Goal: Task Accomplishment & Management: Manage account settings

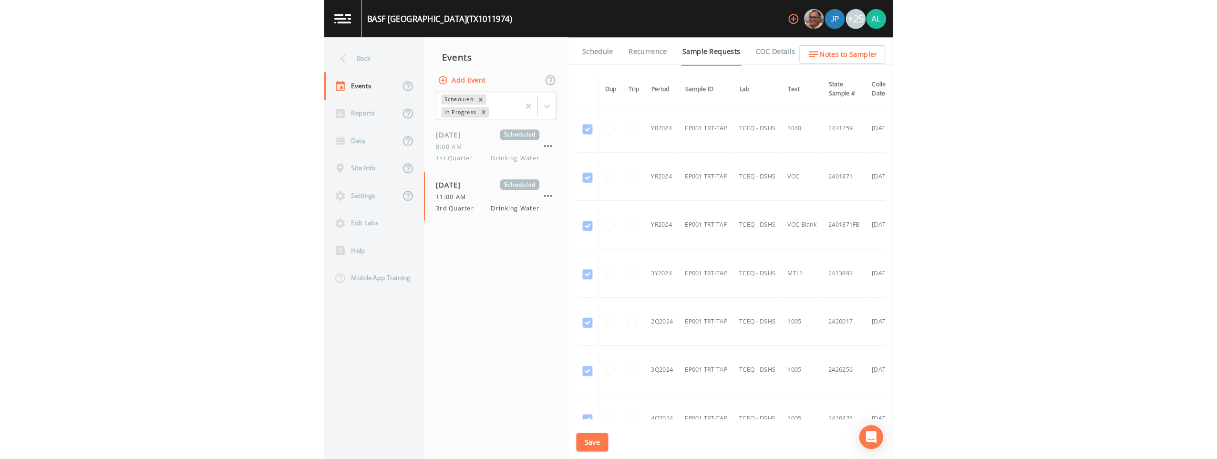
scroll to position [912, 0]
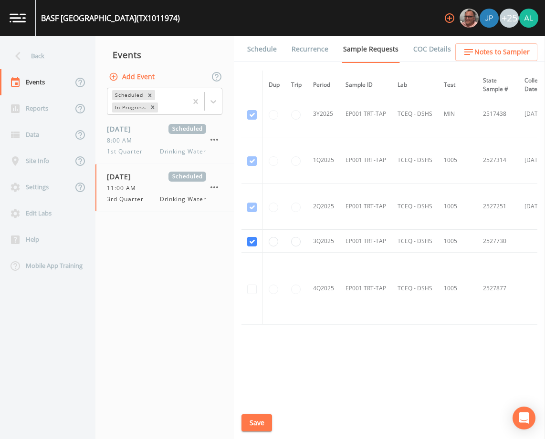
click at [267, 48] on link "Schedule" at bounding box center [262, 49] width 32 height 27
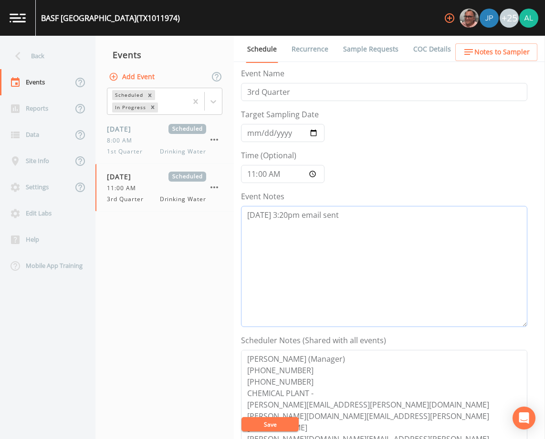
click at [342, 214] on textarea "[DATE] 3:20pm email sent" at bounding box center [384, 266] width 286 height 121
click at [298, 242] on textarea "[DATE] 3:20pm email sent [DATE] 3:54PM [DATE] 3:59" at bounding box center [384, 266] width 286 height 121
click at [317, 226] on textarea "[DATE] 3:20pm email sent [DATE] 3:54PM [DATE] 3:59" at bounding box center [384, 266] width 286 height 121
click at [442, 227] on textarea "[DATE] 3:20pm email sent [DATE] 3:54pm received call from [PERSON_NAME] stating…" at bounding box center [384, 266] width 286 height 121
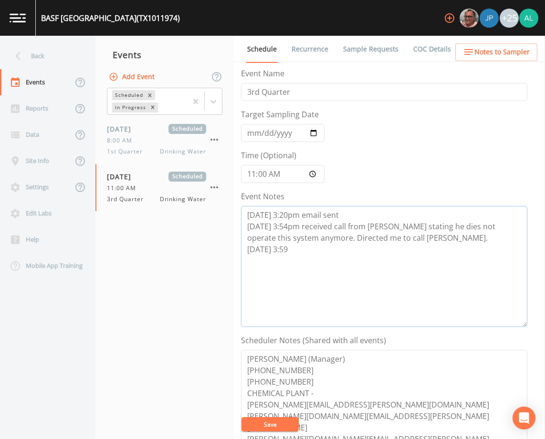
click at [298, 254] on textarea "[DATE] 3:20pm email sent [DATE] 3:54pm received call from [PERSON_NAME] stating…" at bounding box center [384, 266] width 286 height 121
type textarea "[DATE] 3:20pm email sent [DATE] 3:54pm received call from [PERSON_NAME] stating…"
click at [253, 429] on button "Save" at bounding box center [269, 424] width 57 height 14
click at [279, 425] on button "Save" at bounding box center [269, 424] width 57 height 14
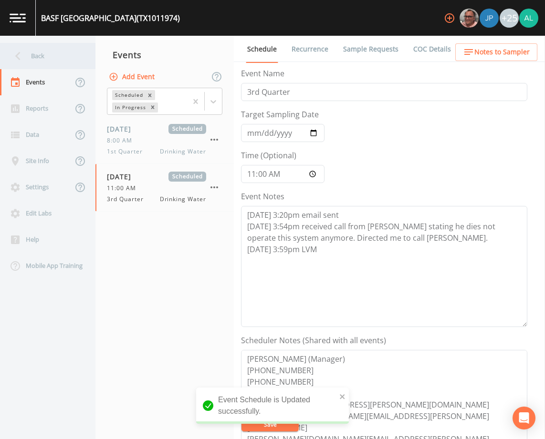
click at [52, 64] on div "Back" at bounding box center [43, 56] width 86 height 26
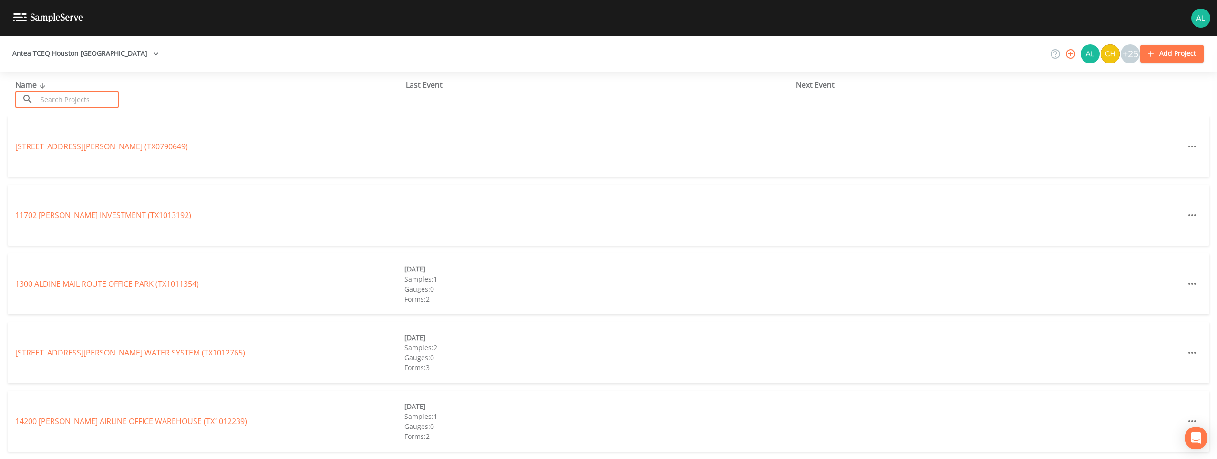
click at [40, 101] on input "text" at bounding box center [78, 100] width 82 height 18
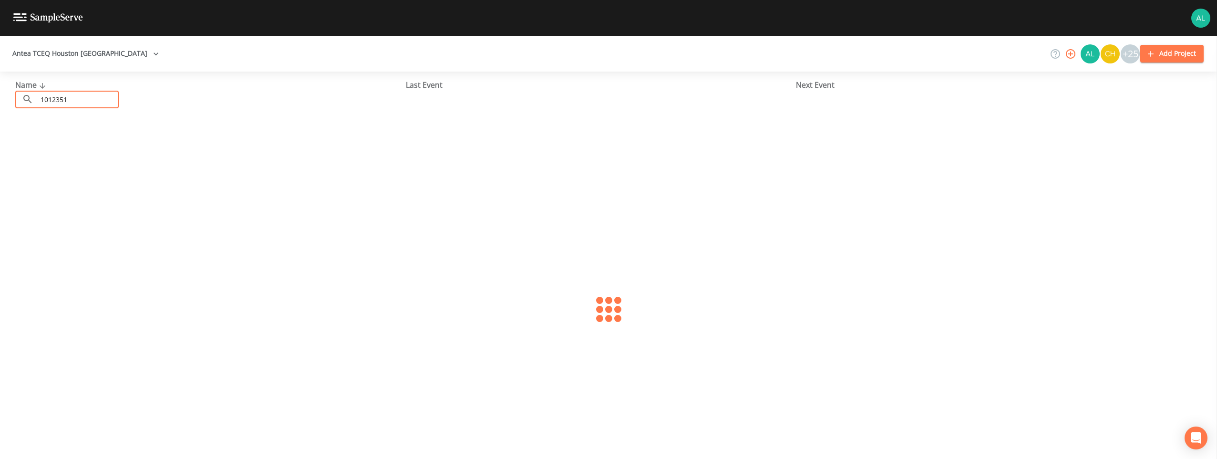
type input "1012351"
click at [99, 150] on link "[GEOGRAPHIC_DATA] 155 (TX1012351)" at bounding box center [84, 146] width 139 height 10
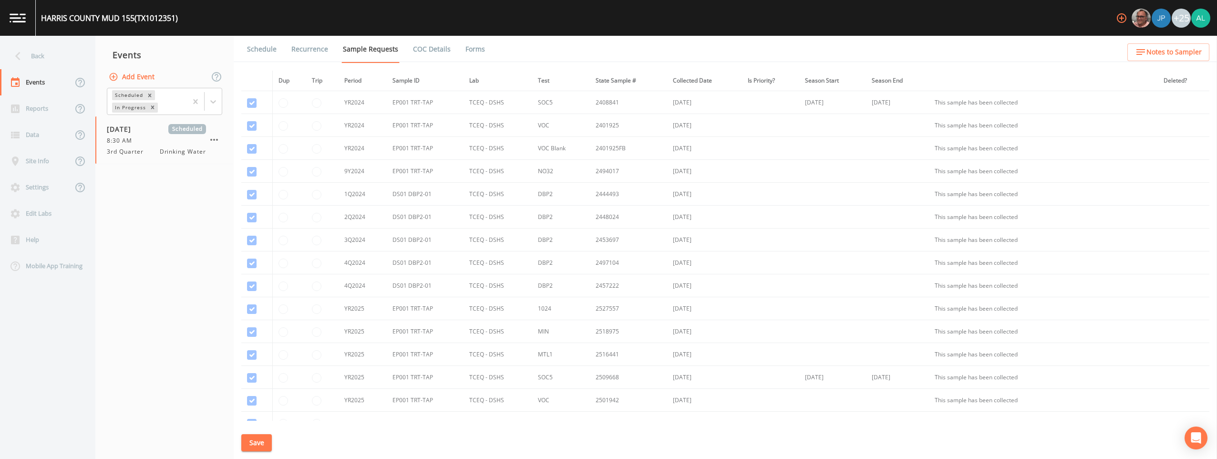
click at [255, 51] on link "Schedule" at bounding box center [262, 49] width 32 height 27
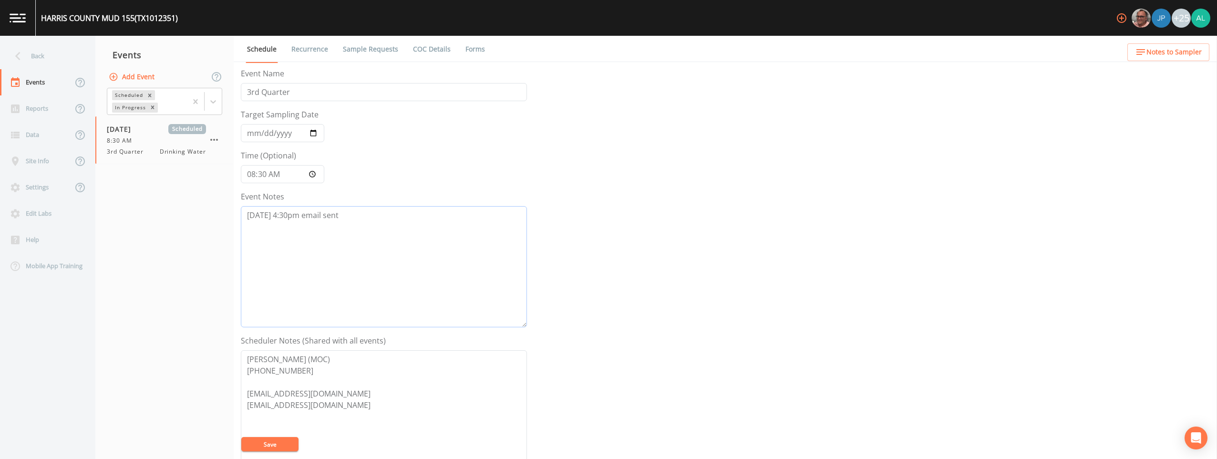
click at [394, 229] on textarea "[DATE] 4:30pm email sent" at bounding box center [384, 266] width 286 height 121
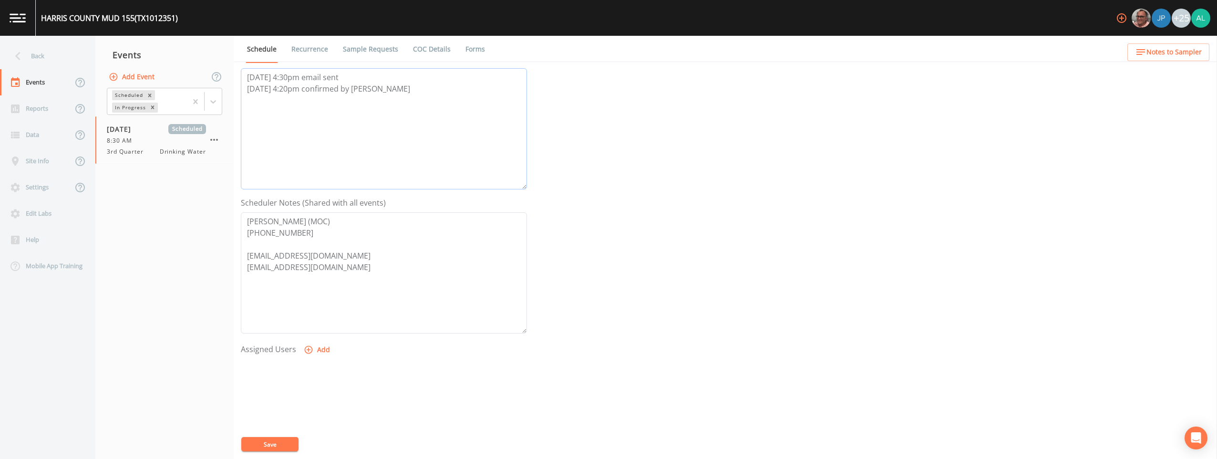
scroll to position [143, 0]
type textarea "[DATE] 4:30pm email sent [DATE] 4:20pm confirmed by [PERSON_NAME]"
click at [322, 342] on button "Add" at bounding box center [318, 345] width 32 height 18
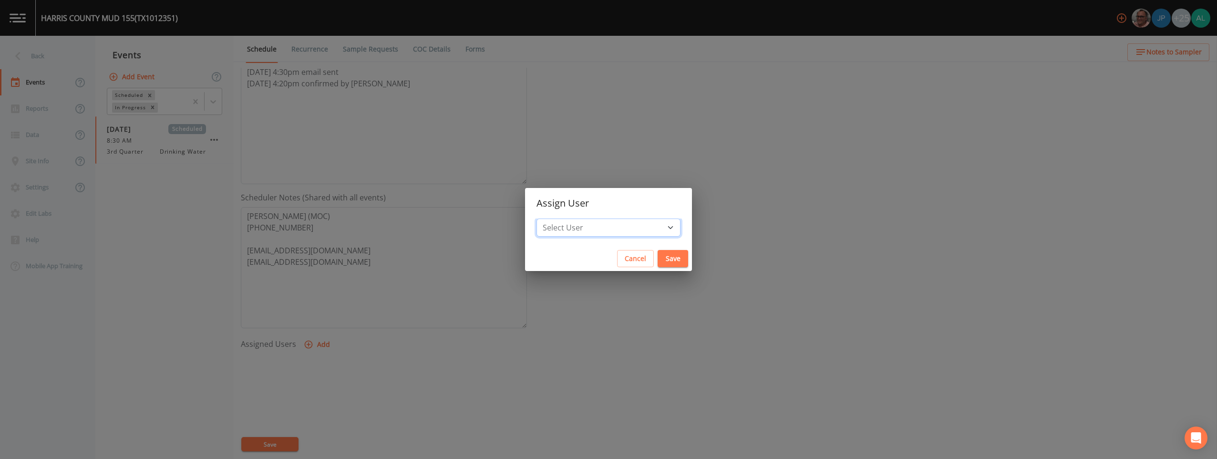
click at [544, 224] on select "Select User [PERSON_NAME] [PERSON_NAME] [PERSON_NAME] [PERSON_NAME] [PERSON_NAM…" at bounding box center [608, 227] width 144 height 18
select select "af93318b-11dc-4776-bee1-f4056f560a61"
click at [544, 218] on select "Select User [PERSON_NAME] [PERSON_NAME] [PERSON_NAME] [PERSON_NAME] [PERSON_NAM…" at bounding box center [608, 227] width 144 height 18
drag, startPoint x: 650, startPoint y: 247, endPoint x: 649, endPoint y: 254, distance: 6.7
click at [544, 248] on div "Assign User Select User [PERSON_NAME] [PERSON_NAME] [PERSON_NAME] [PERSON_NAME]…" at bounding box center [608, 229] width 167 height 83
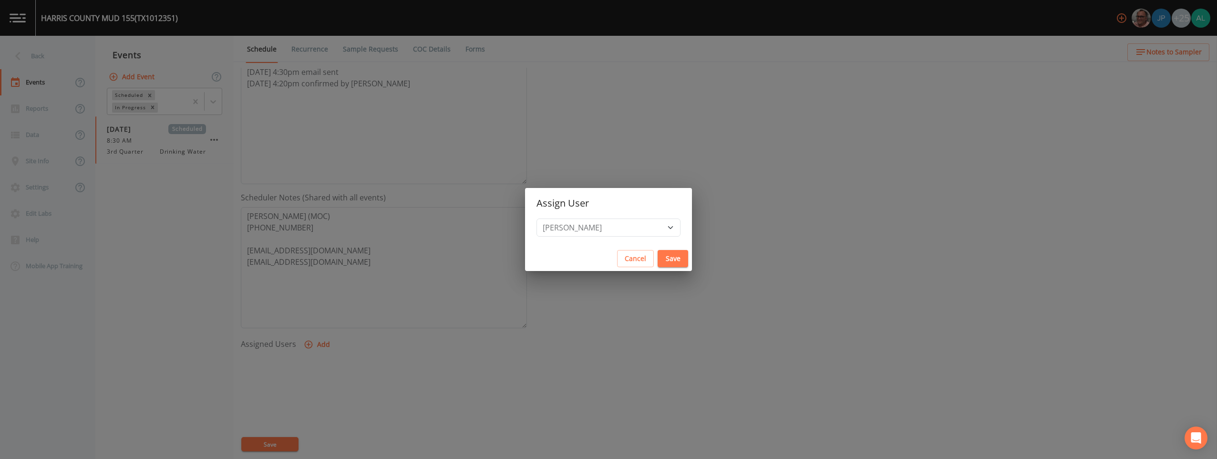
click at [544, 256] on button "Save" at bounding box center [673, 259] width 31 height 18
select select
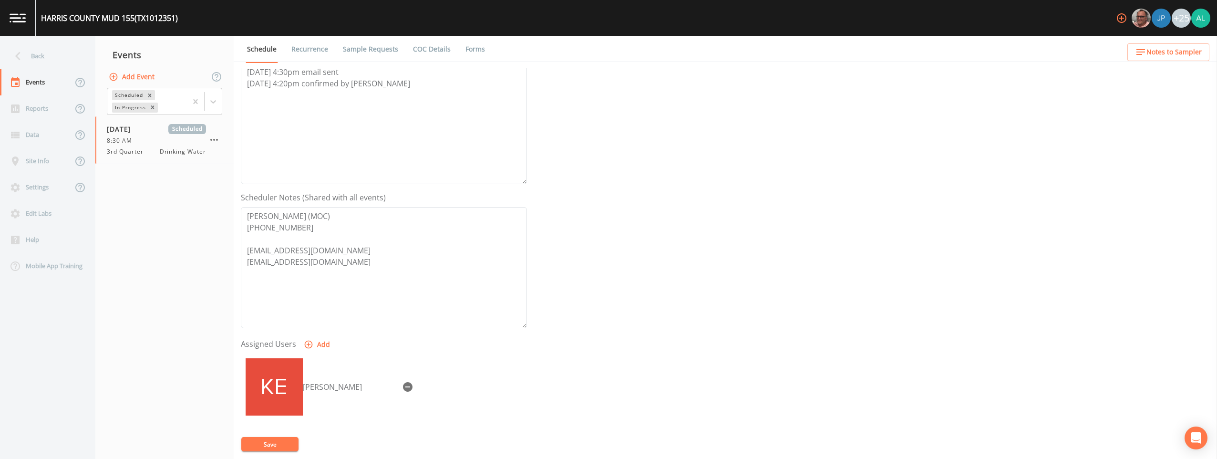
click at [279, 435] on div "[PERSON_NAME]" at bounding box center [384, 403] width 286 height 100
click at [278, 439] on button "Save" at bounding box center [269, 444] width 57 height 14
click at [544, 42] on ul "Schedule Recurrence Sample Requests COC Details Forms" at bounding box center [725, 49] width 983 height 26
click at [544, 43] on ul "Schedule Recurrence Sample Requests COC Details Forms" at bounding box center [725, 49] width 983 height 26
click at [544, 48] on icon "button" at bounding box center [1140, 51] width 11 height 11
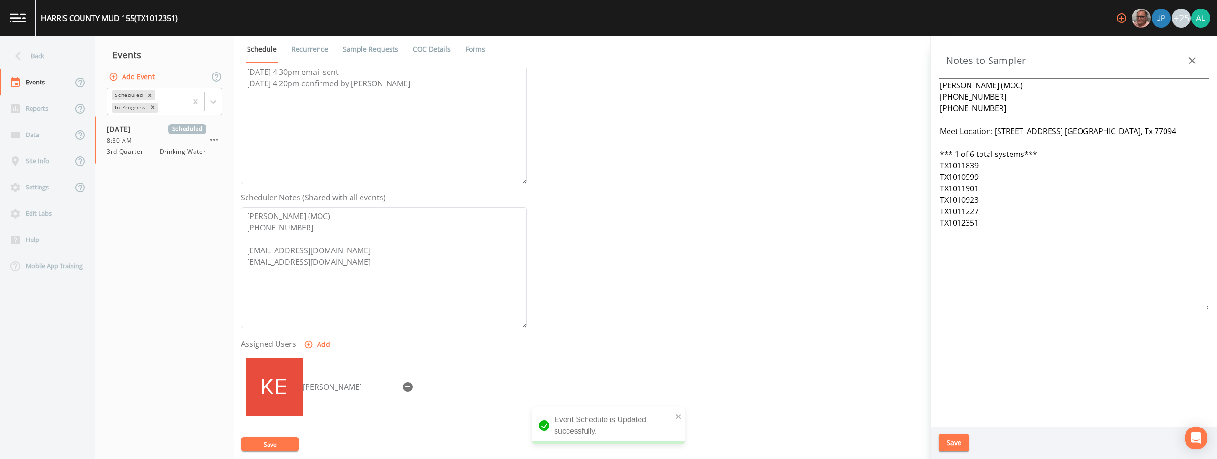
click at [544, 130] on textarea "[PERSON_NAME] (MOC) [PHONE_NUMBER] [PHONE_NUMBER] Meet Location: [STREET_ADDRES…" at bounding box center [1073, 194] width 271 height 232
drag, startPoint x: 1173, startPoint y: 129, endPoint x: 995, endPoint y: 135, distance: 178.4
click at [544, 135] on textarea "[PERSON_NAME] (MOC) [PHONE_NUMBER] [PHONE_NUMBER] Meet Location: [STREET_ADDRES…" at bounding box center [1073, 194] width 271 height 232
paste textarea "[STREET_ADDRESS]"
click at [544, 157] on textarea "[PERSON_NAME] (MOC) [PHONE_NUMBER] [PHONE_NUMBER] Meet Location: [STREET_ADDRES…" at bounding box center [1073, 194] width 271 height 232
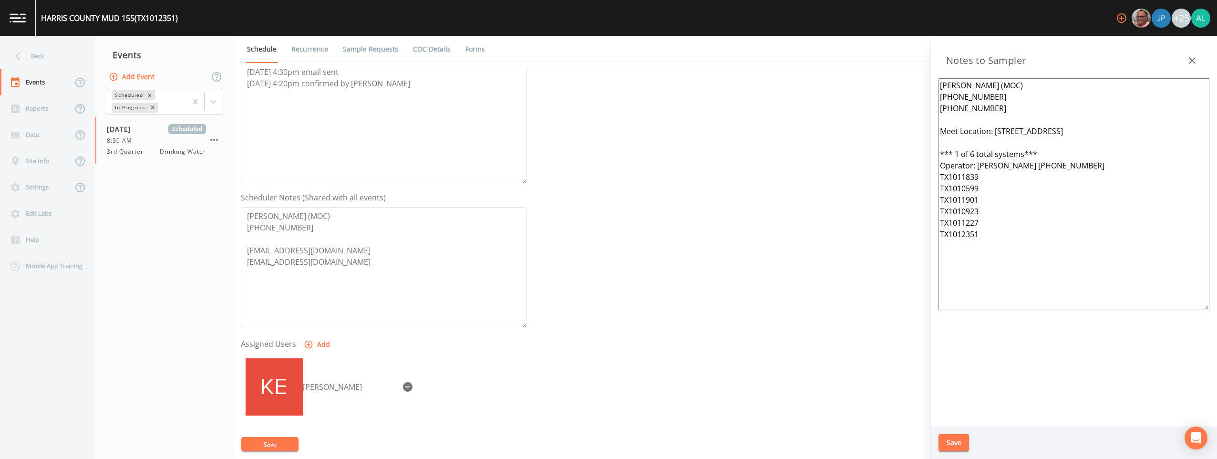
click at [544, 175] on textarea "[PERSON_NAME] (MOC) [PHONE_NUMBER] [PHONE_NUMBER] Meet Location: [STREET_ADDRES…" at bounding box center [1073, 194] width 271 height 232
click at [544, 179] on textarea "[PERSON_NAME] (MOC) [PHONE_NUMBER] [PHONE_NUMBER] Meet Location: [STREET_ADDRES…" at bounding box center [1073, 194] width 271 height 232
click at [544, 209] on textarea "[PERSON_NAME] (MOC) [PHONE_NUMBER] [PHONE_NUMBER] Meet Location: [STREET_ADDRES…" at bounding box center [1073, 194] width 271 height 232
click at [544, 219] on textarea "[PERSON_NAME] (MOC) [PHONE_NUMBER] [PHONE_NUMBER] Meet Location: [STREET_ADDRES…" at bounding box center [1073, 194] width 271 height 232
drag, startPoint x: 982, startPoint y: 257, endPoint x: 932, endPoint y: 264, distance: 50.1
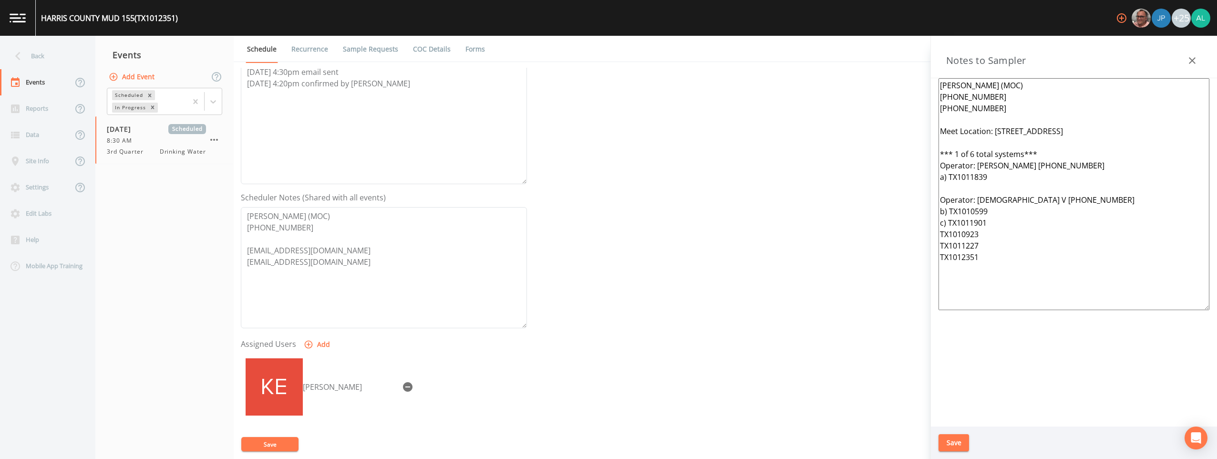
click at [544, 264] on div "[PERSON_NAME] (MOC) [PHONE_NUMBER] [PHONE_NUMBER] Meet Location: [STREET_ADDRES…" at bounding box center [1074, 252] width 286 height 348
click at [544, 257] on textarea "[PERSON_NAME] (MOC) [PHONE_NUMBER] [PHONE_NUMBER] Meet Location: [STREET_ADDRES…" at bounding box center [1073, 194] width 271 height 232
drag, startPoint x: 984, startPoint y: 257, endPoint x: 931, endPoint y: 257, distance: 52.5
click at [544, 257] on div "[PERSON_NAME] (MOC) [PHONE_NUMBER] [PHONE_NUMBER] Meet Location: [STREET_ADDRES…" at bounding box center [1074, 252] width 286 height 348
drag, startPoint x: 984, startPoint y: 243, endPoint x: 908, endPoint y: 247, distance: 75.9
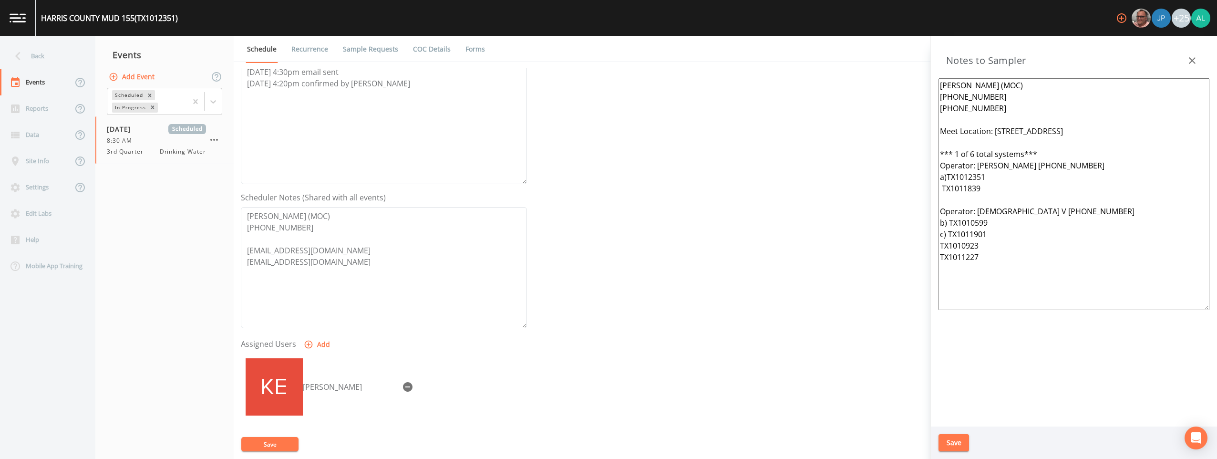
click at [544, 247] on div "Back Events Reports Data Site Info Settings Edit Labs Help Mobile App Training …" at bounding box center [608, 247] width 1217 height 423
drag, startPoint x: 1002, startPoint y: 257, endPoint x: 913, endPoint y: 255, distance: 88.7
click at [544, 255] on div "Back Events Reports Data Site Info Settings Edit Labs Help Mobile App Training …" at bounding box center [608, 247] width 1217 height 423
drag, startPoint x: 988, startPoint y: 232, endPoint x: 924, endPoint y: 234, distance: 64.9
click at [544, 234] on div "Back Events Reports Data Site Info Settings Edit Labs Help Mobile App Training …" at bounding box center [608, 247] width 1217 height 423
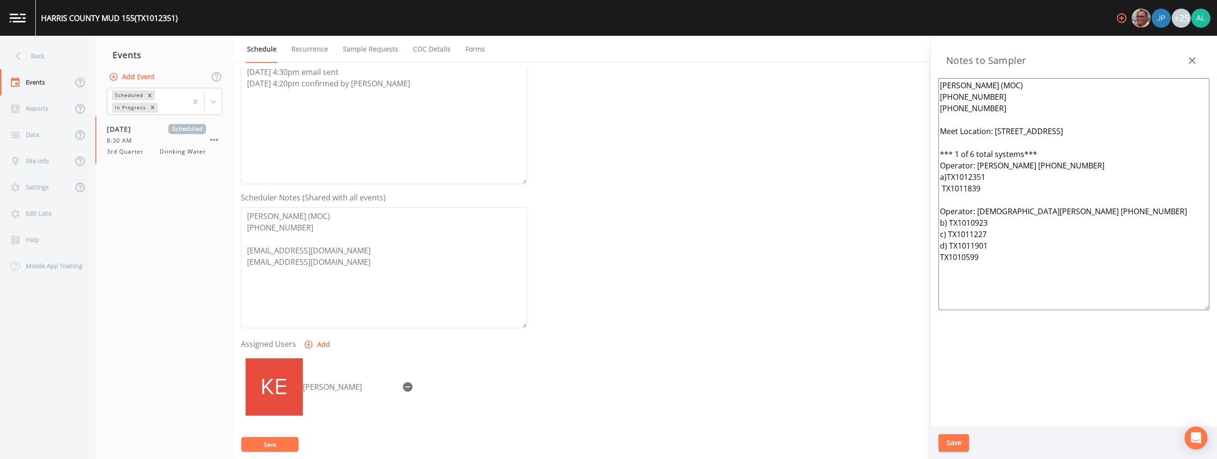
click at [544, 257] on textarea "[PERSON_NAME] (MOC) [PHONE_NUMBER] [PHONE_NUMBER] Meet Location: [STREET_ADDRES…" at bounding box center [1073, 194] width 271 height 232
drag, startPoint x: 990, startPoint y: 189, endPoint x: 936, endPoint y: 187, distance: 53.4
click at [544, 187] on div "[PERSON_NAME] (MOC) [PHONE_NUMBER] [PHONE_NUMBER] Meet Location: [STREET_ADDRES…" at bounding box center [1074, 252] width 286 height 348
click at [544, 257] on textarea "[PERSON_NAME] (MOC) [PHONE_NUMBER] [PHONE_NUMBER] Meet Location: [STREET_ADDRES…" at bounding box center [1073, 194] width 271 height 232
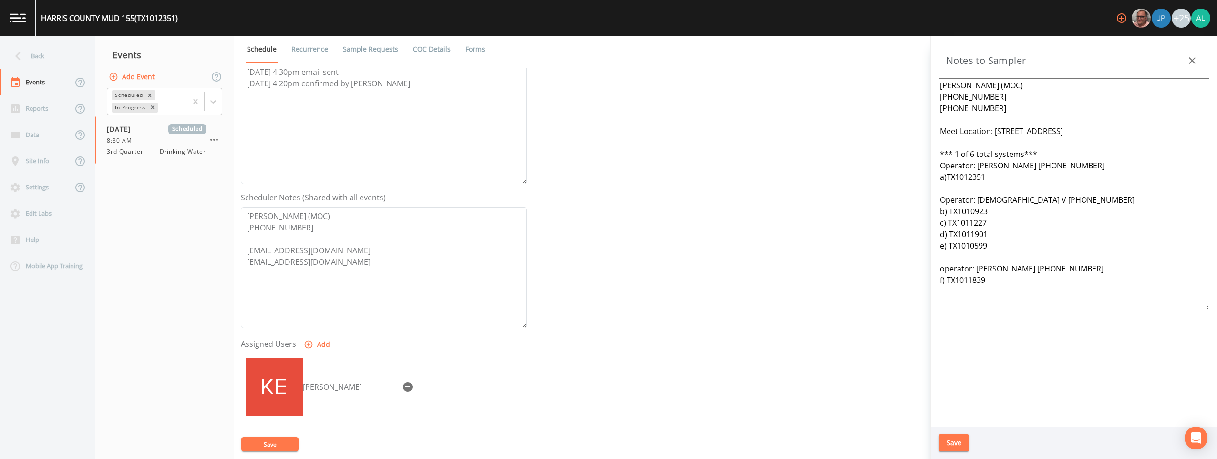
drag, startPoint x: 1001, startPoint y: 292, endPoint x: 914, endPoint y: 66, distance: 241.6
click at [544, 66] on div "Back Events Reports Data Site Info Settings Edit Labs Help Mobile App Training …" at bounding box center [608, 247] width 1217 height 423
type textarea "[PERSON_NAME] (MOC) [PHONE_NUMBER] [PHONE_NUMBER] Meet Location: [STREET_ADDRES…"
click at [544, 434] on button "Save" at bounding box center [953, 443] width 31 height 18
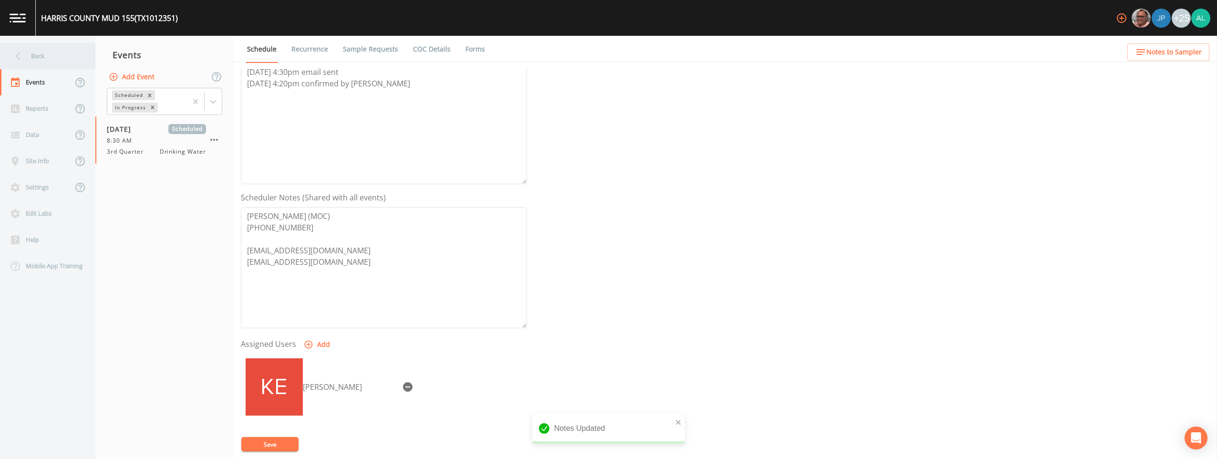
click at [59, 68] on div "Back" at bounding box center [43, 56] width 86 height 26
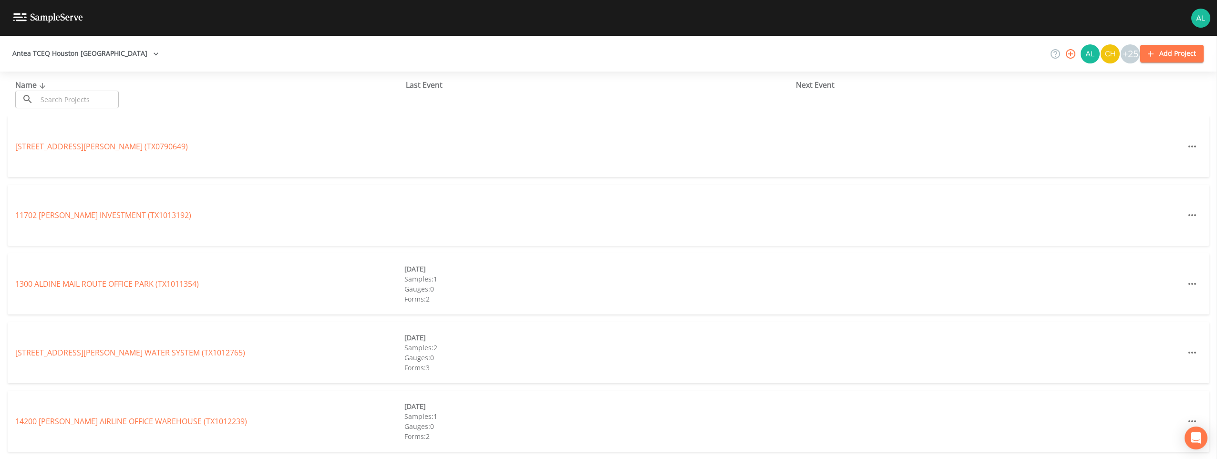
click at [72, 99] on input "text" at bounding box center [78, 100] width 82 height 18
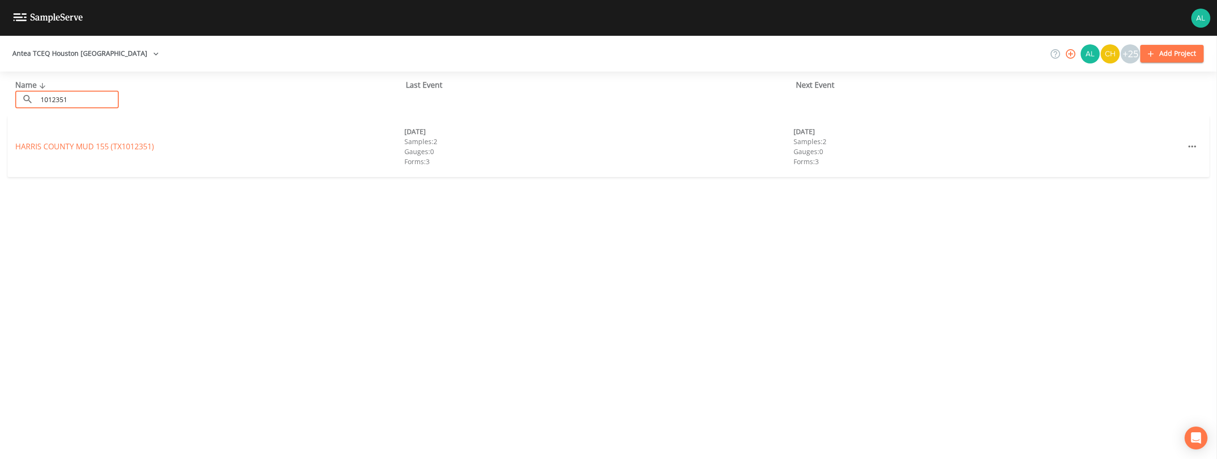
type input "1012351"
click at [91, 145] on link "[GEOGRAPHIC_DATA] 155 (TX1012351)" at bounding box center [84, 146] width 139 height 10
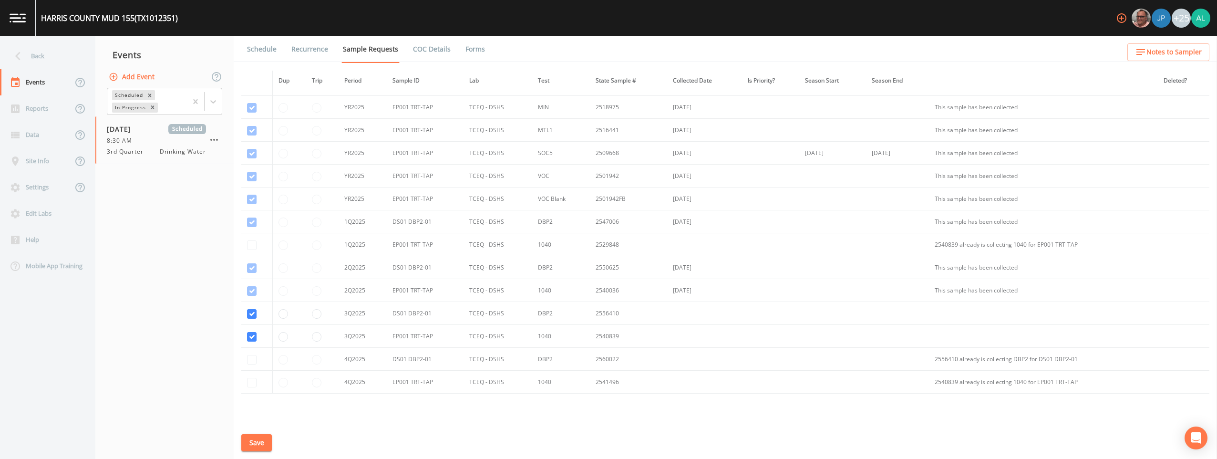
scroll to position [273, 0]
click at [262, 46] on link "Schedule" at bounding box center [262, 49] width 32 height 27
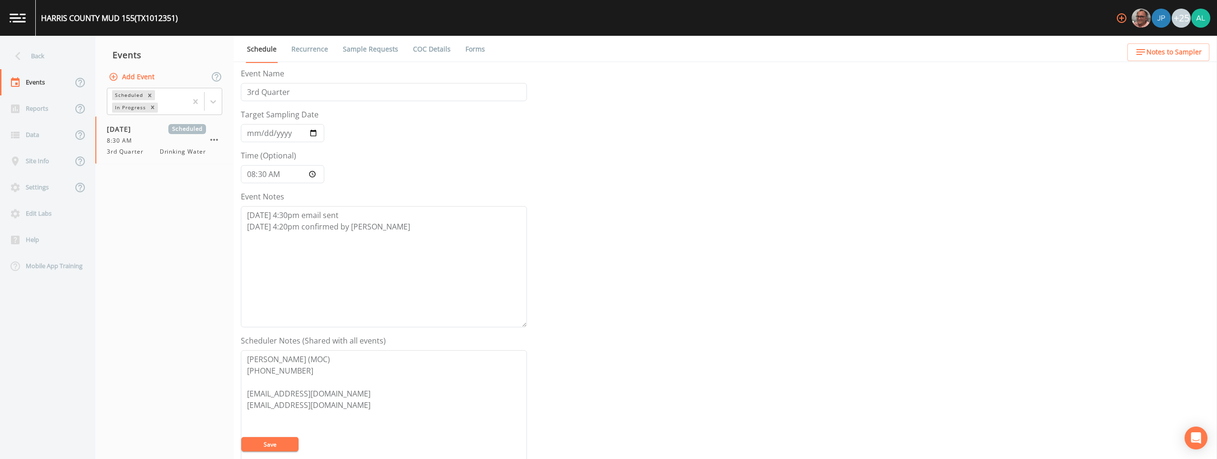
scroll to position [214, 0]
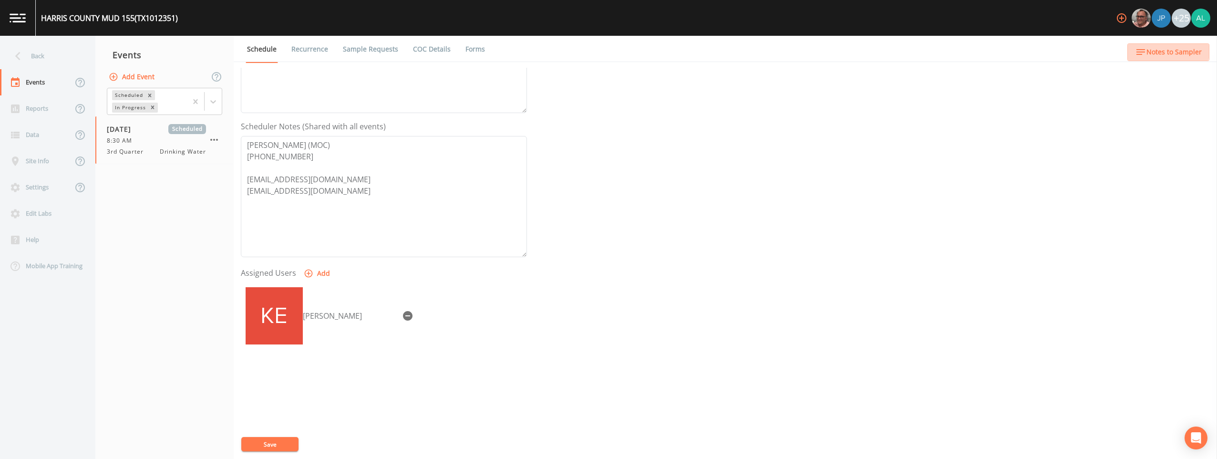
click at [544, 49] on span "Notes to Sampler" at bounding box center [1173, 52] width 55 height 12
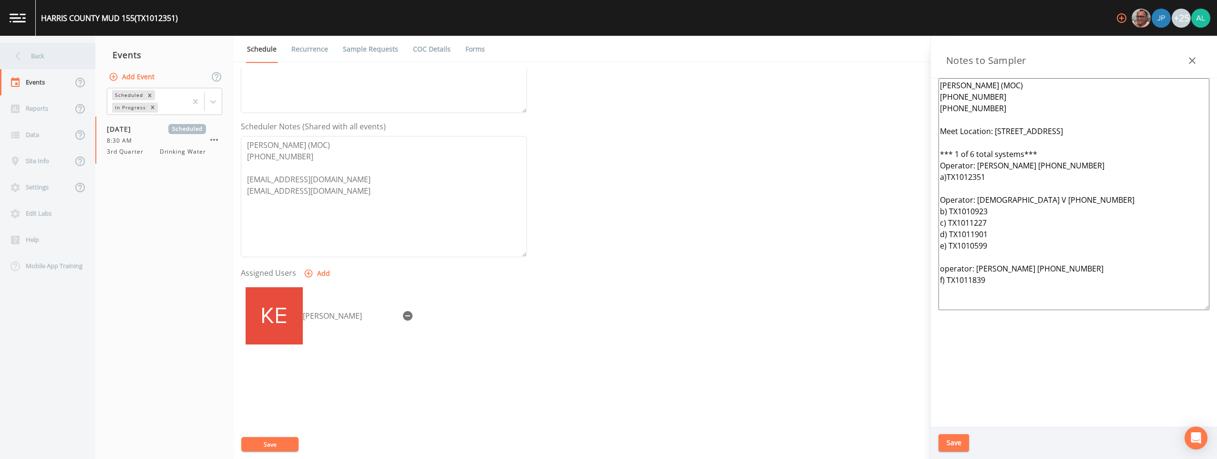
click at [37, 64] on div "Back" at bounding box center [43, 56] width 86 height 26
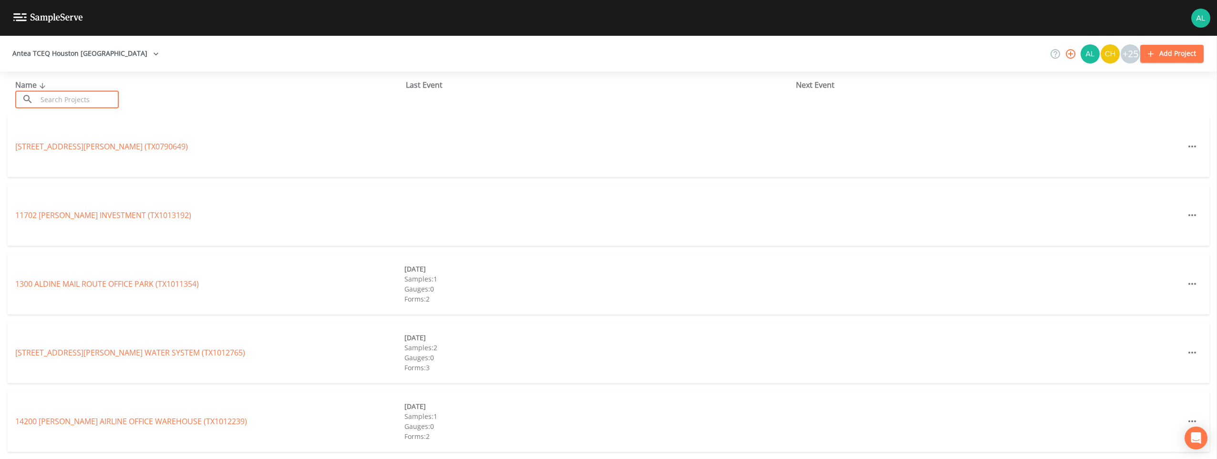
click at [62, 100] on input "text" at bounding box center [78, 100] width 82 height 18
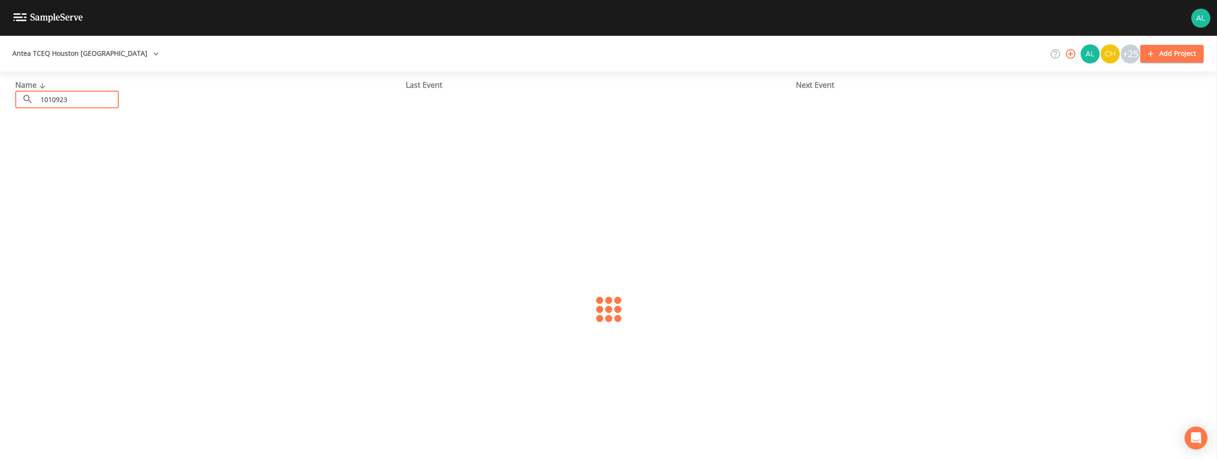
type input "1010923"
click at [46, 144] on link "[GEOGRAPHIC_DATA] 144 (TX1010923)" at bounding box center [84, 146] width 139 height 10
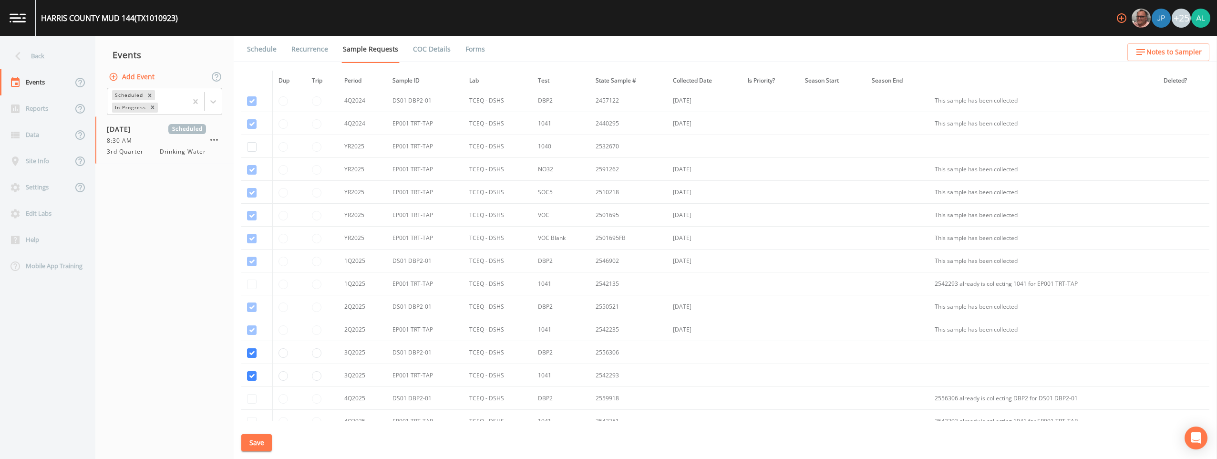
scroll to position [411, 0]
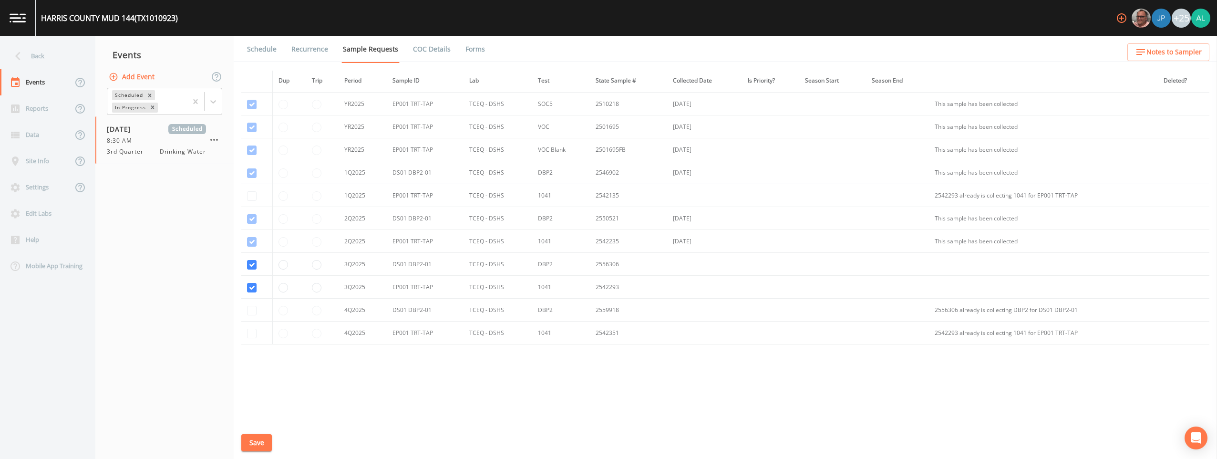
click at [263, 48] on link "Schedule" at bounding box center [262, 49] width 32 height 27
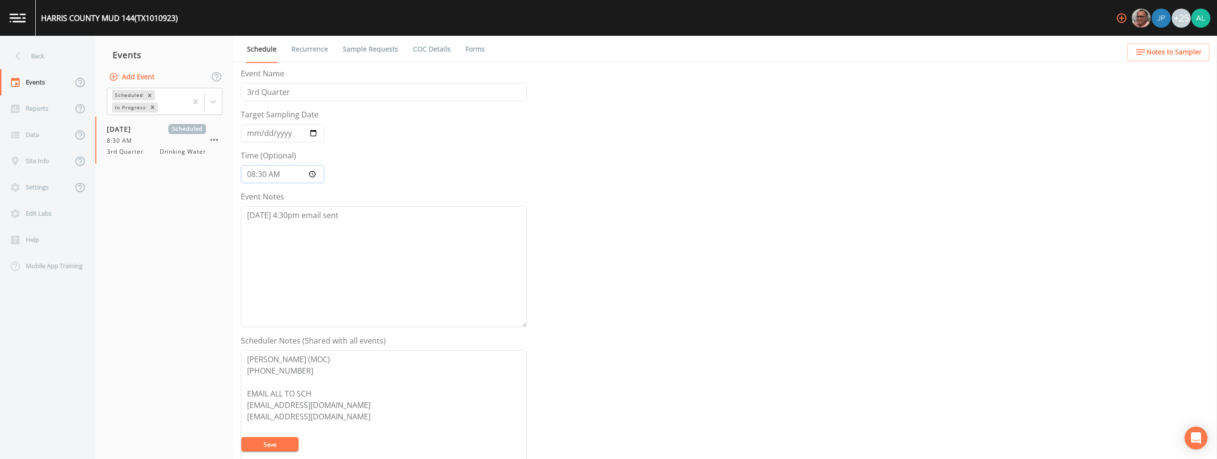
click at [263, 177] on input "08:30:00" at bounding box center [282, 174] width 83 height 18
type input "08:31"
click at [351, 221] on textarea "[DATE] 4:30pm email sent" at bounding box center [384, 266] width 286 height 121
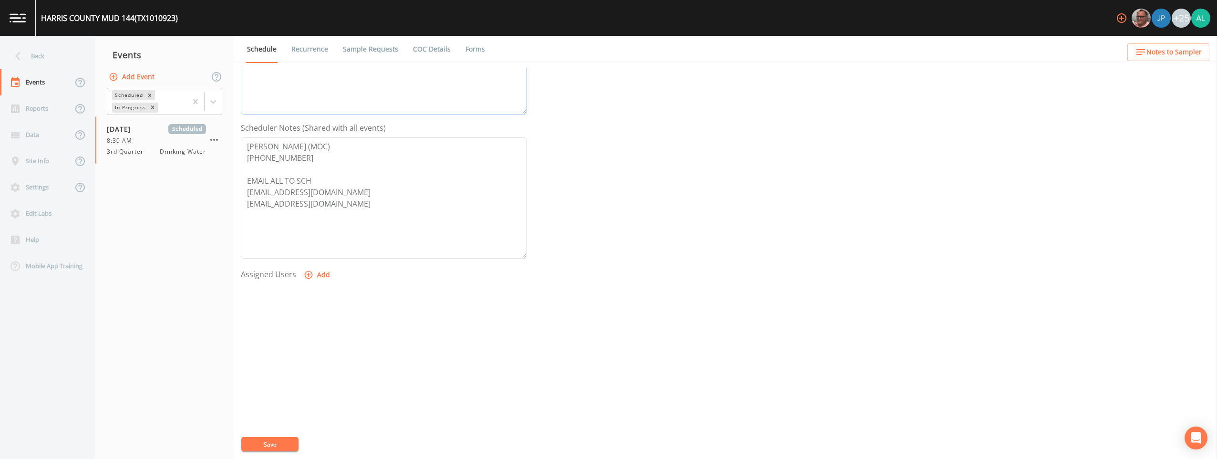
scroll to position [214, 0]
type textarea "[DATE] 4:30pm email sent [DATE] 4:20pm confirmed by [PERSON_NAME]"
click at [309, 273] on icon "button" at bounding box center [309, 273] width 10 height 10
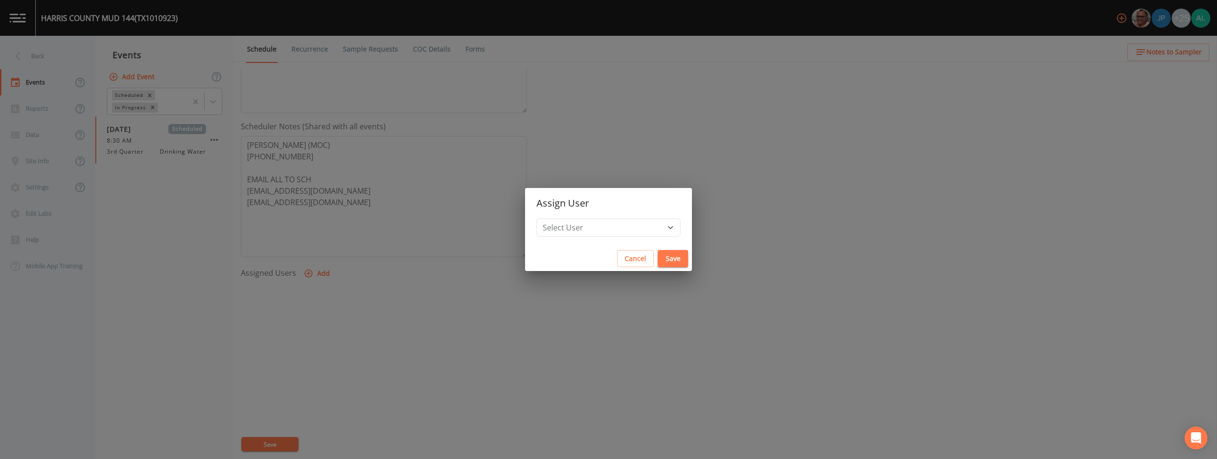
click at [544, 233] on div "Select User [PERSON_NAME] [PERSON_NAME] [PERSON_NAME] [PERSON_NAME] [PERSON_NAM…" at bounding box center [608, 232] width 167 height 28
click at [544, 228] on select "Select User [PERSON_NAME] [PERSON_NAME] [PERSON_NAME] [PERSON_NAME] [PERSON_NAM…" at bounding box center [608, 227] width 144 height 18
select select "af93318b-11dc-4776-bee1-f4056f560a61"
click at [544, 218] on select "Select User [PERSON_NAME] [PERSON_NAME] [PERSON_NAME] [PERSON_NAME] [PERSON_NAM…" at bounding box center [608, 227] width 144 height 18
click at [544, 266] on button "Save" at bounding box center [673, 259] width 31 height 18
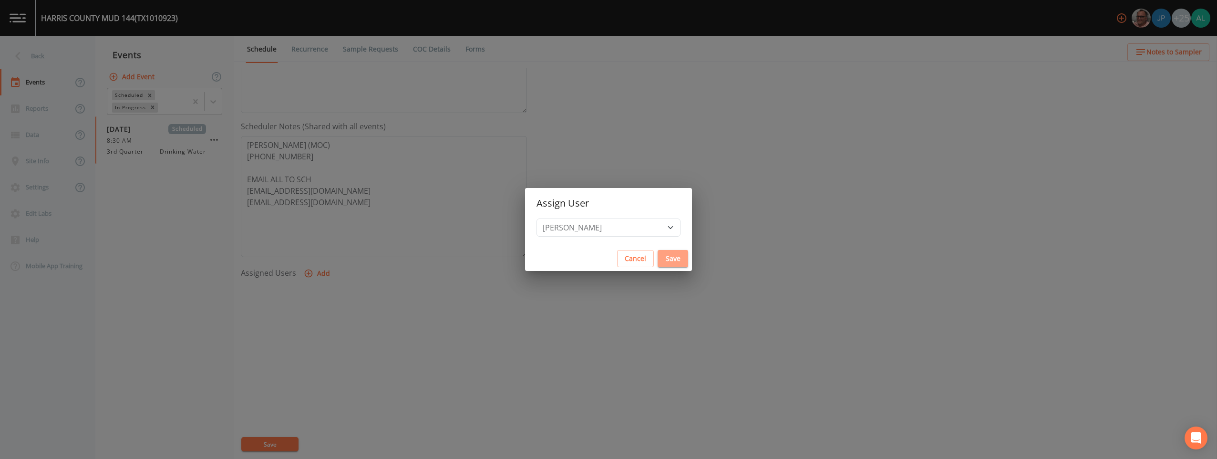
select select
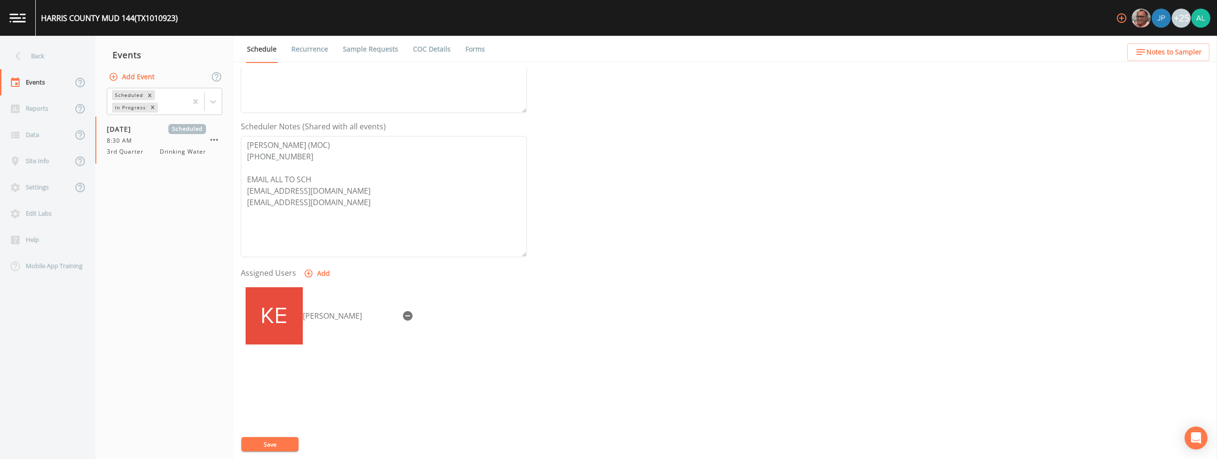
click at [279, 439] on button "Save" at bounding box center [269, 444] width 57 height 14
click at [544, 51] on span "Notes to Sampler" at bounding box center [1173, 52] width 55 height 12
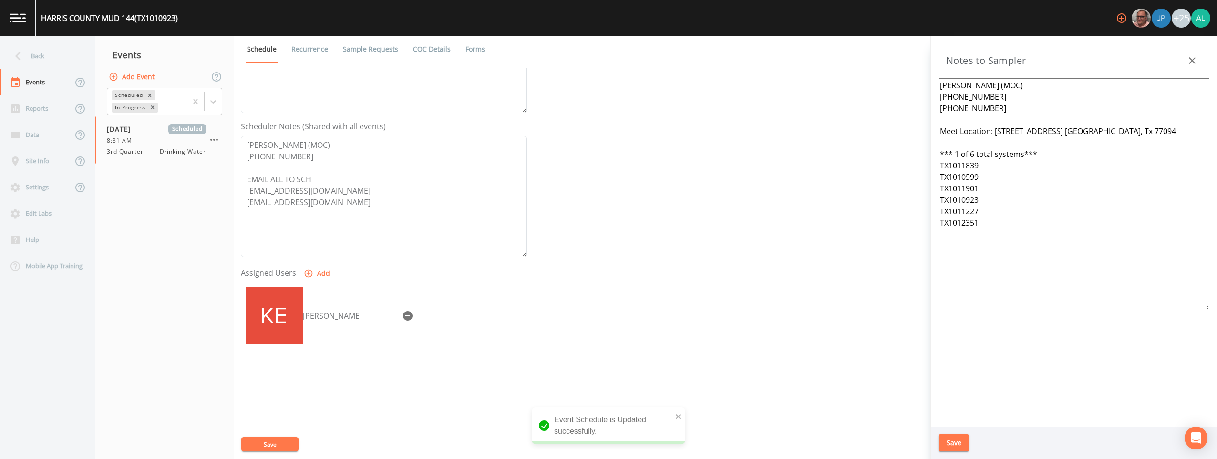
drag, startPoint x: 988, startPoint y: 251, endPoint x: 919, endPoint y: 69, distance: 194.8
click at [544, 69] on div "Back Events Reports Data Site Info Settings Edit Labs Help Mobile App Training …" at bounding box center [608, 247] width 1217 height 423
paste textarea "[STREET_ADDRESS] *** 1 of 6 total systems*** Operator: [PERSON_NAME] [PHONE_NUM…"
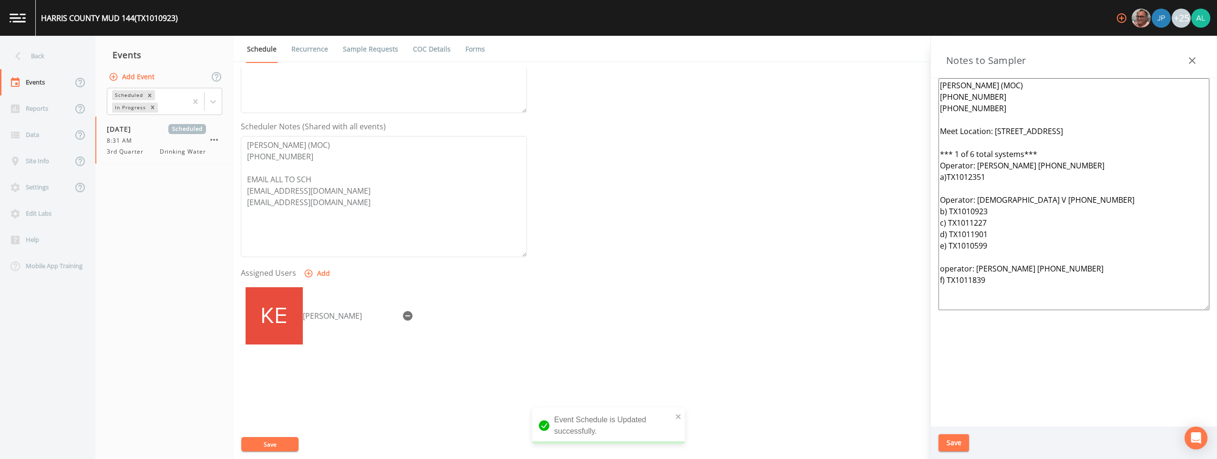
type textarea "[PERSON_NAME] (MOC) [PHONE_NUMBER] [PHONE_NUMBER] Meet Location: [STREET_ADDRES…"
click at [544, 434] on button "Save" at bounding box center [953, 443] width 31 height 18
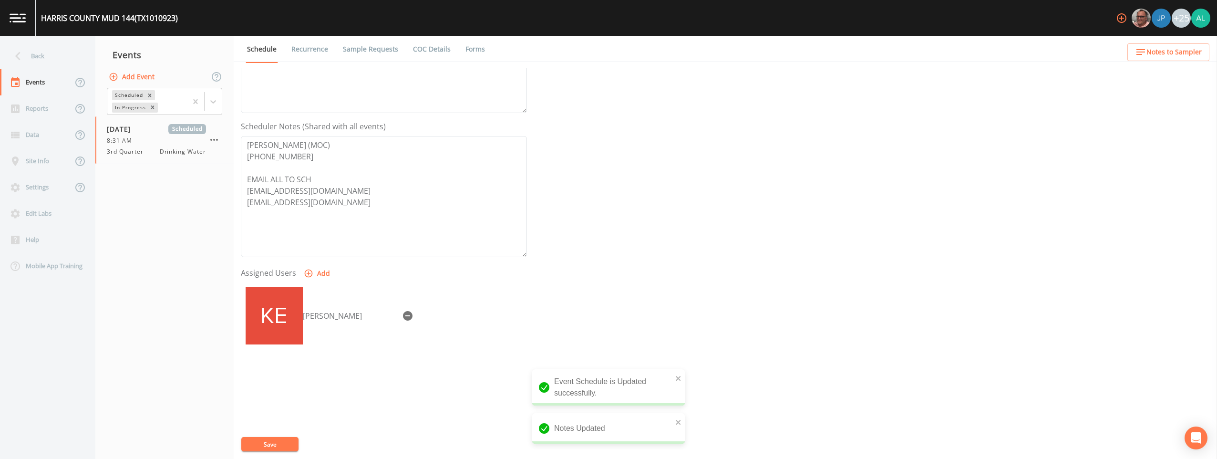
click at [275, 439] on button "Save" at bounding box center [269, 444] width 57 height 14
click at [31, 59] on div "Back" at bounding box center [43, 56] width 86 height 26
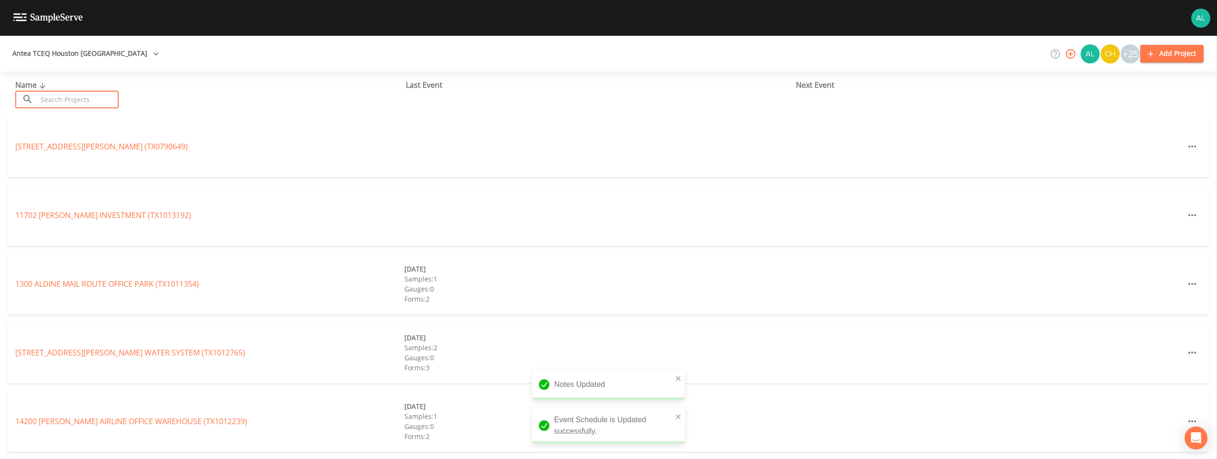
click at [99, 92] on input "text" at bounding box center [78, 100] width 82 height 18
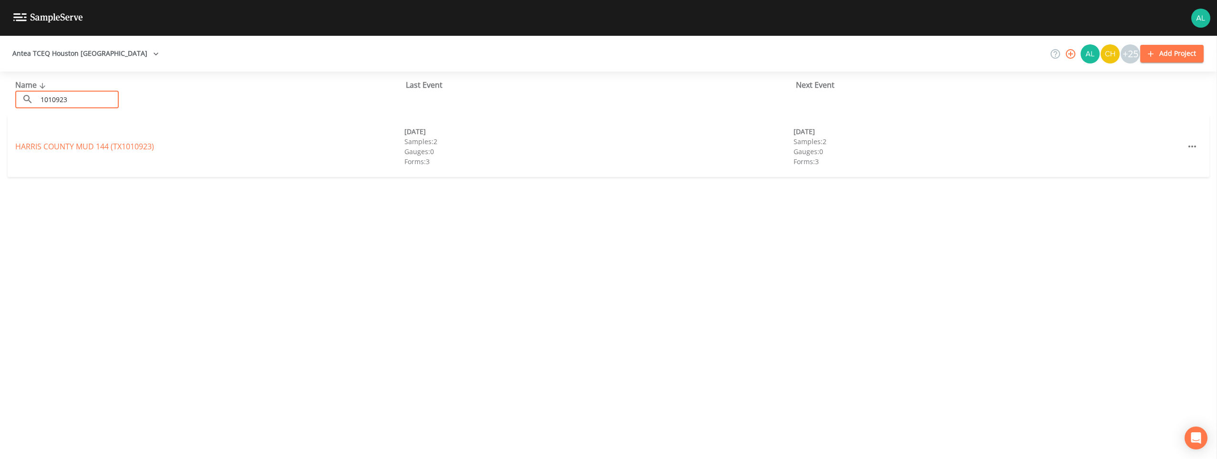
type input "1010923"
click at [95, 145] on link "[GEOGRAPHIC_DATA] 144 (TX1010923)" at bounding box center [84, 146] width 139 height 10
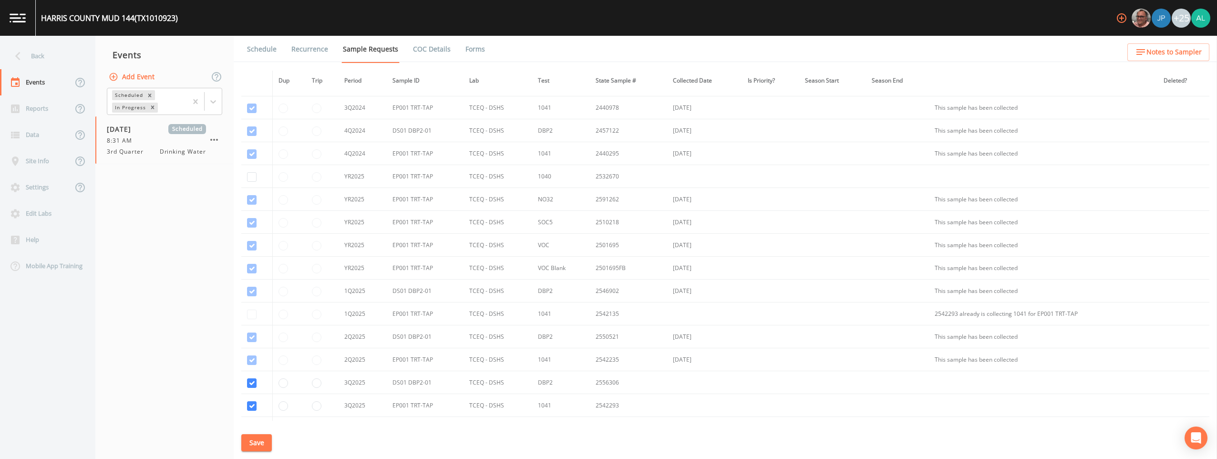
scroll to position [411, 0]
click at [273, 55] on link "Schedule" at bounding box center [262, 49] width 32 height 27
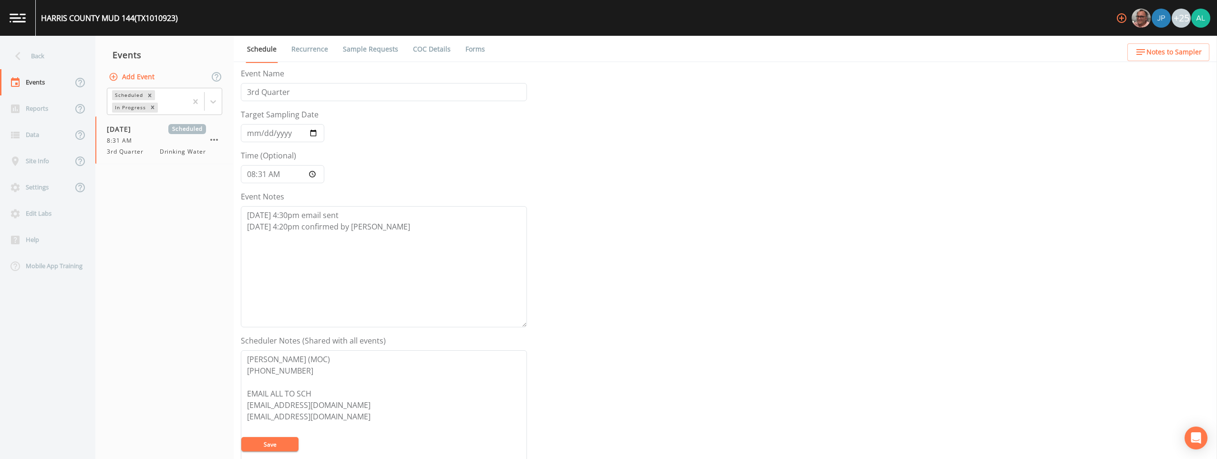
scroll to position [191, 0]
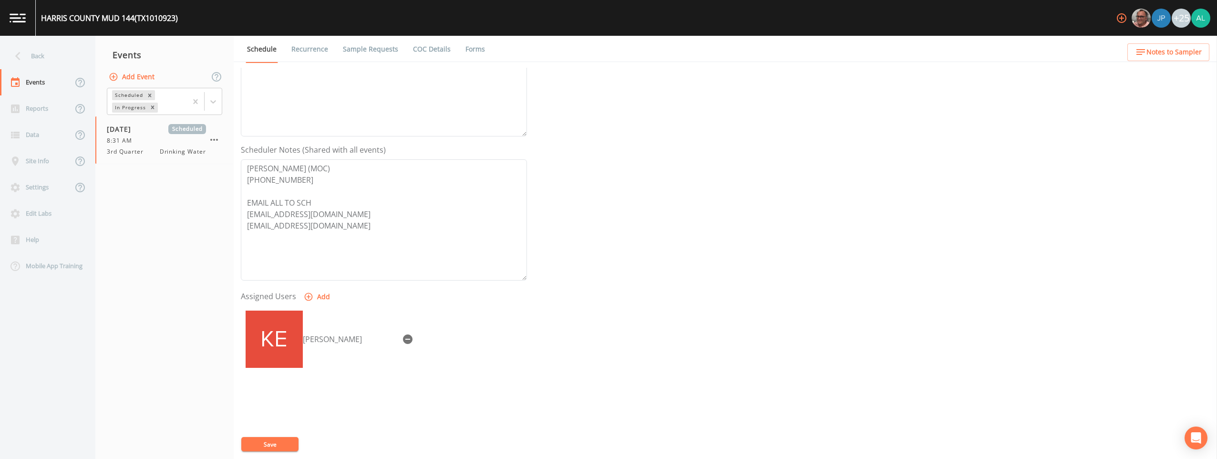
click at [544, 43] on ul "Schedule Recurrence Sample Requests COC Details Forms" at bounding box center [725, 49] width 983 height 26
click at [544, 52] on span "Notes to Sampler" at bounding box center [1173, 52] width 55 height 12
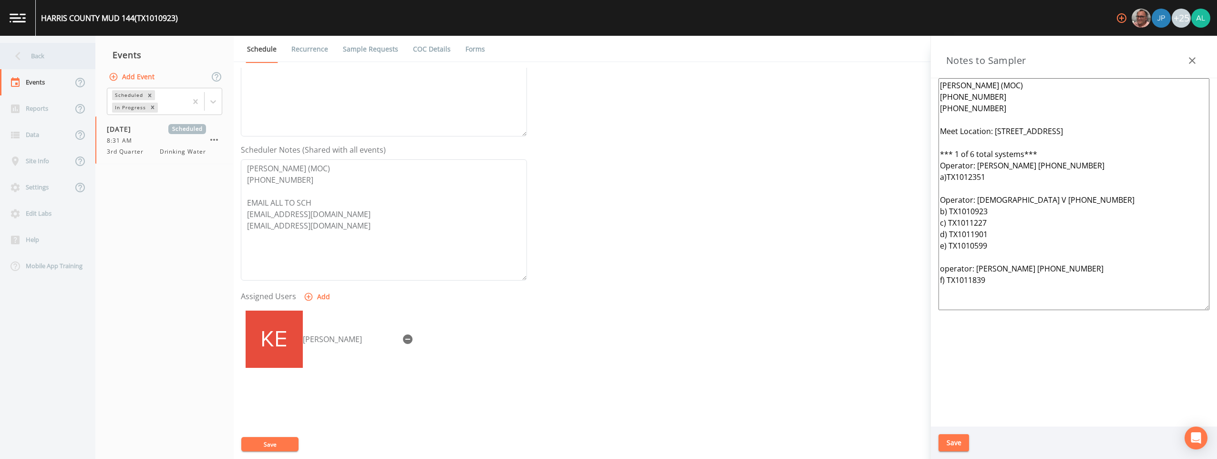
click at [40, 54] on div "Back" at bounding box center [43, 56] width 86 height 26
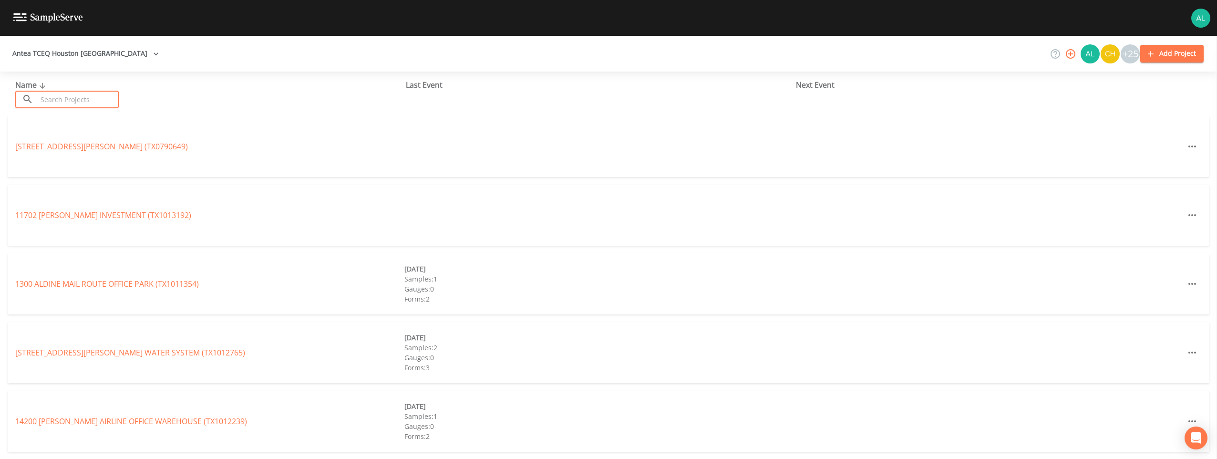
drag, startPoint x: 102, startPoint y: 100, endPoint x: 109, endPoint y: 84, distance: 17.3
click at [102, 100] on input "text" at bounding box center [78, 100] width 82 height 18
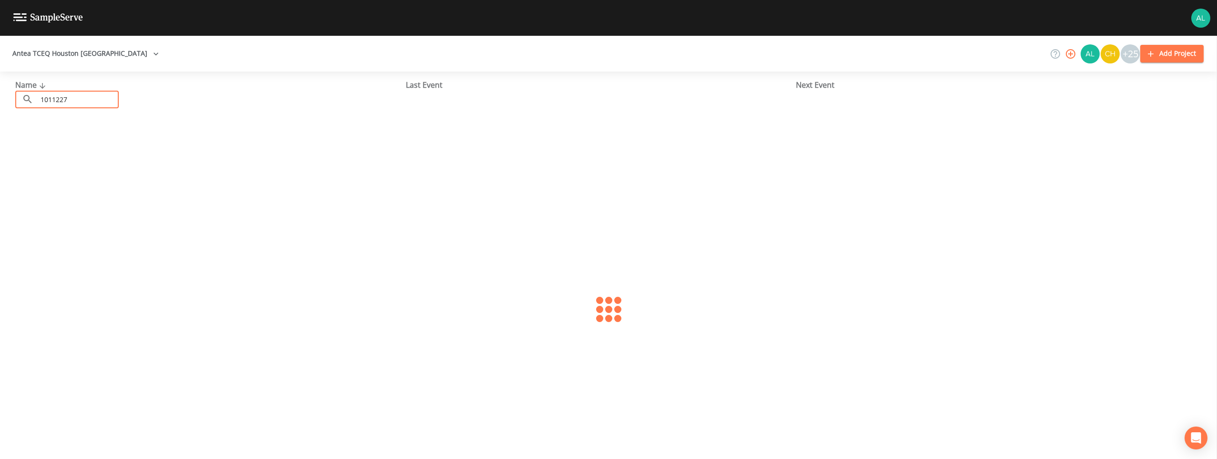
type input "1011227"
click at [115, 137] on div "HARRIS COUNTY MUD 105 (TX1011227) [DATE] Samples: 3 Gauges: 0 Forms: 4 [DATE] S…" at bounding box center [609, 146] width 1202 height 61
click at [115, 143] on div "HARRIS COUNTY MUD 105 (TX1011227) [DATE] Samples: 3 Gauges: 0 Forms: 4 [DATE] S…" at bounding box center [609, 146] width 1202 height 61
click at [117, 145] on link "[GEOGRAPHIC_DATA] 105 (TX1011227)" at bounding box center [84, 146] width 139 height 10
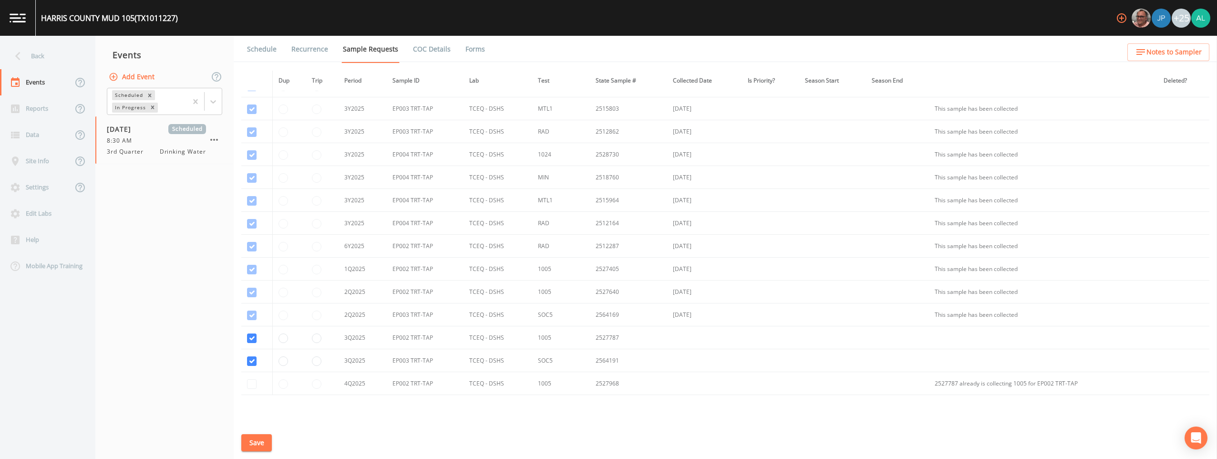
scroll to position [822, 0]
click at [267, 54] on link "Schedule" at bounding box center [262, 49] width 32 height 27
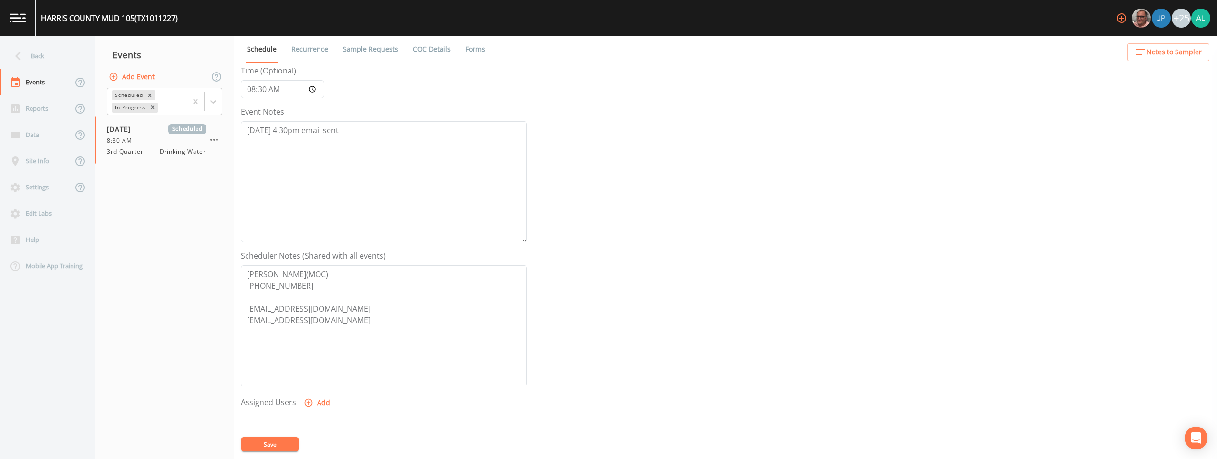
scroll to position [95, 0]
click at [370, 140] on textarea "[DATE] 4:30pm email sent" at bounding box center [384, 171] width 286 height 121
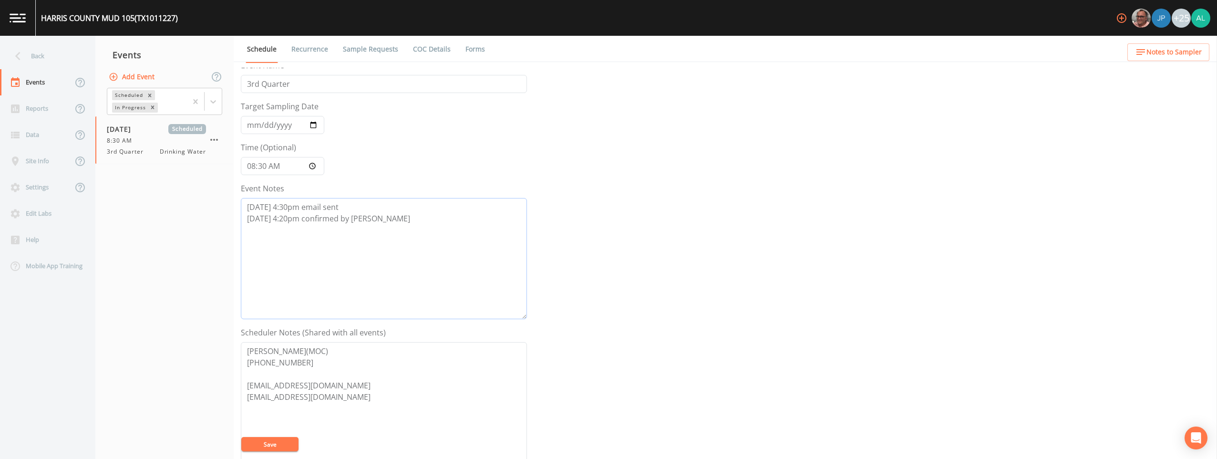
scroll to position [0, 0]
type textarea "[DATE] 4:30pm email sent [DATE] 4:20pm confirmed by [PERSON_NAME]"
click at [267, 176] on input "08:30:00" at bounding box center [282, 174] width 83 height 18
click at [267, 173] on input "08:30:00" at bounding box center [282, 174] width 83 height 18
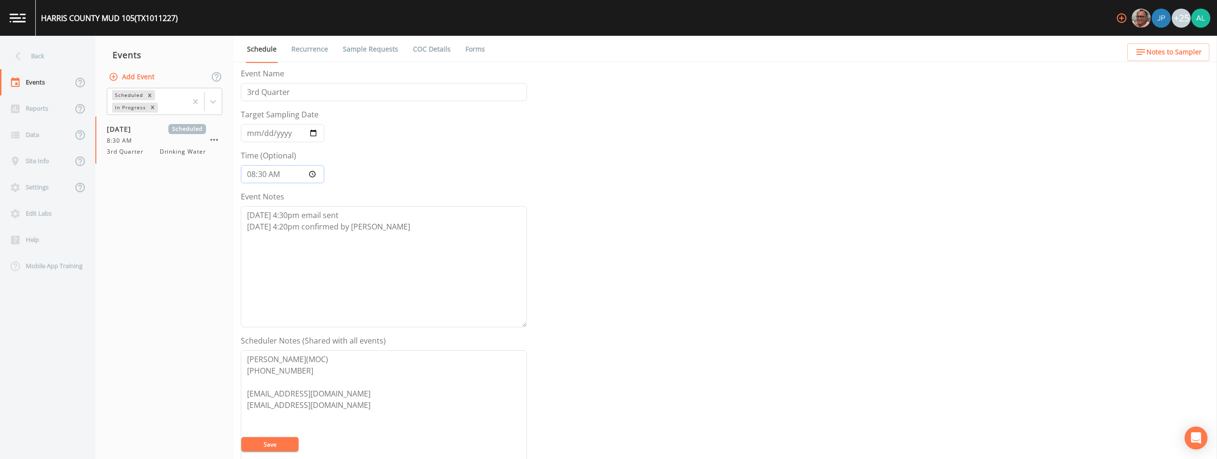
click at [266, 173] on input "08:30:00" at bounding box center [282, 174] width 83 height 18
type input "08:33"
click at [241, 437] on button "Save" at bounding box center [269, 444] width 57 height 14
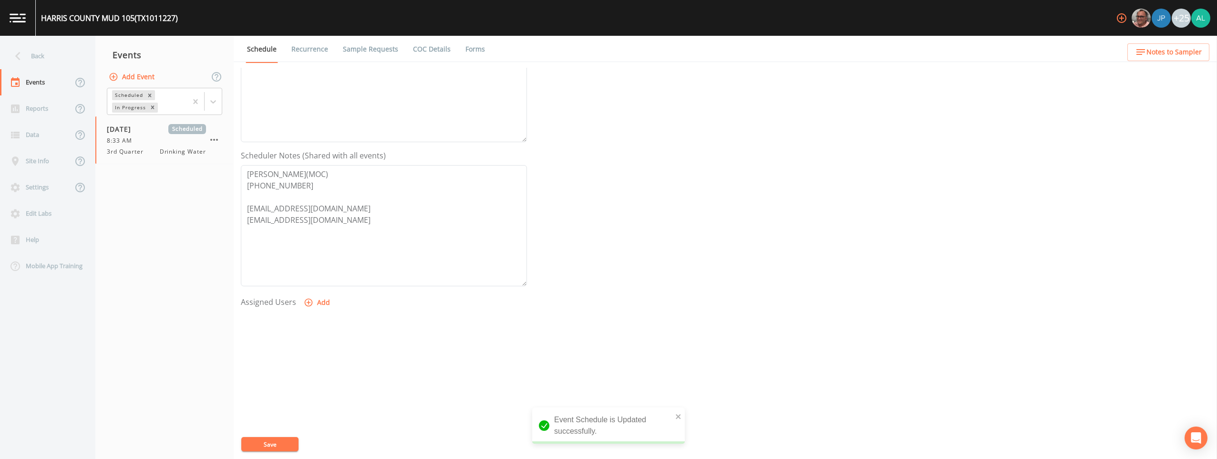
scroll to position [191, 0]
click at [308, 300] on icon "button" at bounding box center [309, 297] width 8 height 8
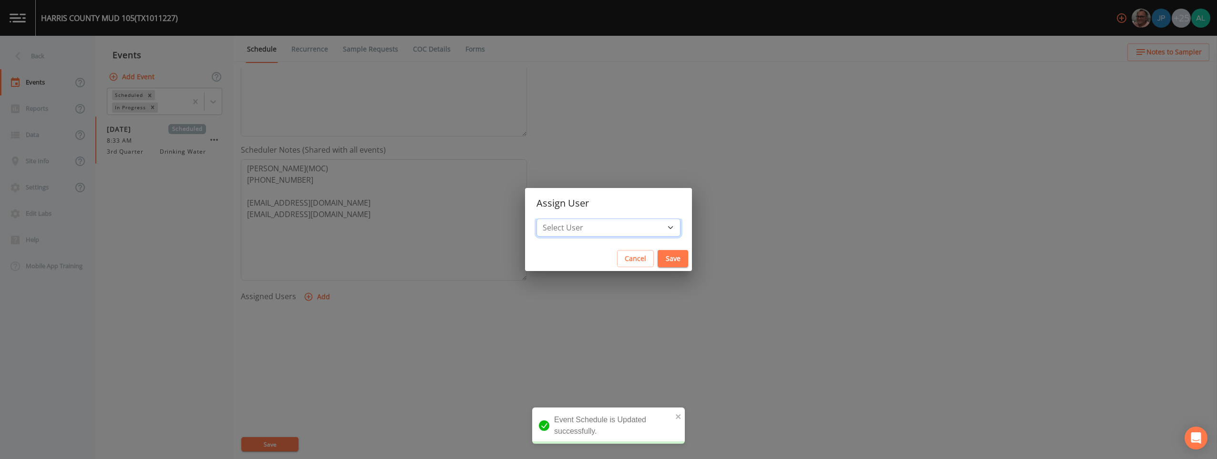
click at [544, 231] on select "Select User [PERSON_NAME] [PERSON_NAME] [PERSON_NAME] [PERSON_NAME] [PERSON_NAM…" at bounding box center [608, 227] width 144 height 18
select select "af93318b-11dc-4776-bee1-f4056f560a61"
click at [544, 218] on select "Select User [PERSON_NAME] [PERSON_NAME] [PERSON_NAME] [PERSON_NAME] [PERSON_NAM…" at bounding box center [608, 227] width 144 height 18
click at [544, 258] on button "Save" at bounding box center [673, 259] width 31 height 18
select select
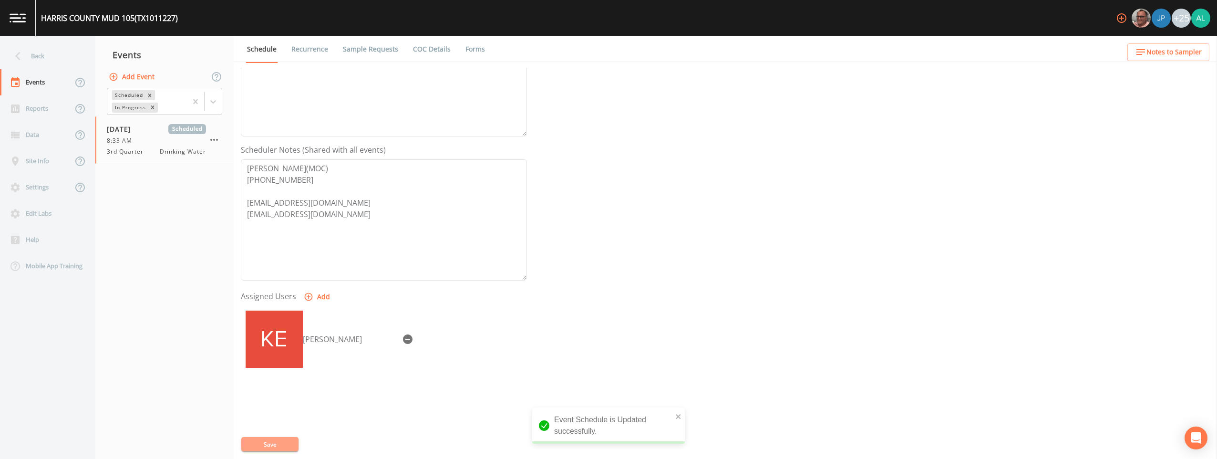
click at [260, 439] on button "Save" at bounding box center [269, 444] width 57 height 14
click at [544, 55] on span "Notes to Sampler" at bounding box center [1173, 52] width 55 height 12
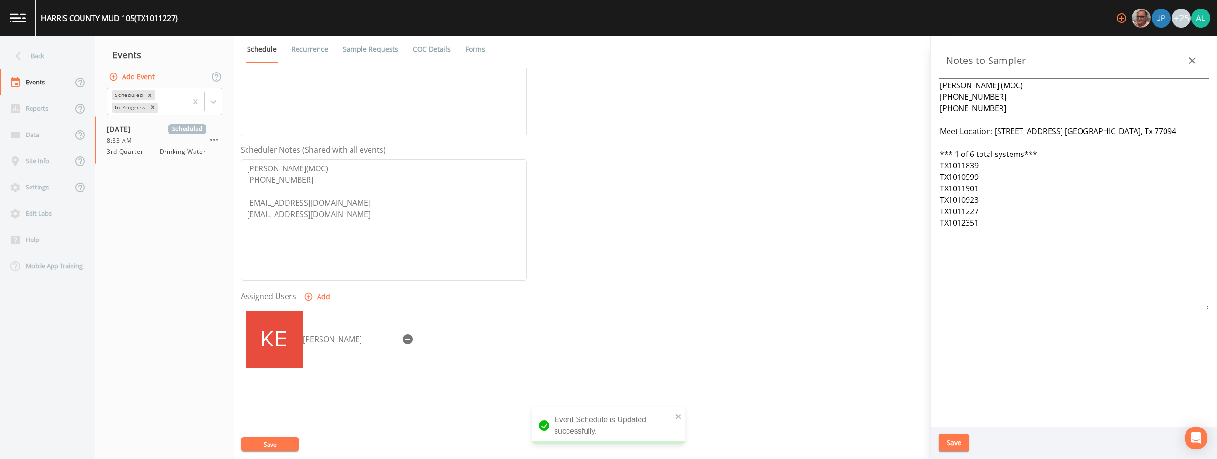
drag, startPoint x: 1041, startPoint y: 236, endPoint x: 835, endPoint y: 35, distance: 287.6
click at [544, 35] on div "[GEOGRAPHIC_DATA] 105 (TX1011227) +25 Back Events Reports Data Site Info Settin…" at bounding box center [608, 229] width 1217 height 459
paste textarea "[STREET_ADDRESS] *** 1 of 6 total systems*** Operator: [PERSON_NAME] [PHONE_NUM…"
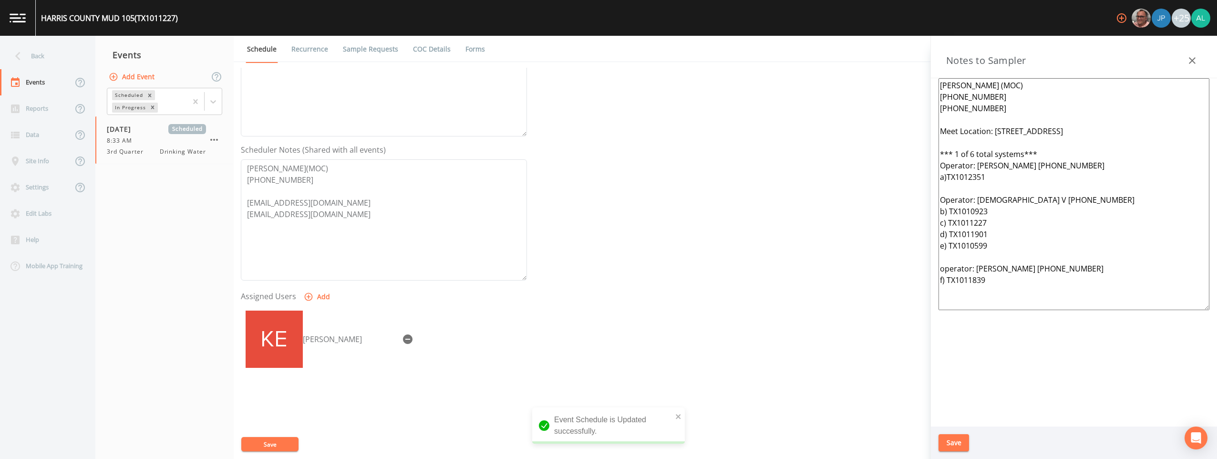
type textarea "[PERSON_NAME] (MOC) [PHONE_NUMBER] [PHONE_NUMBER] Meet Location: [STREET_ADDRES…"
click at [544, 439] on button "Save" at bounding box center [953, 443] width 31 height 18
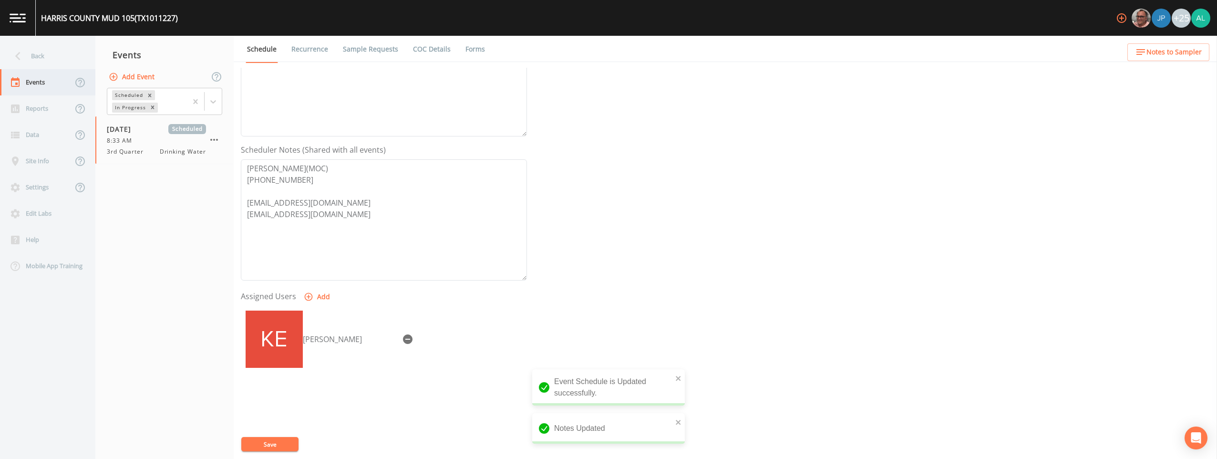
click at [45, 69] on div "Events" at bounding box center [36, 82] width 72 height 26
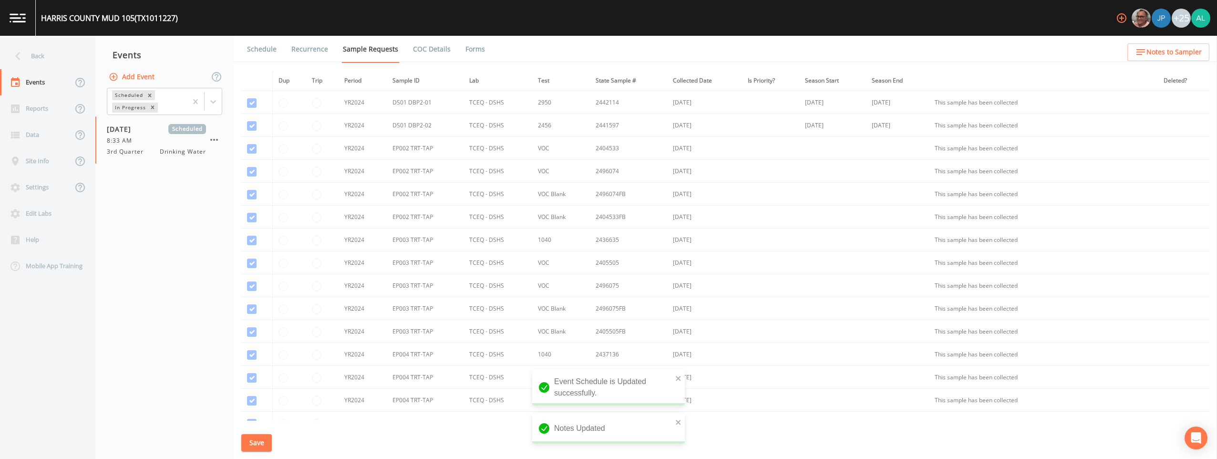
click at [45, 68] on div "Back" at bounding box center [43, 56] width 86 height 26
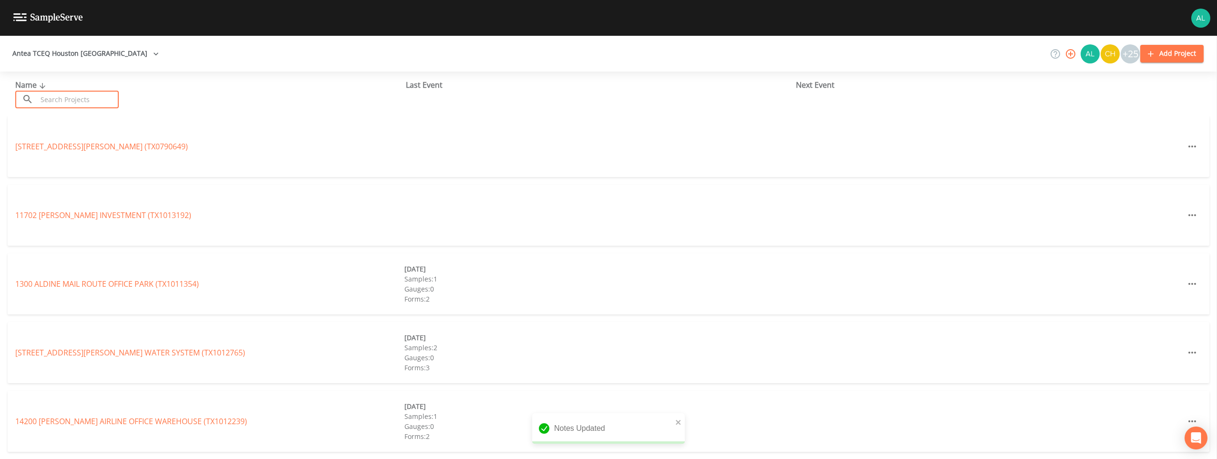
click at [49, 95] on input "text" at bounding box center [78, 100] width 82 height 18
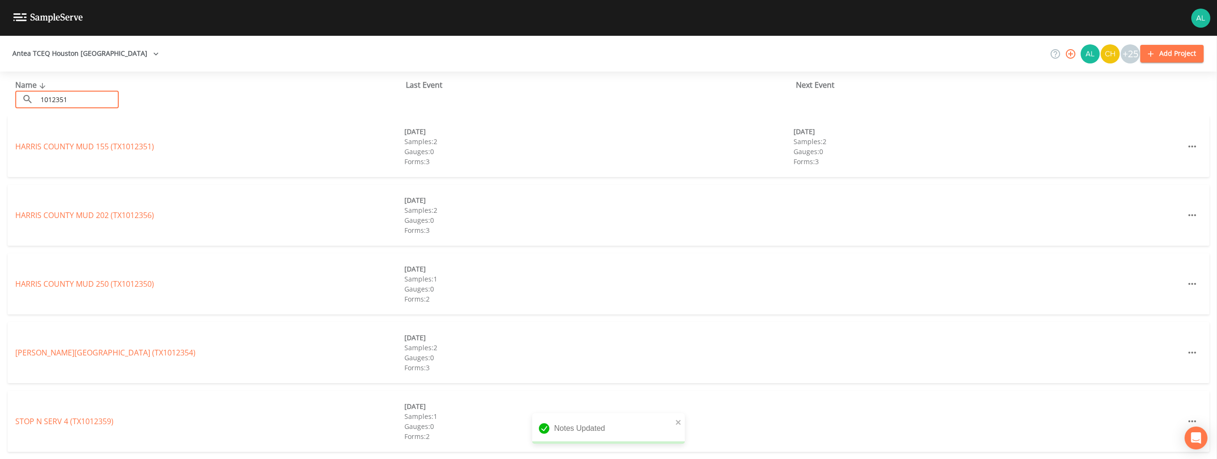
type input "1012351"
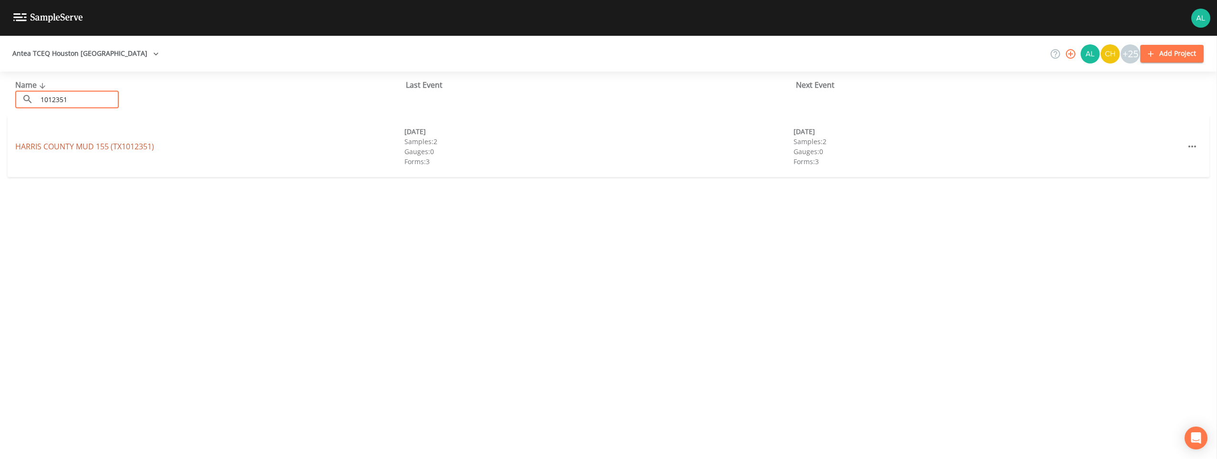
click at [96, 145] on link "[GEOGRAPHIC_DATA] 155 (TX1012351)" at bounding box center [84, 146] width 139 height 10
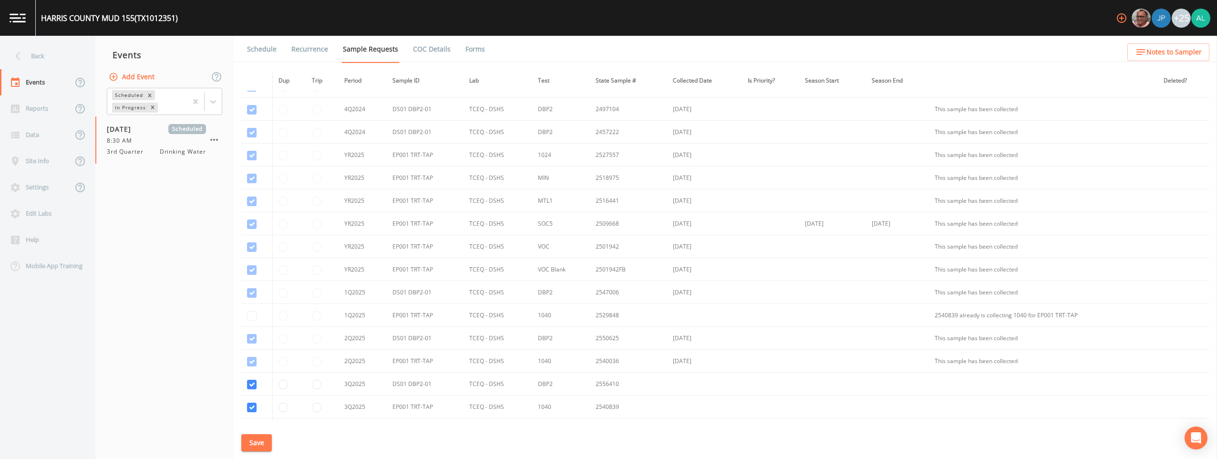
scroll to position [238, 0]
click at [128, 147] on span "3rd Quarter" at bounding box center [128, 151] width 42 height 9
click at [252, 51] on link "Schedule" at bounding box center [262, 49] width 32 height 27
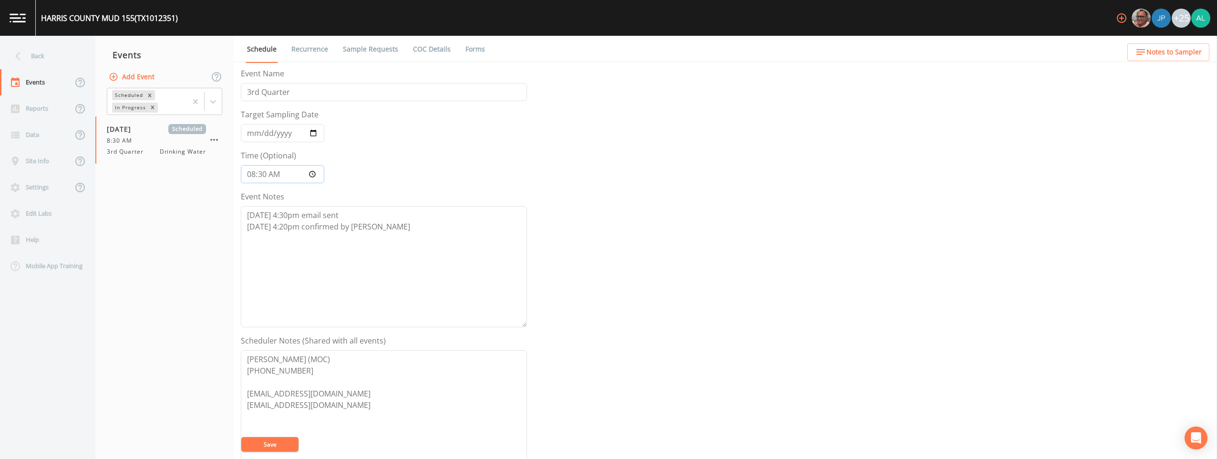
click at [262, 171] on input "08:30:00" at bounding box center [282, 174] width 83 height 18
type input "08:02"
type input "08:31"
click at [241, 437] on button "Save" at bounding box center [269, 444] width 57 height 14
click at [49, 43] on nav "Back Events Reports Data Site Info Settings Edit Labs Help Mobile App Training" at bounding box center [47, 247] width 95 height 423
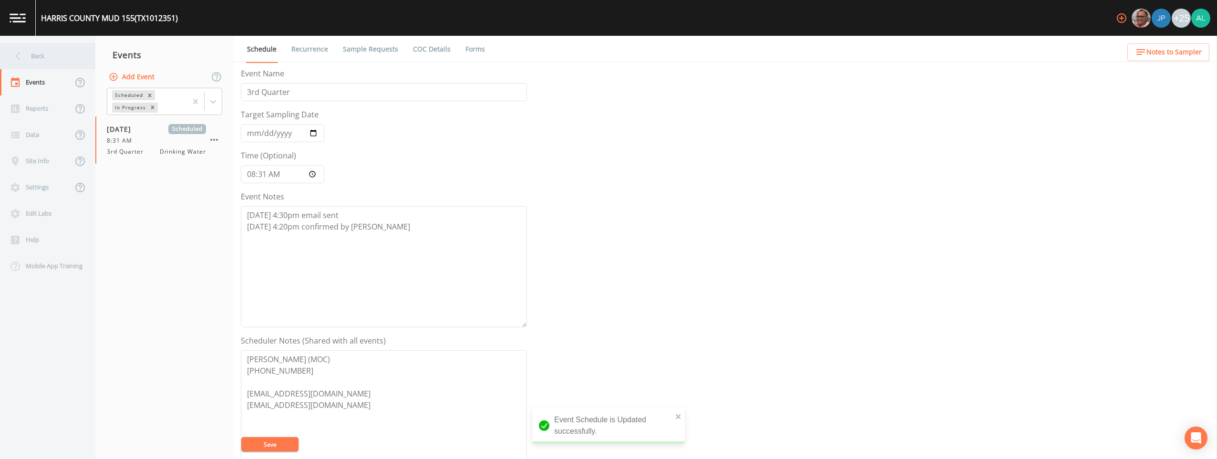
click at [56, 55] on div "Back" at bounding box center [43, 56] width 86 height 26
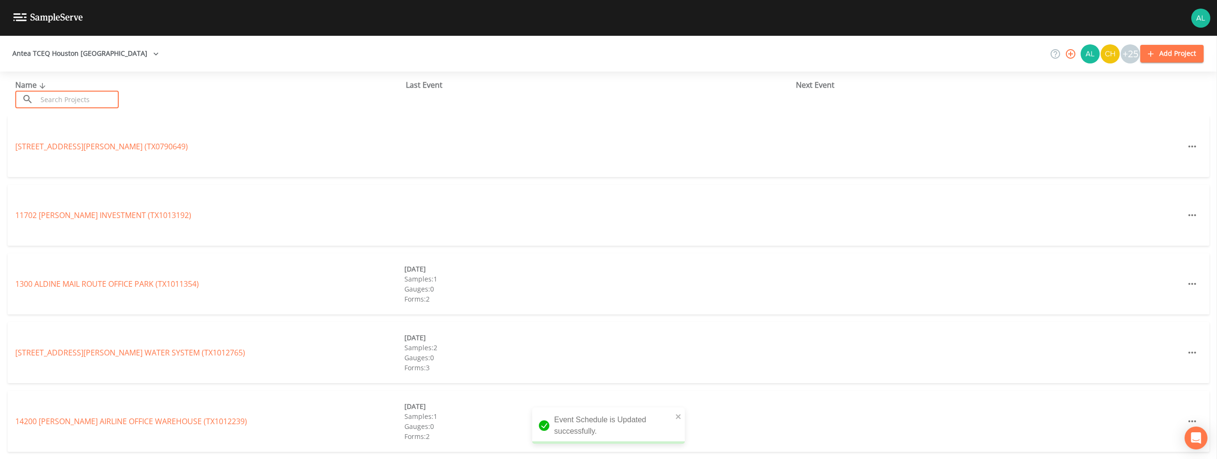
drag, startPoint x: 71, startPoint y: 98, endPoint x: 67, endPoint y: 103, distance: 6.5
click at [71, 98] on input "text" at bounding box center [78, 100] width 82 height 18
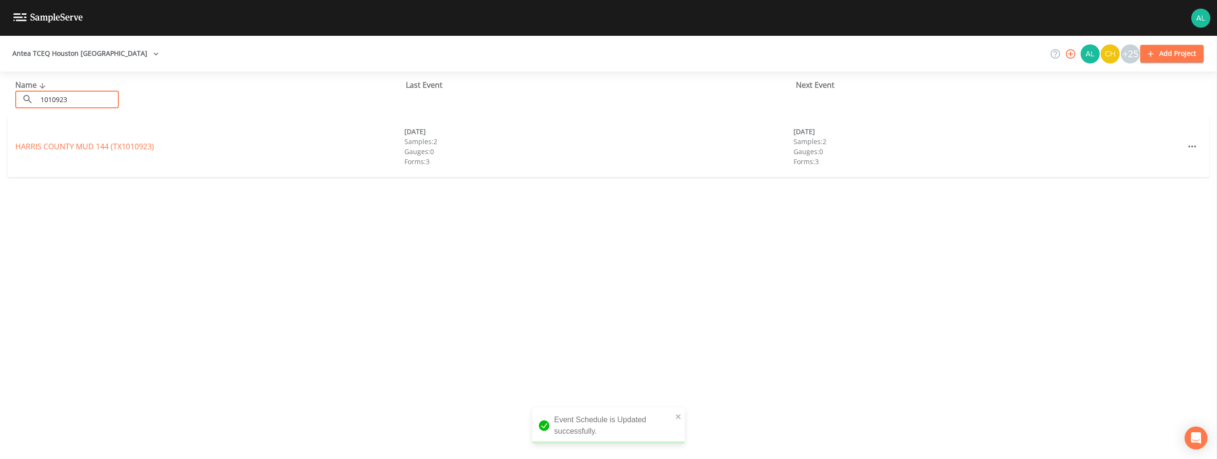
type input "1010923"
click at [60, 147] on link "[GEOGRAPHIC_DATA] 144 (TX1010923)" at bounding box center [84, 146] width 139 height 10
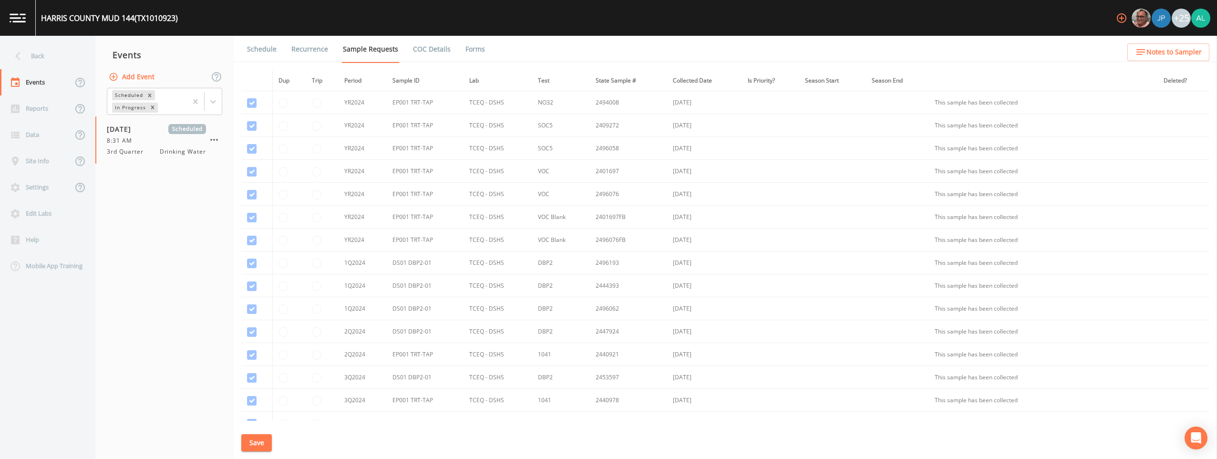
click at [267, 57] on link "Schedule" at bounding box center [262, 49] width 32 height 27
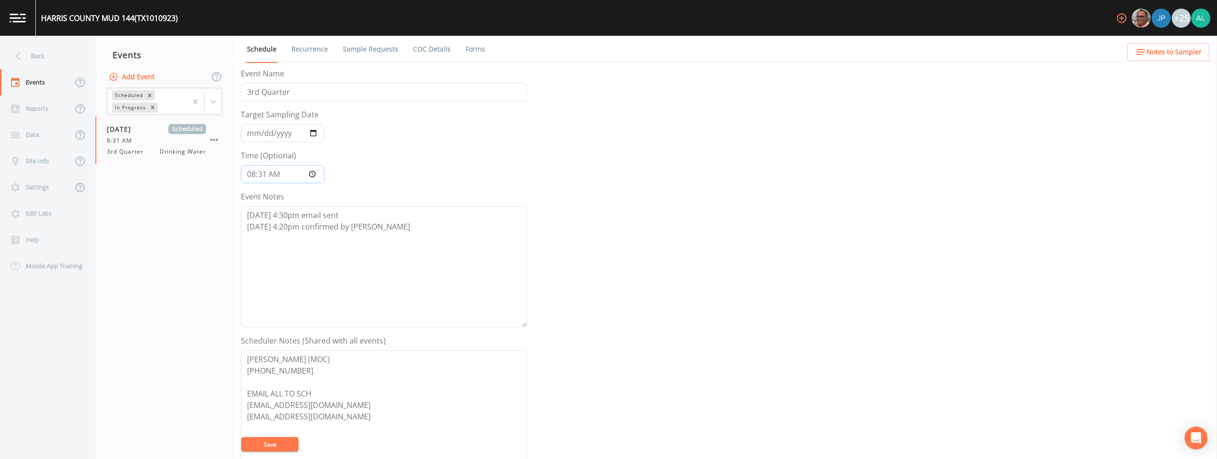
click at [262, 174] on input "08:31:00" at bounding box center [282, 174] width 83 height 18
type input "08:32"
click at [241, 437] on button "Save" at bounding box center [269, 444] width 57 height 14
click at [57, 47] on div "Back" at bounding box center [43, 56] width 86 height 26
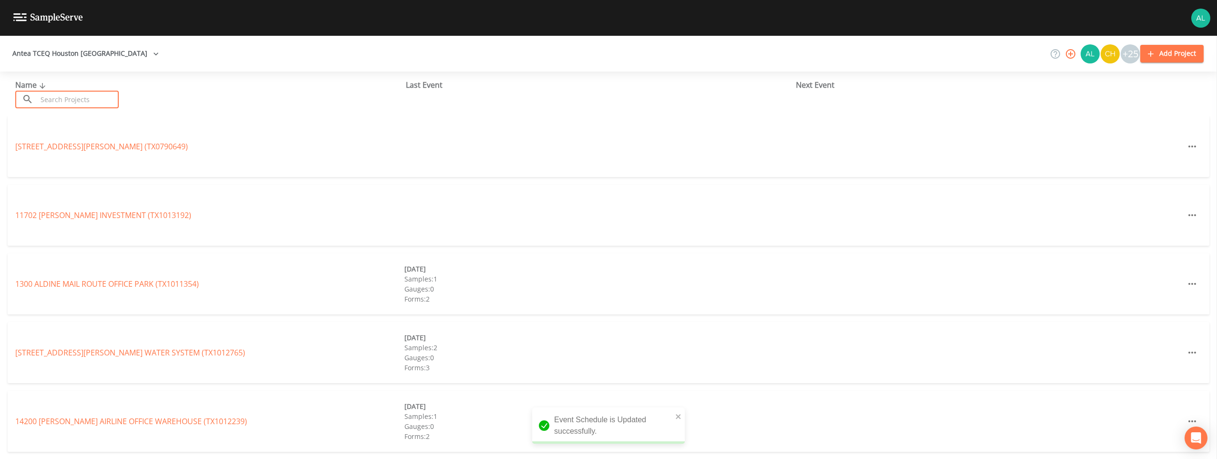
click at [97, 102] on input "text" at bounding box center [78, 100] width 82 height 18
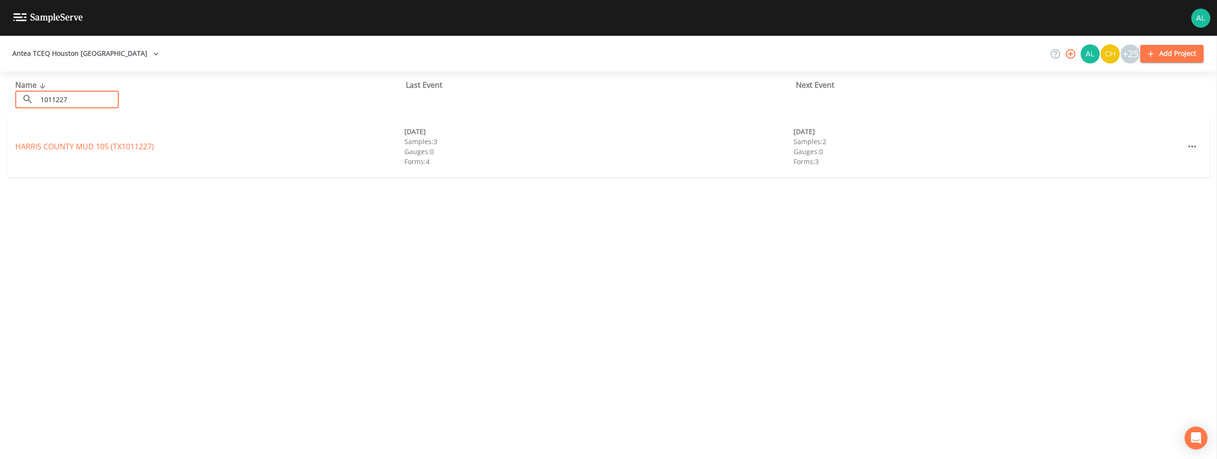
type input "1011227"
click at [65, 149] on link "[GEOGRAPHIC_DATA] 105 (TX1011227)" at bounding box center [84, 146] width 139 height 10
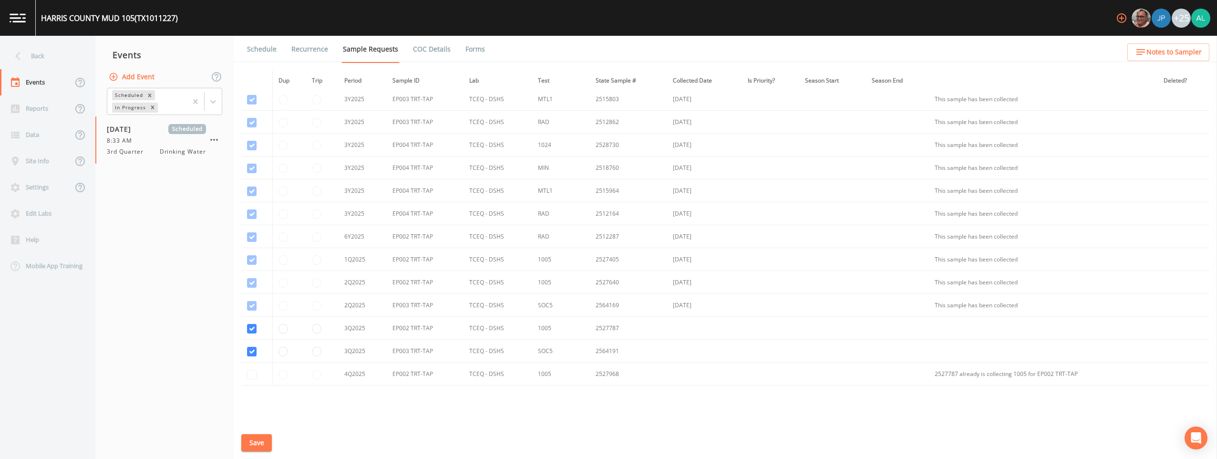
scroll to position [822, 0]
click at [272, 60] on link "Schedule" at bounding box center [262, 49] width 32 height 27
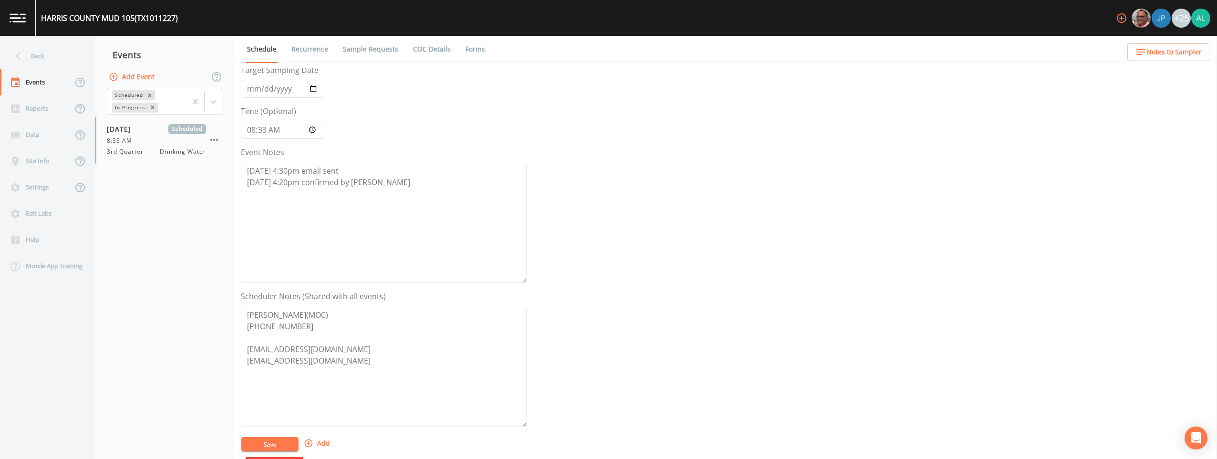
scroll to position [191, 0]
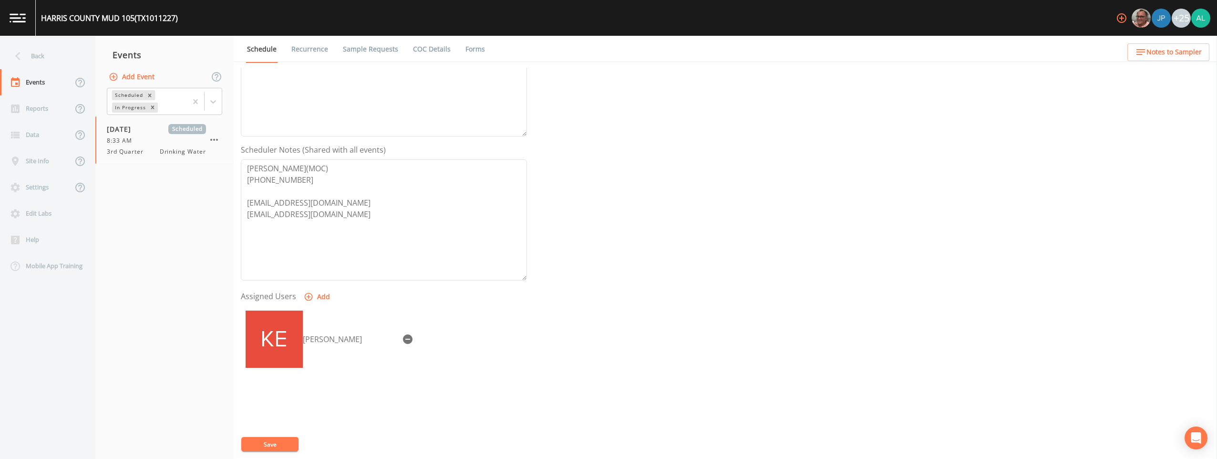
click at [544, 56] on icon "button" at bounding box center [1140, 51] width 11 height 11
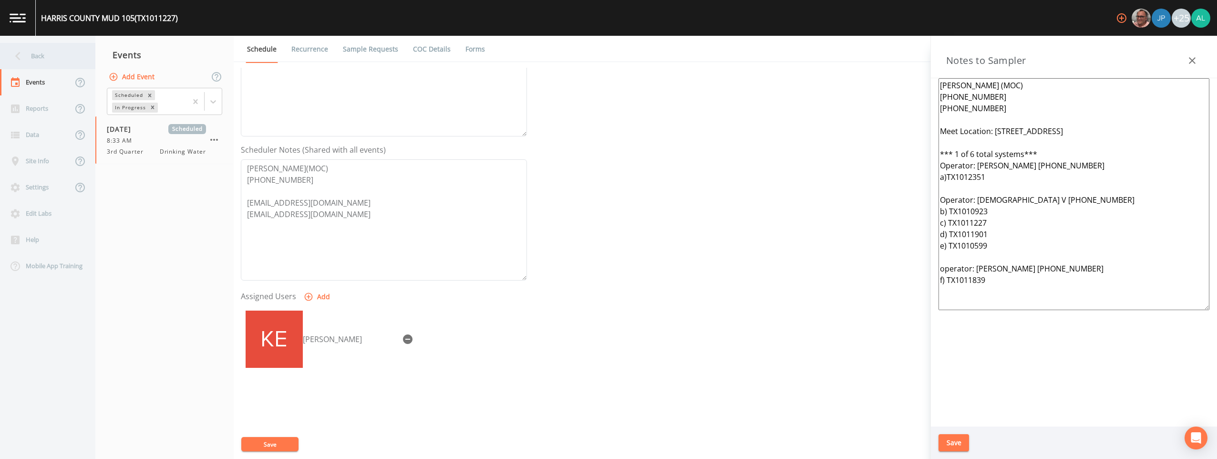
click at [32, 60] on div "Back" at bounding box center [43, 56] width 86 height 26
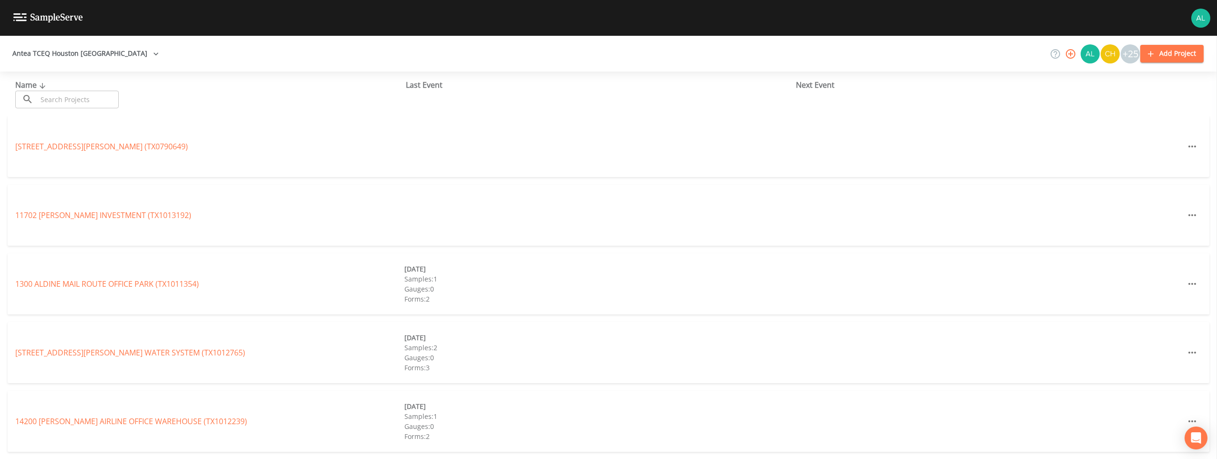
click at [39, 96] on input "text" at bounding box center [78, 100] width 82 height 18
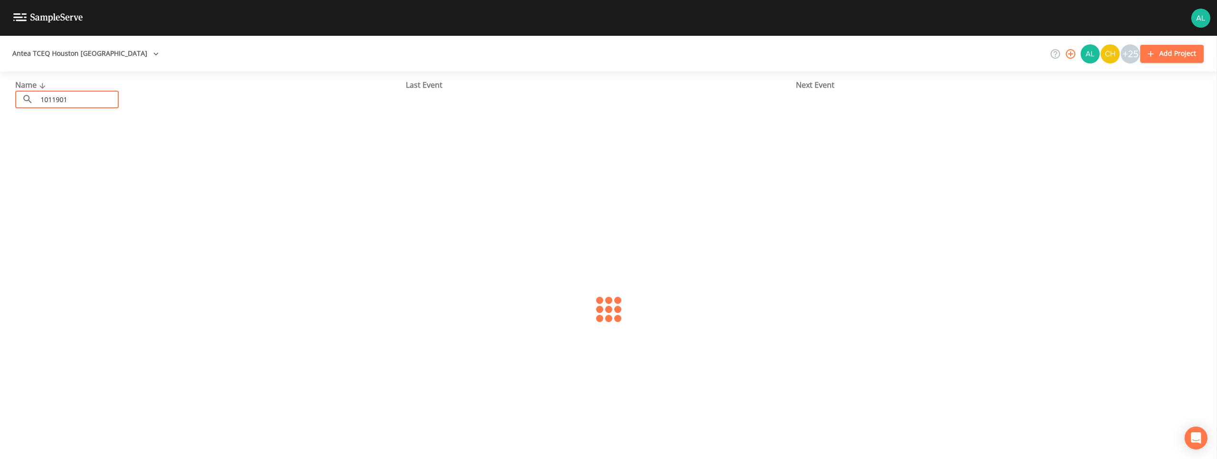
type input "1011901"
click at [149, 146] on link "NORTHWEST [GEOGRAPHIC_DATA] 12 (TX1011901)" at bounding box center [106, 146] width 183 height 10
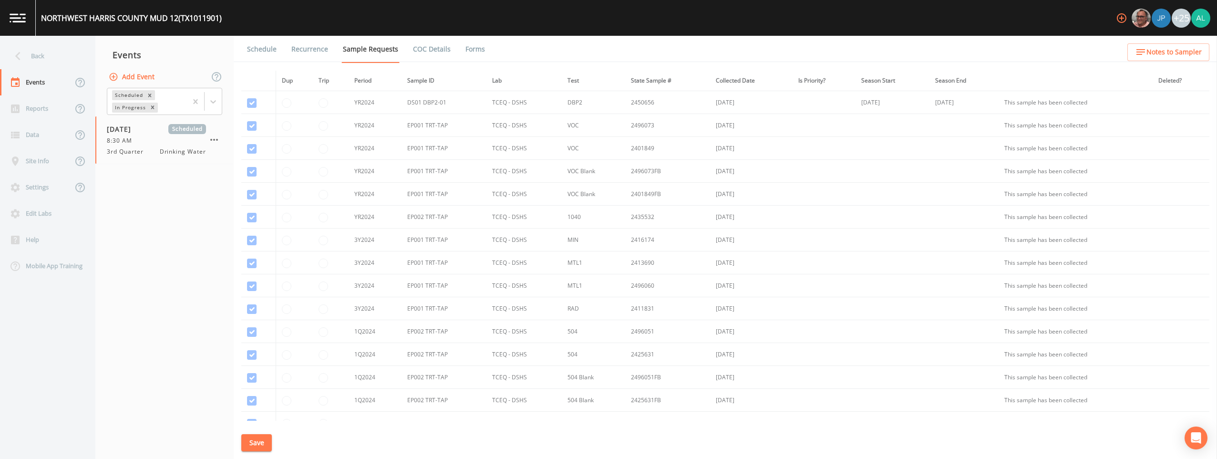
click at [265, 50] on link "Schedule" at bounding box center [262, 49] width 32 height 27
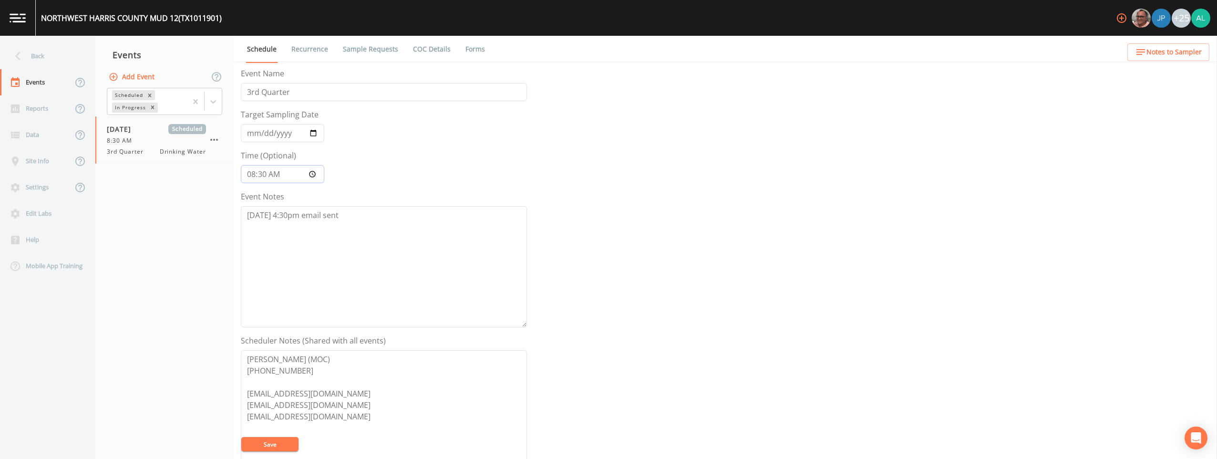
click at [263, 171] on input "08:30:00" at bounding box center [282, 174] width 83 height 18
type input "08:34"
click at [241, 437] on button "Save" at bounding box center [269, 444] width 57 height 14
click at [371, 220] on textarea "[DATE] 4:30pm email sent" at bounding box center [384, 266] width 286 height 121
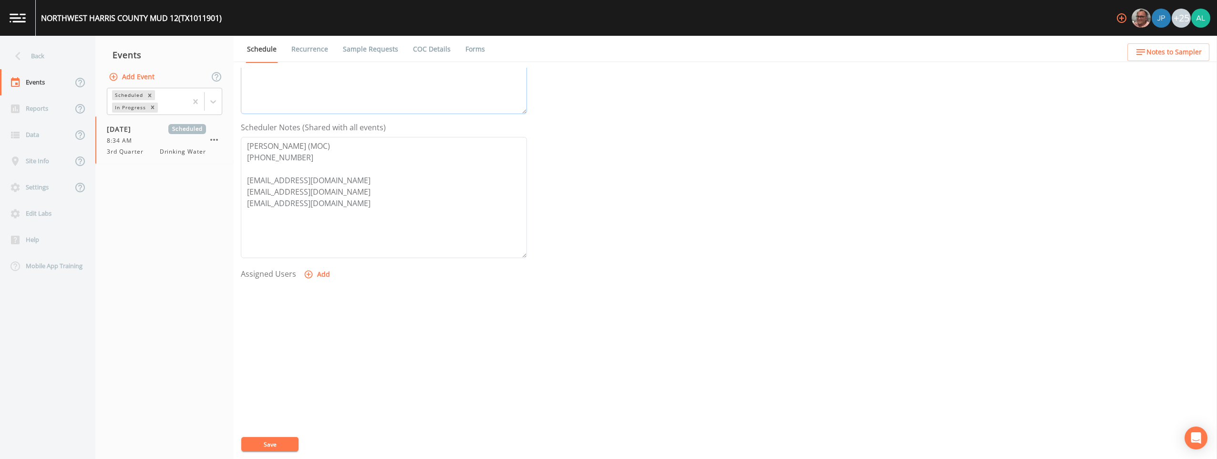
scroll to position [214, 0]
type textarea "[DATE] 4:30pm email sent [DATE] 4:20pm confirmed by [PERSON_NAME]"
click at [306, 279] on button "Add" at bounding box center [318, 274] width 32 height 18
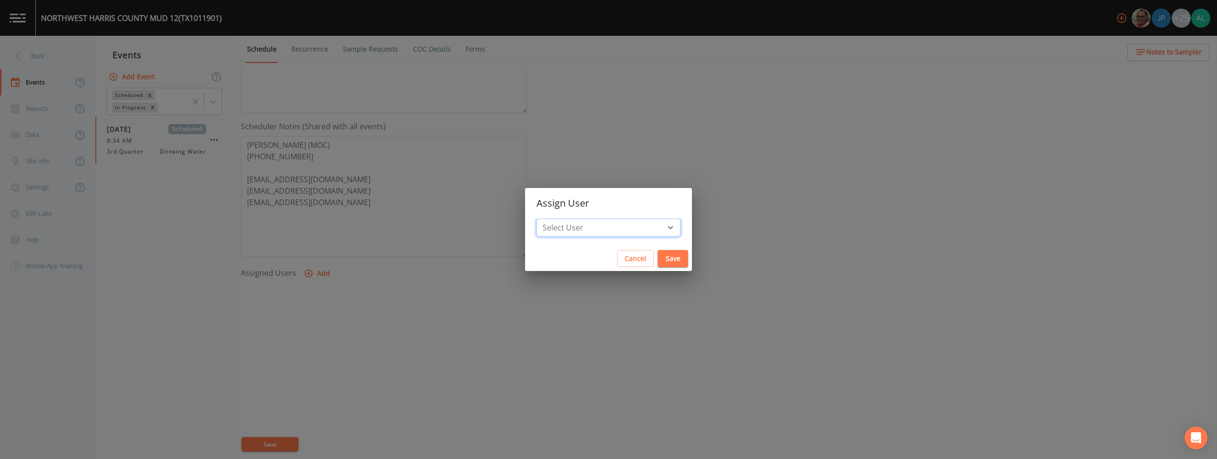
click at [544, 224] on select "Select User [PERSON_NAME] [PERSON_NAME] [PERSON_NAME] [PERSON_NAME] [PERSON_NAM…" at bounding box center [608, 227] width 144 height 18
select select "af93318b-11dc-4776-bee1-f4056f560a61"
click at [544, 218] on select "Select User [PERSON_NAME] [PERSON_NAME] [PERSON_NAME] [PERSON_NAME] [PERSON_NAM…" at bounding box center [608, 227] width 144 height 18
click at [544, 259] on button "Save" at bounding box center [673, 259] width 31 height 18
select select
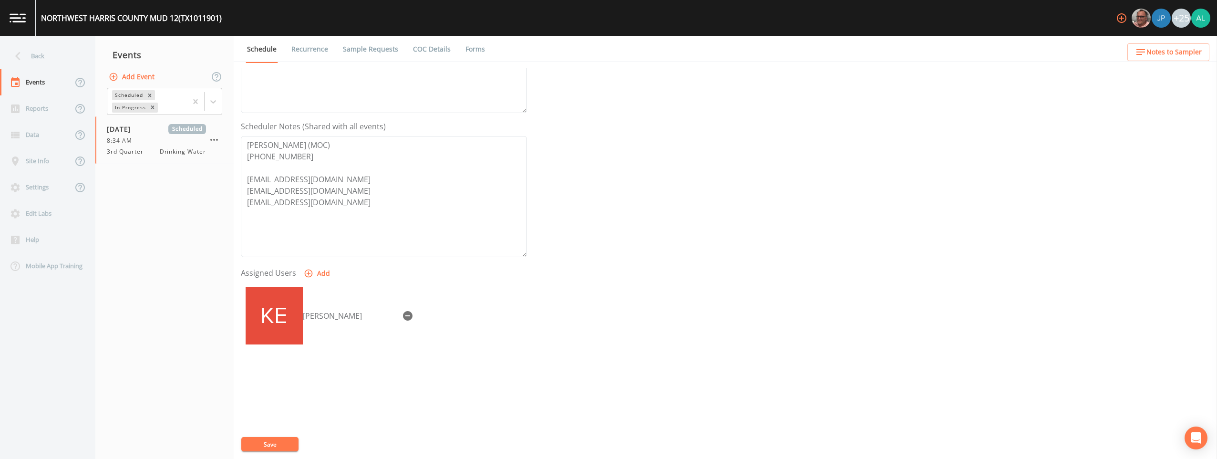
click at [284, 433] on div "Event Name 3rd Quarter Target Sampling Date [DATE] Time (Optional) 08:34 Event …" at bounding box center [729, 263] width 976 height 391
click at [283, 435] on div "Event Name 3rd Quarter Target Sampling Date [DATE] Time (Optional) 08:34 Event …" at bounding box center [729, 263] width 976 height 391
click at [283, 437] on button "Save" at bounding box center [269, 444] width 57 height 14
click at [283, 439] on button "Save" at bounding box center [269, 444] width 57 height 14
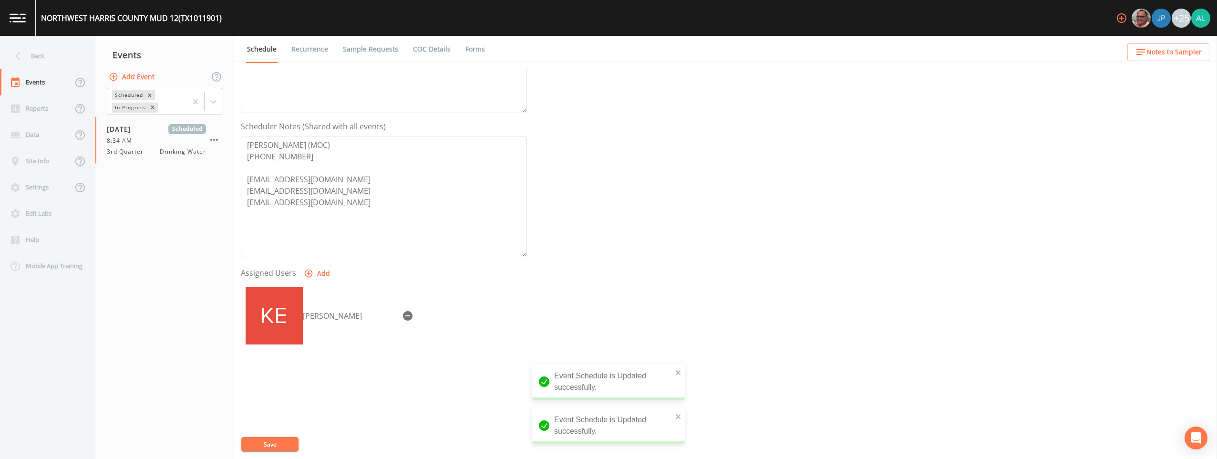
click at [544, 51] on span "Notes to Sampler" at bounding box center [1173, 52] width 55 height 12
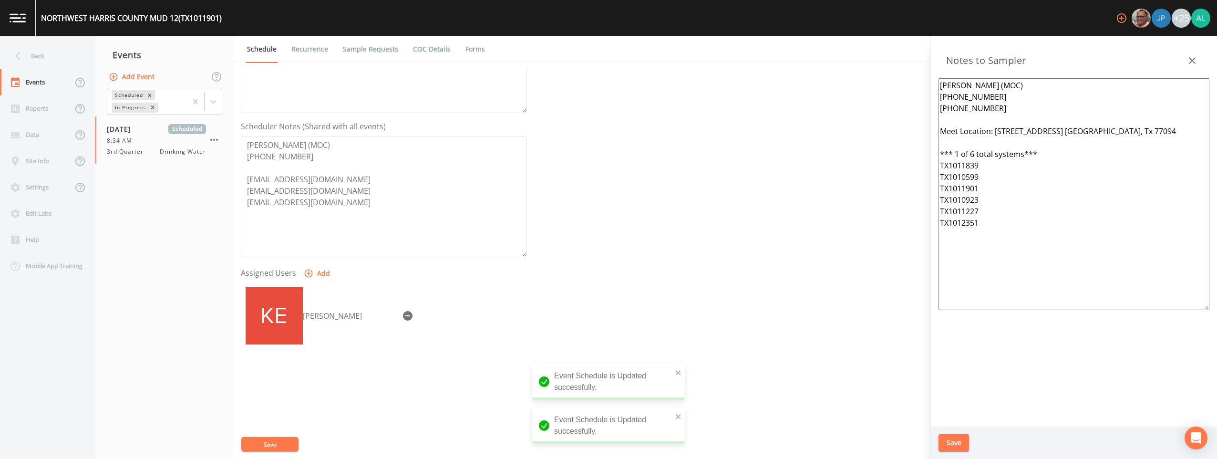
drag, startPoint x: 1004, startPoint y: 257, endPoint x: 878, endPoint y: 82, distance: 215.4
click at [544, 82] on div "Back Events Reports Data Site Info Settings Edit Labs Help Mobile App Training …" at bounding box center [608, 247] width 1217 height 423
paste textarea "[STREET_ADDRESS] *** 1 of 6 total systems*** Operator: [PERSON_NAME] [PHONE_NUM…"
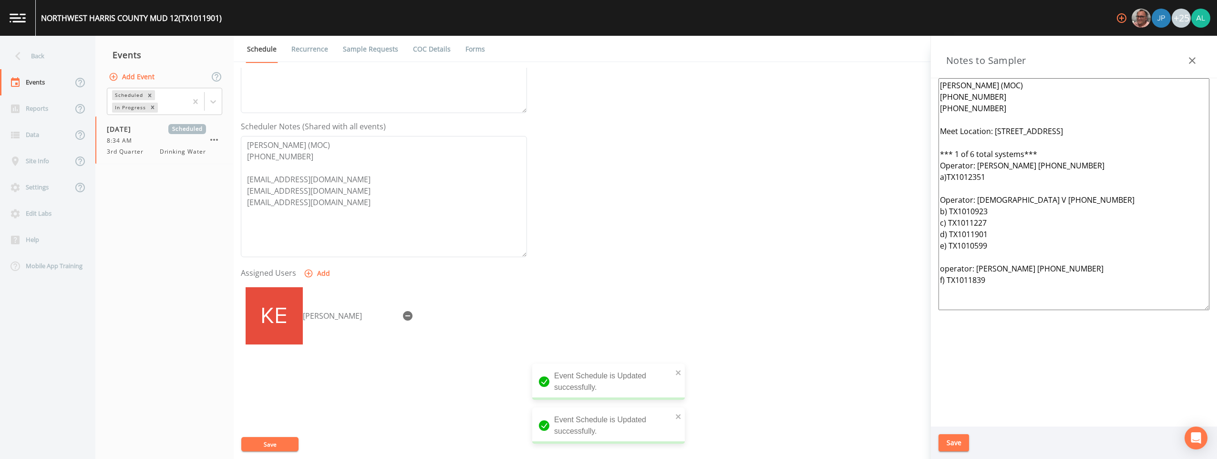
type textarea "[PERSON_NAME] (MOC) [PHONE_NUMBER] [PHONE_NUMBER] Meet Location: [STREET_ADDRES…"
click at [544, 439] on div "Save" at bounding box center [1074, 442] width 286 height 33
click at [544, 439] on button "Save" at bounding box center [953, 443] width 31 height 18
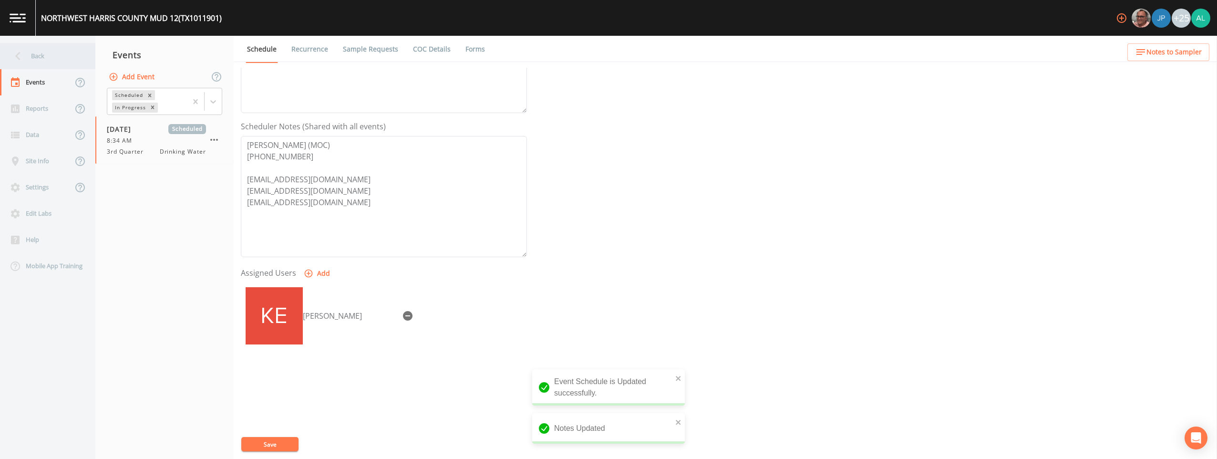
click at [56, 61] on div "Back" at bounding box center [43, 56] width 86 height 26
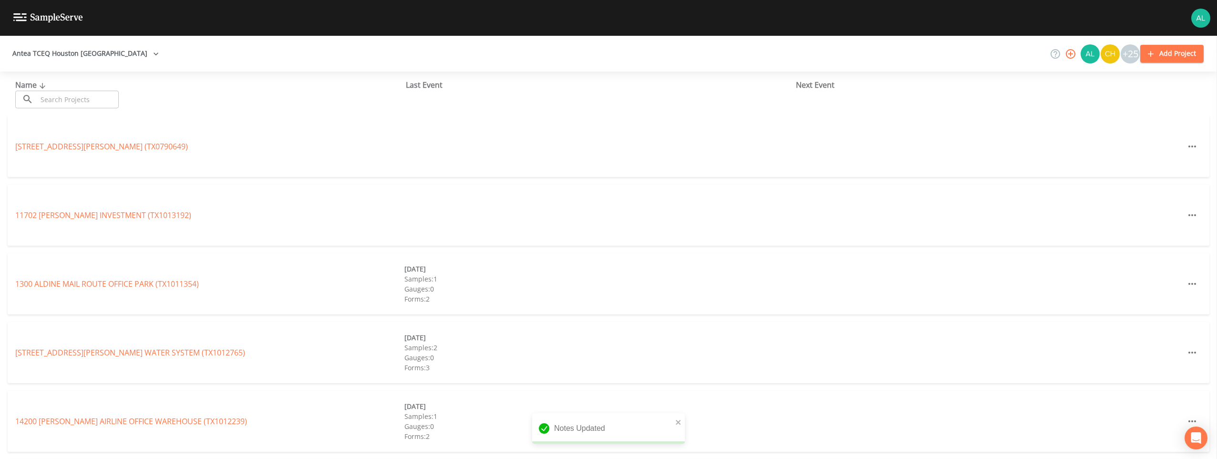
drag, startPoint x: 75, startPoint y: 102, endPoint x: 98, endPoint y: 101, distance: 22.9
click at [76, 102] on input "text" at bounding box center [78, 100] width 82 height 18
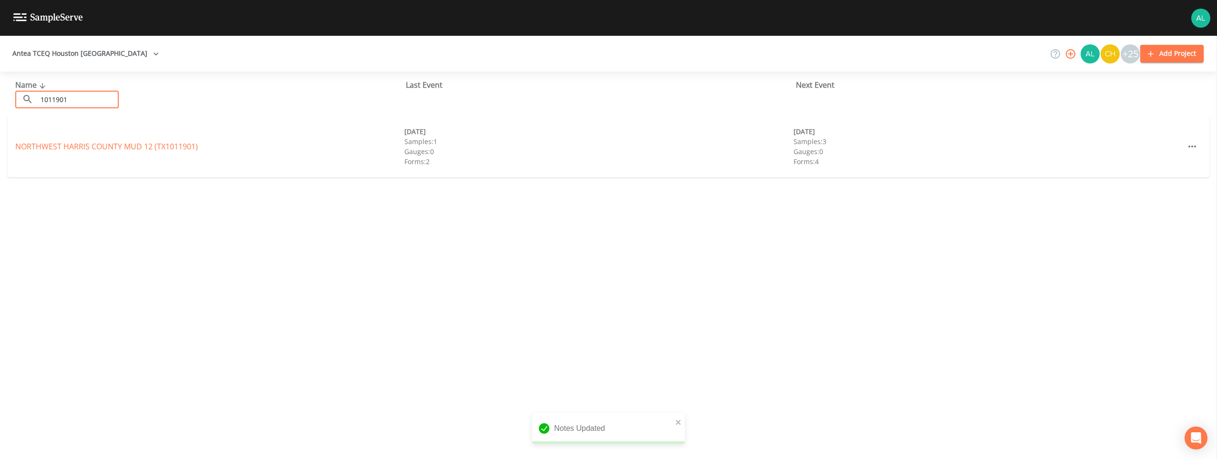
type input "1011901"
click at [116, 149] on link "NORTHWEST [GEOGRAPHIC_DATA] 12 (TX1011901)" at bounding box center [106, 146] width 183 height 10
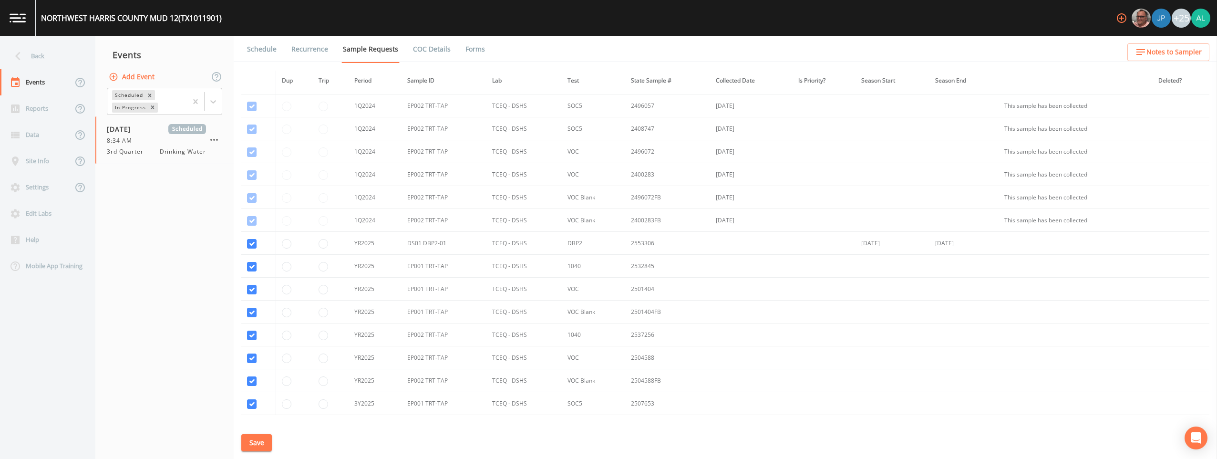
scroll to position [479, 0]
click at [257, 50] on link "Schedule" at bounding box center [262, 49] width 32 height 27
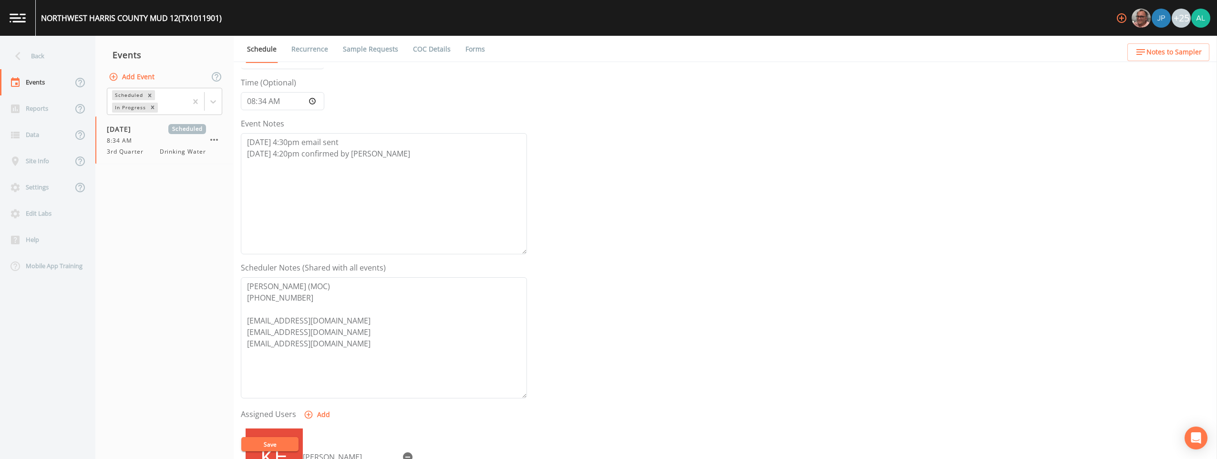
scroll to position [214, 0]
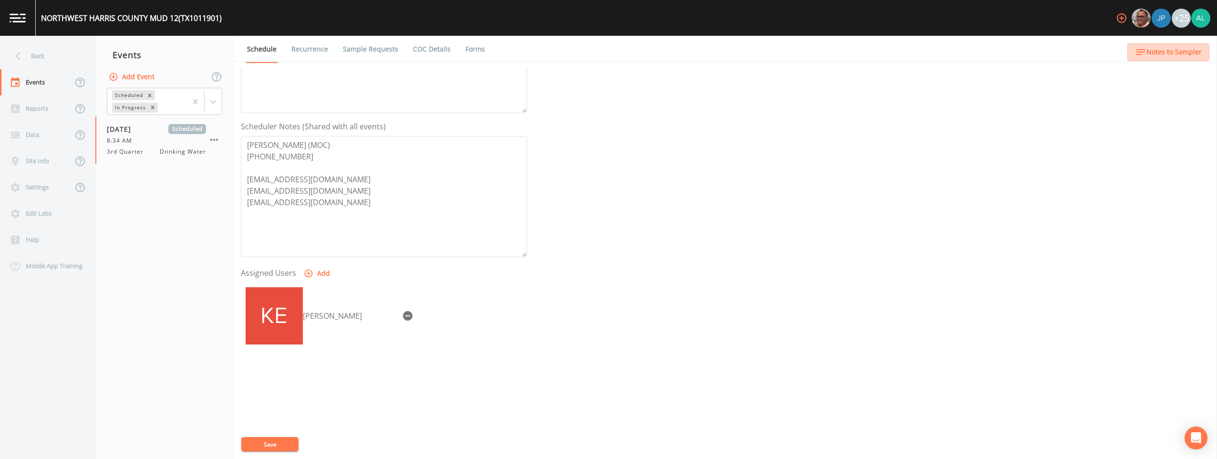
click at [544, 56] on icon "button" at bounding box center [1140, 51] width 11 height 11
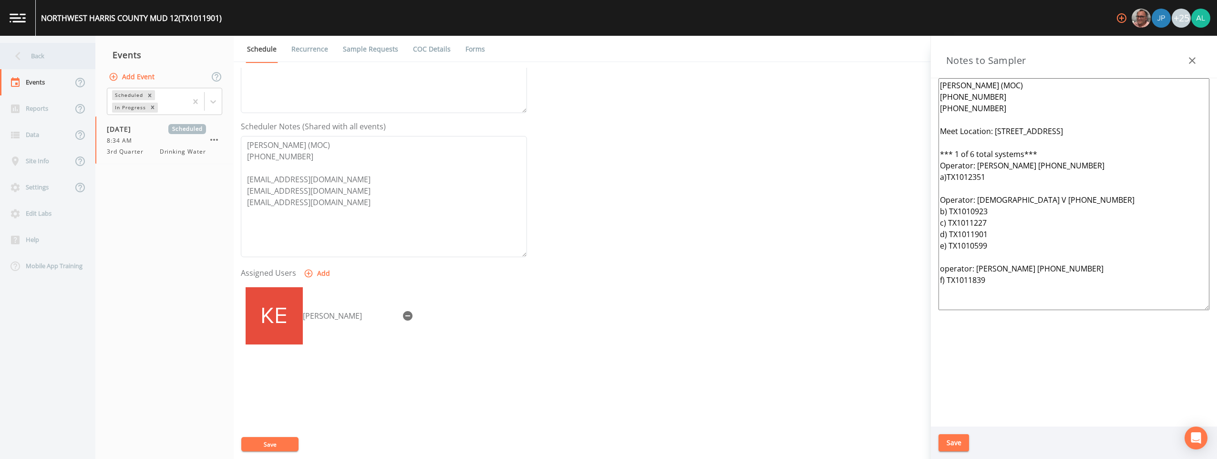
click at [57, 53] on div "Back" at bounding box center [43, 56] width 86 height 26
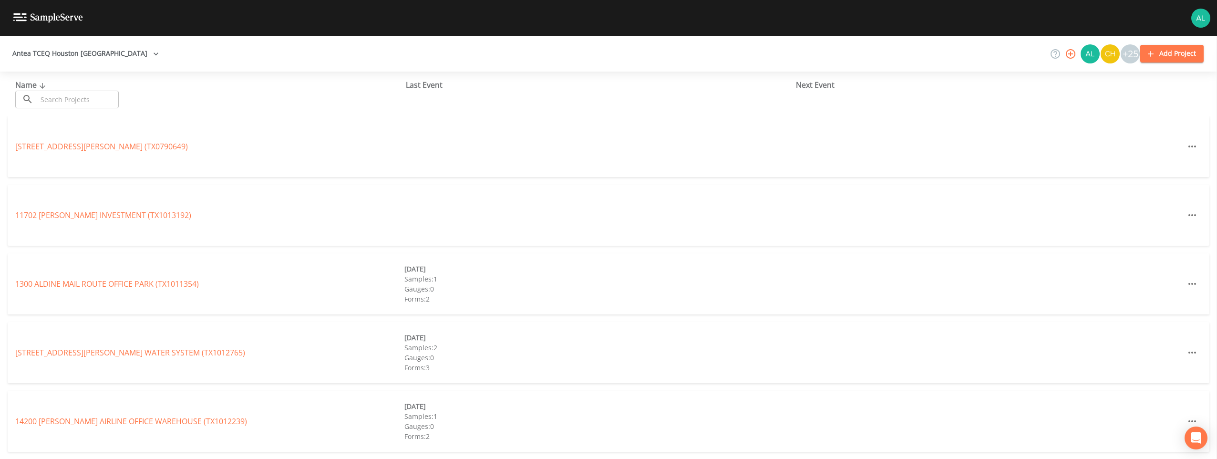
click at [65, 102] on input "text" at bounding box center [78, 100] width 82 height 18
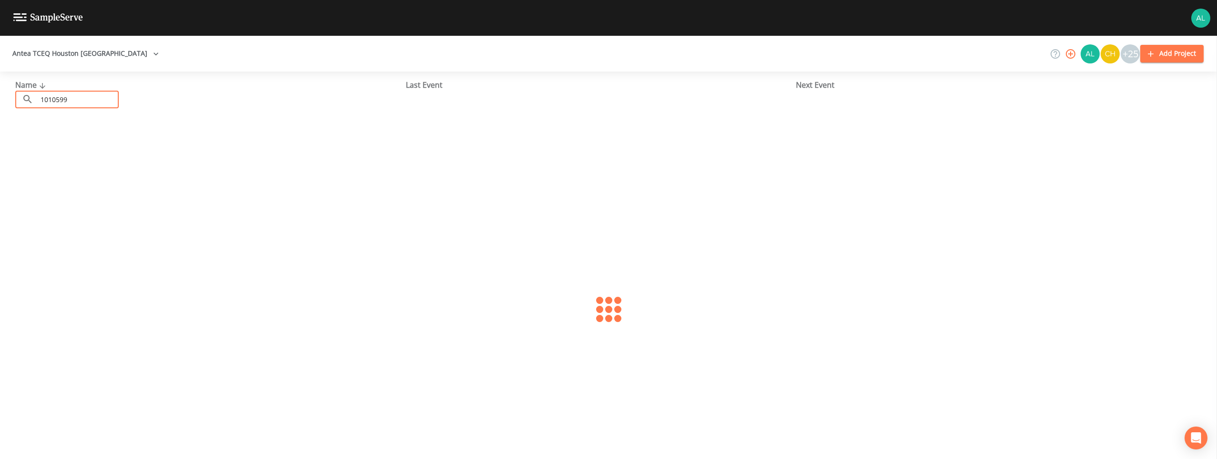
type input "1010599"
click at [58, 145] on link "[GEOGRAPHIC_DATA] 136 (TX1010599)" at bounding box center [84, 146] width 139 height 10
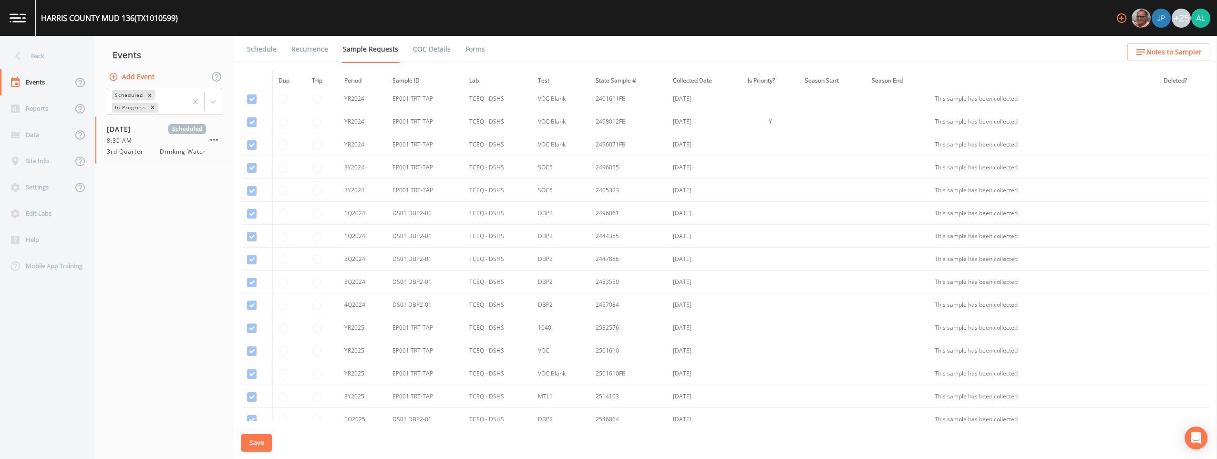
scroll to position [238, 0]
click at [266, 52] on link "Schedule" at bounding box center [262, 49] width 32 height 27
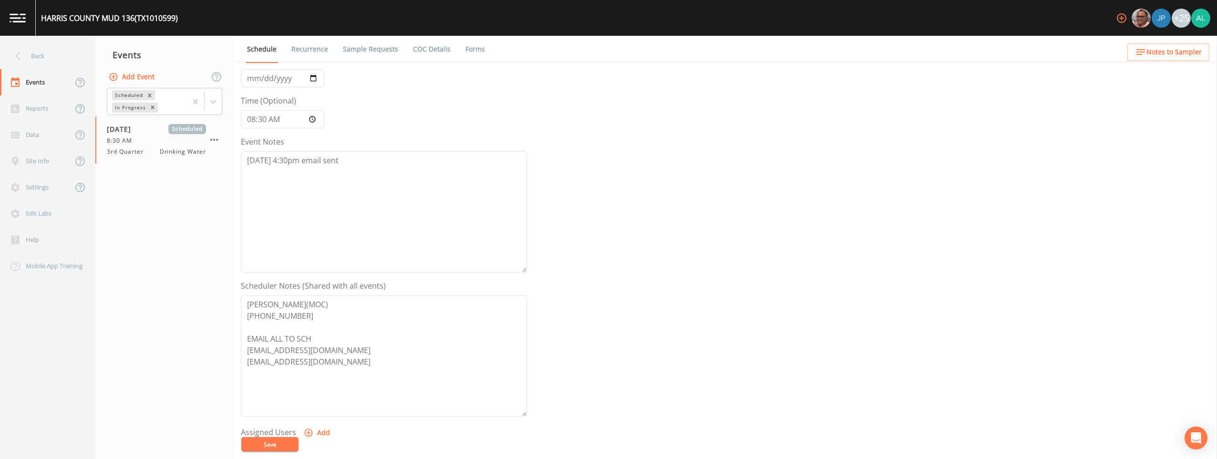
scroll to position [48, 0]
click at [355, 165] on textarea "[DATE] 4:30pm email sent" at bounding box center [384, 218] width 286 height 121
type textarea "[DATE] 4:30pm email sent [DATE] 4:20pm confirmed by [PERSON_NAME]"
click at [318, 439] on button "Add" at bounding box center [318, 440] width 32 height 18
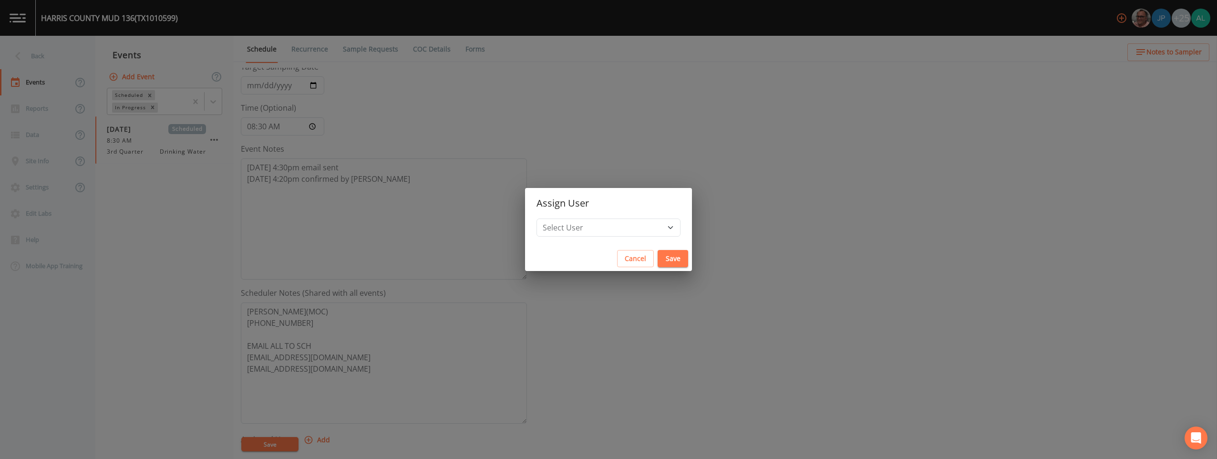
click at [544, 211] on h2 "Assign User" at bounding box center [608, 203] width 167 height 31
click at [544, 216] on h2 "Assign User" at bounding box center [608, 203] width 167 height 31
click at [544, 217] on h2 "Assign User" at bounding box center [608, 203] width 167 height 31
click at [544, 227] on select "Select User [PERSON_NAME] [PERSON_NAME] [PERSON_NAME] [PERSON_NAME] [PERSON_NAM…" at bounding box center [608, 227] width 144 height 18
select select "af93318b-11dc-4776-bee1-f4056f560a61"
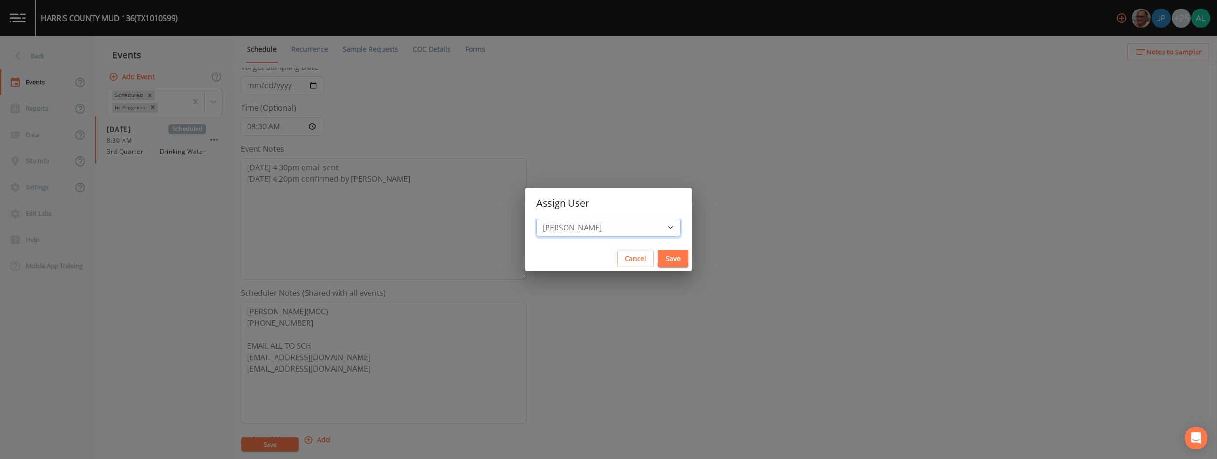
click at [544, 218] on select "Select User [PERSON_NAME] [PERSON_NAME] [PERSON_NAME] [PERSON_NAME] [PERSON_NAM…" at bounding box center [608, 227] width 144 height 18
click at [544, 253] on button "Save" at bounding box center [673, 259] width 31 height 18
select select
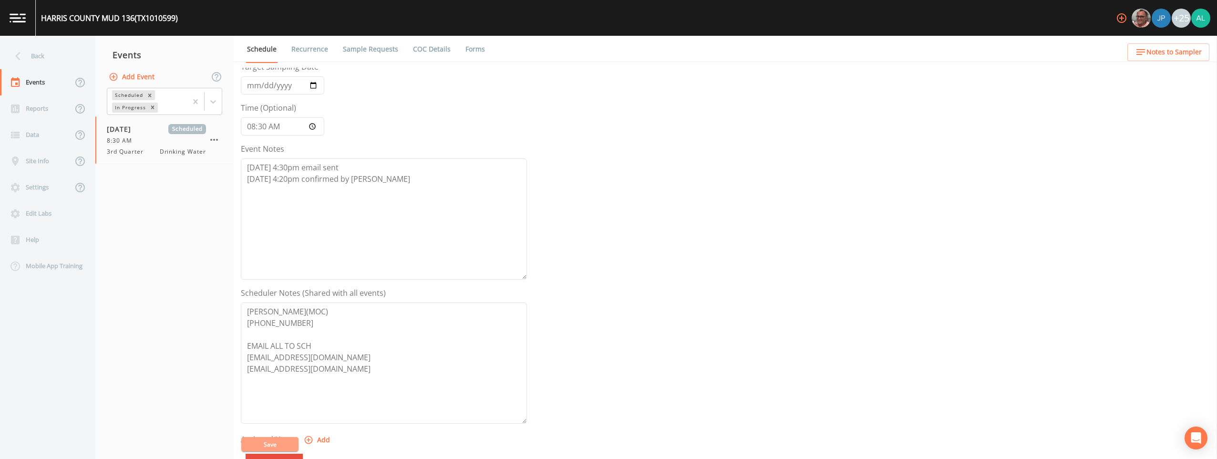
click at [275, 439] on button "Save" at bounding box center [269, 444] width 57 height 14
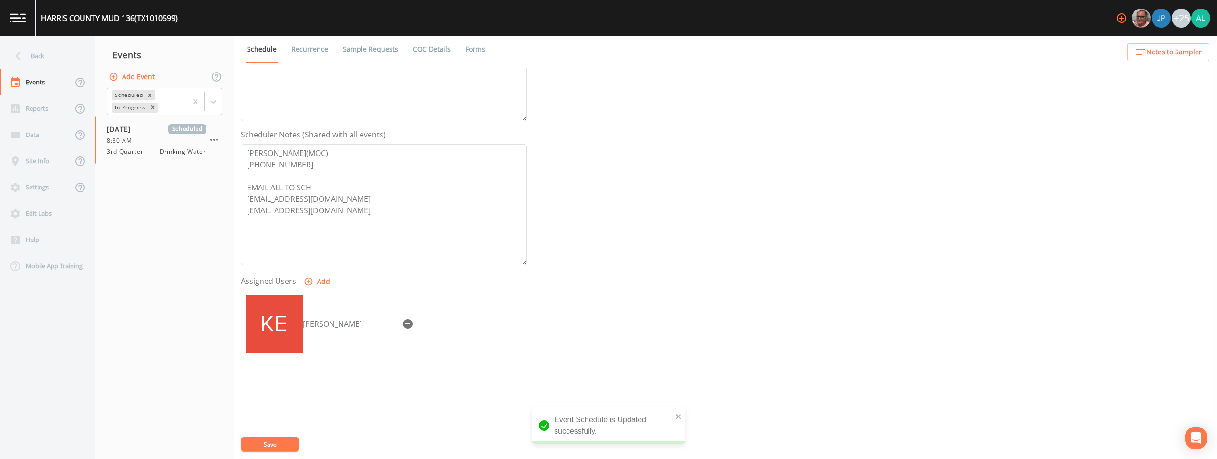
scroll to position [214, 0]
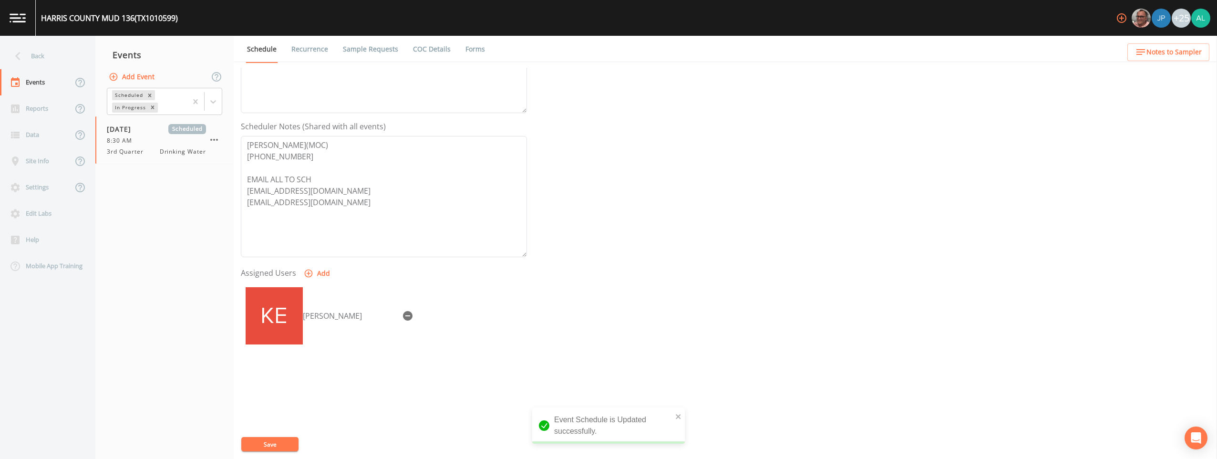
click at [544, 47] on span "Notes to Sampler" at bounding box center [1173, 52] width 55 height 12
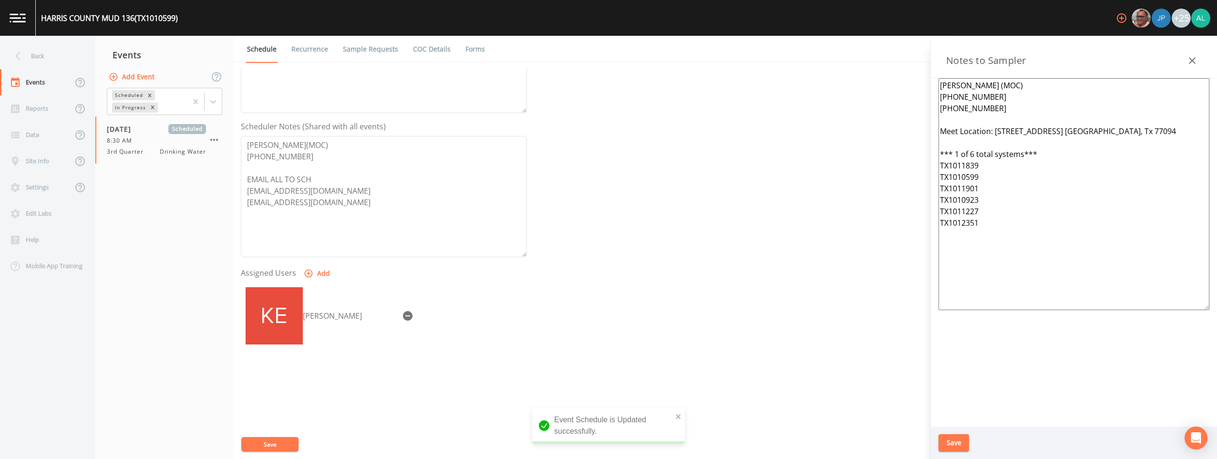
drag, startPoint x: 1064, startPoint y: 207, endPoint x: 994, endPoint y: 198, distance: 70.2
click at [544, 136] on textarea "[PERSON_NAME] (MOC) [PHONE_NUMBER] [PHONE_NUMBER] Meet Location: [STREET_ADDRES…" at bounding box center [1073, 194] width 271 height 232
drag, startPoint x: 998, startPoint y: 225, endPoint x: 909, endPoint y: 42, distance: 203.0
click at [544, 42] on div "Back Events Reports Data Site Info Settings Edit Labs Help Mobile App Training …" at bounding box center [608, 247] width 1217 height 423
paste textarea "[STREET_ADDRESS] *** 1 of 6 total systems*** Operator: [PERSON_NAME] [PHONE_NUM…"
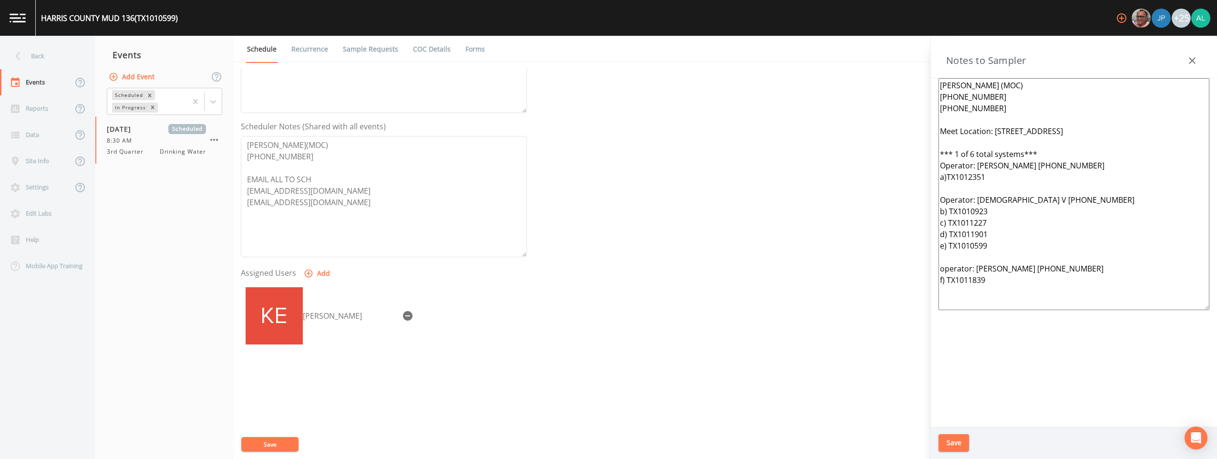
type textarea "[PERSON_NAME] (MOC) [PHONE_NUMBER] [PHONE_NUMBER] Meet Location: [STREET_ADDRES…"
click at [544, 439] on button "Save" at bounding box center [953, 443] width 31 height 18
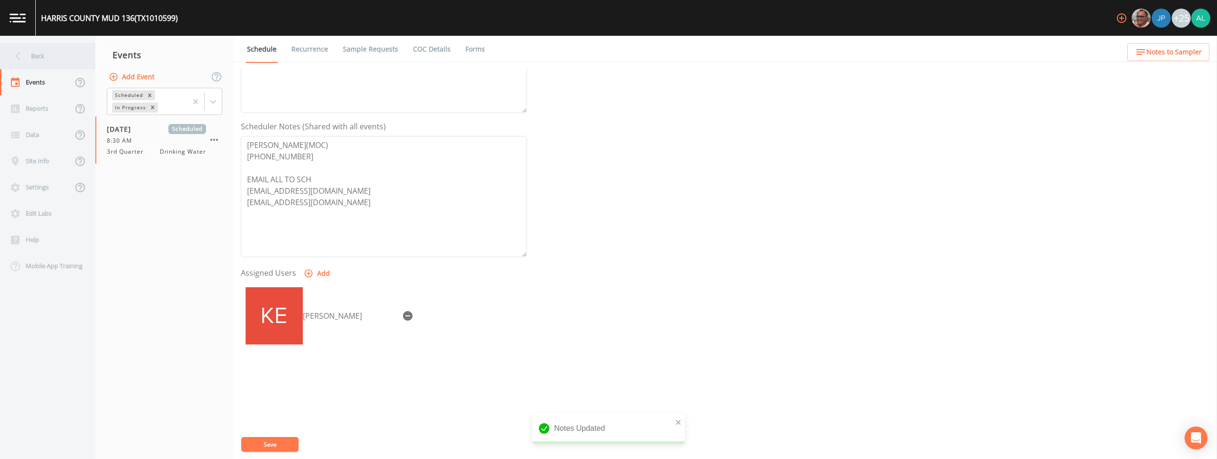
click at [51, 60] on div "Back" at bounding box center [43, 56] width 86 height 26
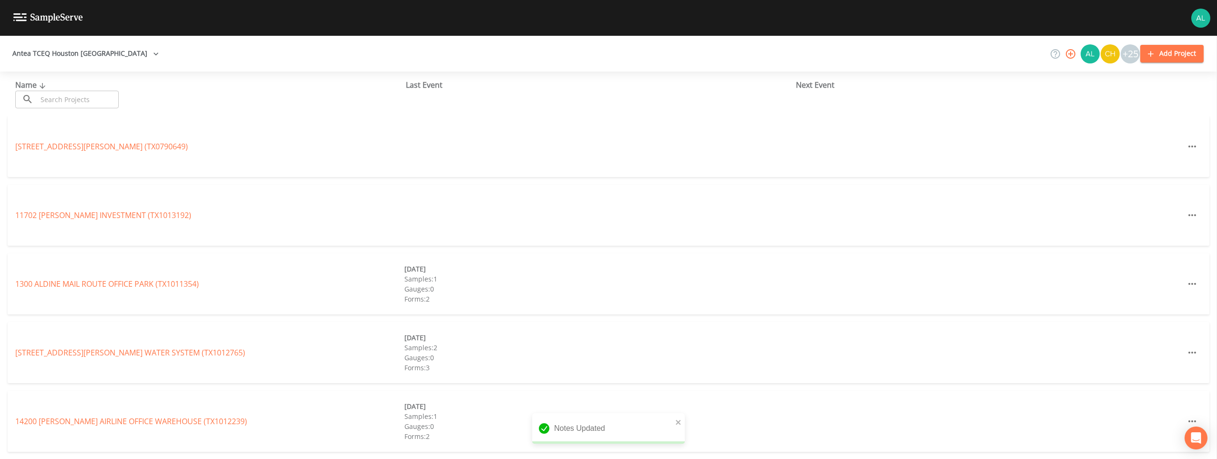
click at [107, 98] on input "text" at bounding box center [78, 100] width 82 height 18
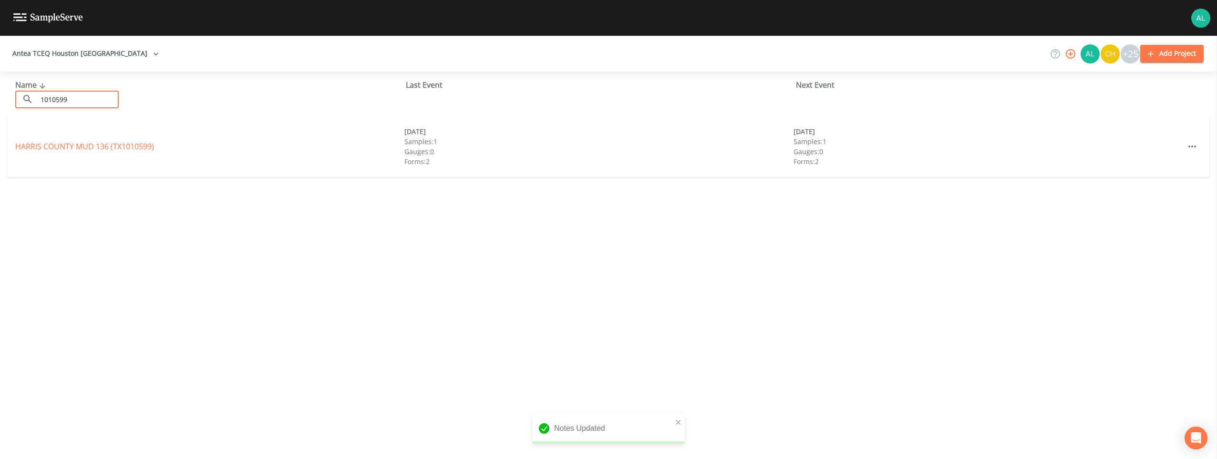
type input "1010599"
click at [109, 151] on link "[GEOGRAPHIC_DATA] 136 (TX1010599)" at bounding box center [84, 146] width 139 height 10
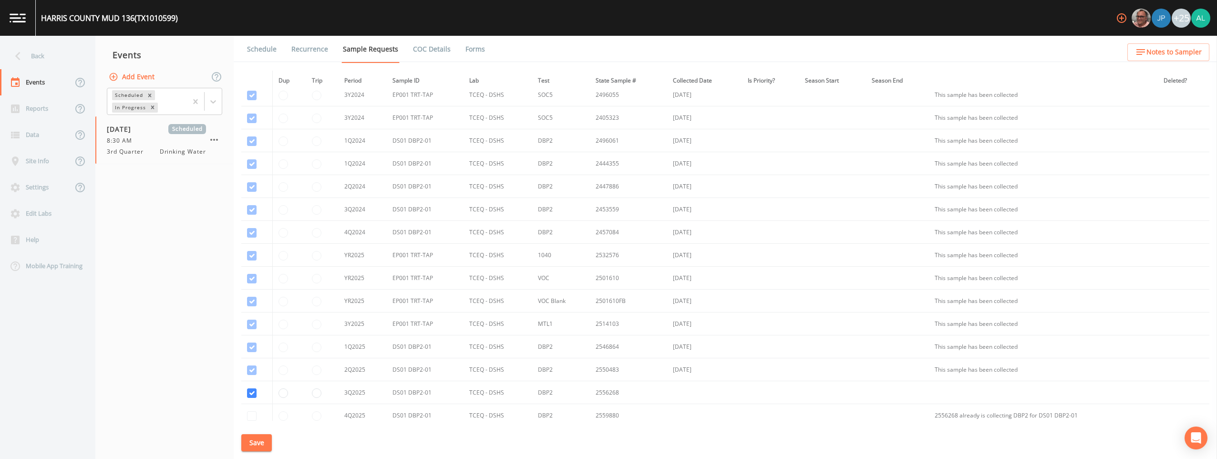
scroll to position [250, 0]
drag, startPoint x: 241, startPoint y: 59, endPoint x: 248, endPoint y: 56, distance: 7.1
click at [243, 59] on li "Schedule" at bounding box center [256, 49] width 44 height 27
click at [264, 52] on link "Schedule" at bounding box center [262, 49] width 32 height 27
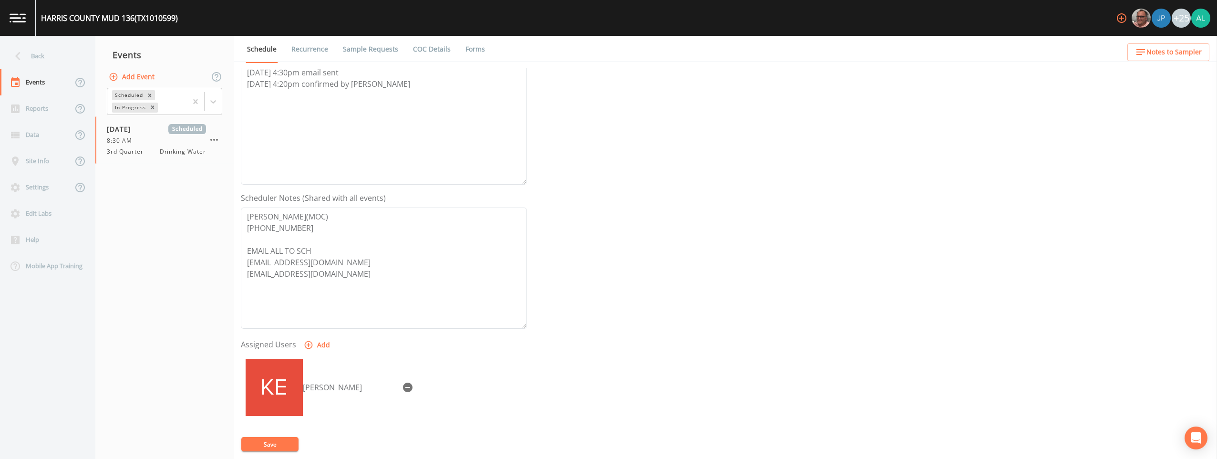
scroll to position [143, 0]
click at [544, 50] on span "Notes to Sampler" at bounding box center [1173, 52] width 55 height 12
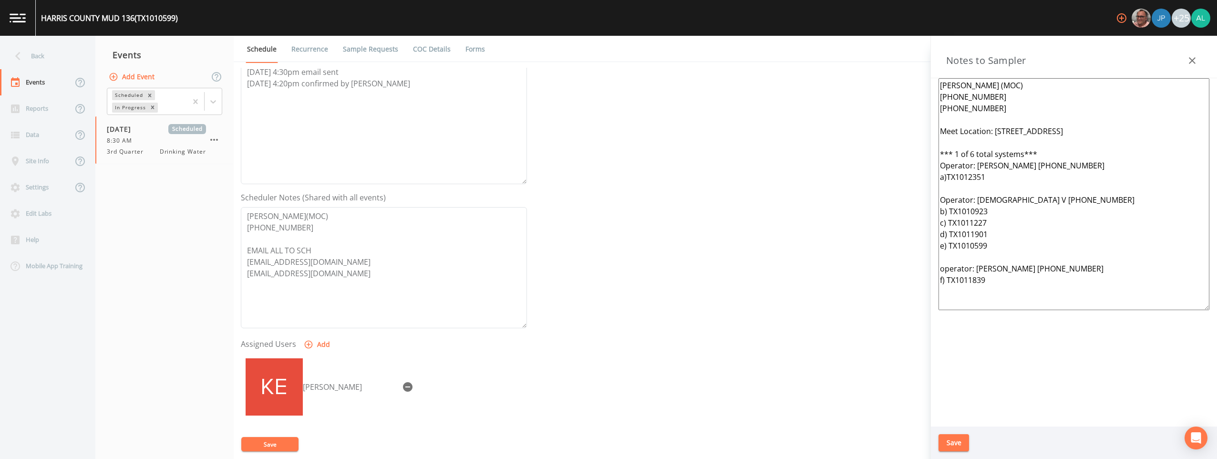
drag, startPoint x: 951, startPoint y: 449, endPoint x: 953, endPoint y: 444, distance: 4.9
click at [544, 439] on div "Save" at bounding box center [1074, 442] width 286 height 33
click at [544, 438] on button "Save" at bounding box center [953, 443] width 31 height 18
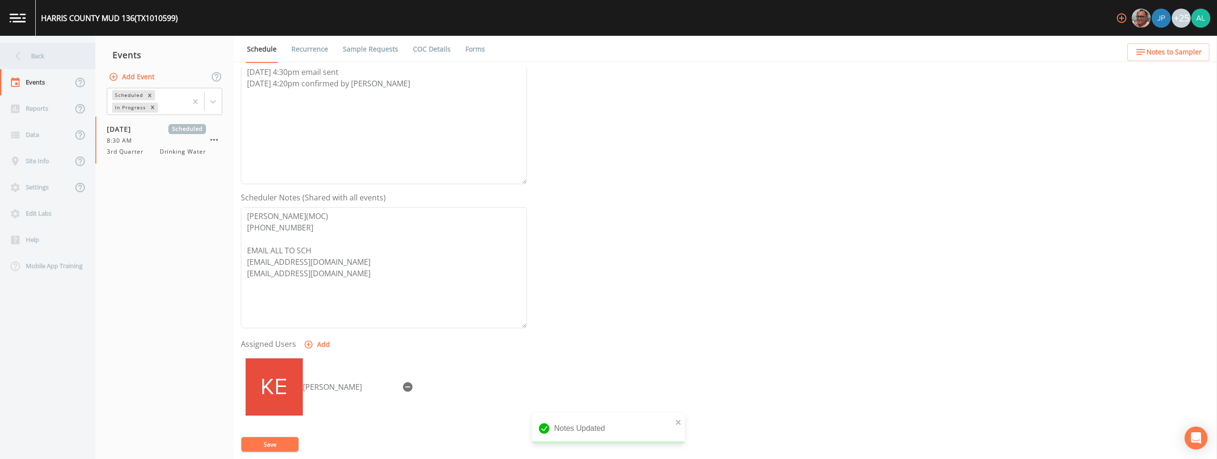
click at [31, 50] on div "Back" at bounding box center [43, 56] width 86 height 26
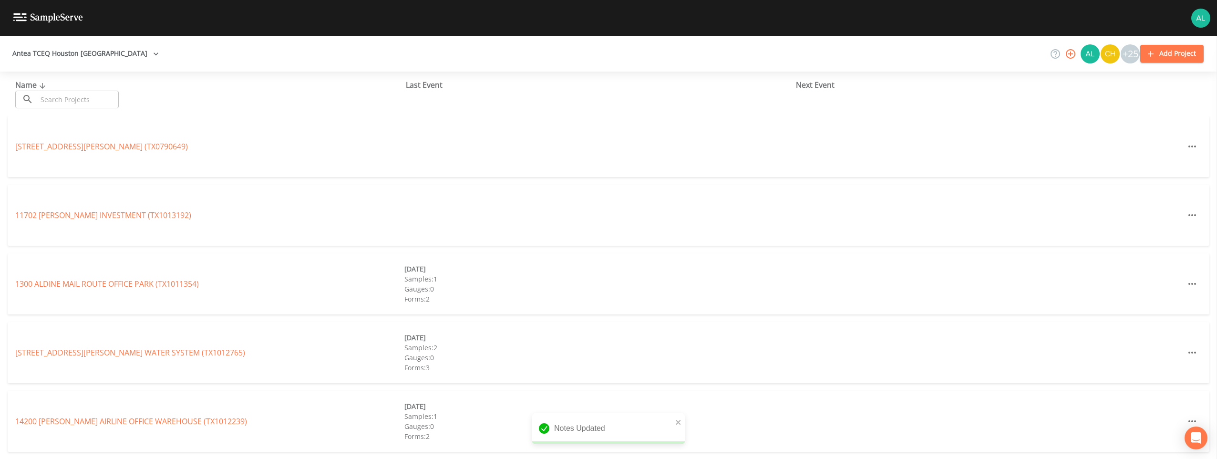
drag, startPoint x: 80, startPoint y: 100, endPoint x: 89, endPoint y: 103, distance: 9.5
click at [83, 100] on input "text" at bounding box center [78, 100] width 82 height 18
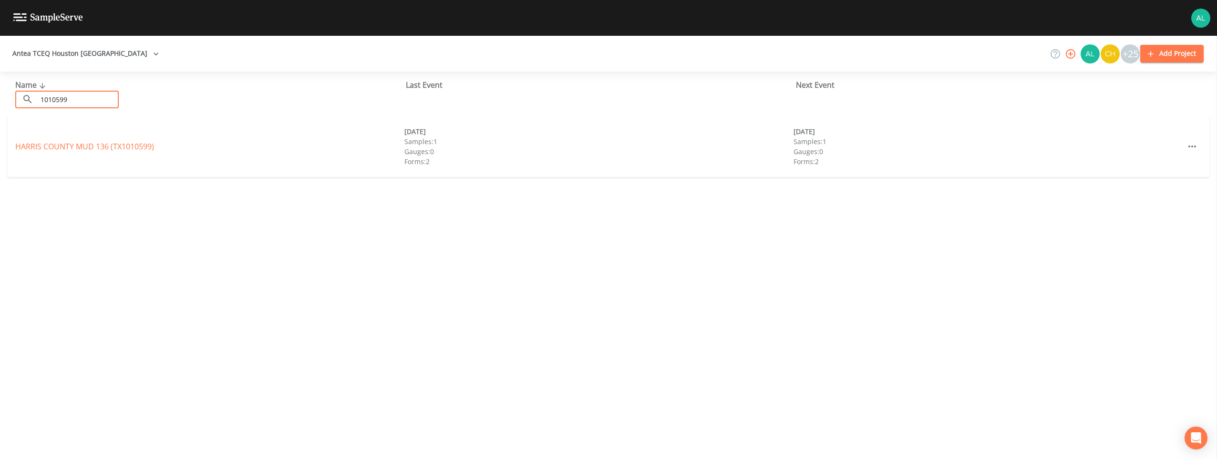
type input "1010599"
click at [107, 151] on link "[GEOGRAPHIC_DATA] 136 (TX1010599)" at bounding box center [84, 146] width 139 height 10
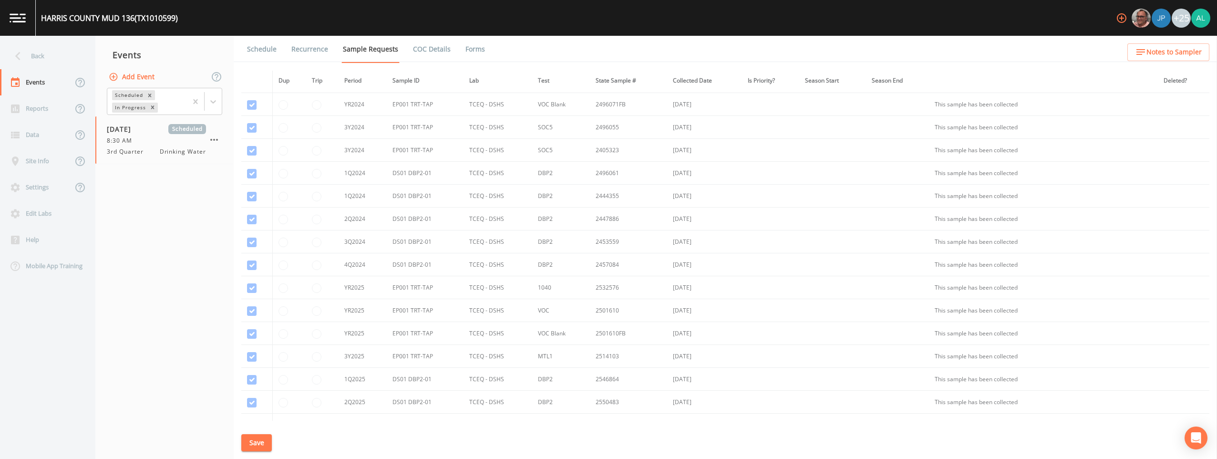
scroll to position [250, 0]
click at [264, 55] on link "Schedule" at bounding box center [262, 49] width 32 height 27
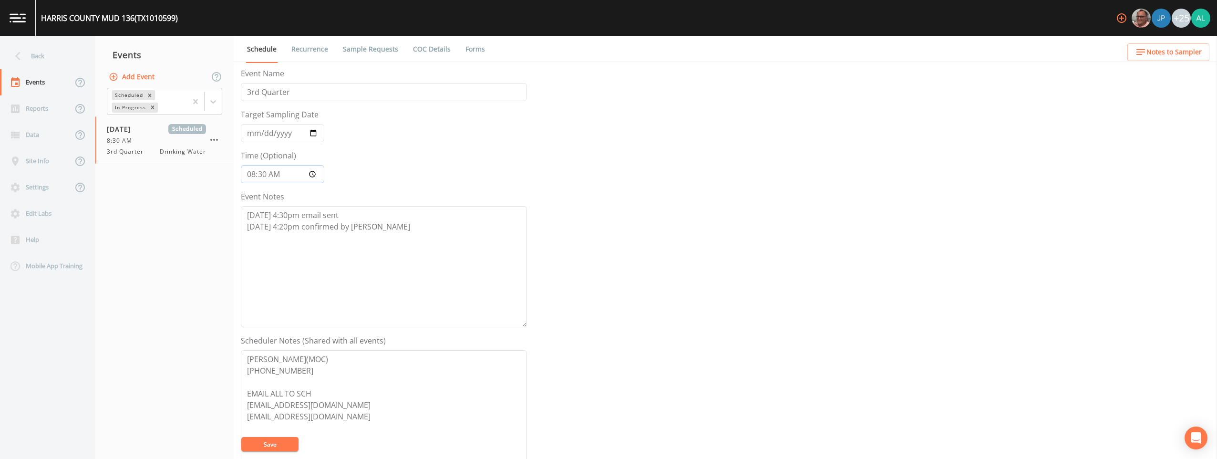
click at [266, 178] on input "08:30:00" at bounding box center [282, 174] width 83 height 18
type input "08:35"
click at [241, 437] on button "Save" at bounding box center [269, 444] width 57 height 14
click at [20, 55] on icon at bounding box center [18, 56] width 17 height 17
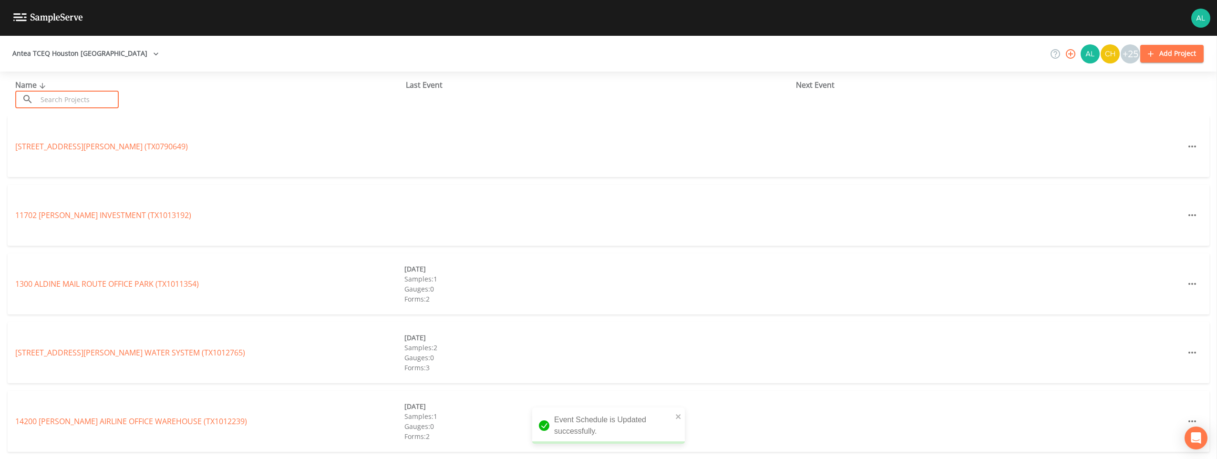
click at [57, 98] on input "text" at bounding box center [78, 100] width 82 height 18
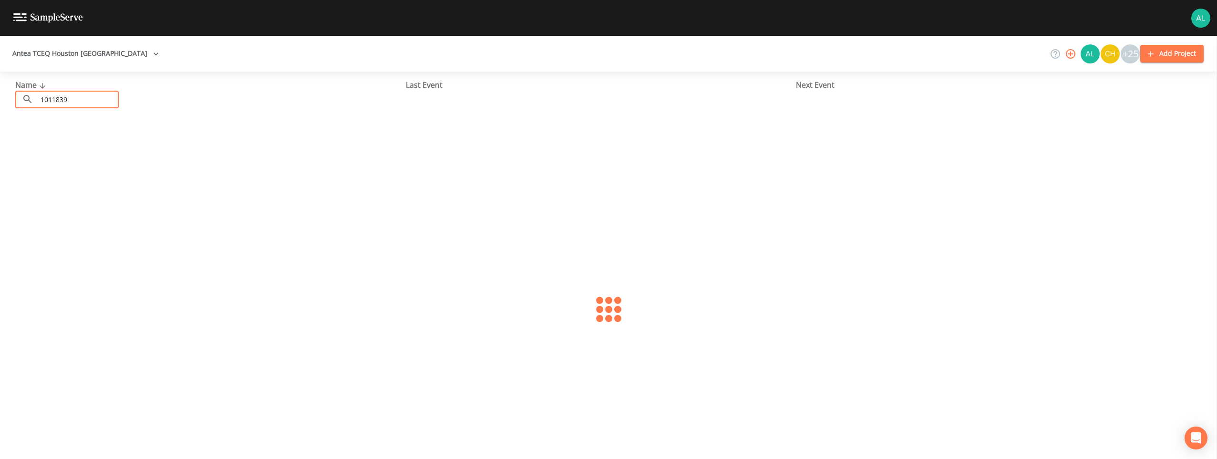
type input "1011839"
click at [131, 152] on div "GREEN TRAILS MUD (TX1011839) [DATE] Samples: 2 Gauges: 0 Forms: 3 [DATE] Sample…" at bounding box center [609, 146] width 1202 height 61
click at [127, 152] on div "GREEN TRAILS MUD (TX1011839) [DATE] Samples: 2 Gauges: 0 Forms: 3 [DATE] Sample…" at bounding box center [609, 146] width 1202 height 61
click at [127, 151] on link "GREEN TRAILS MUD (TX1011839)" at bounding box center [73, 146] width 116 height 10
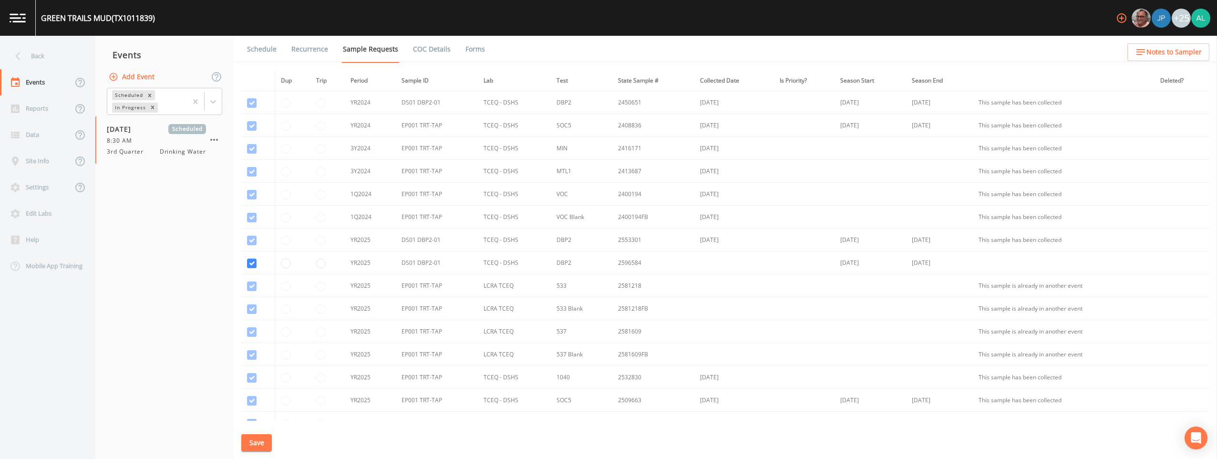
click at [274, 43] on link "Schedule" at bounding box center [262, 49] width 32 height 27
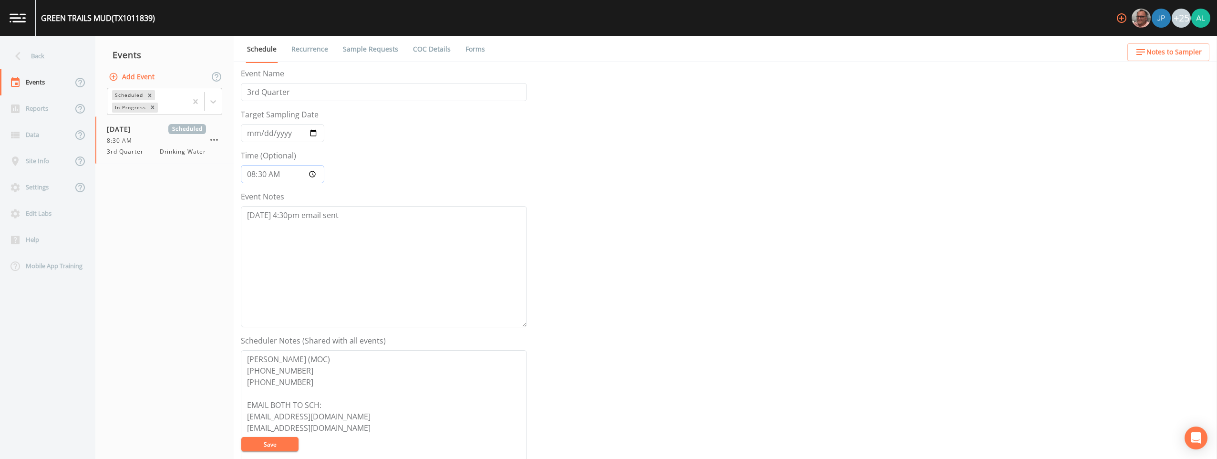
click at [266, 177] on input "08:30:00" at bounding box center [282, 174] width 83 height 18
type input "08:36"
click at [241, 437] on button "Save" at bounding box center [269, 444] width 57 height 14
click at [357, 228] on textarea "[DATE] 4:30pm email sent" at bounding box center [384, 266] width 286 height 121
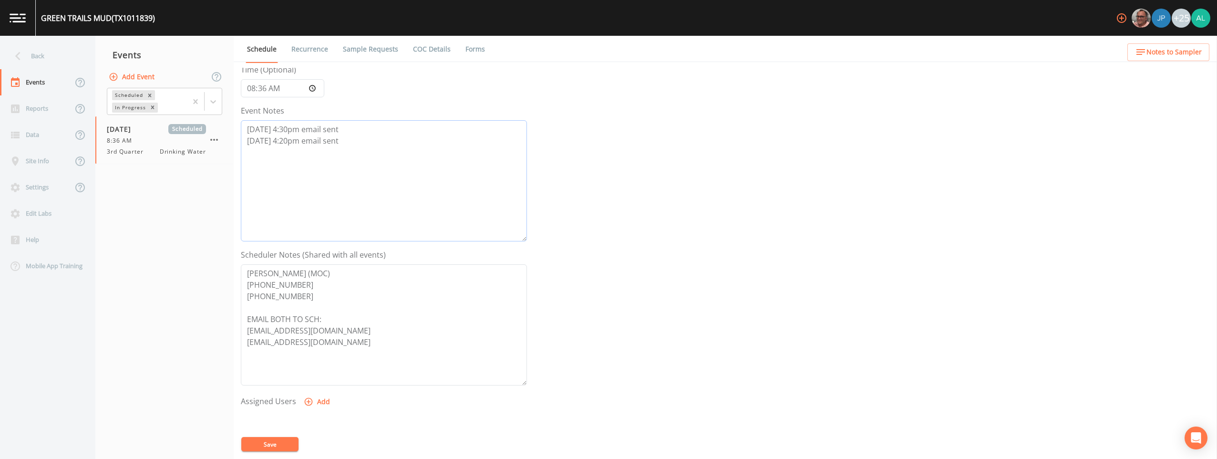
scroll to position [95, 0]
drag, startPoint x: 353, startPoint y: 122, endPoint x: 335, endPoint y: 129, distance: 19.0
click at [318, 130] on textarea "[DATE] 4:30pm email sent [DATE] 4:20pm email sent" at bounding box center [384, 171] width 286 height 121
drag, startPoint x: 349, startPoint y: 129, endPoint x: 303, endPoint y: 137, distance: 47.4
click at [303, 137] on textarea "[DATE] 4:30pm email sent [DATE] 4:20pm email sent" at bounding box center [384, 171] width 286 height 121
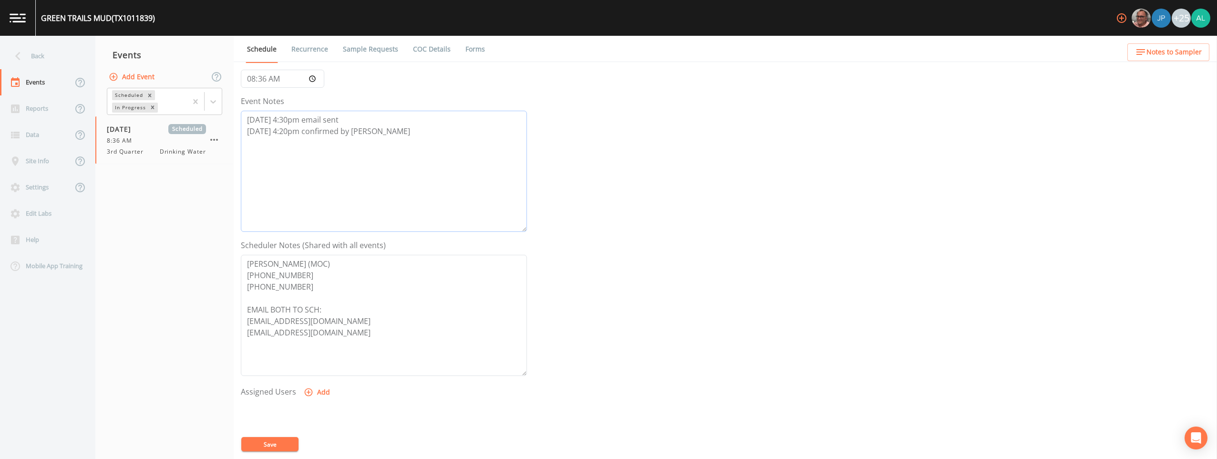
type textarea "[DATE] 4:30pm email sent [DATE] 4:20pm confirmed by [PERSON_NAME]"
click at [304, 390] on icon "button" at bounding box center [309, 392] width 10 height 10
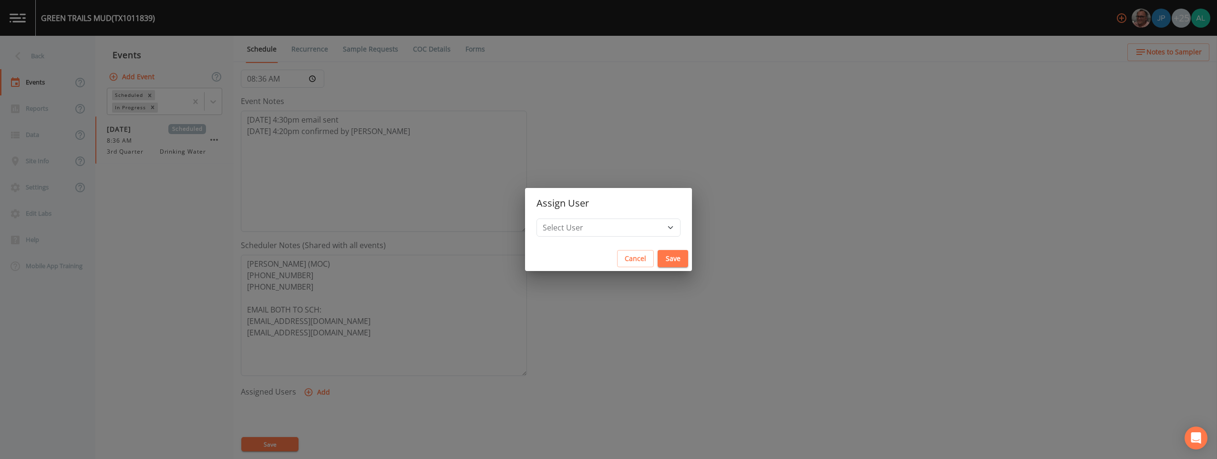
click at [544, 227] on div "Select User [PERSON_NAME] [PERSON_NAME] [PERSON_NAME] [PERSON_NAME] [PERSON_NAM…" at bounding box center [608, 232] width 167 height 28
click at [544, 217] on h2 "Assign User" at bounding box center [608, 203] width 167 height 31
click at [544, 222] on select "Select User [PERSON_NAME] [PERSON_NAME] [PERSON_NAME] [PERSON_NAME] [PERSON_NAM…" at bounding box center [608, 227] width 144 height 18
select select "af93318b-11dc-4776-bee1-f4056f560a61"
click at [544, 218] on select "Select User [PERSON_NAME] [PERSON_NAME] [PERSON_NAME] [PERSON_NAME] [PERSON_NAM…" at bounding box center [608, 227] width 144 height 18
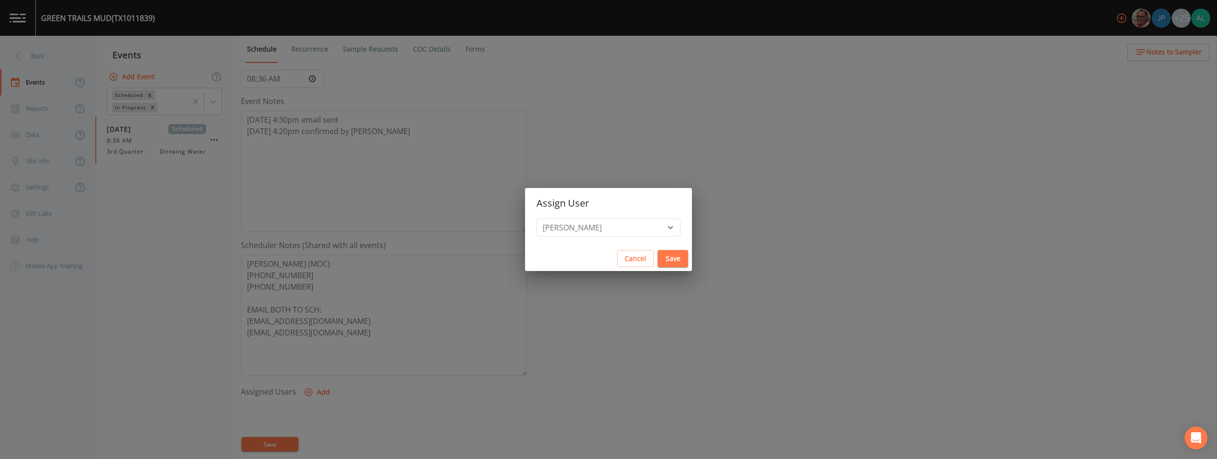
click at [544, 258] on button "Save" at bounding box center [673, 259] width 31 height 18
select select
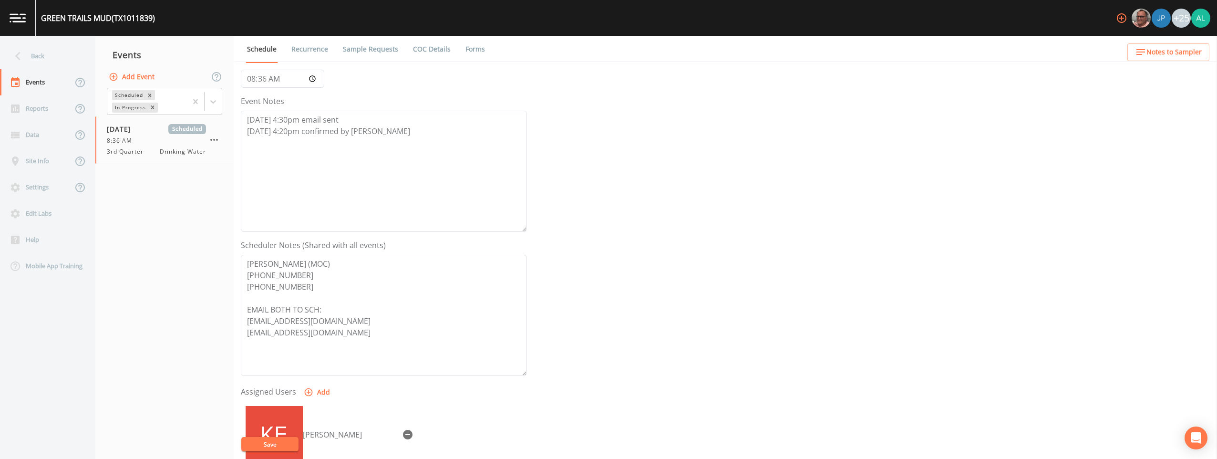
click at [300, 436] on div "[PERSON_NAME]" at bounding box center [384, 451] width 286 height 100
click at [296, 439] on button "Save" at bounding box center [269, 444] width 57 height 14
click at [544, 46] on button "Notes to Sampler" at bounding box center [1168, 52] width 82 height 18
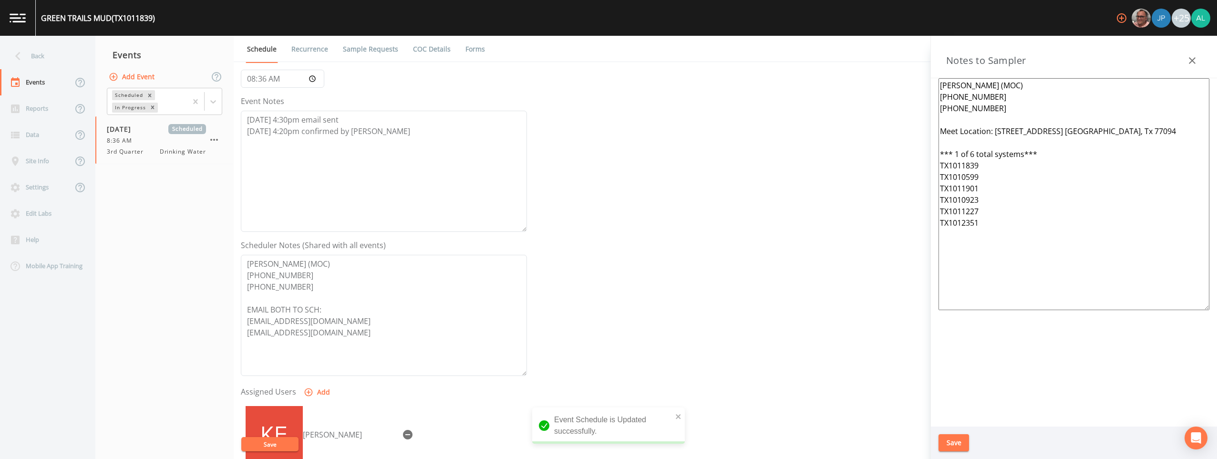
drag, startPoint x: 1089, startPoint y: 240, endPoint x: 858, endPoint y: 77, distance: 282.8
click at [544, 77] on div "Back Events Reports Data Site Info Settings Edit Labs Help Mobile App Training …" at bounding box center [608, 247] width 1217 height 423
paste textarea "[STREET_ADDRESS] *** 1 of 6 total systems*** Operator: [PERSON_NAME] [PHONE_NUM…"
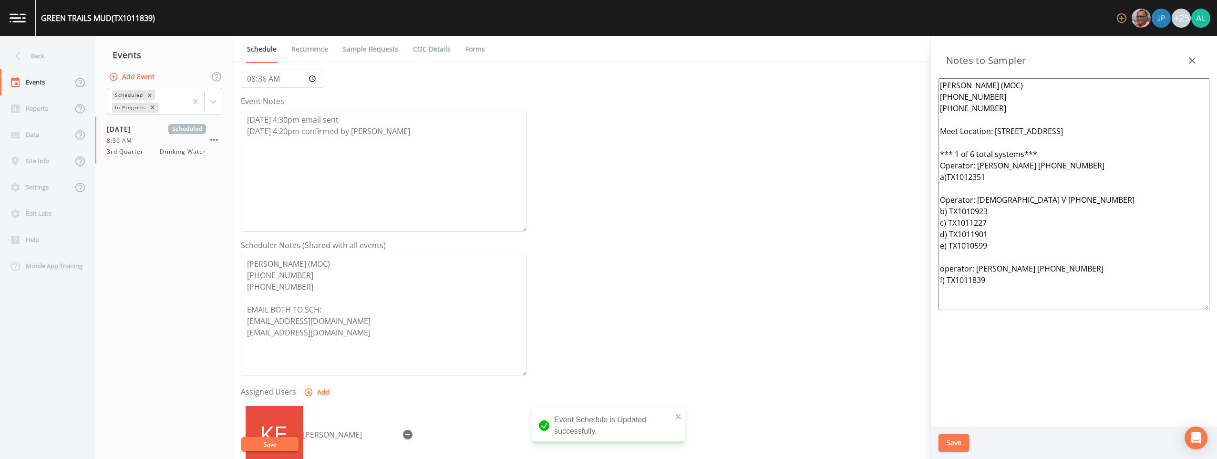
type textarea "[PERSON_NAME] (MOC) [PHONE_NUMBER] [PHONE_NUMBER] Meet Location: [STREET_ADDRES…"
click at [544, 439] on button "Save" at bounding box center [953, 443] width 31 height 18
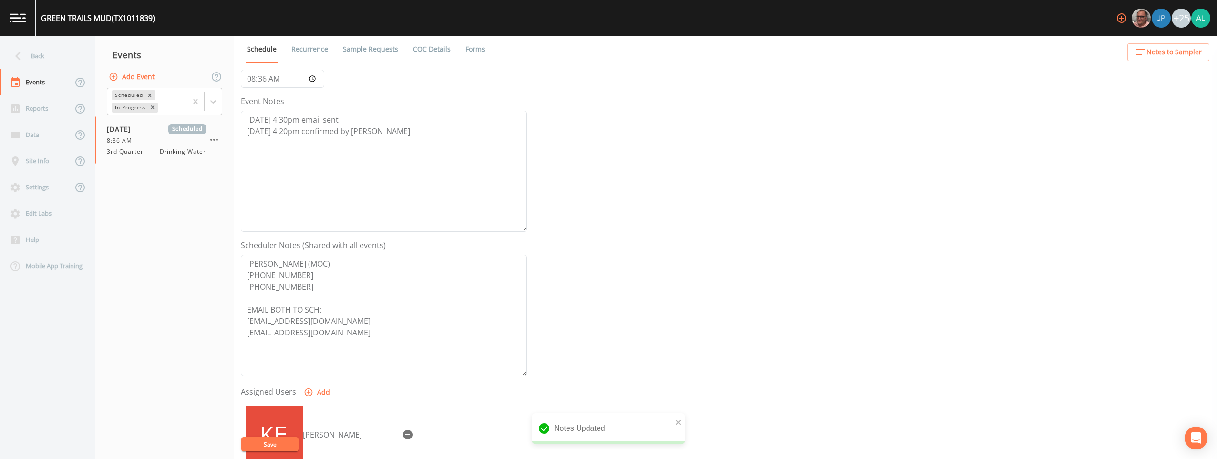
click at [544, 58] on button "Notes to Sampler" at bounding box center [1168, 52] width 82 height 18
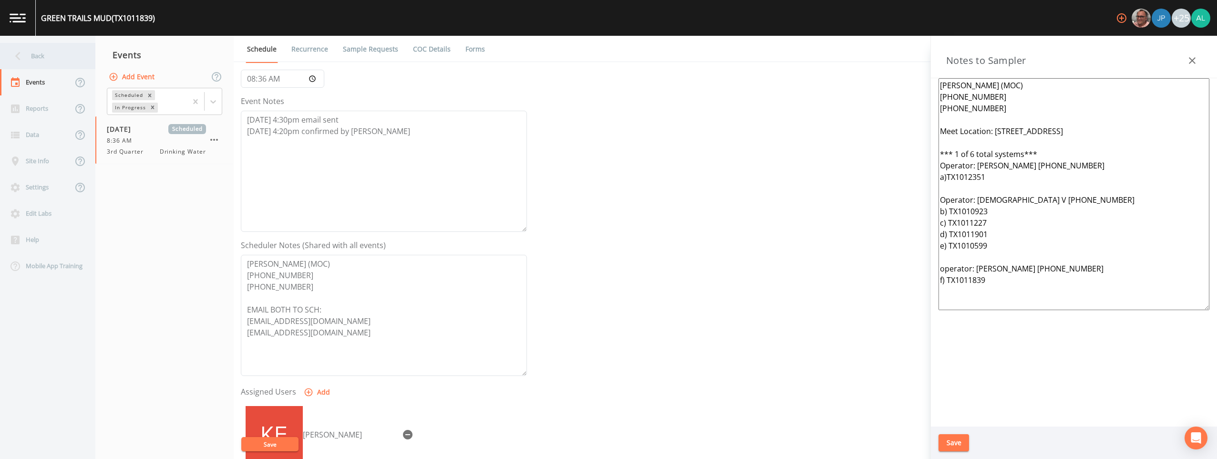
click at [47, 59] on div "Back" at bounding box center [43, 56] width 86 height 26
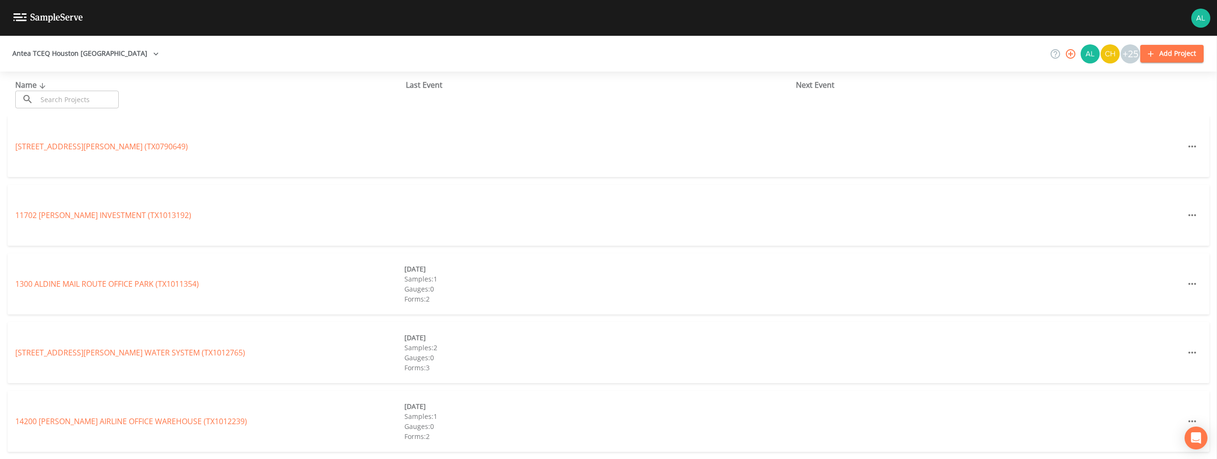
click at [92, 93] on input "text" at bounding box center [78, 100] width 82 height 18
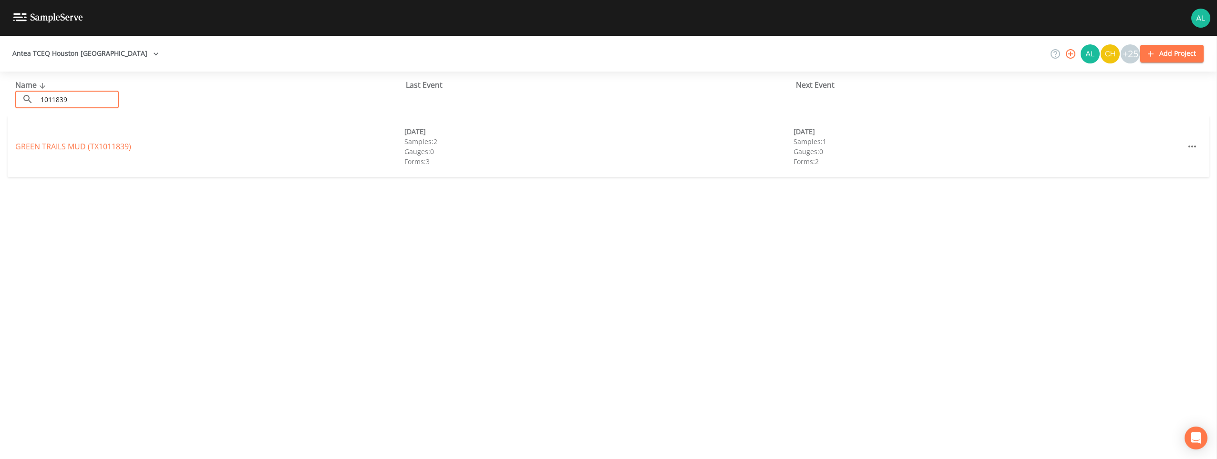
type input "1011839"
click at [120, 154] on div "GREEN TRAILS MUD (TX1011839) [DATE] Samples: 2 Gauges: 0 Forms: 3 [DATE] Sample…" at bounding box center [609, 146] width 1202 height 61
click at [122, 150] on link "GREEN TRAILS MUD (TX1011839)" at bounding box center [73, 146] width 116 height 10
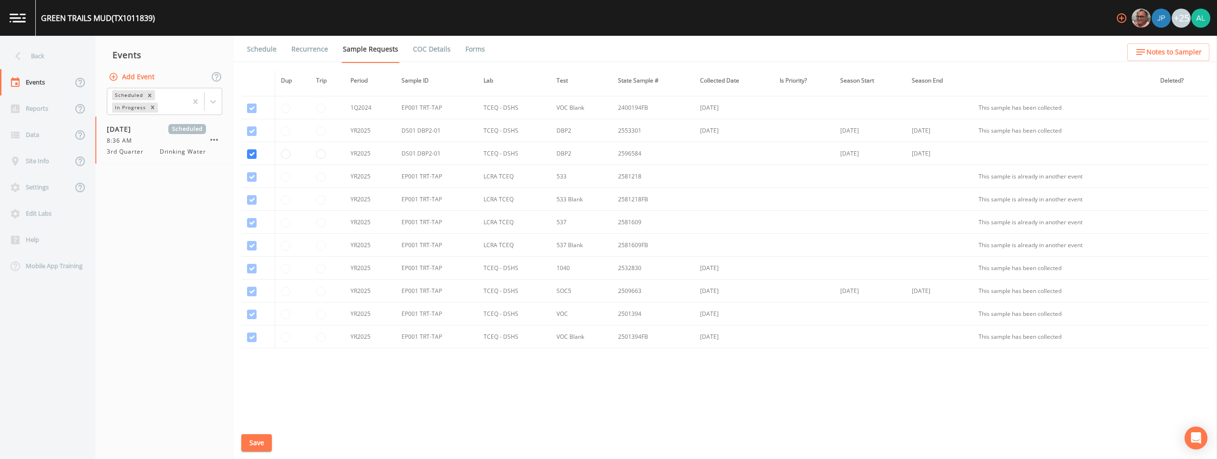
scroll to position [113, 0]
click at [256, 435] on button "Save" at bounding box center [256, 443] width 31 height 18
click at [276, 41] on link "Schedule" at bounding box center [262, 49] width 32 height 27
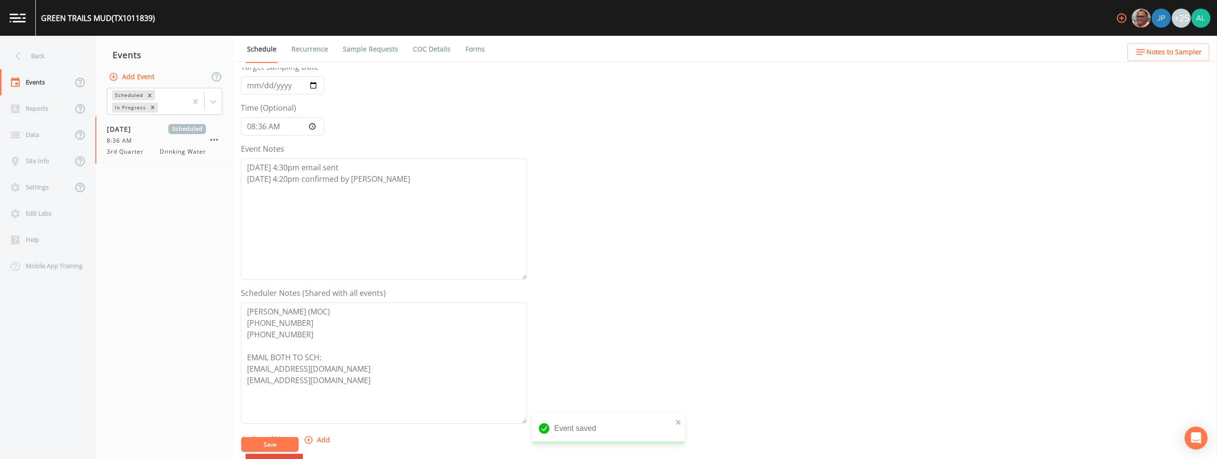
scroll to position [143, 0]
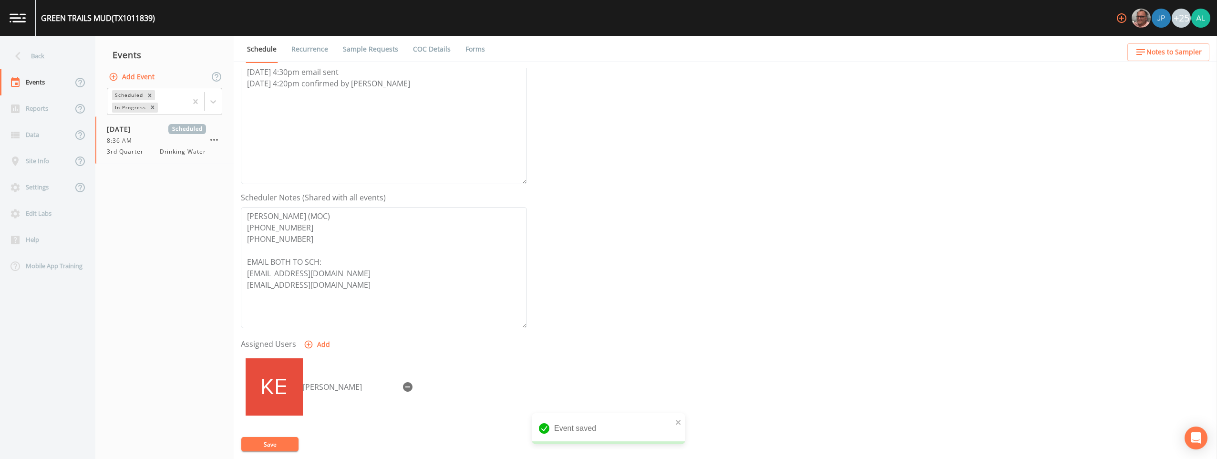
click at [544, 54] on span "Notes to Sampler" at bounding box center [1173, 52] width 55 height 12
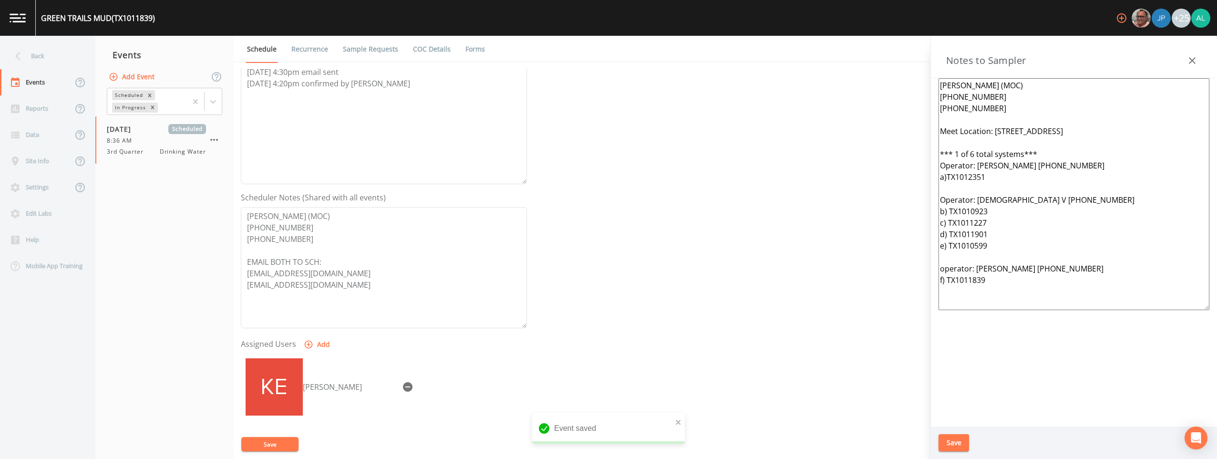
click at [544, 432] on div "Save" at bounding box center [1074, 442] width 286 height 33
click at [544, 435] on button "Save" at bounding box center [953, 443] width 31 height 18
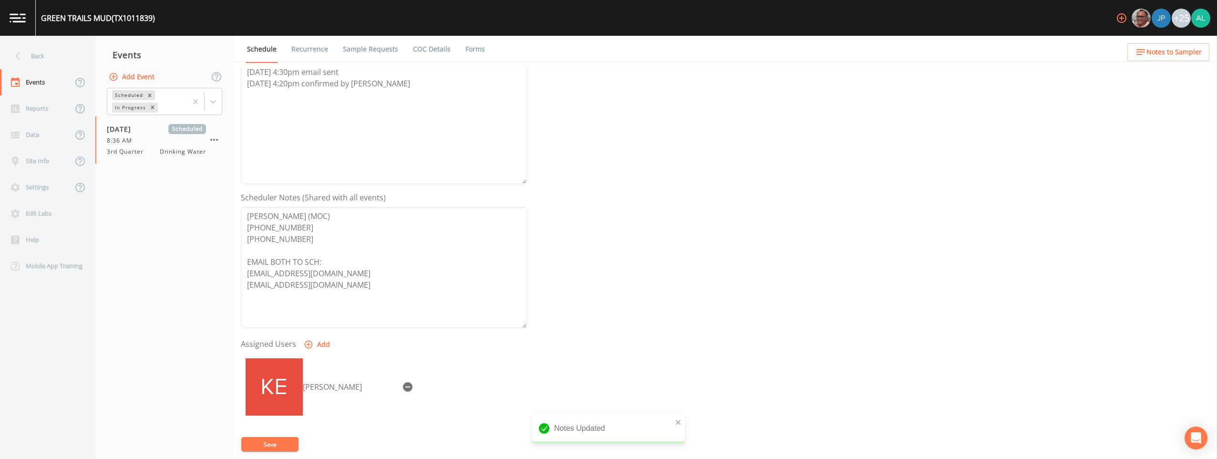
click at [278, 439] on button "Save" at bounding box center [269, 444] width 57 height 14
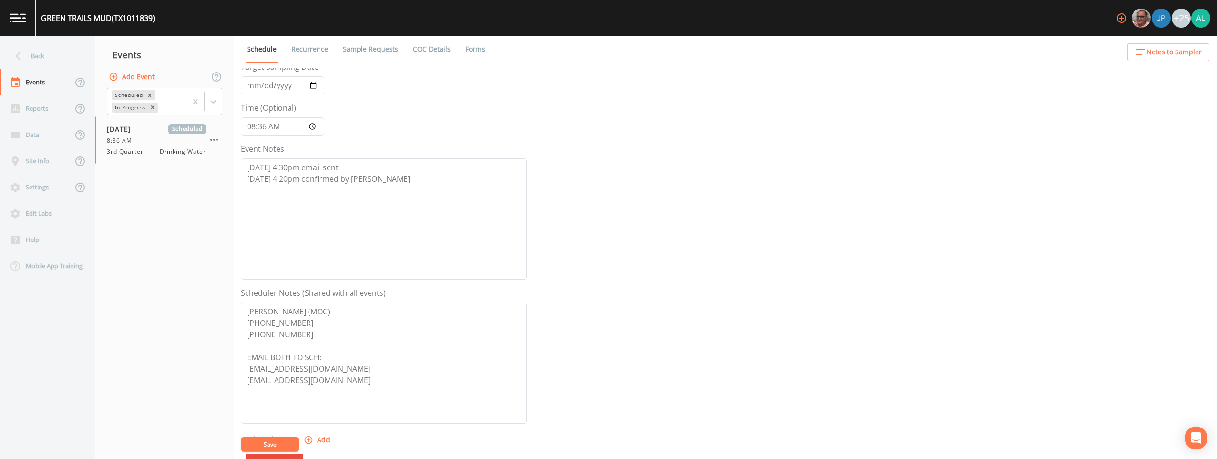
scroll to position [0, 0]
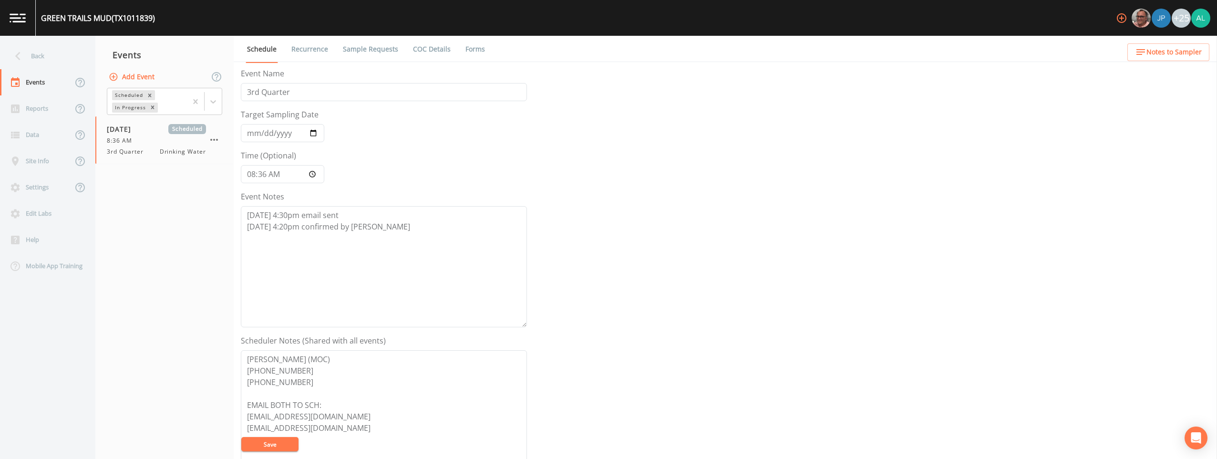
drag, startPoint x: 1132, startPoint y: 68, endPoint x: 1141, endPoint y: 56, distance: 15.0
click at [544, 66] on div "Schedule Recurrence Sample Requests COC Details Forms Event Name 3rd Quarter Ta…" at bounding box center [725, 247] width 983 height 423
click at [544, 56] on icon "button" at bounding box center [1140, 51] width 11 height 11
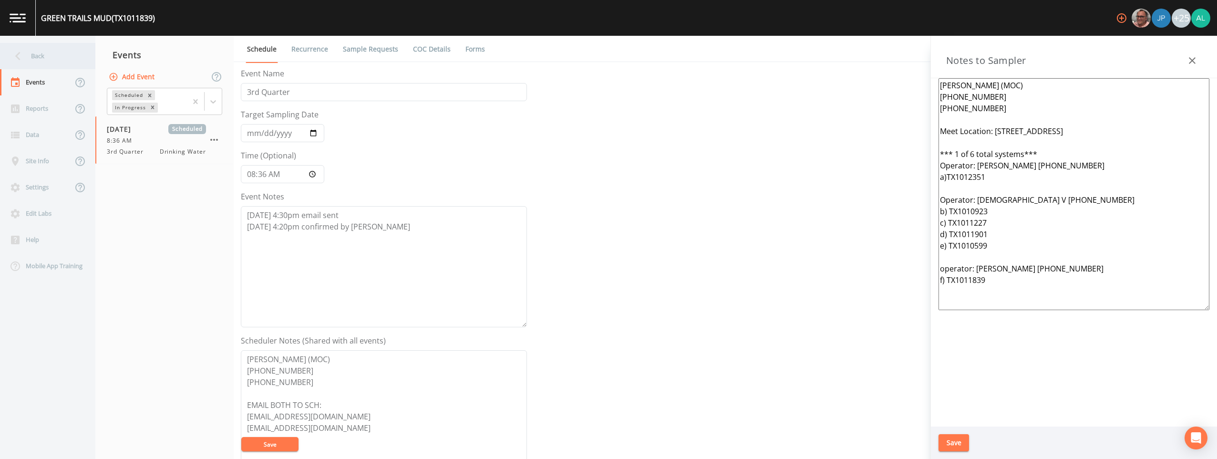
click at [62, 63] on div "Back" at bounding box center [43, 56] width 86 height 26
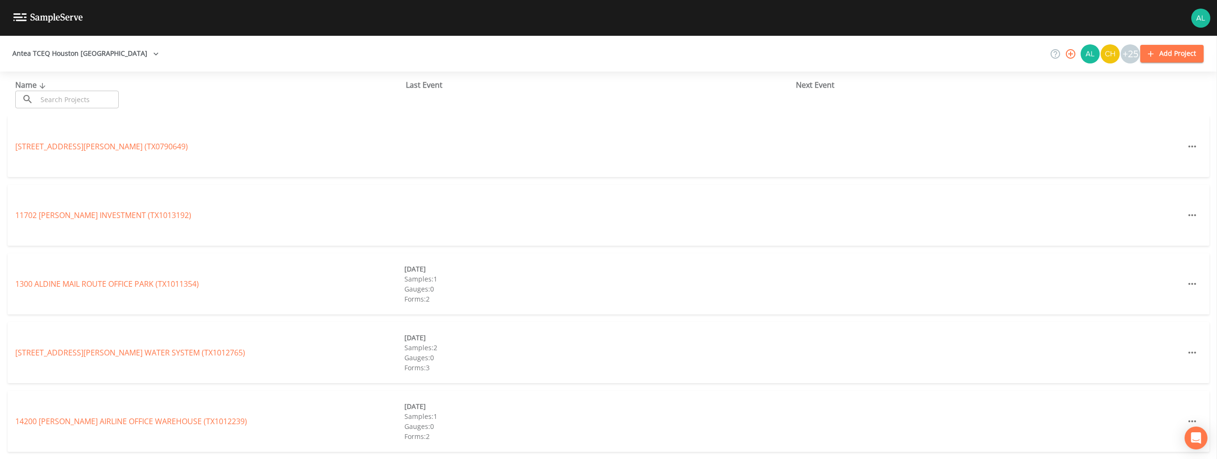
click at [47, 105] on input "text" at bounding box center [78, 100] width 82 height 18
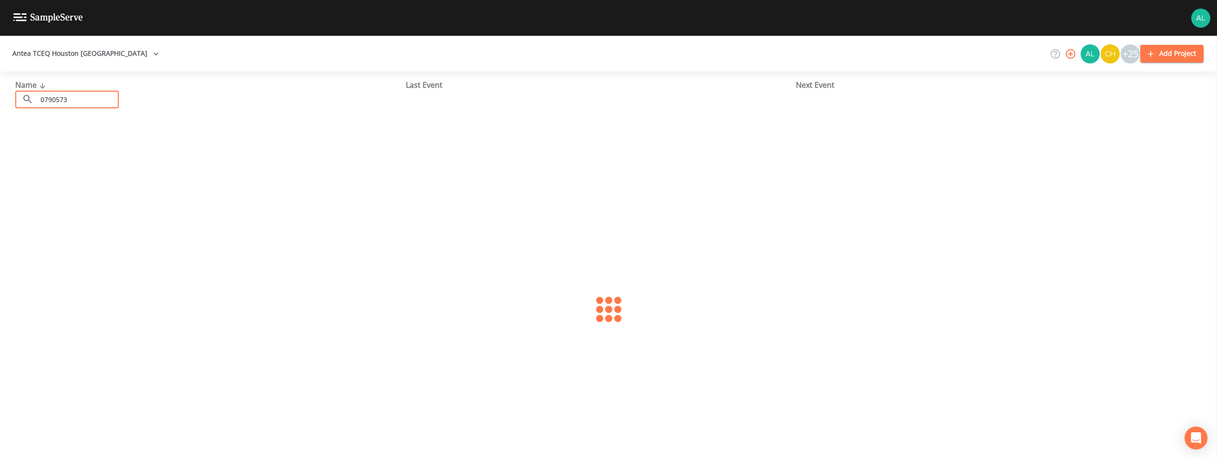
type input "0790573"
click at [99, 148] on link "[GEOGRAPHIC_DATA] 220 (TX0790573)" at bounding box center [93, 146] width 156 height 10
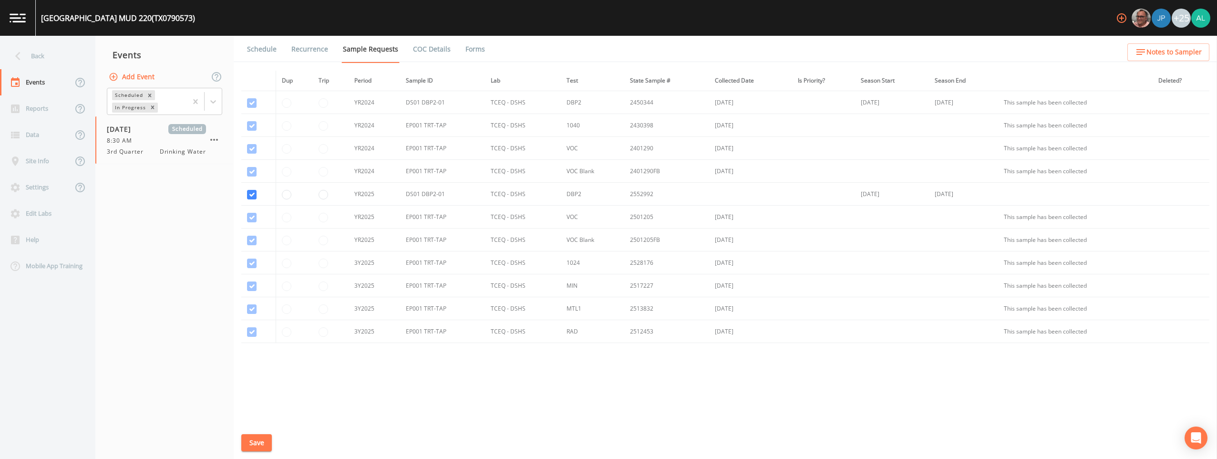
click at [263, 54] on link "Schedule" at bounding box center [262, 49] width 32 height 27
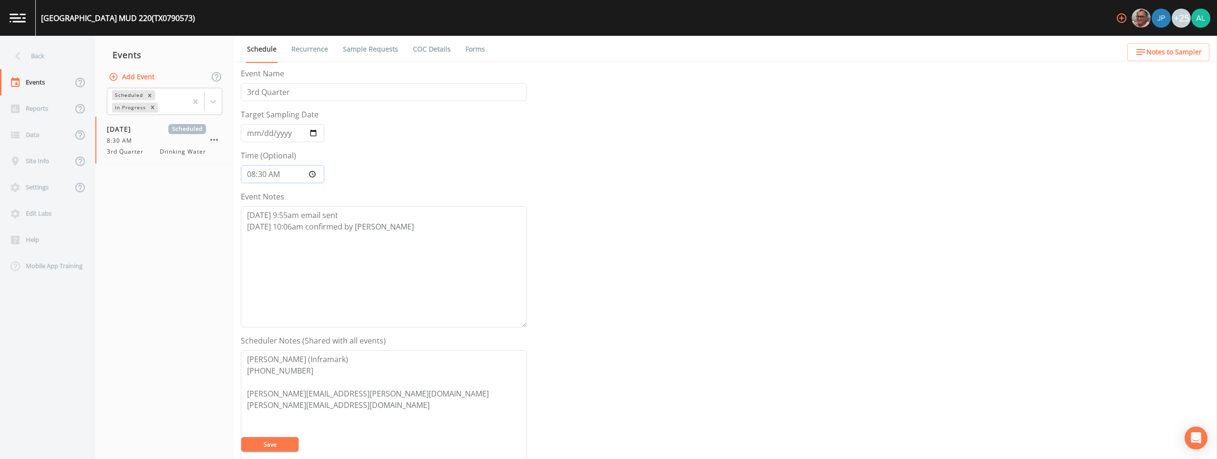
click at [266, 175] on input "08:30:00" at bounding box center [282, 174] width 83 height 18
type input "08:31"
click at [241, 437] on button "Save" at bounding box center [269, 444] width 57 height 14
click at [62, 62] on div "Back" at bounding box center [43, 56] width 86 height 26
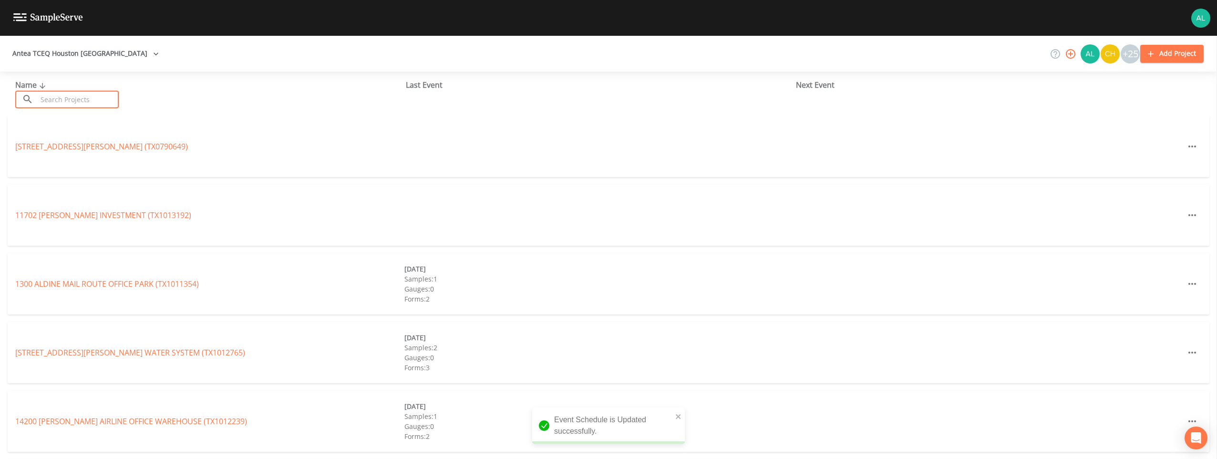
click at [69, 99] on input "text" at bounding box center [78, 100] width 82 height 18
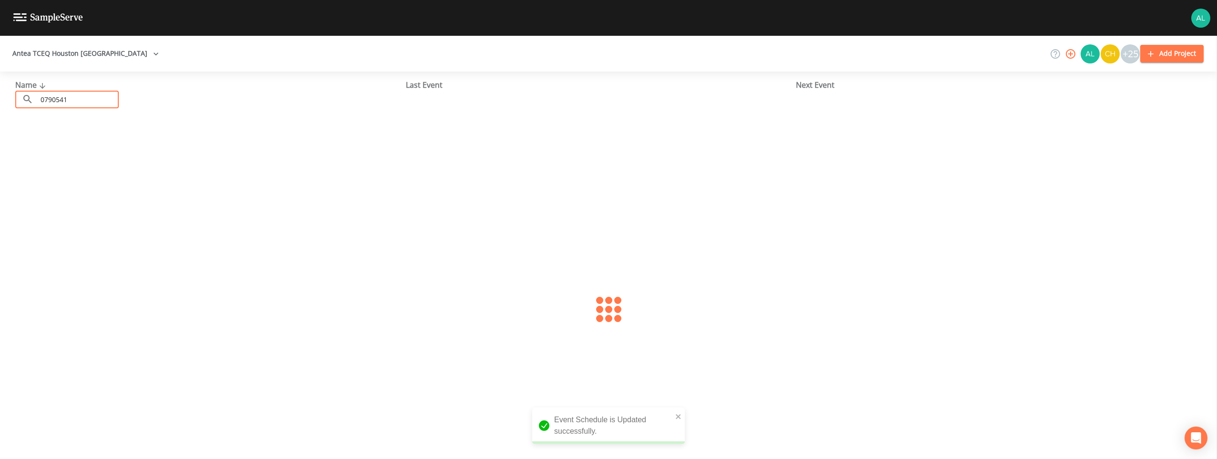
type input "0790541"
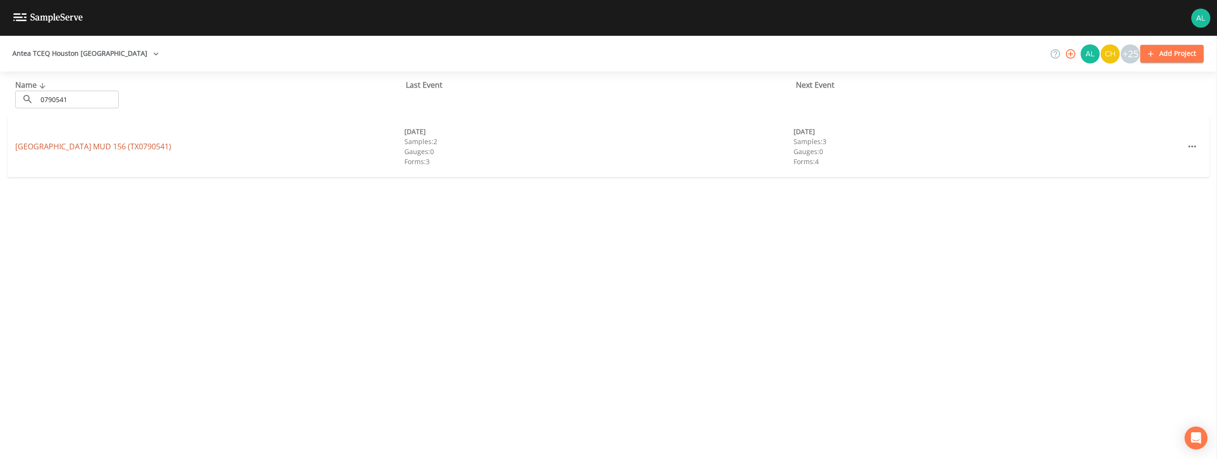
click at [72, 148] on link "[GEOGRAPHIC_DATA] 156 (TX0790541)" at bounding box center [93, 146] width 156 height 10
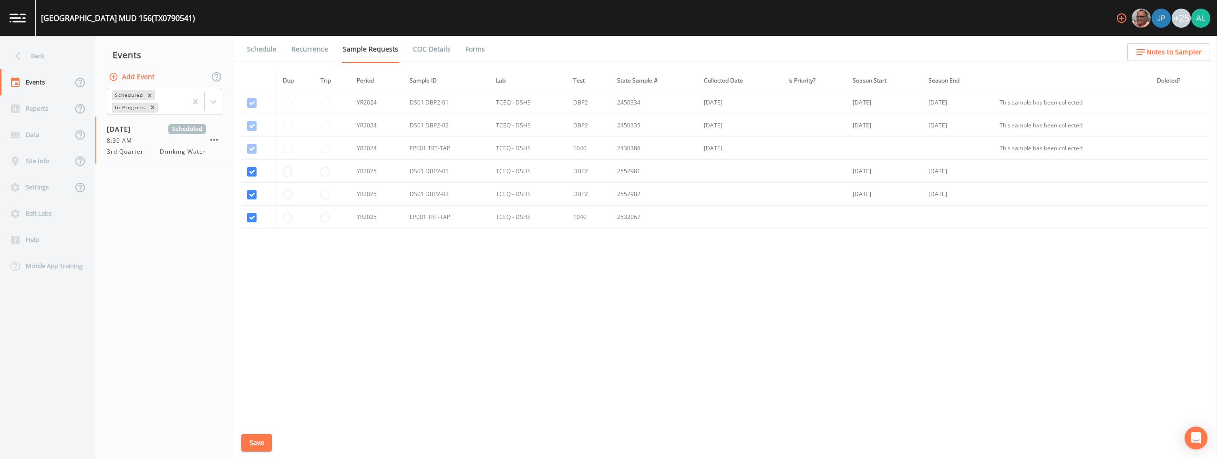
click at [270, 56] on link "Schedule" at bounding box center [262, 49] width 32 height 27
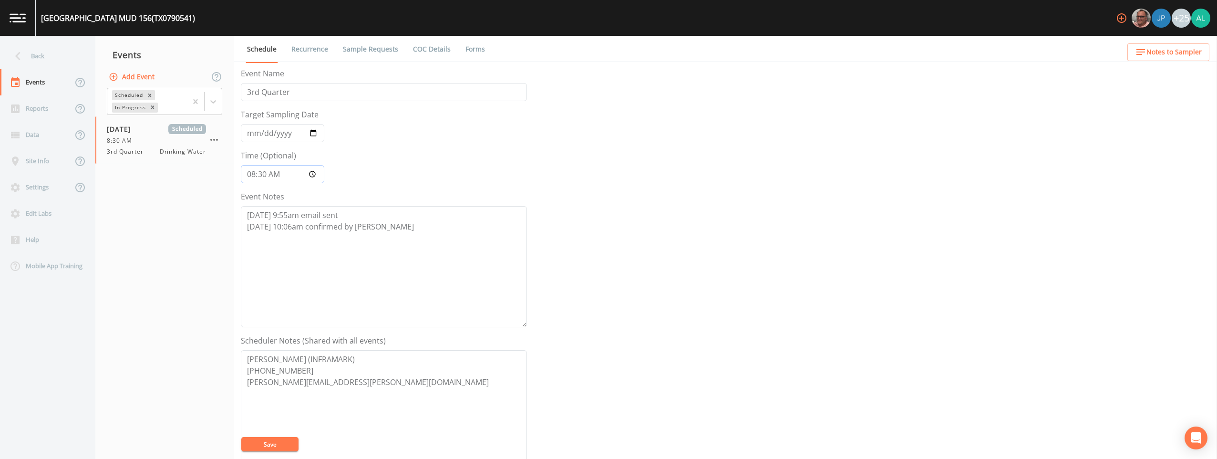
click at [266, 174] on input "08:30:00" at bounding box center [282, 174] width 83 height 18
type input "08:32"
click at [241, 437] on button "Save" at bounding box center [269, 444] width 57 height 14
click at [39, 60] on div "Back" at bounding box center [43, 56] width 86 height 26
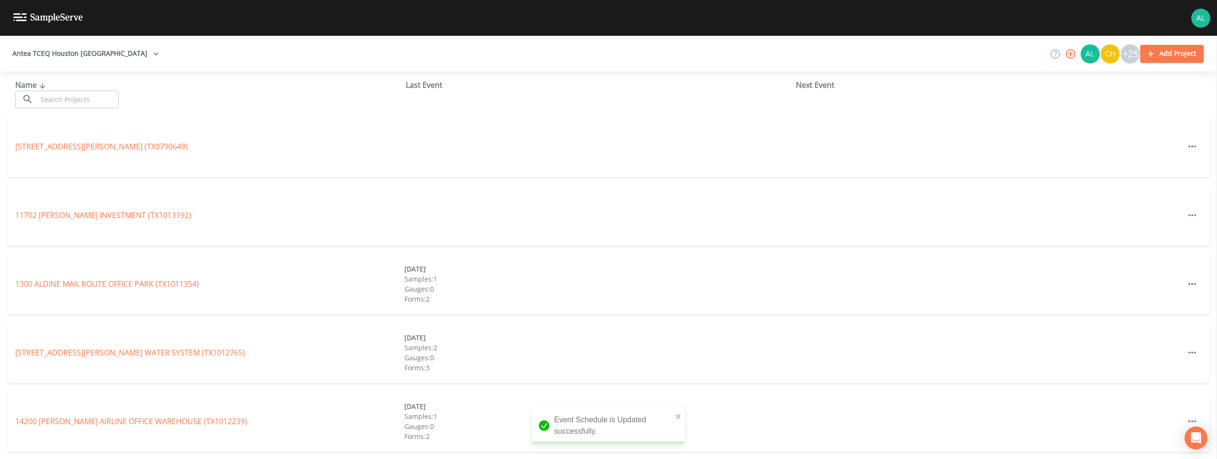
click at [54, 92] on input "text" at bounding box center [78, 100] width 82 height 18
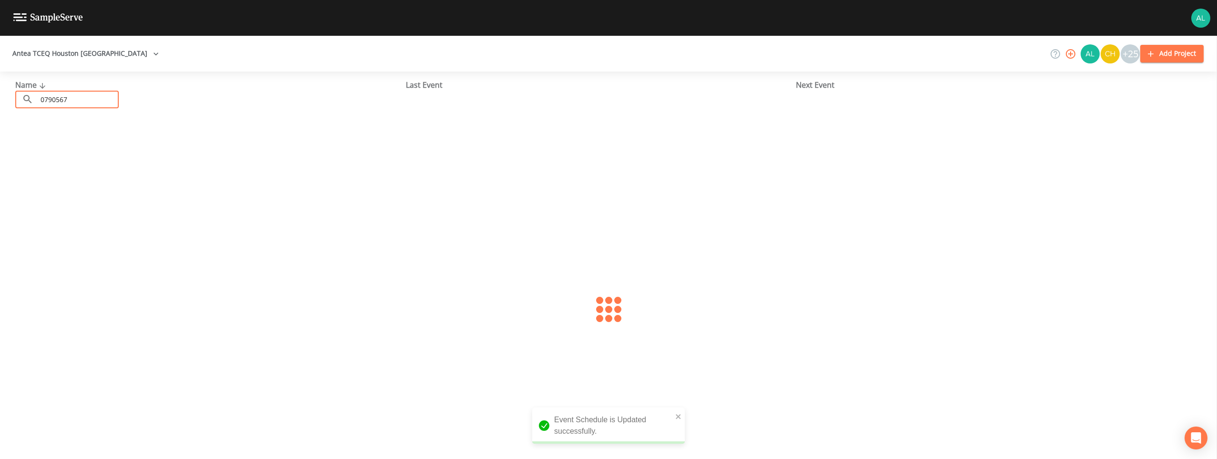
type input "0790567"
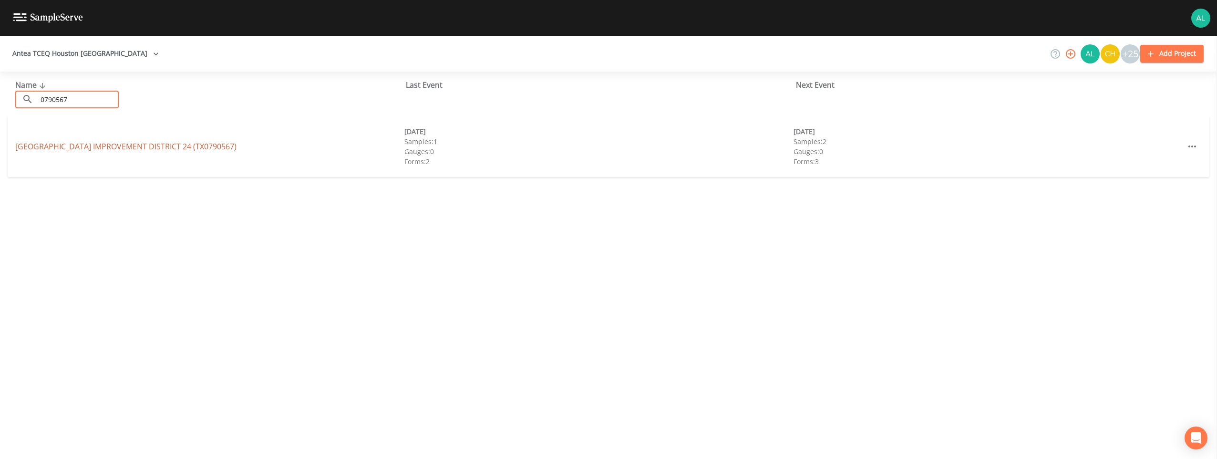
click at [88, 146] on link "[GEOGRAPHIC_DATA] 24 (TX0790567)" at bounding box center [125, 146] width 221 height 10
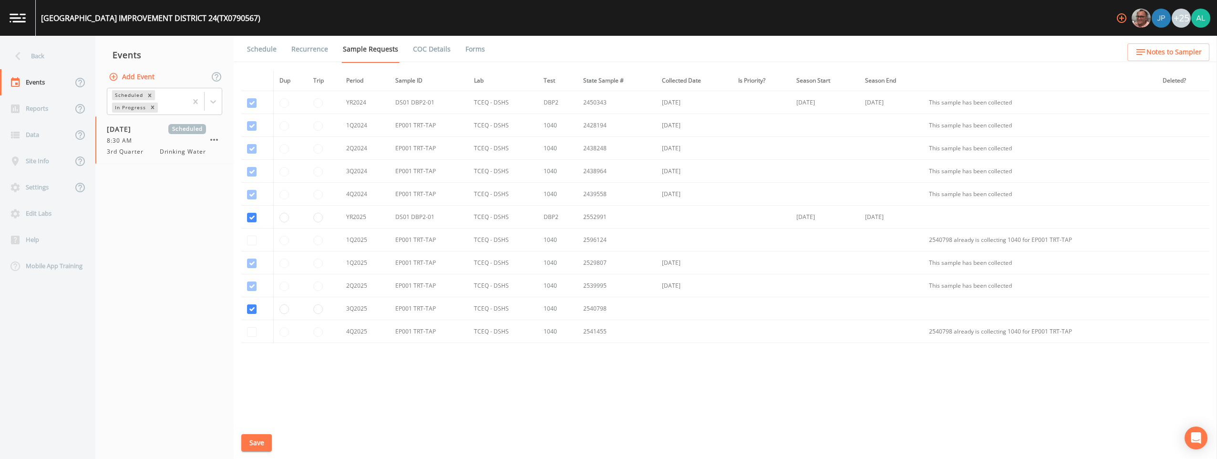
click at [259, 51] on link "Schedule" at bounding box center [262, 49] width 32 height 27
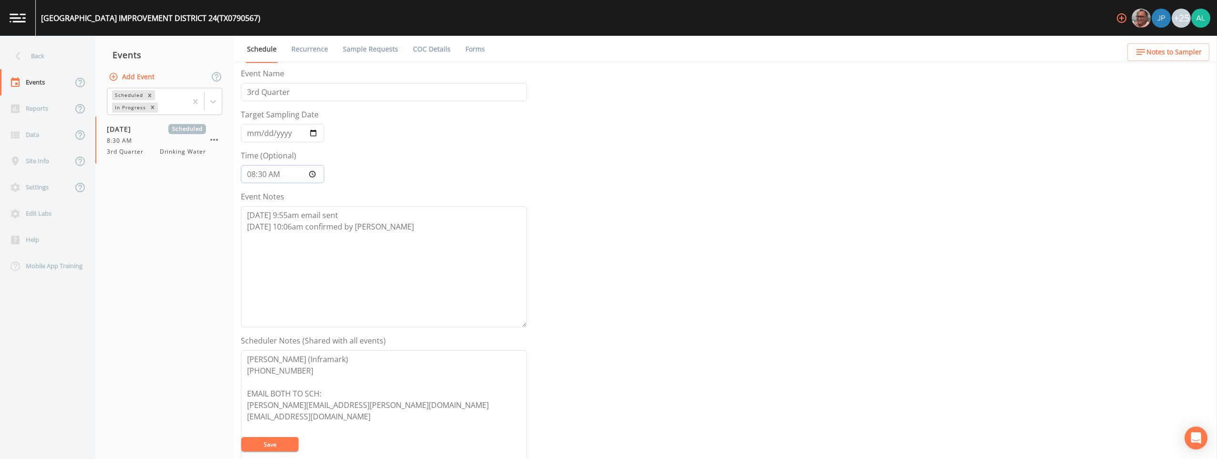
click at [264, 172] on input "08:30:00" at bounding box center [282, 174] width 83 height 18
type input "08:33"
click at [241, 437] on button "Save" at bounding box center [269, 444] width 57 height 14
click at [376, 48] on link "Sample Requests" at bounding box center [370, 49] width 58 height 27
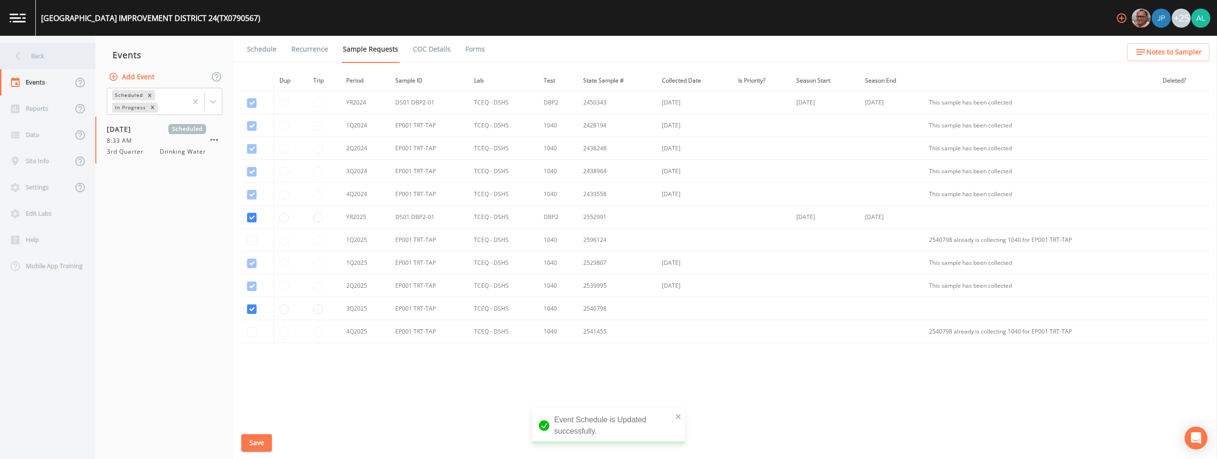
click at [24, 51] on icon at bounding box center [18, 56] width 17 height 17
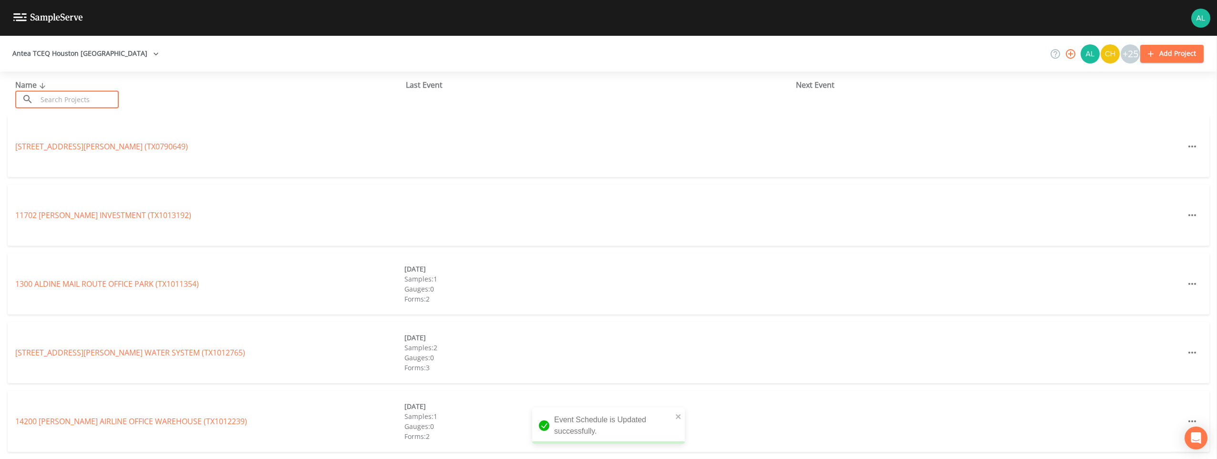
click at [56, 104] on input "text" at bounding box center [78, 100] width 82 height 18
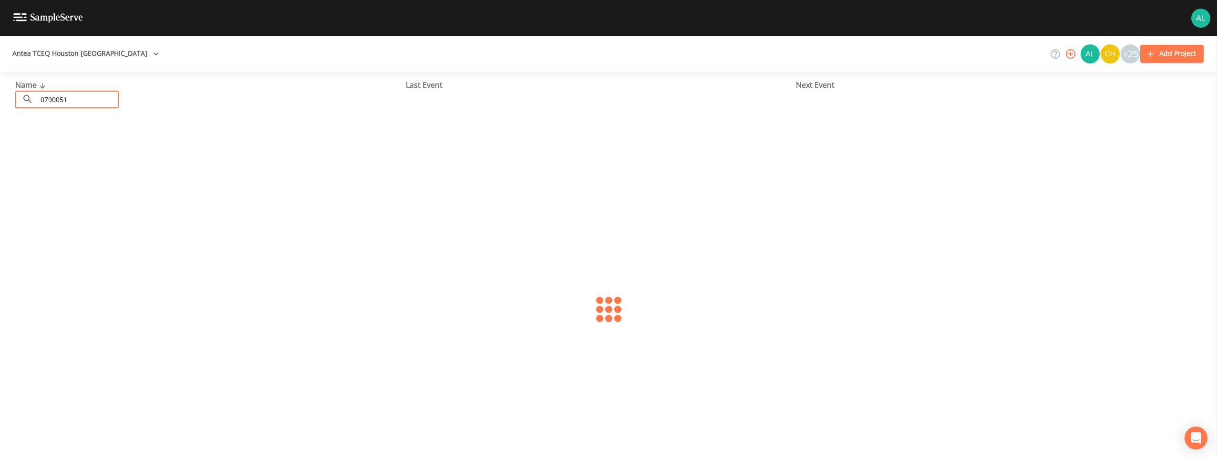
type input "0790051"
click at [42, 145] on link "[GEOGRAPHIC_DATA] (TX0790051)" at bounding box center [75, 146] width 121 height 10
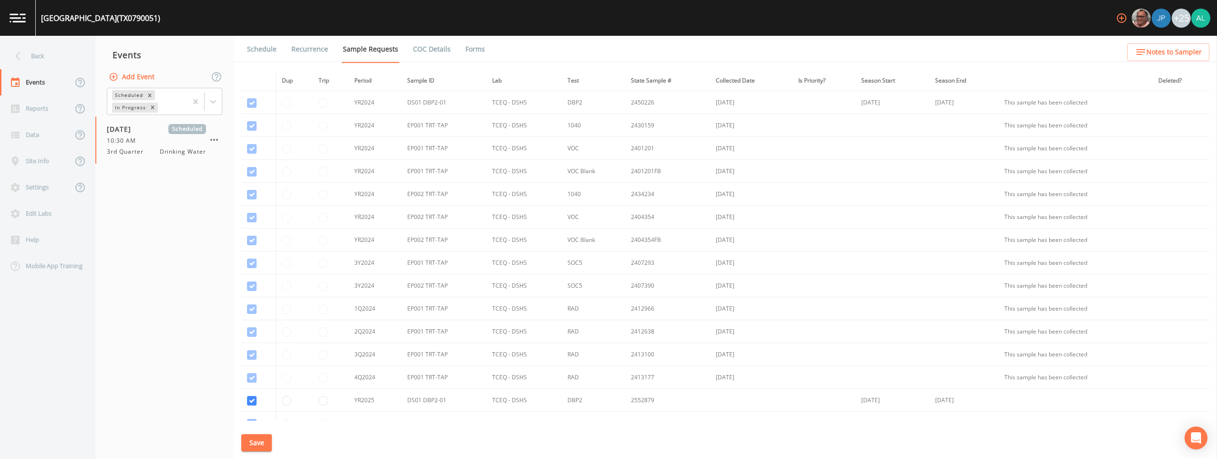
click at [263, 55] on link "Schedule" at bounding box center [262, 49] width 32 height 27
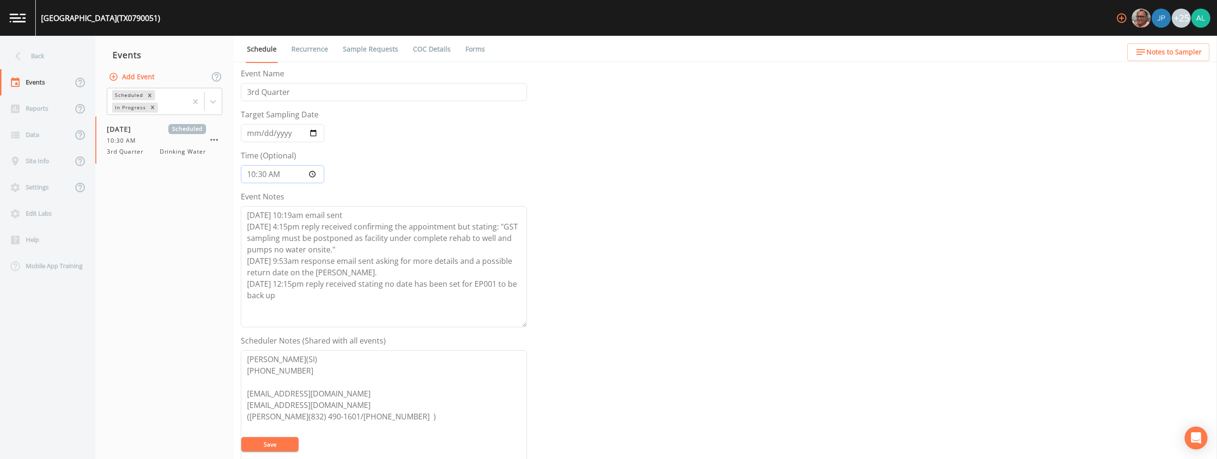
click at [267, 175] on input "10:30:00" at bounding box center [282, 174] width 83 height 18
type input "10:31"
click at [241, 437] on button "Save" at bounding box center [269, 444] width 57 height 14
click at [33, 51] on div "Back" at bounding box center [43, 56] width 86 height 26
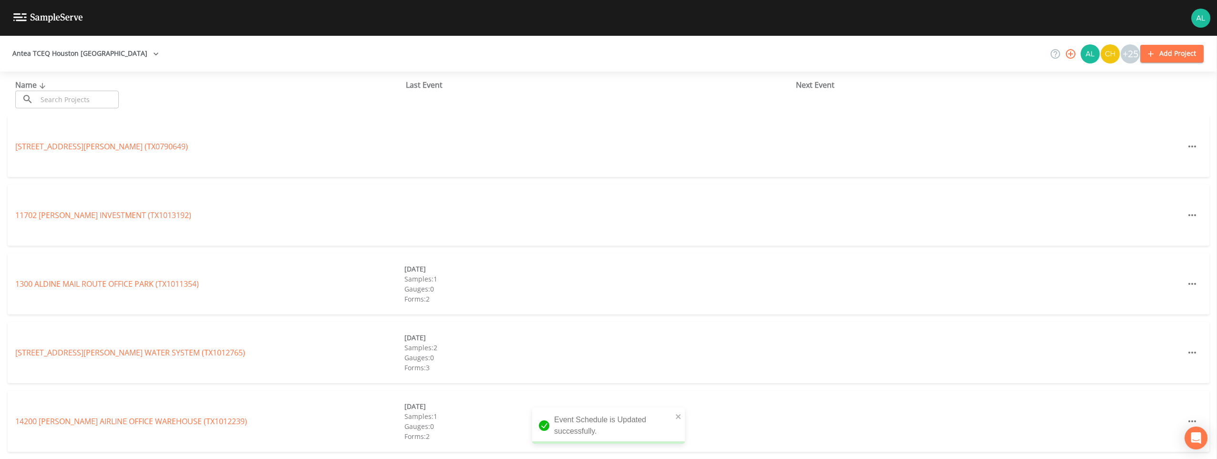
click at [66, 97] on input "text" at bounding box center [78, 100] width 82 height 18
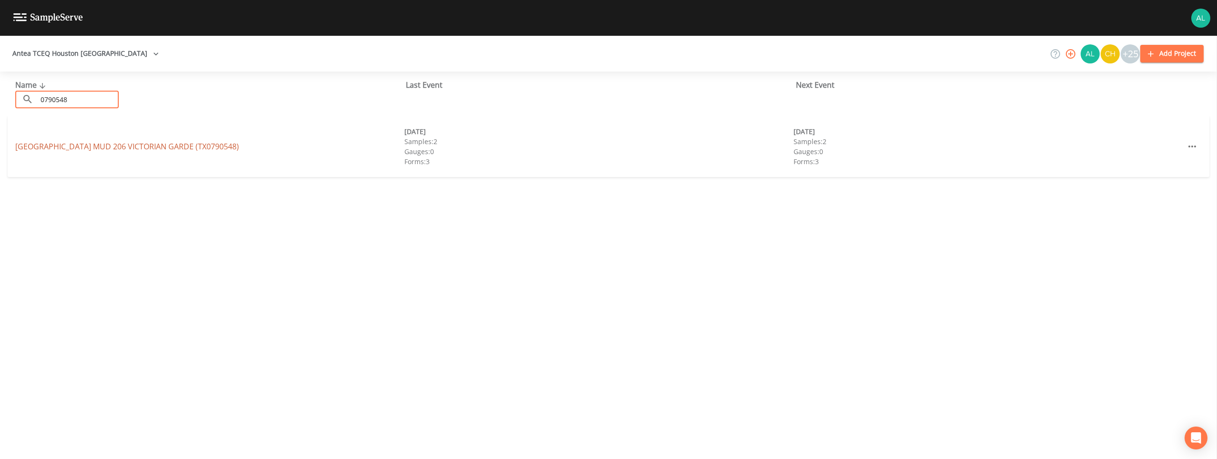
type input "0790548"
click at [222, 148] on link "[GEOGRAPHIC_DATA] 206 VICTORIAN GARDE (TX0790548)" at bounding box center [127, 146] width 224 height 10
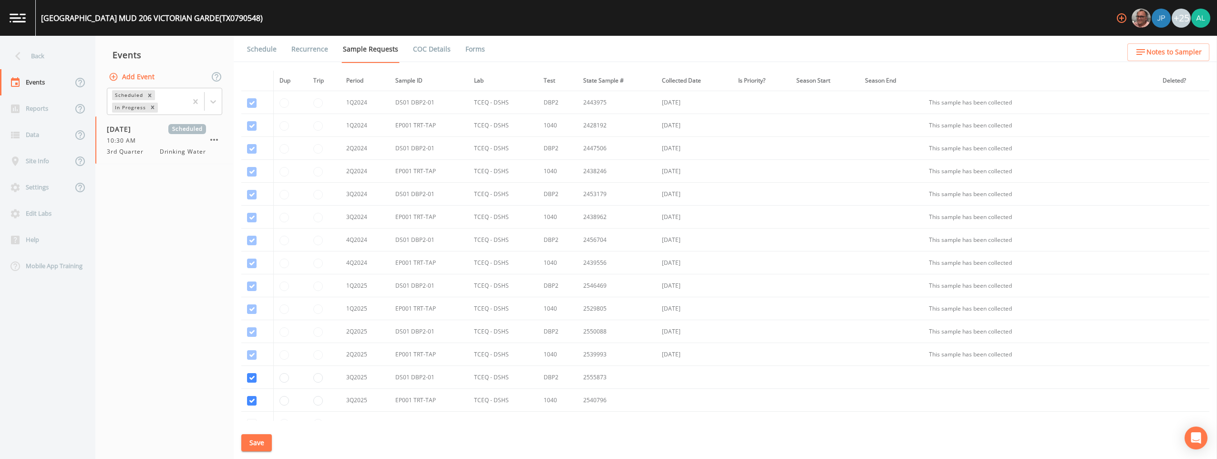
click at [270, 57] on link "Schedule" at bounding box center [262, 49] width 32 height 27
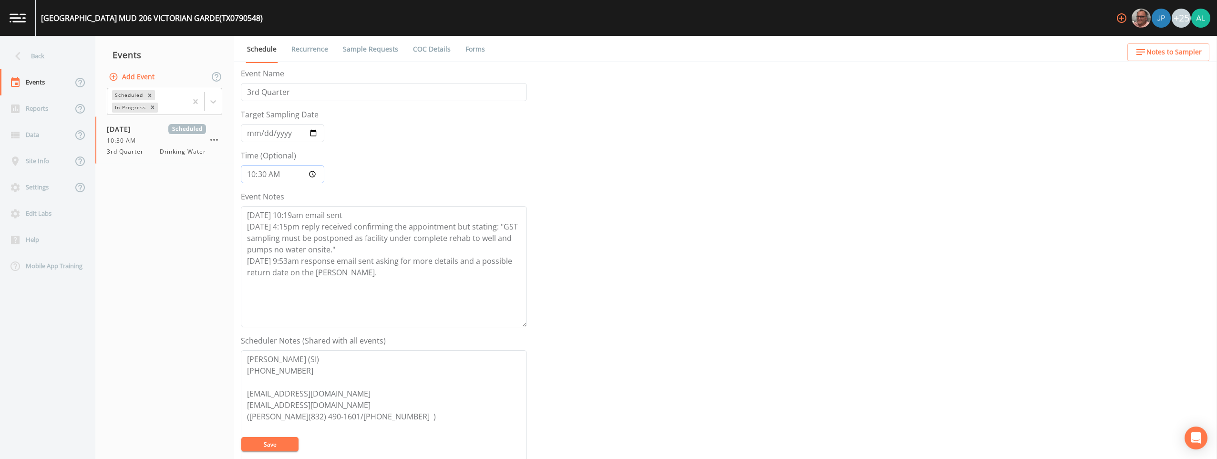
click at [262, 179] on input "10:30:00" at bounding box center [282, 174] width 83 height 18
type input "10:32"
click at [241, 437] on button "Save" at bounding box center [269, 444] width 57 height 14
click at [68, 63] on div "Back" at bounding box center [43, 56] width 86 height 26
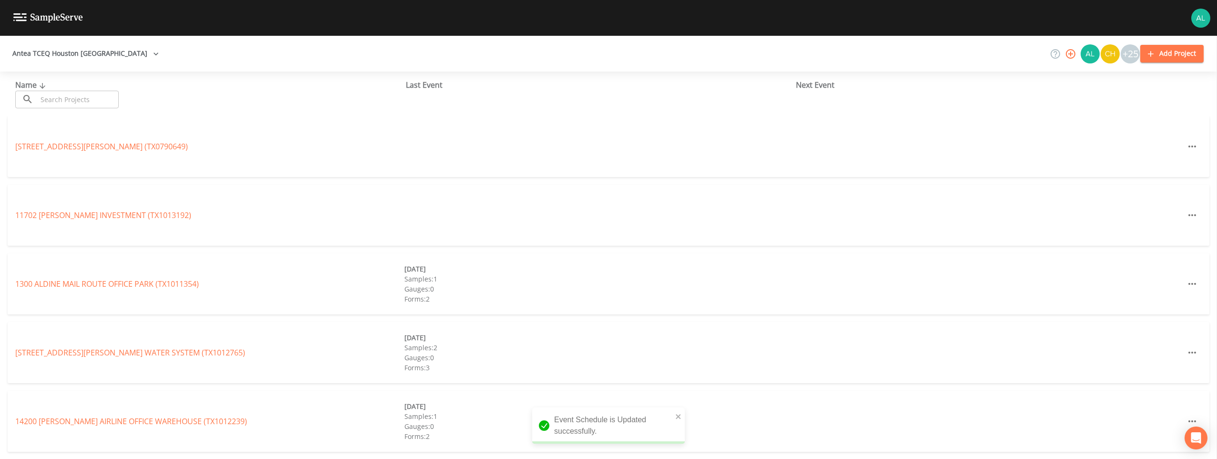
click at [87, 100] on input "text" at bounding box center [78, 100] width 82 height 18
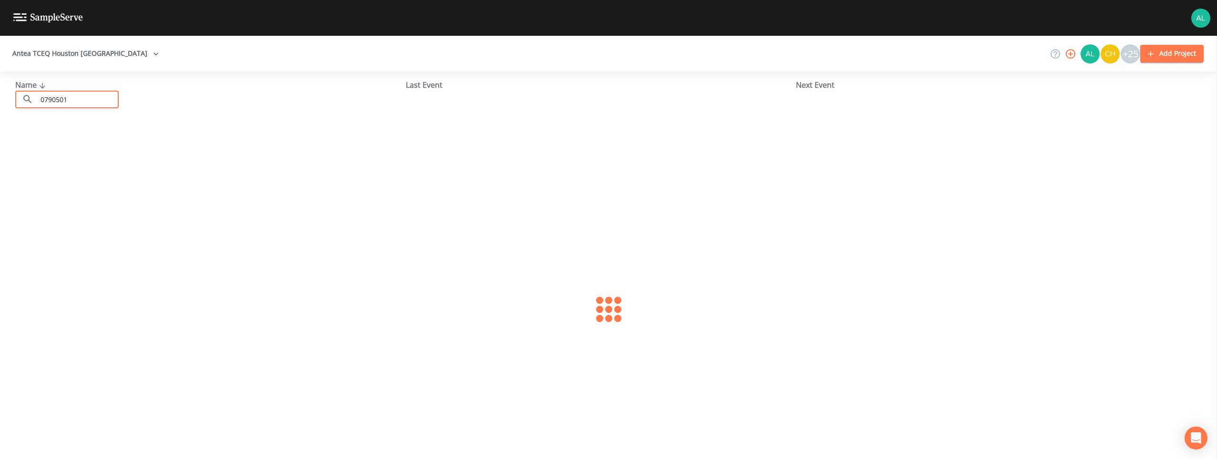
type input "0790501"
click at [95, 158] on div "[GEOGRAPHIC_DATA] 190 (TX0790501) [DATE] Samples: 2 Gauges: 0 Forms: 3 [DATE] S…" at bounding box center [609, 146] width 1202 height 61
click at [102, 143] on link "[GEOGRAPHIC_DATA] 190 (TX0790501)" at bounding box center [93, 146] width 156 height 10
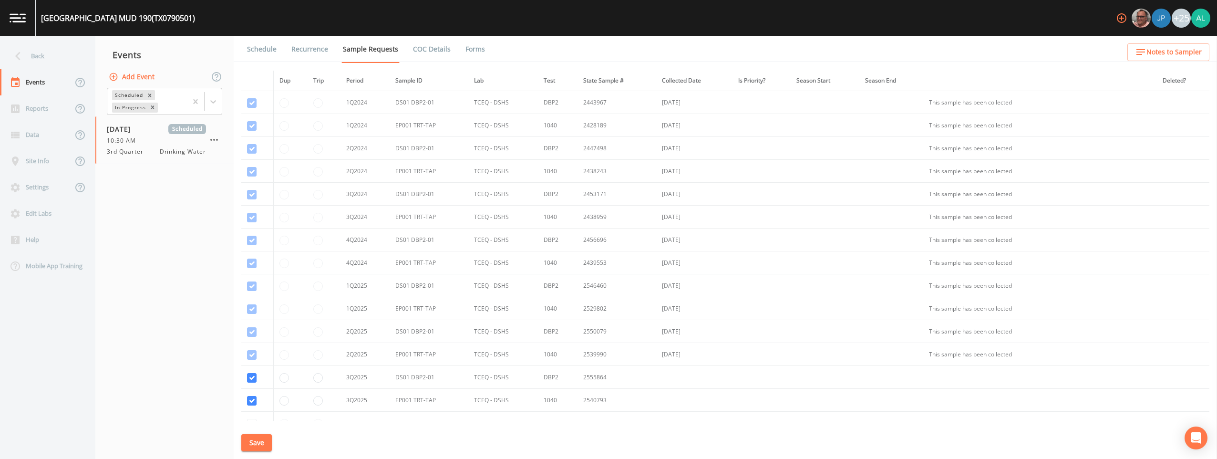
click at [267, 50] on link "Schedule" at bounding box center [262, 49] width 32 height 27
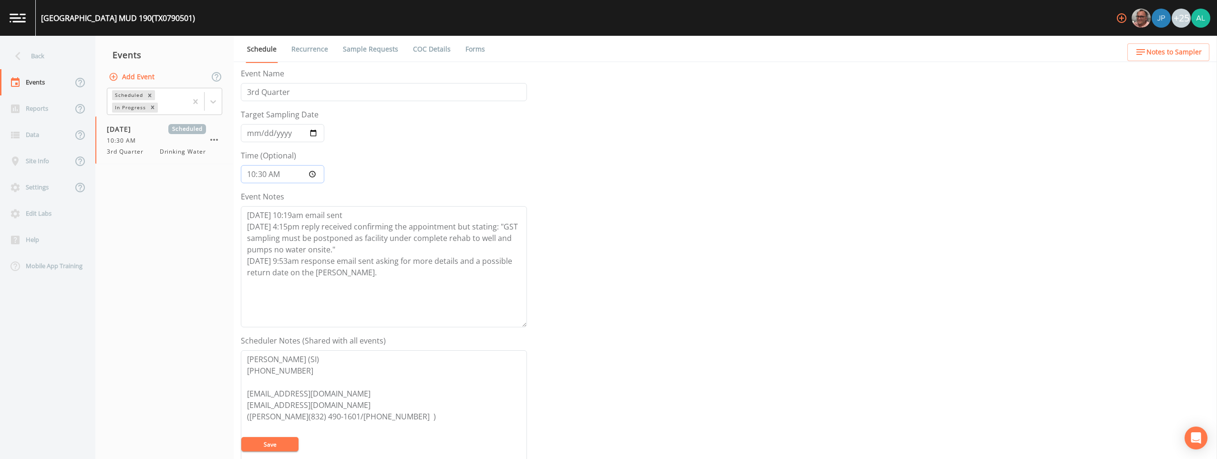
click at [265, 176] on input "10:30:00" at bounding box center [282, 174] width 83 height 18
type input "10:32"
click at [241, 437] on button "Save" at bounding box center [269, 444] width 57 height 14
type input "10:33"
click at [241, 437] on button "Save" at bounding box center [269, 444] width 57 height 14
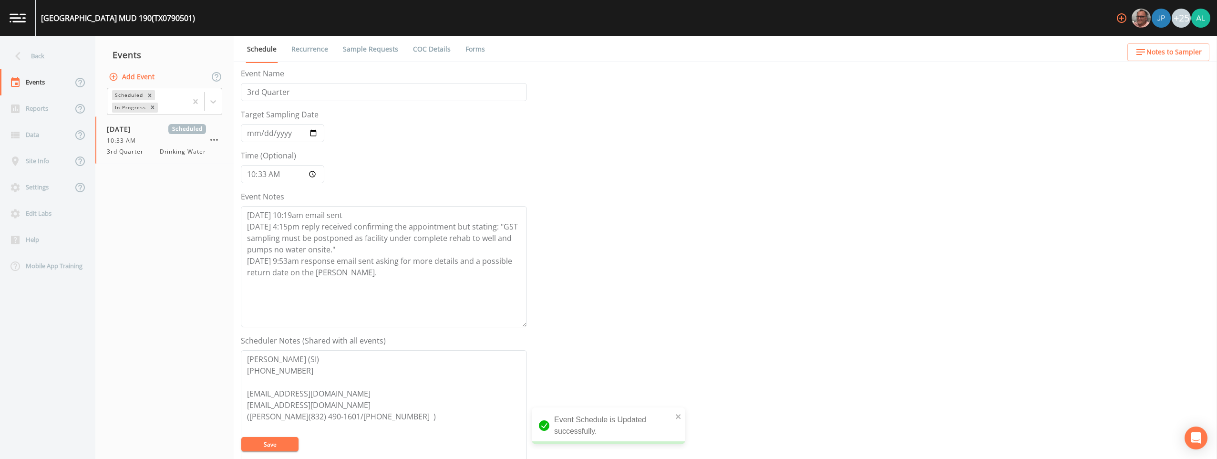
click at [285, 439] on button "Save" at bounding box center [269, 444] width 57 height 14
click at [54, 52] on div "Back" at bounding box center [43, 56] width 86 height 26
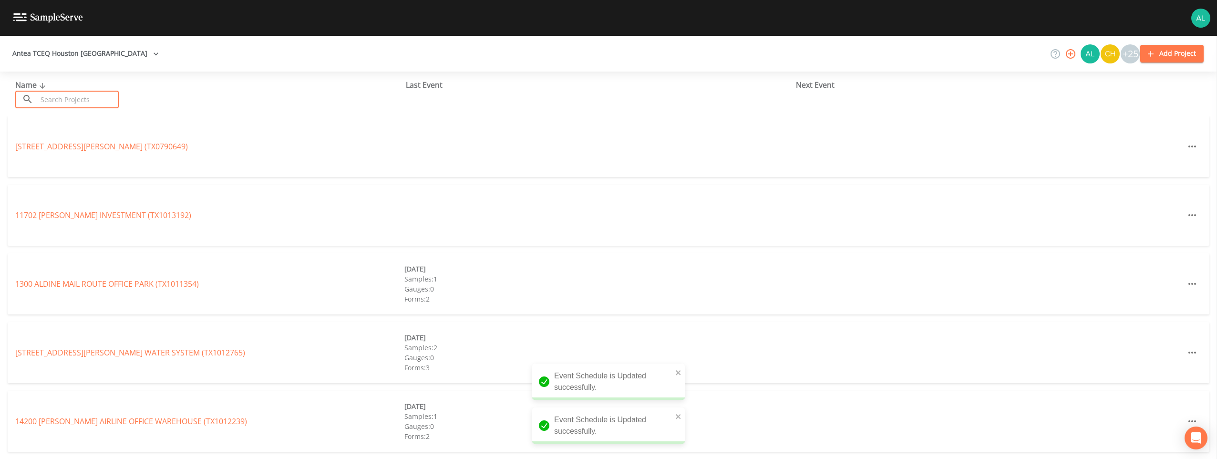
click at [78, 100] on input "text" at bounding box center [78, 100] width 82 height 18
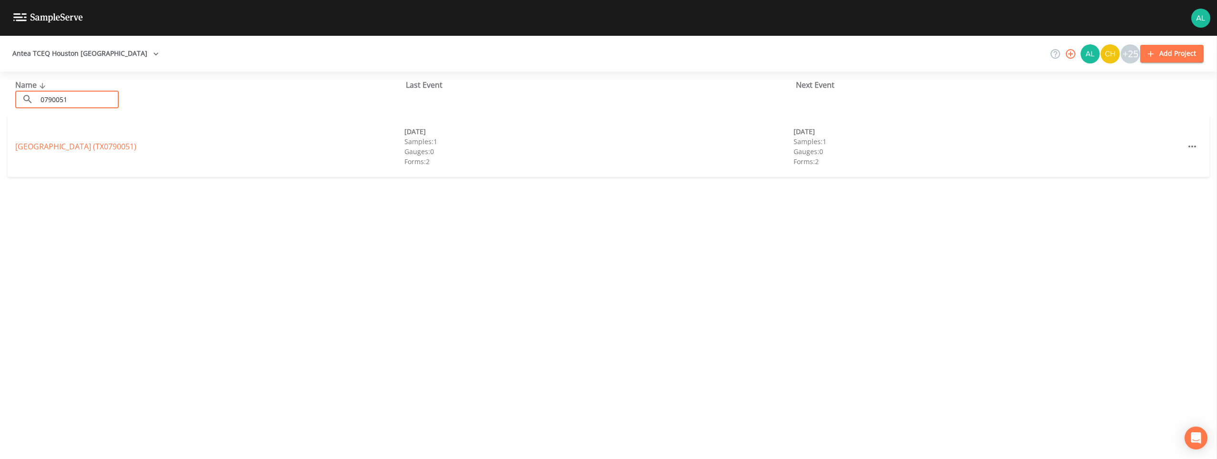
type input "0790051"
click at [49, 140] on div "[GEOGRAPHIC_DATA] (TX0790051) [DATE] Samples: 1 Gauges: 0 Forms: 2 [DATE] Sampl…" at bounding box center [609, 146] width 1202 height 61
click at [48, 139] on div "[GEOGRAPHIC_DATA] (TX0790051) [DATE] Samples: 1 Gauges: 0 Forms: 2 [DATE] Sampl…" at bounding box center [609, 146] width 1202 height 61
click at [48, 140] on div "[GEOGRAPHIC_DATA] (TX0790051) [DATE] Samples: 1 Gauges: 0 Forms: 2 [DATE] Sampl…" at bounding box center [609, 146] width 1202 height 61
click at [47, 144] on link "[GEOGRAPHIC_DATA] (TX0790051)" at bounding box center [75, 146] width 121 height 10
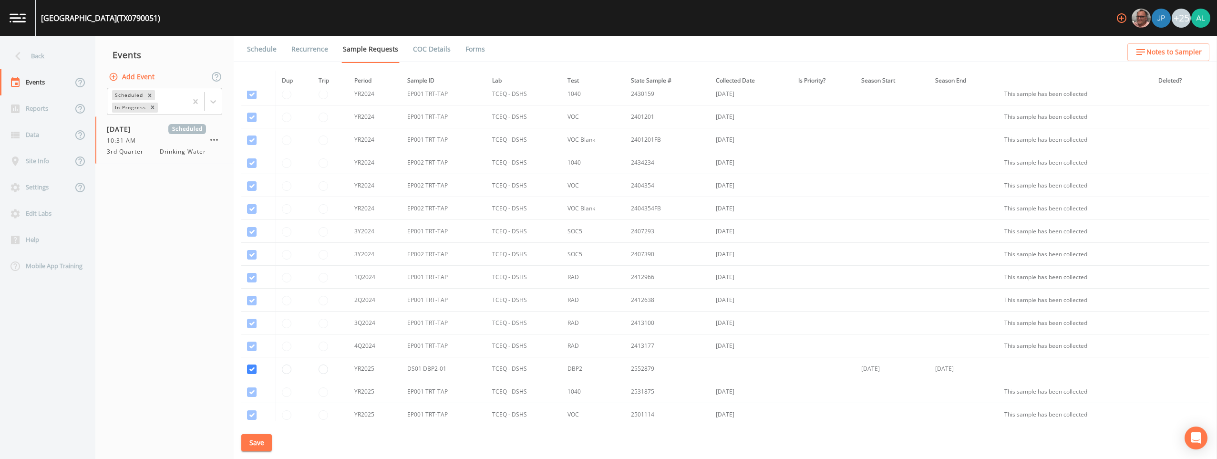
scroll to position [48, 0]
click at [268, 48] on link "Schedule" at bounding box center [262, 49] width 32 height 27
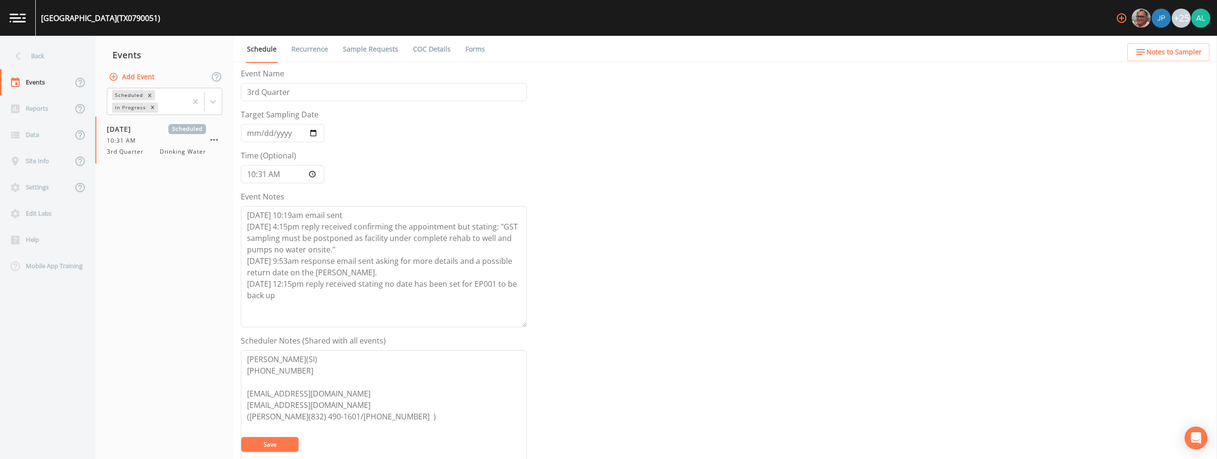
click at [282, 439] on button "Save" at bounding box center [269, 444] width 57 height 14
click at [52, 51] on div "Back" at bounding box center [43, 56] width 86 height 26
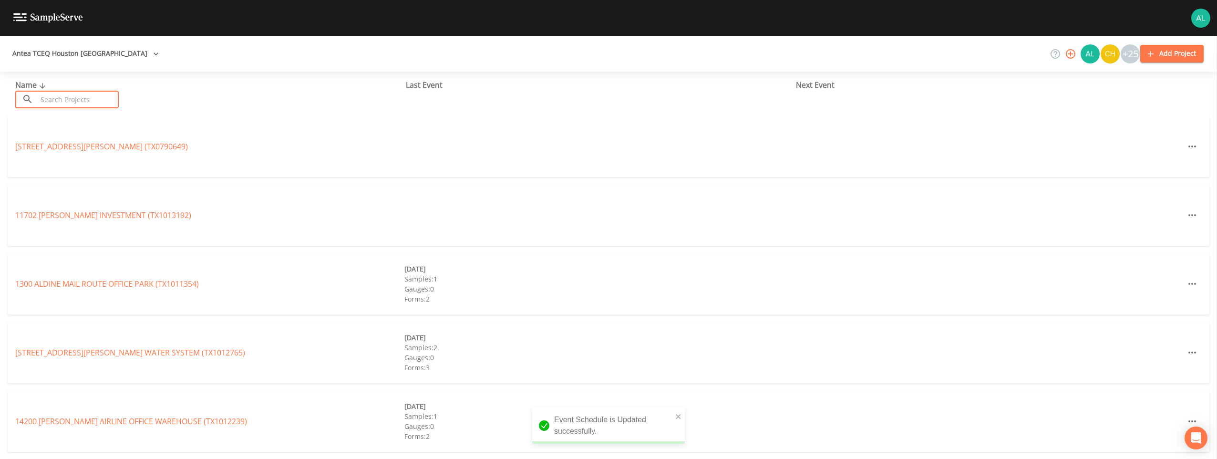
click at [77, 96] on input "text" at bounding box center [78, 100] width 82 height 18
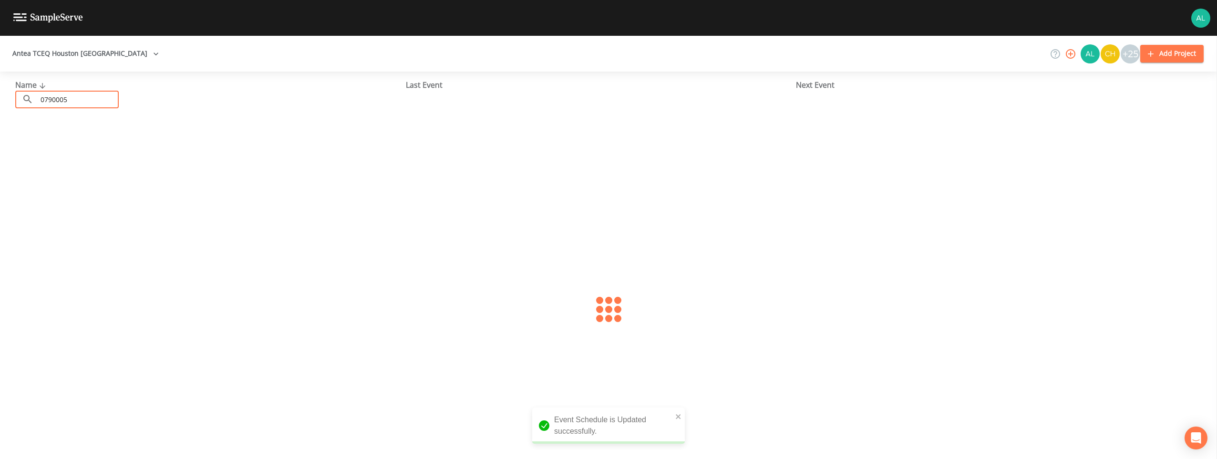
type input "0790005"
click at [49, 142] on link "CITY OF [GEOGRAPHIC_DATA] (TX0790005)" at bounding box center [75, 146] width 121 height 10
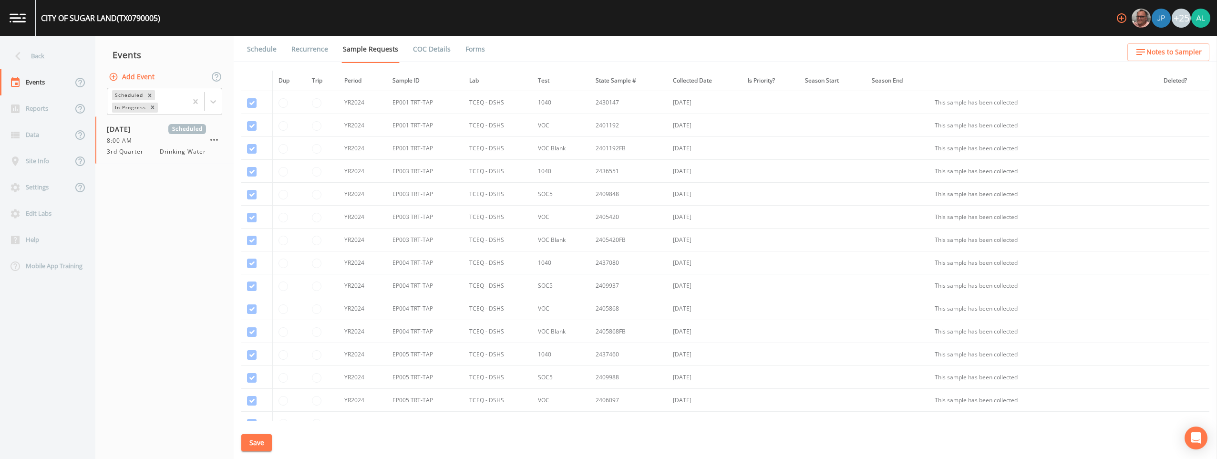
click at [266, 53] on link "Schedule" at bounding box center [262, 49] width 32 height 27
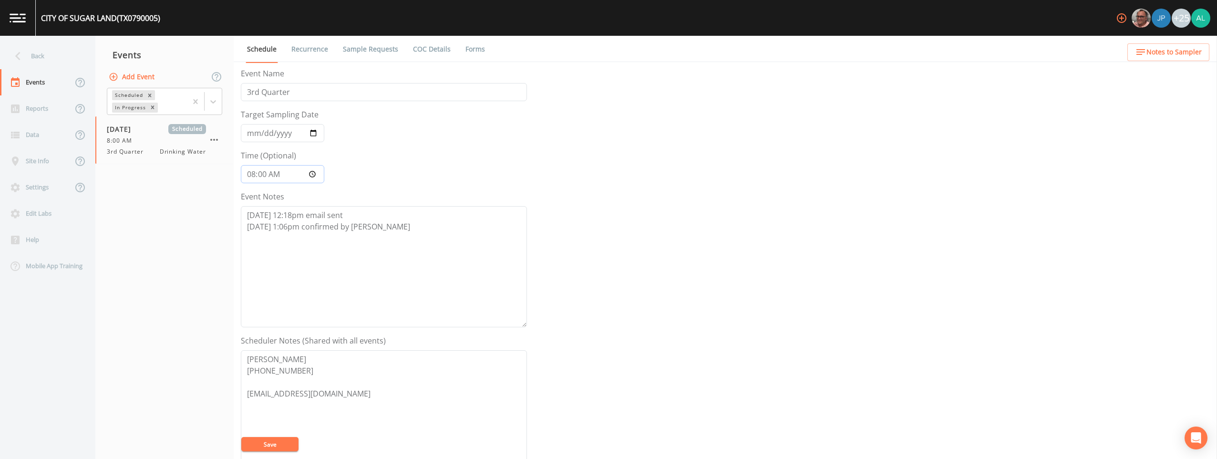
click at [265, 174] on input "08:00:00" at bounding box center [282, 174] width 83 height 18
type input "08:01"
click at [241, 437] on button "Save" at bounding box center [269, 444] width 57 height 14
click at [32, 60] on div "Back" at bounding box center [43, 56] width 86 height 26
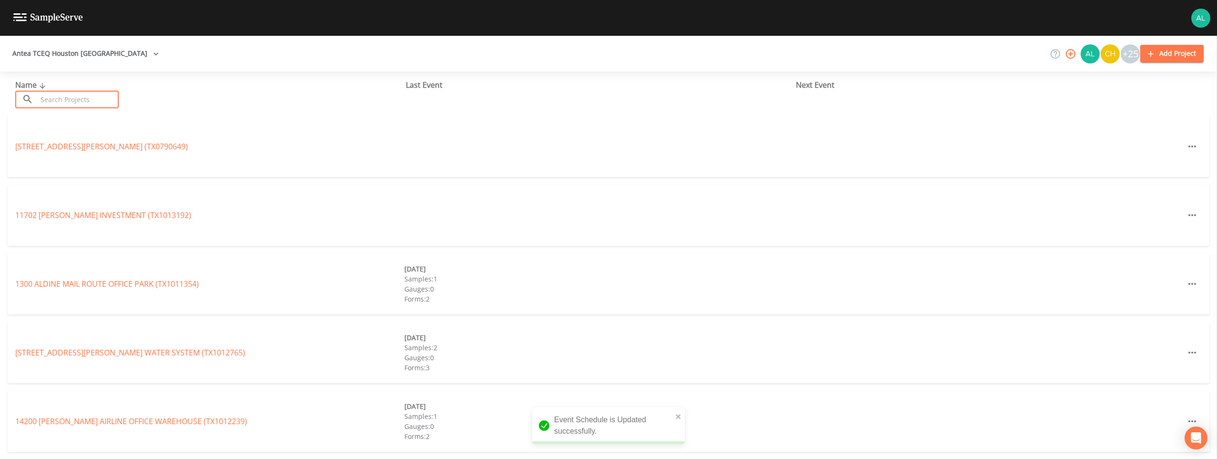
click at [48, 99] on input "text" at bounding box center [78, 100] width 82 height 18
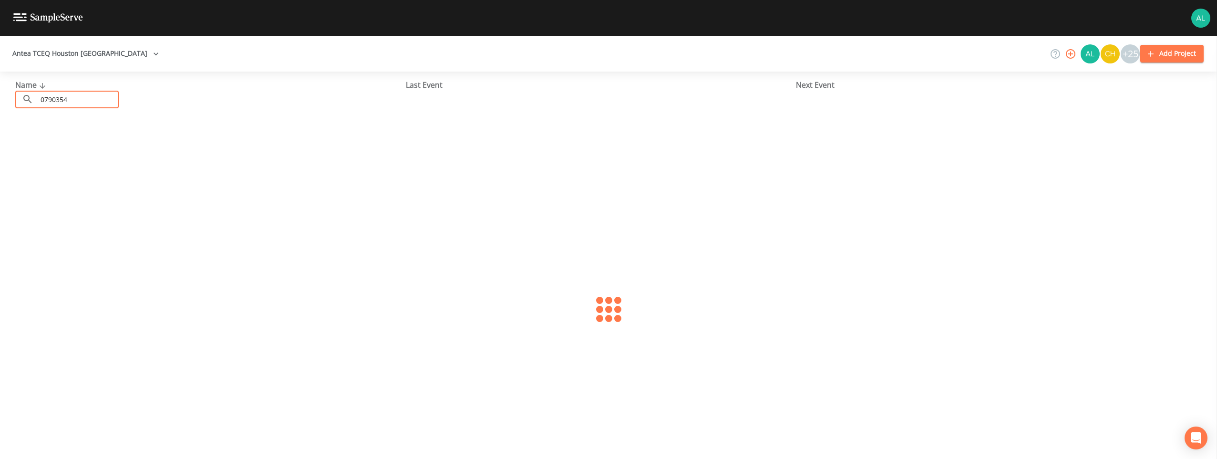
type input "0790354"
click at [56, 145] on link "CITY OF [GEOGRAPHIC_DATA] (TX0790354)" at bounding box center [90, 146] width 150 height 10
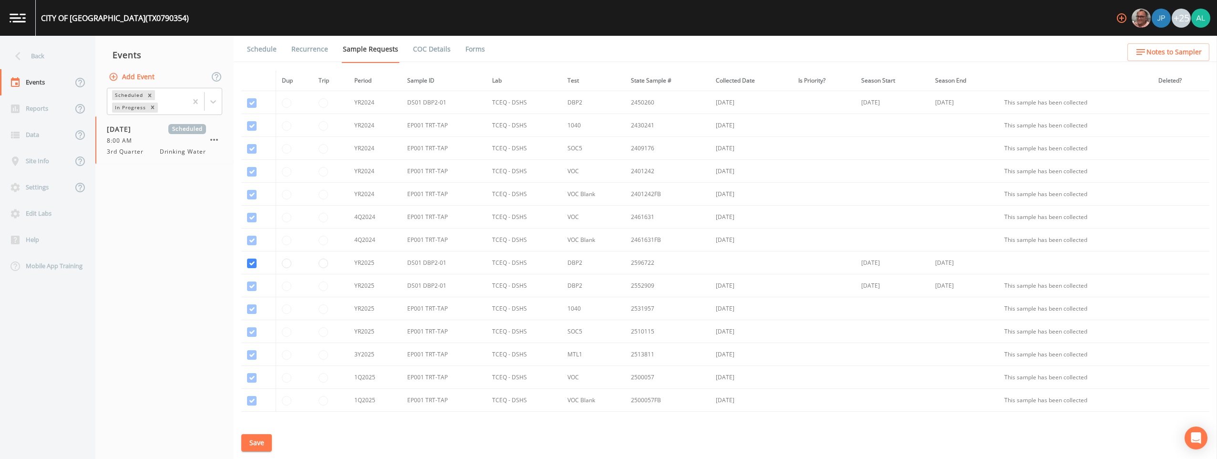
click at [264, 47] on link "Schedule" at bounding box center [262, 49] width 32 height 27
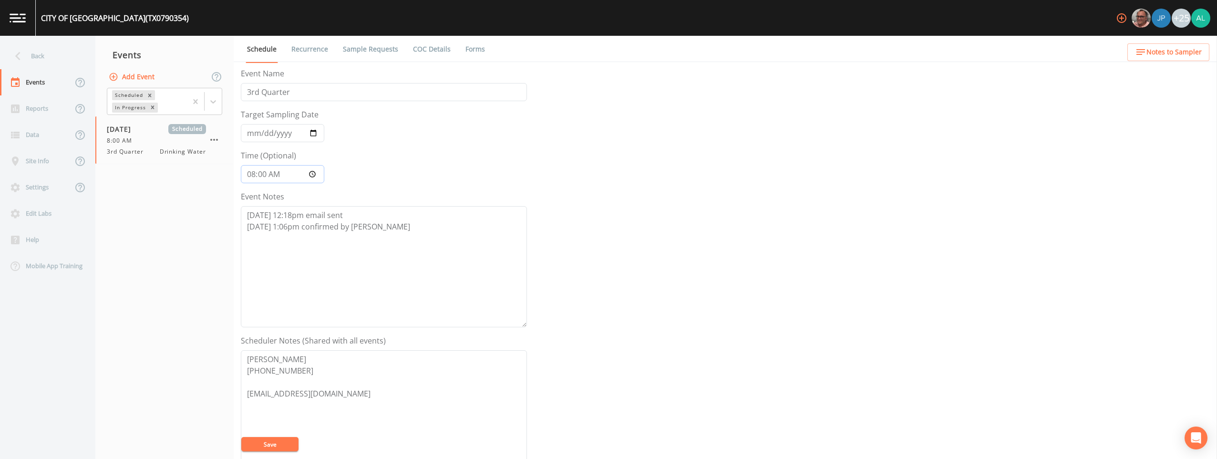
click at [264, 175] on input "08:00:00" at bounding box center [282, 174] width 83 height 18
type input "08:02"
click at [241, 437] on button "Save" at bounding box center [269, 444] width 57 height 14
click at [273, 438] on button "Save" at bounding box center [269, 444] width 57 height 14
click at [69, 69] on div "Events" at bounding box center [47, 82] width 95 height 26
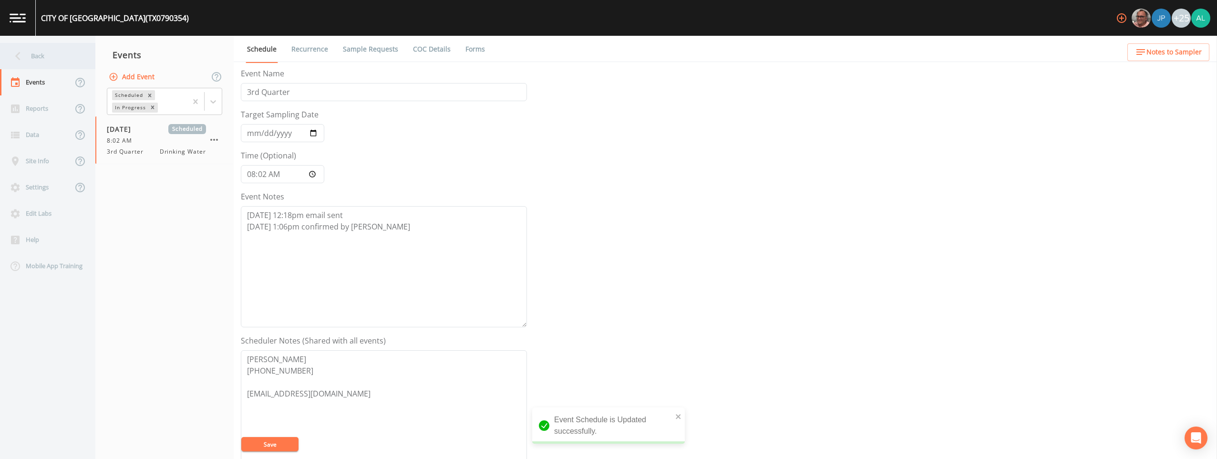
click at [65, 63] on div "Back" at bounding box center [43, 56] width 86 height 26
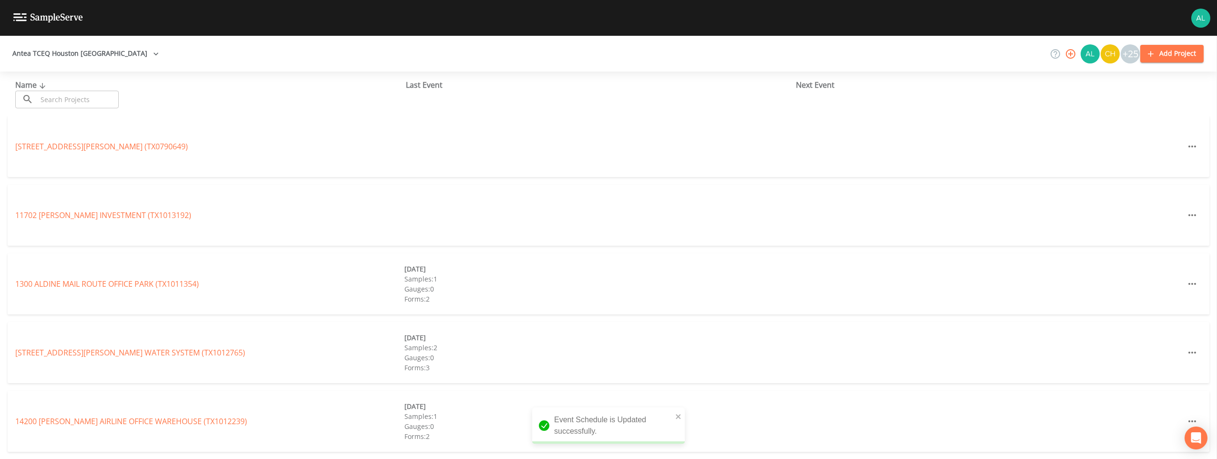
click at [75, 100] on input "text" at bounding box center [78, 100] width 82 height 18
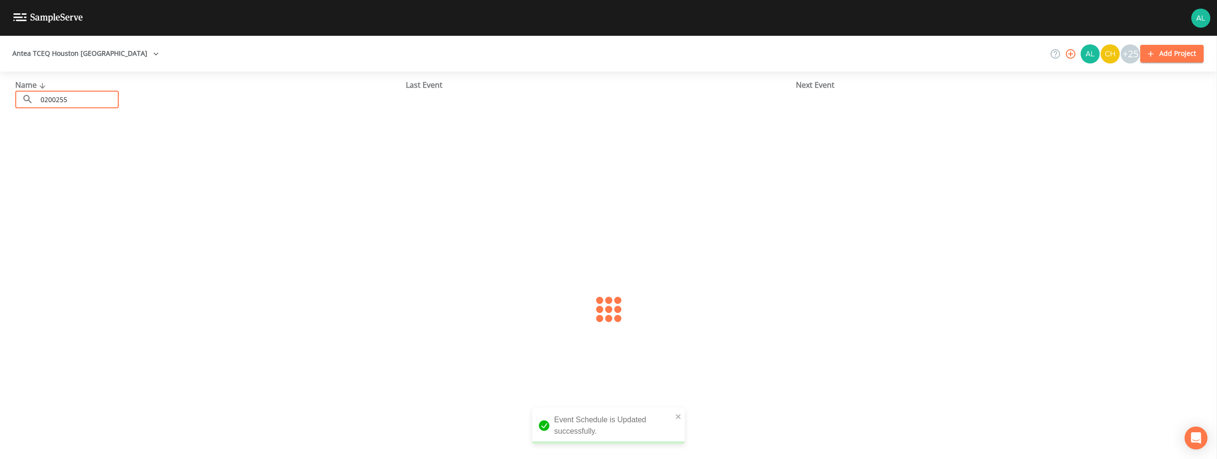
type input "0200255"
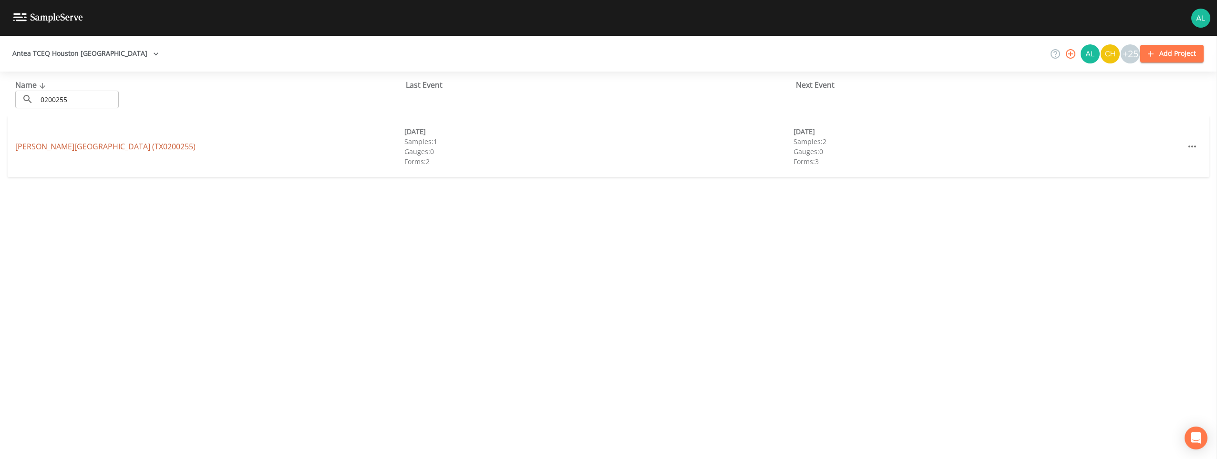
click at [52, 148] on link "[PERSON_NAME][GEOGRAPHIC_DATA] (TX0200255)" at bounding box center [105, 146] width 180 height 10
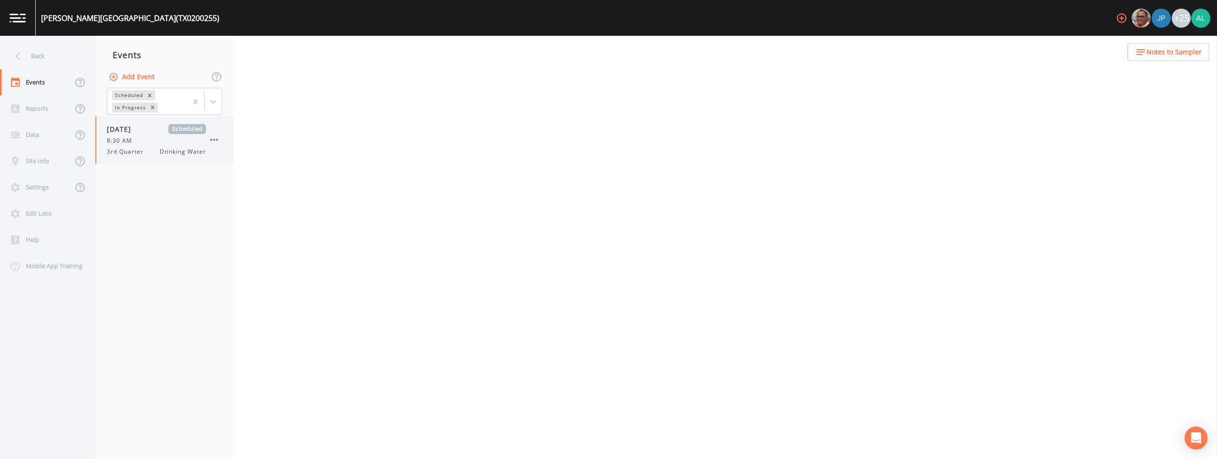
click at [133, 144] on span "8:30 AM" at bounding box center [122, 140] width 31 height 9
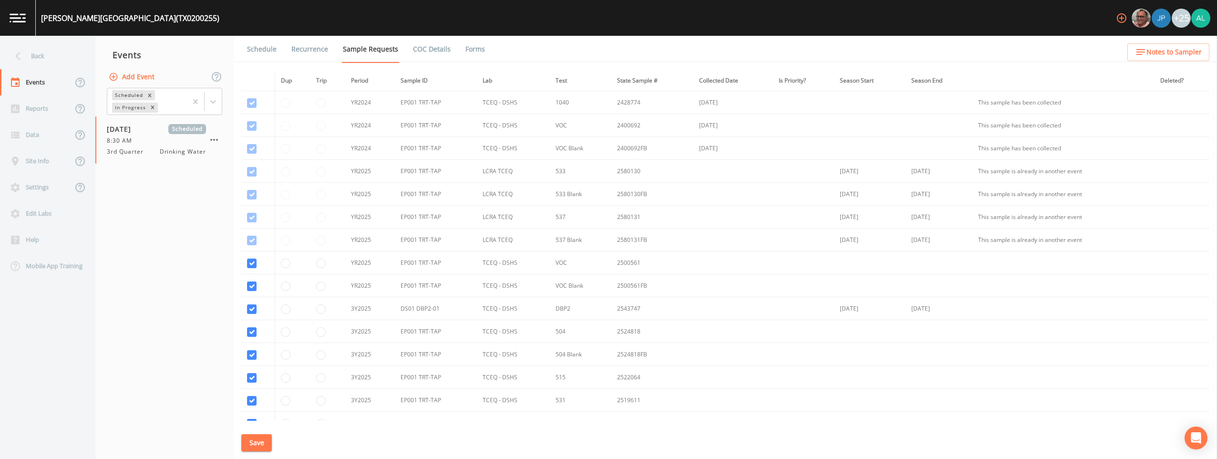
click at [260, 49] on link "Schedule" at bounding box center [262, 49] width 32 height 27
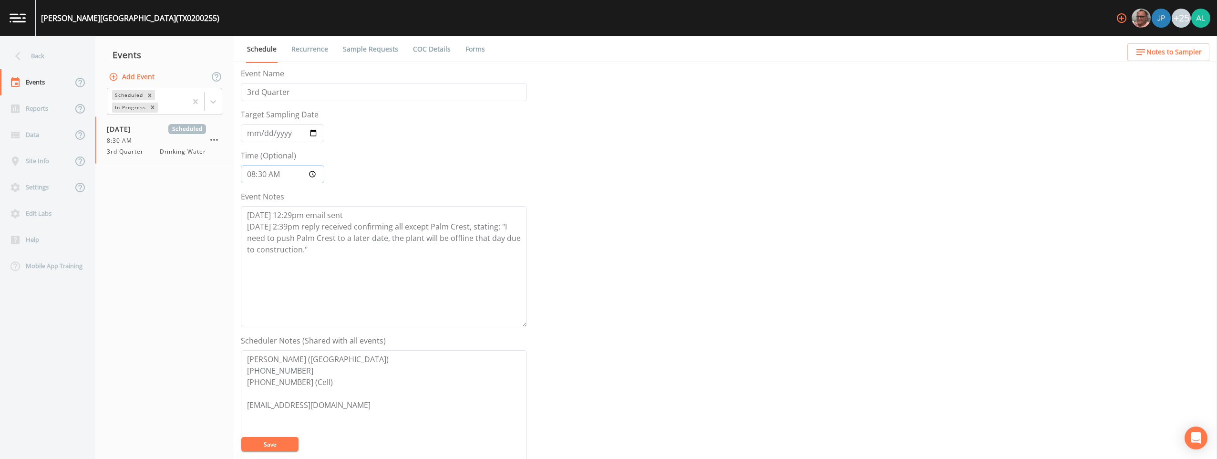
click at [265, 173] on input "08:30:00" at bounding box center [282, 174] width 83 height 18
type input "08:31"
click at [241, 437] on button "Save" at bounding box center [269, 444] width 57 height 14
click at [54, 50] on div "Back" at bounding box center [43, 56] width 86 height 26
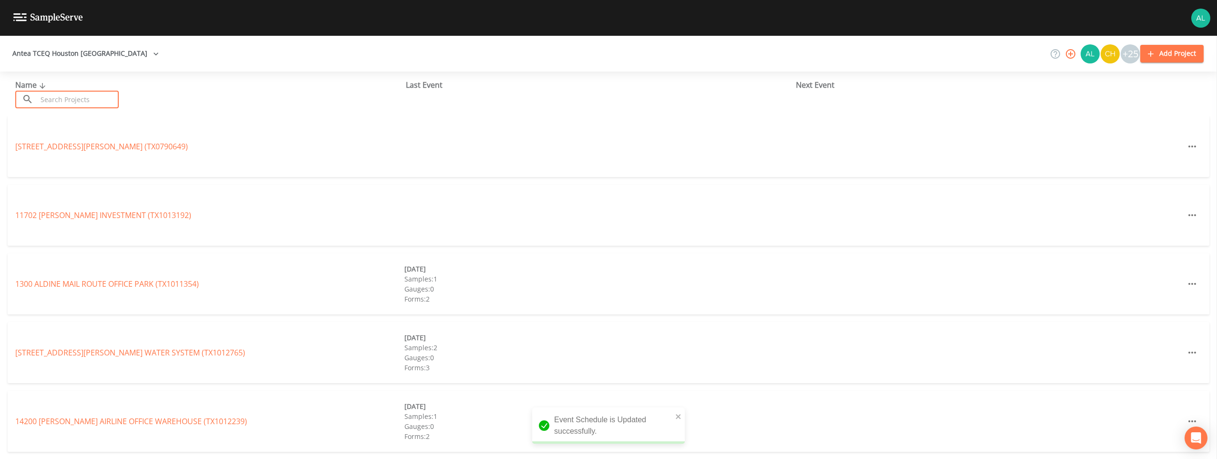
click at [70, 102] on input "text" at bounding box center [78, 100] width 82 height 18
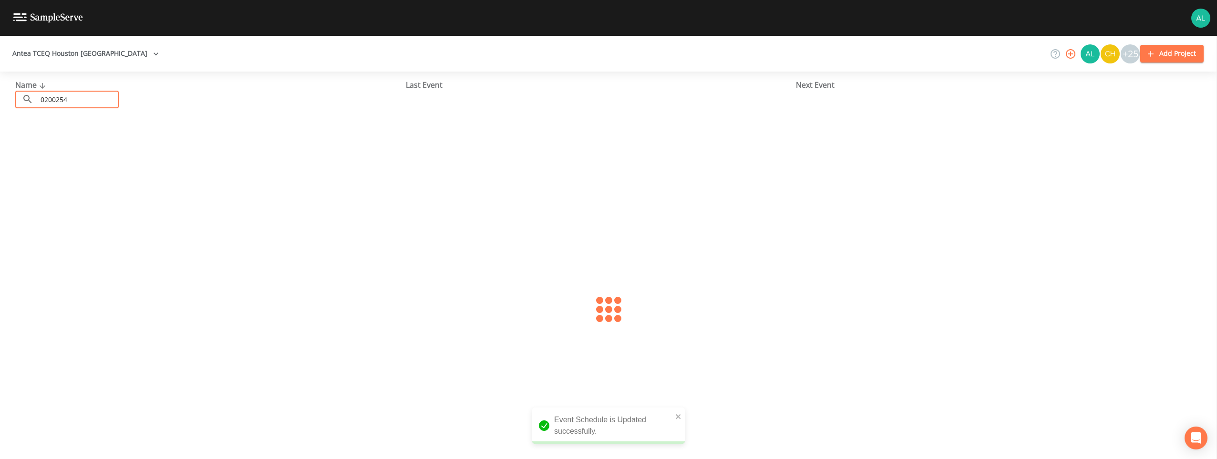
type input "0200254"
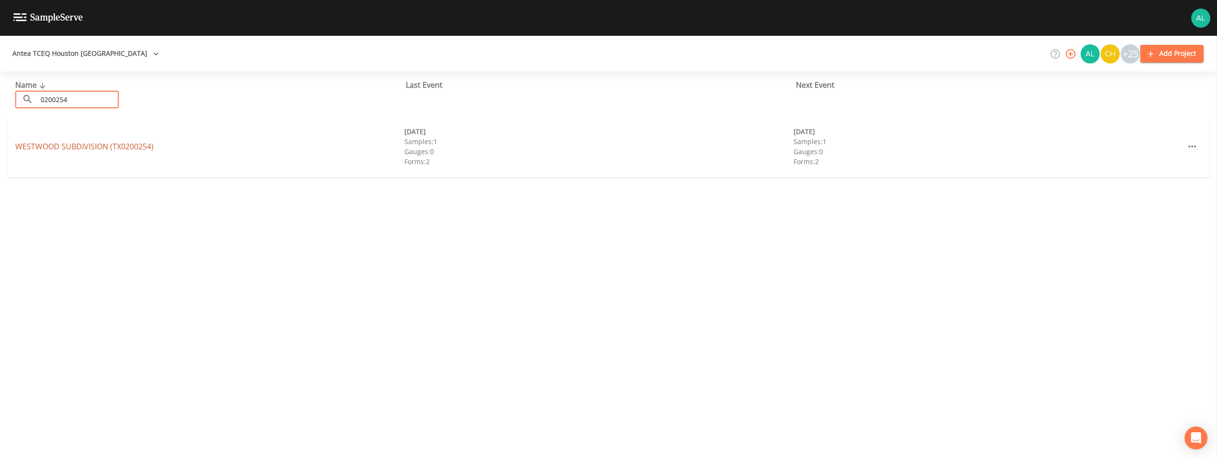
click at [59, 144] on link "WESTWOOD SUBDIVISION (TX0200254)" at bounding box center [84, 146] width 138 height 10
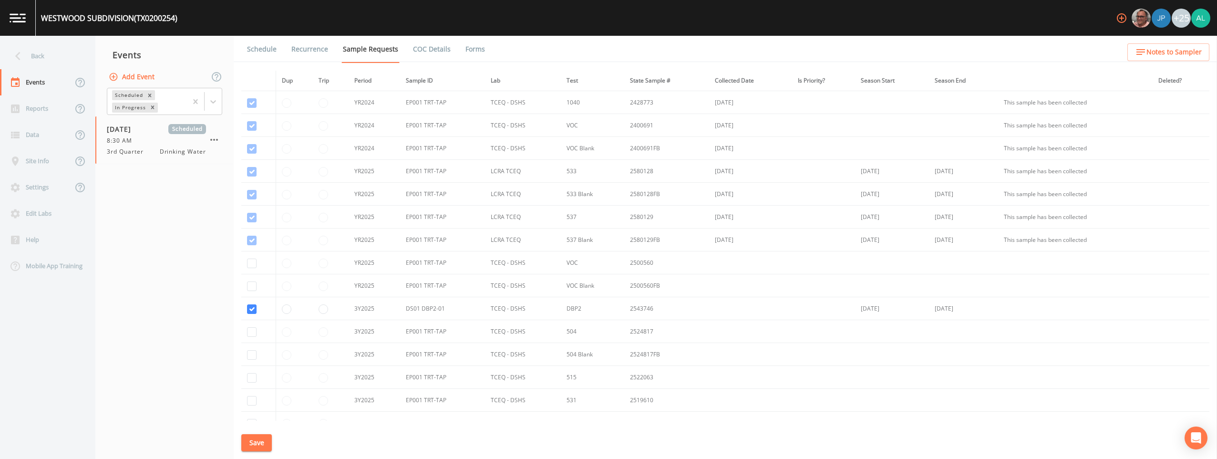
click at [266, 47] on link "Schedule" at bounding box center [262, 49] width 32 height 27
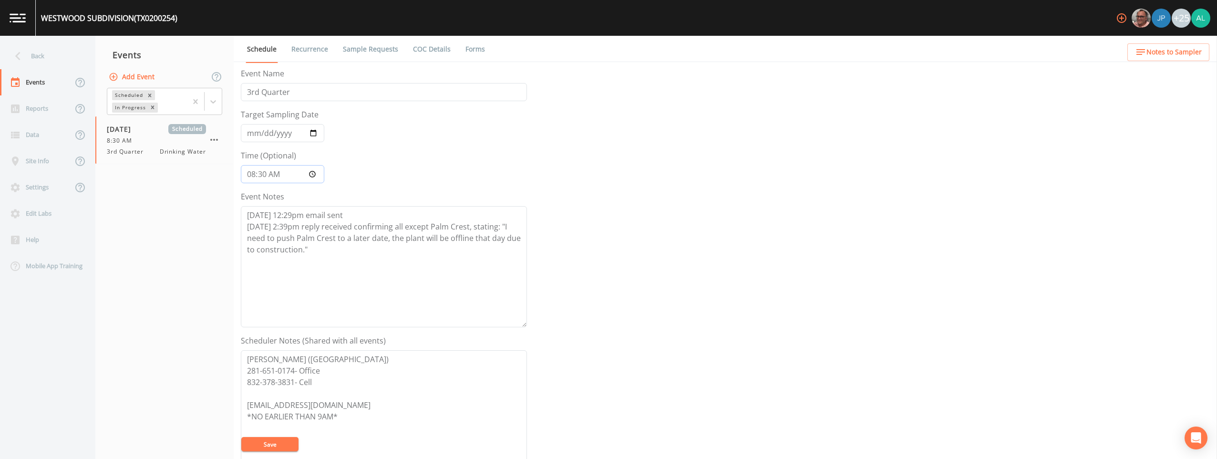
click at [264, 173] on input "08:30:00" at bounding box center [282, 174] width 83 height 18
click at [241, 437] on button "Save" at bounding box center [269, 444] width 57 height 14
click at [262, 175] on input "20:08" at bounding box center [282, 174] width 83 height 18
type input "08:32"
click at [241, 437] on button "Save" at bounding box center [269, 444] width 57 height 14
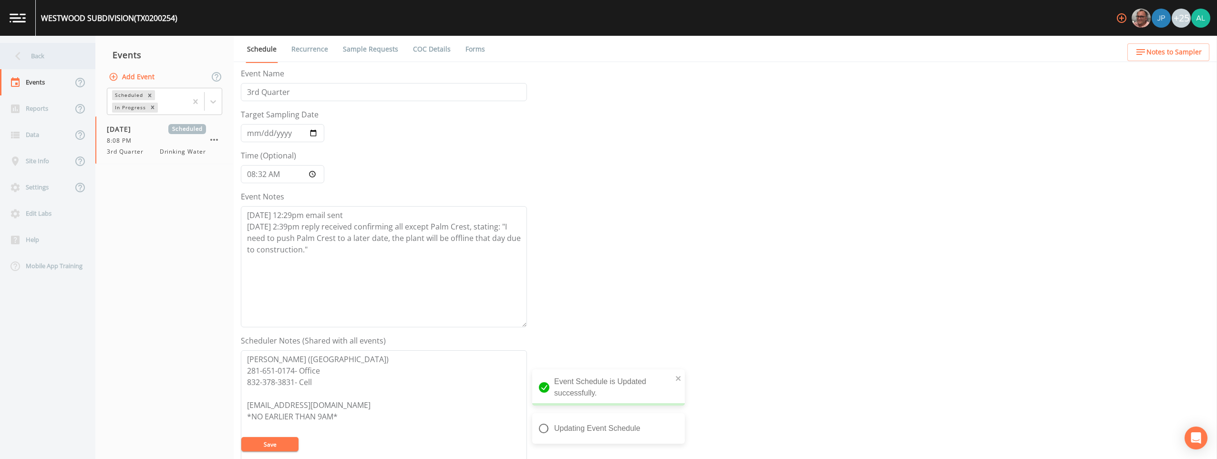
click at [46, 49] on div "Back" at bounding box center [43, 56] width 86 height 26
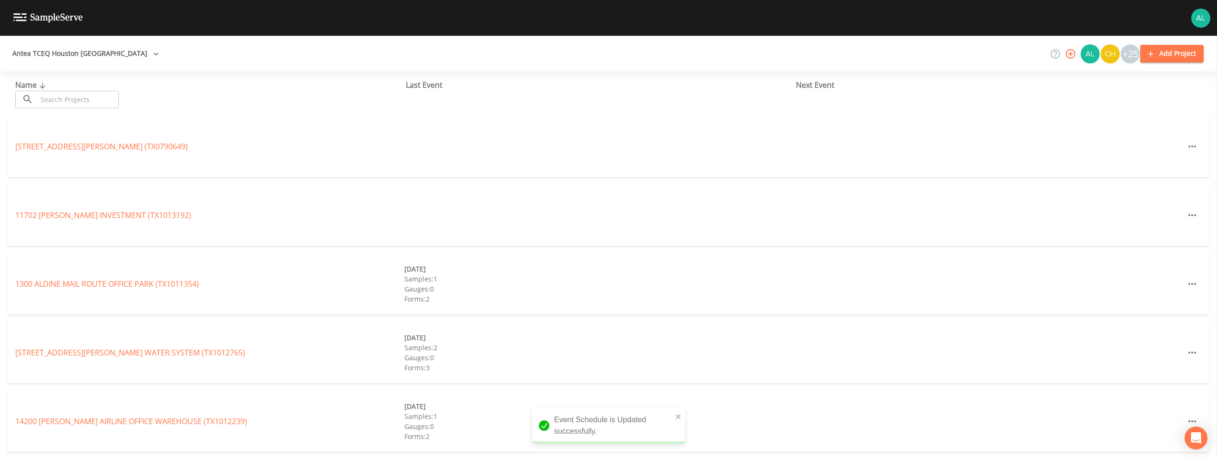
click at [67, 92] on input "text" at bounding box center [78, 100] width 82 height 18
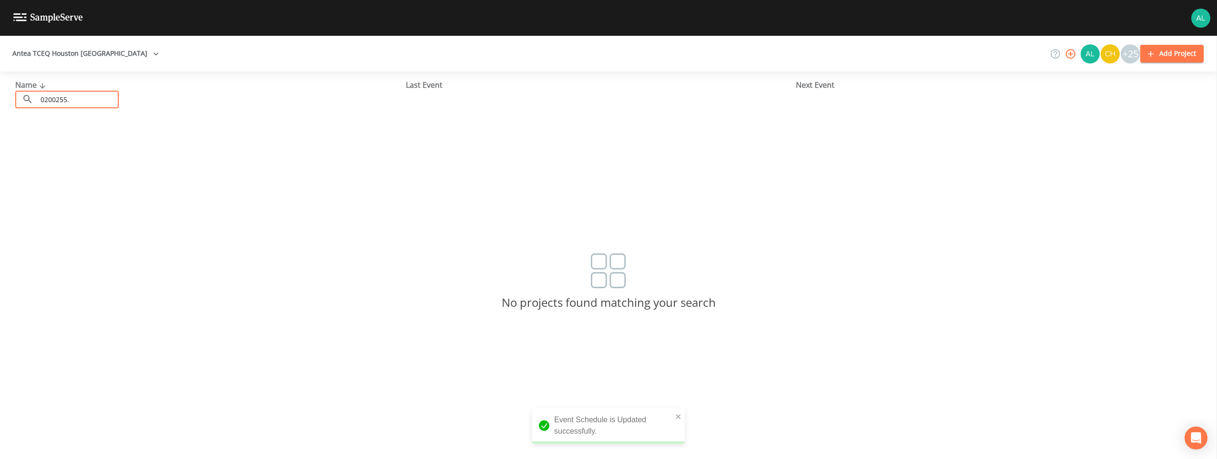
type input "0200255"
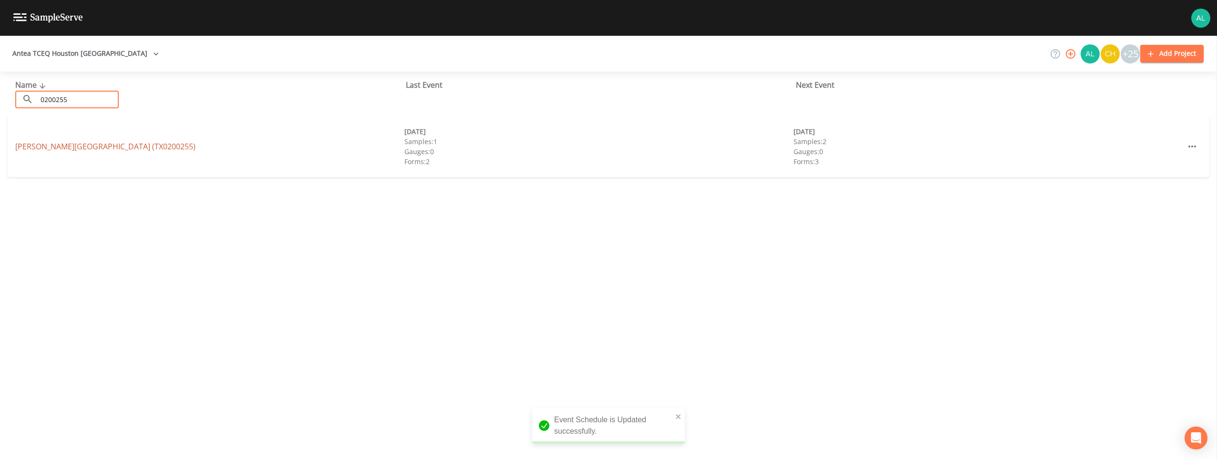
click at [62, 144] on link "[PERSON_NAME][GEOGRAPHIC_DATA] (TX0200255)" at bounding box center [105, 146] width 180 height 10
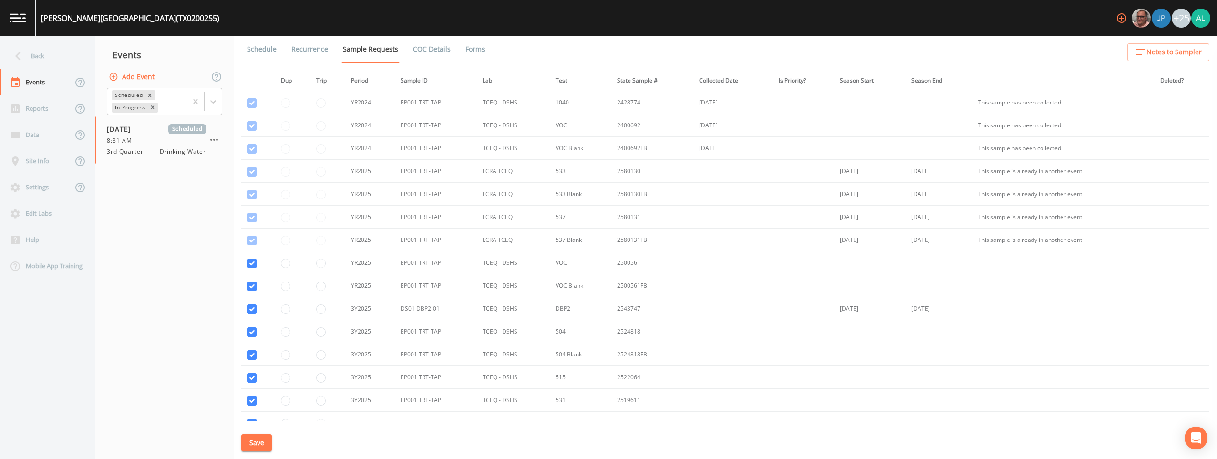
click at [246, 47] on link "Schedule" at bounding box center [262, 49] width 32 height 27
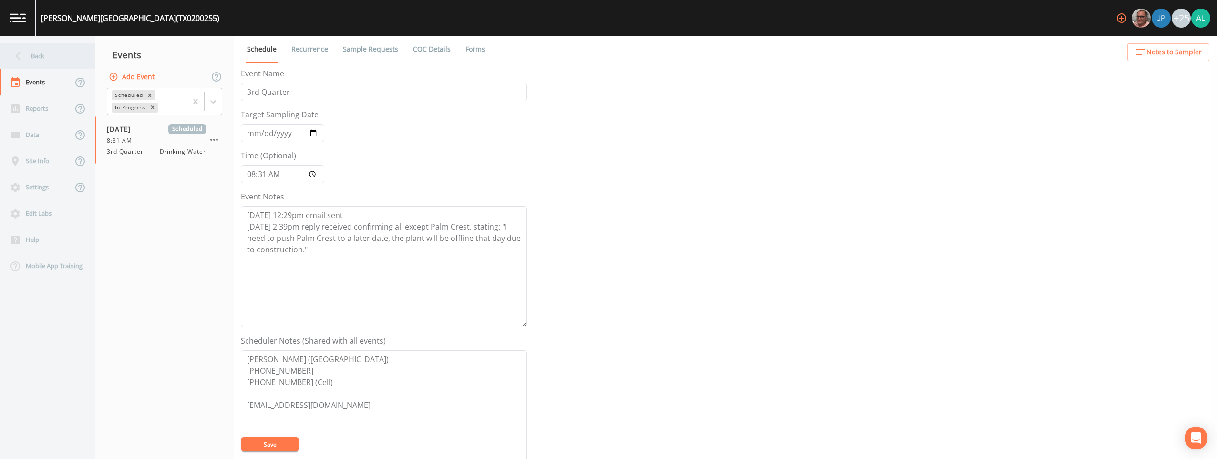
click at [55, 59] on div "Back" at bounding box center [43, 56] width 86 height 26
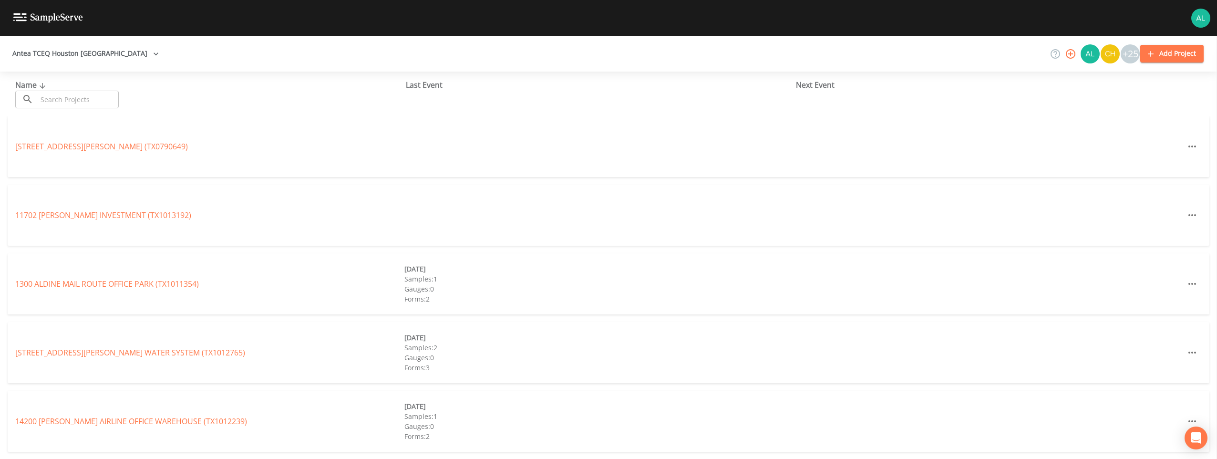
click at [104, 105] on input "text" at bounding box center [78, 100] width 82 height 18
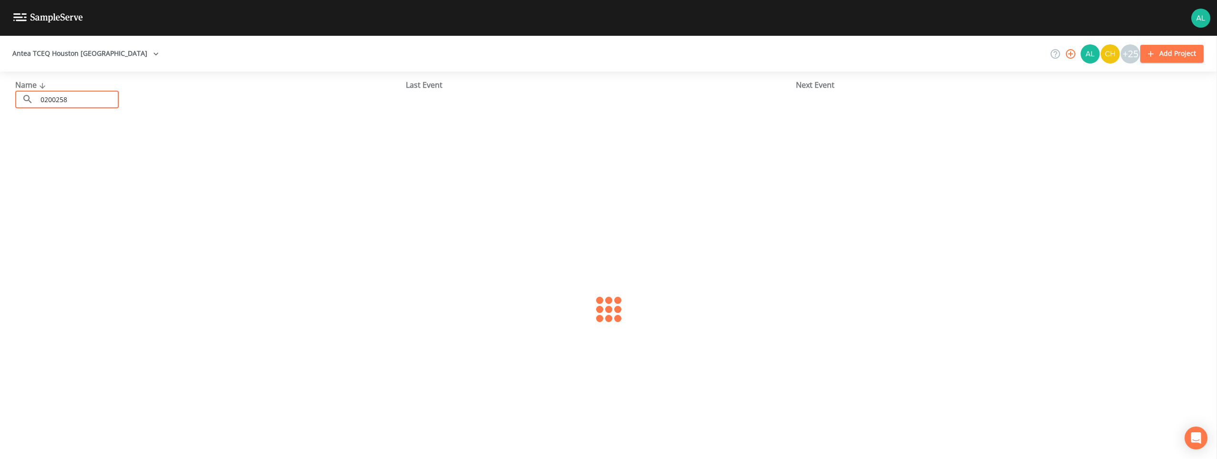
type input "0200258"
click at [73, 135] on div "[GEOGRAPHIC_DATA] (TX0200258) [DATE] Samples: 1 Gauges: 0 Forms: 2 [DATE] Sampl…" at bounding box center [609, 146] width 1202 height 61
click at [70, 143] on link "[GEOGRAPHIC_DATA] (TX0200258)" at bounding box center [87, 146] width 144 height 10
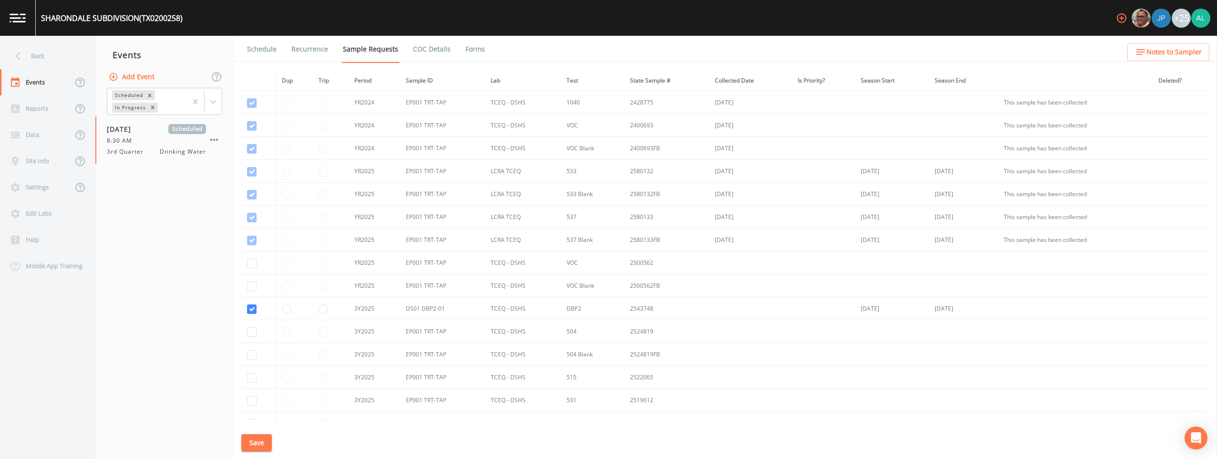
click at [262, 51] on link "Schedule" at bounding box center [262, 49] width 32 height 27
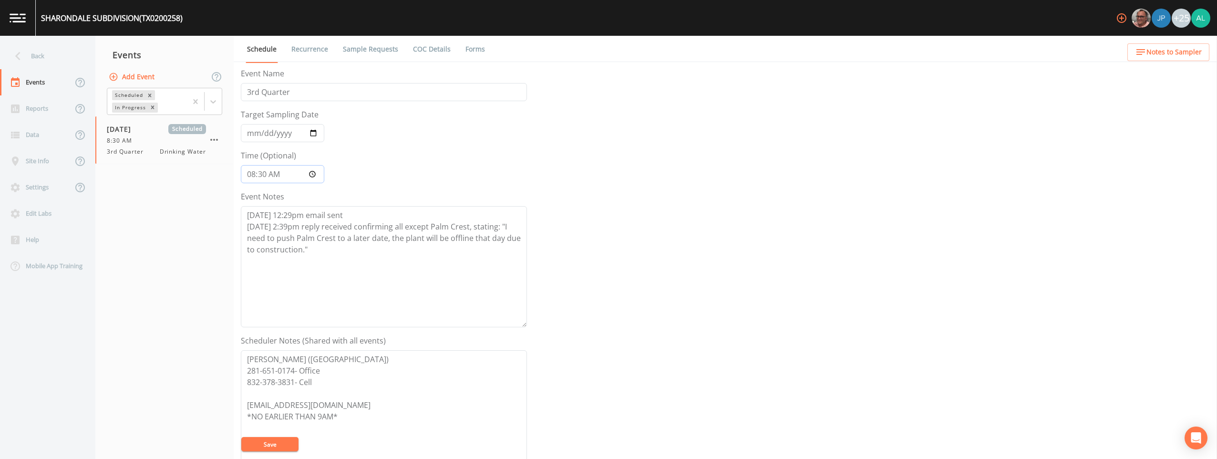
click at [265, 174] on input "08:30:00" at bounding box center [282, 174] width 83 height 18
type input "08:33"
click at [241, 437] on button "Save" at bounding box center [269, 444] width 57 height 14
click at [64, 63] on div "Back" at bounding box center [43, 56] width 86 height 26
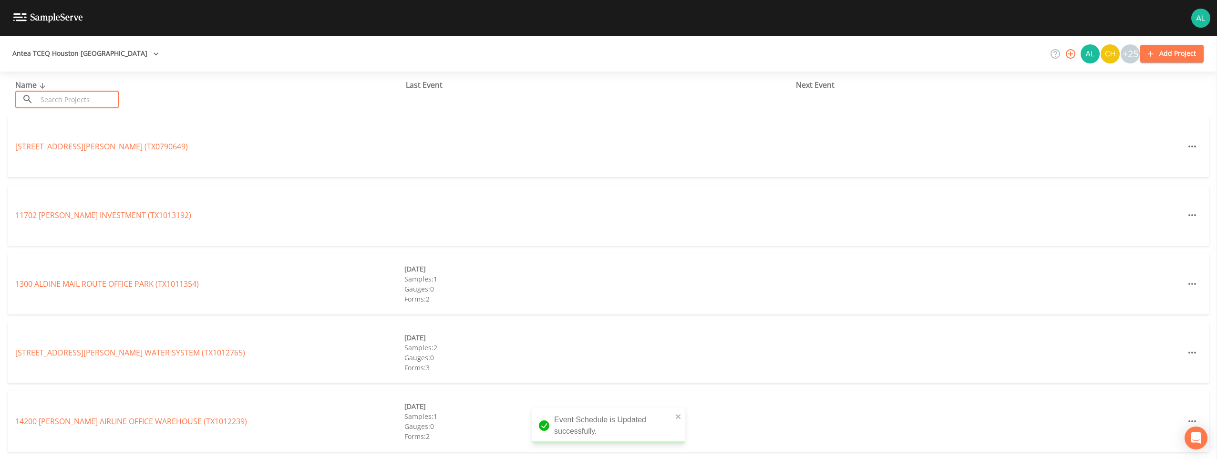
click at [66, 99] on input "text" at bounding box center [78, 100] width 82 height 18
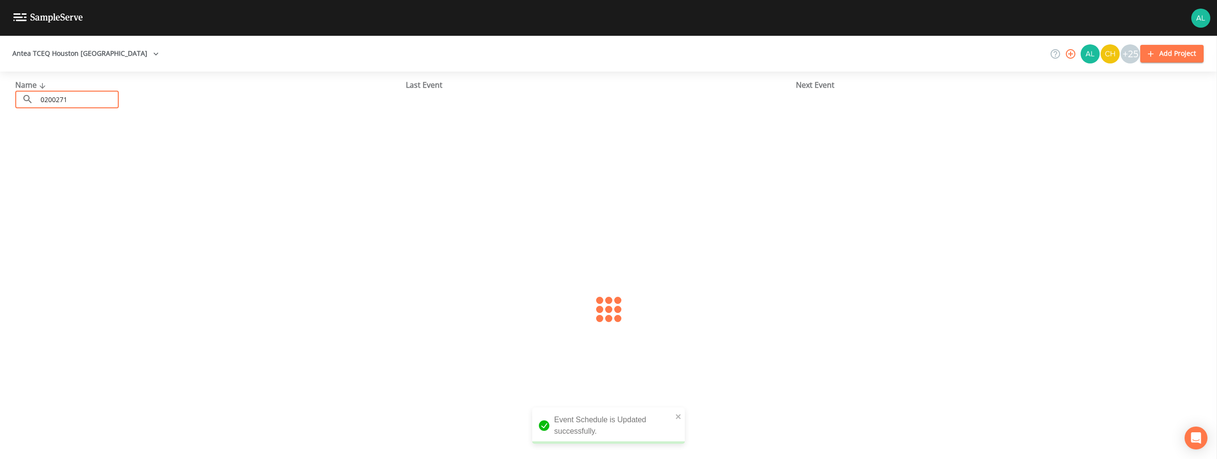
type input "0200271"
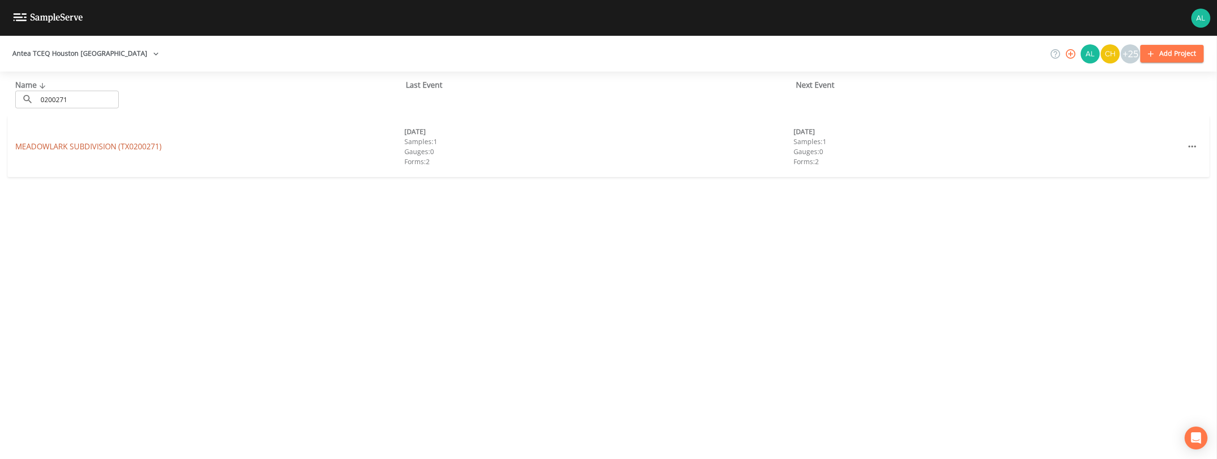
click at [151, 150] on link "MEADOWLARK SUBDIVISION (TX0200271)" at bounding box center [88, 146] width 146 height 10
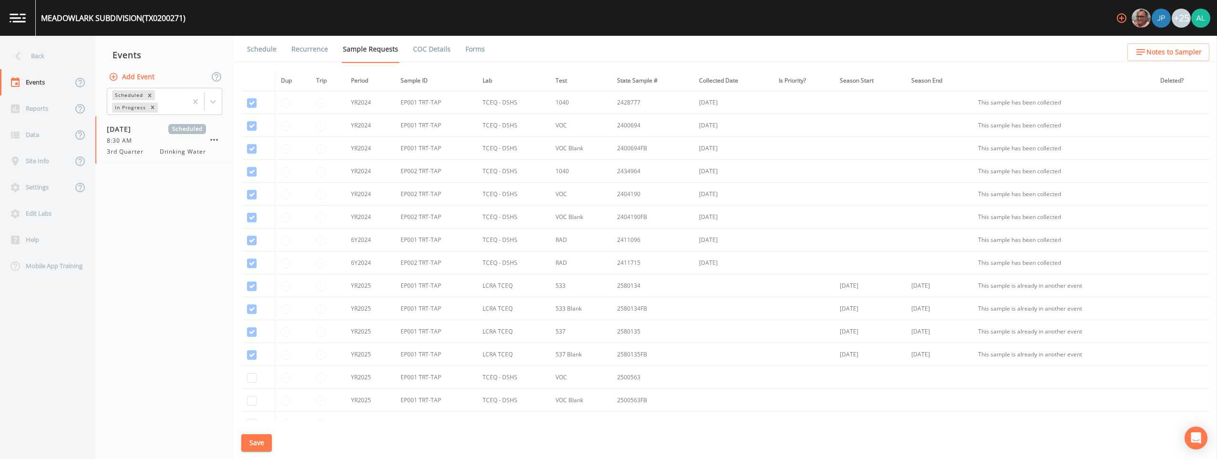
click at [258, 47] on link "Schedule" at bounding box center [262, 49] width 32 height 27
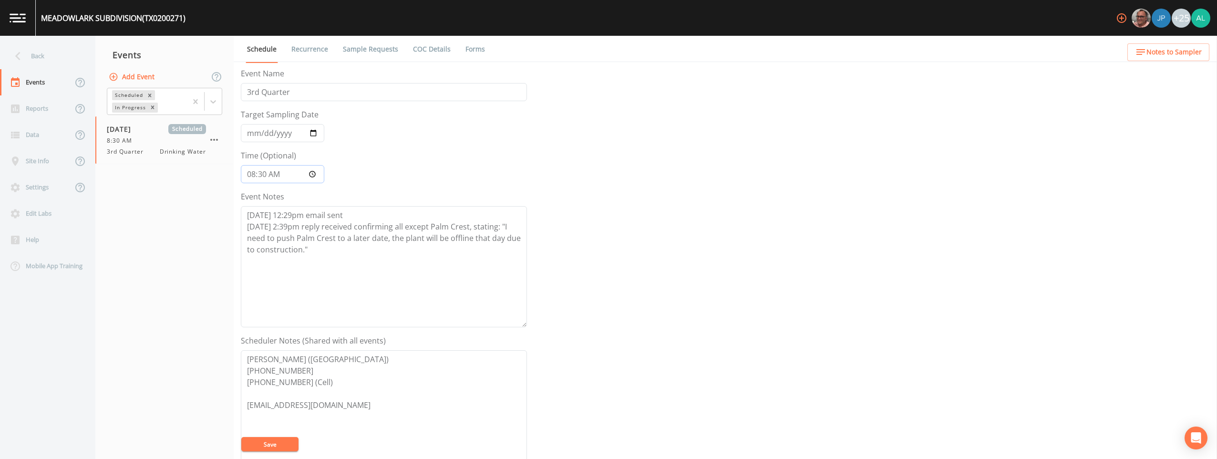
click at [262, 178] on input "08:30:00" at bounding box center [282, 174] width 83 height 18
type input "08:34"
click at [241, 437] on button "Save" at bounding box center [269, 444] width 57 height 14
click at [35, 50] on div "Back" at bounding box center [43, 56] width 86 height 26
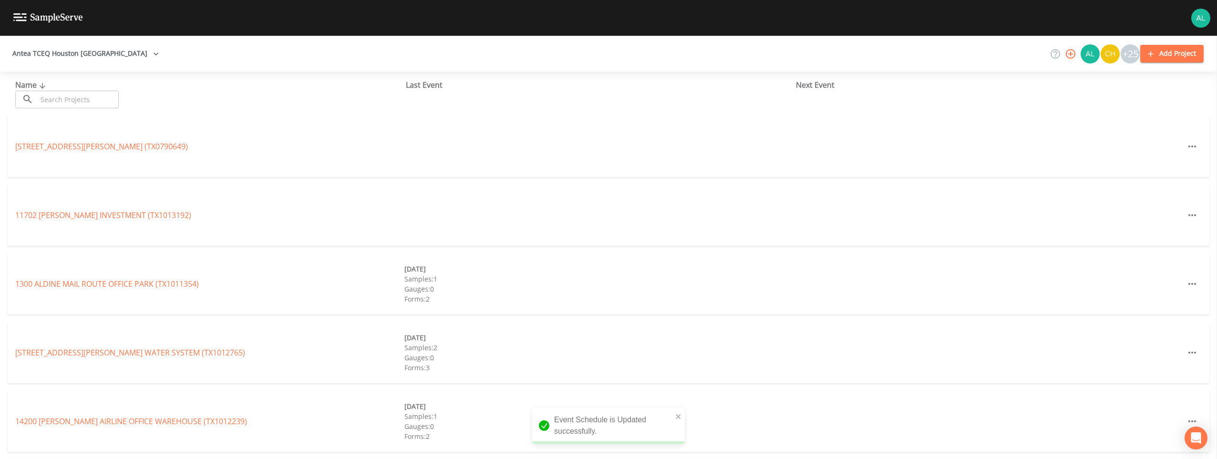
click at [63, 96] on input "text" at bounding box center [78, 100] width 82 height 18
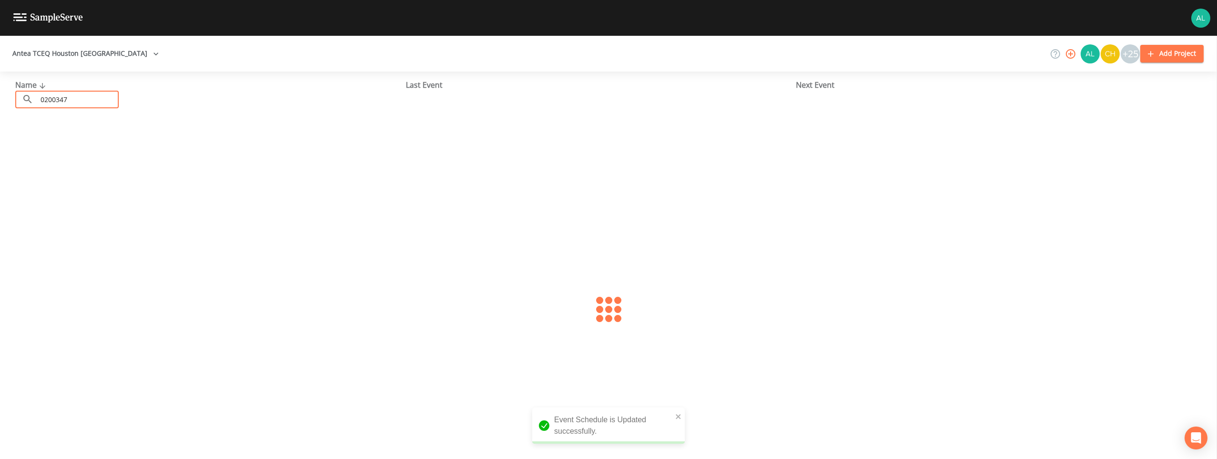
type input "0200347"
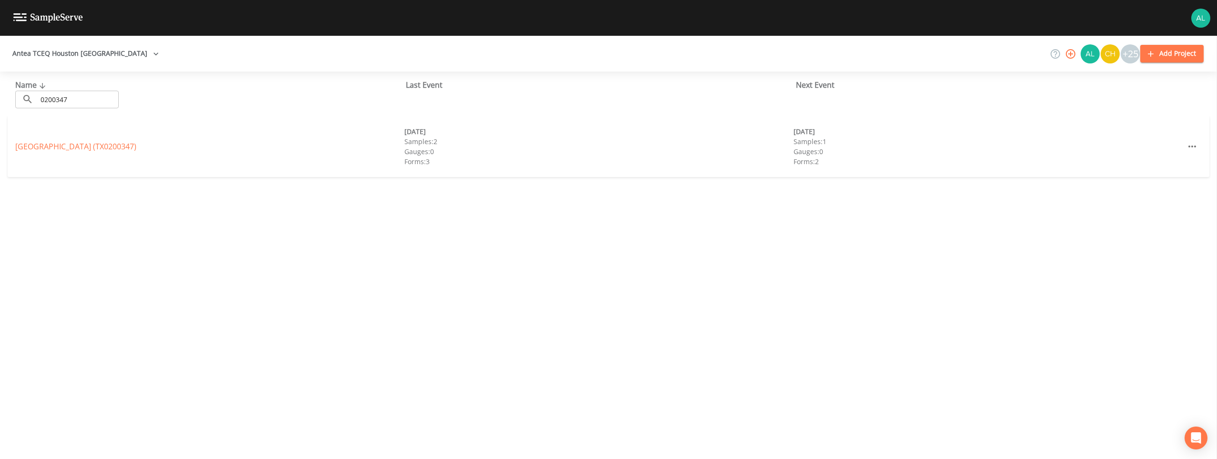
click at [100, 137] on div "[GEOGRAPHIC_DATA] (TX0200347) [DATE] Samples: 2 Gauges: 0 Forms: 3 [DATE] Sampl…" at bounding box center [609, 146] width 1202 height 61
click at [100, 147] on link "[GEOGRAPHIC_DATA] (TX0200347)" at bounding box center [75, 146] width 121 height 10
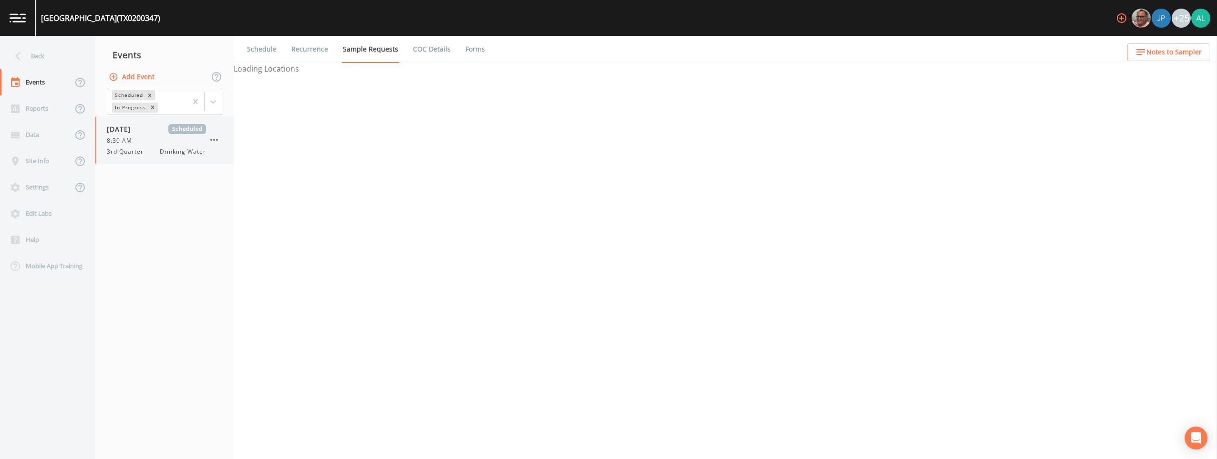
click at [154, 137] on div "8:30 AM" at bounding box center [156, 140] width 99 height 9
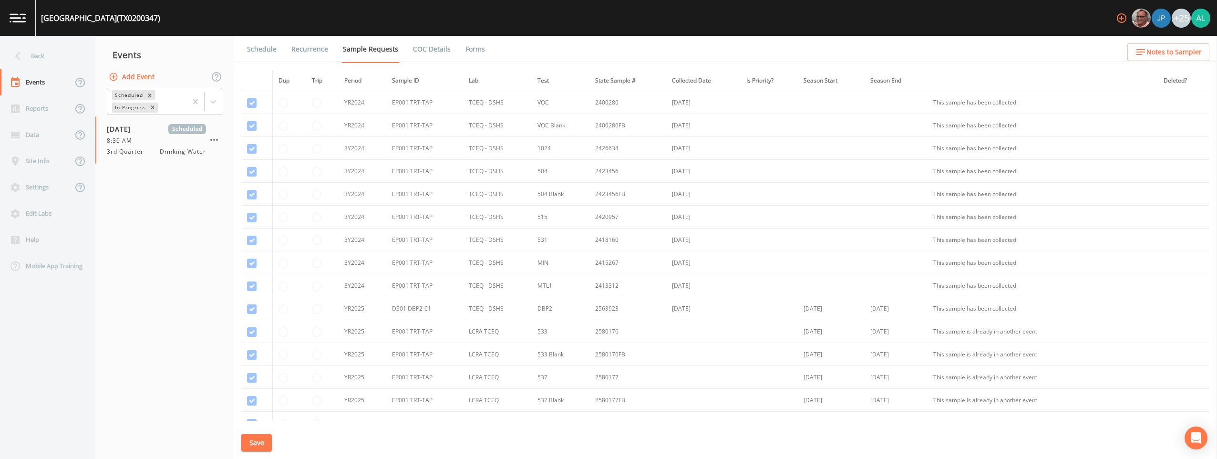
click at [259, 52] on link "Schedule" at bounding box center [262, 49] width 32 height 27
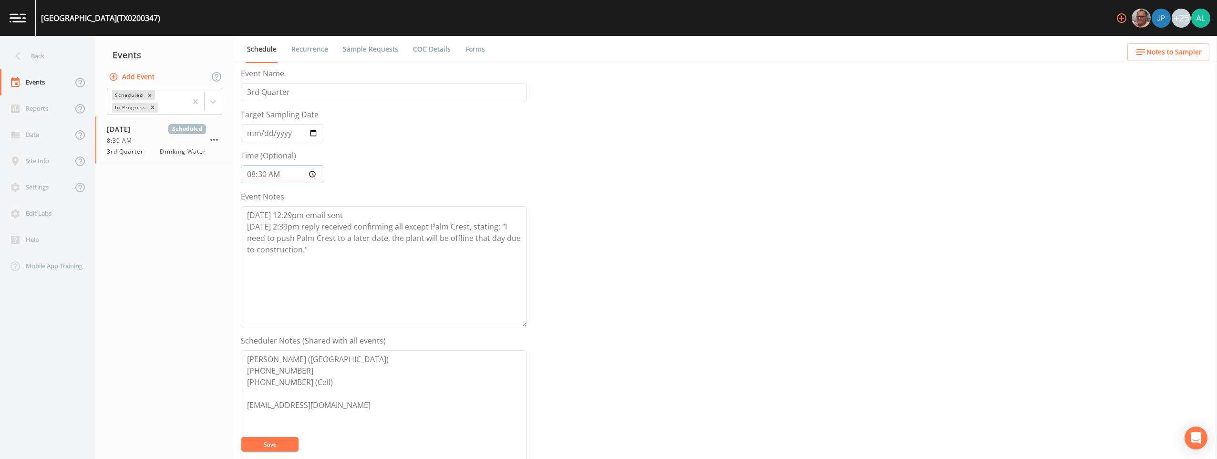
click at [263, 174] on input "08:30:00" at bounding box center [282, 174] width 83 height 18
type input "08:35"
click at [241, 437] on button "Save" at bounding box center [269, 444] width 57 height 14
click at [59, 66] on div "Back" at bounding box center [43, 56] width 86 height 26
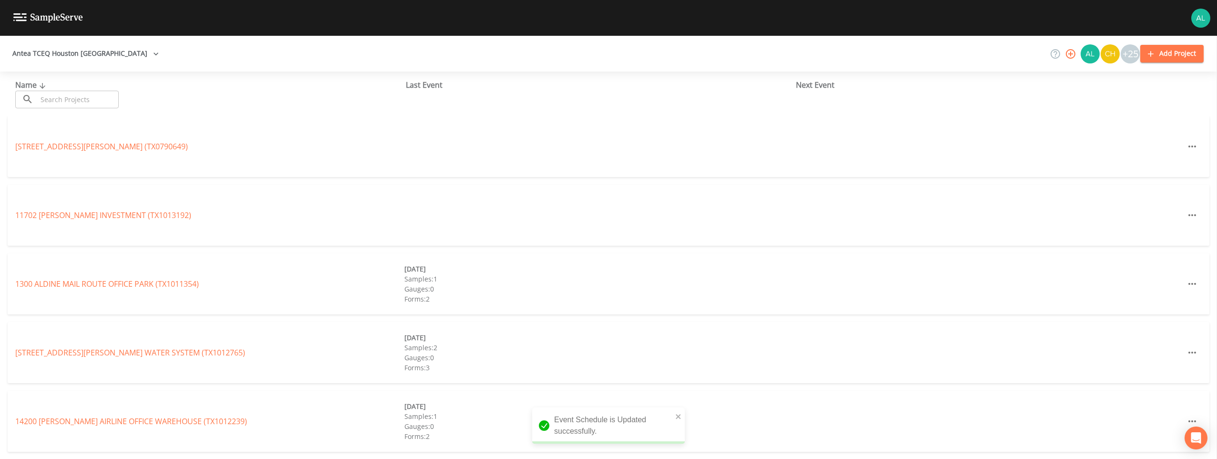
click at [67, 93] on input "text" at bounding box center [78, 100] width 82 height 18
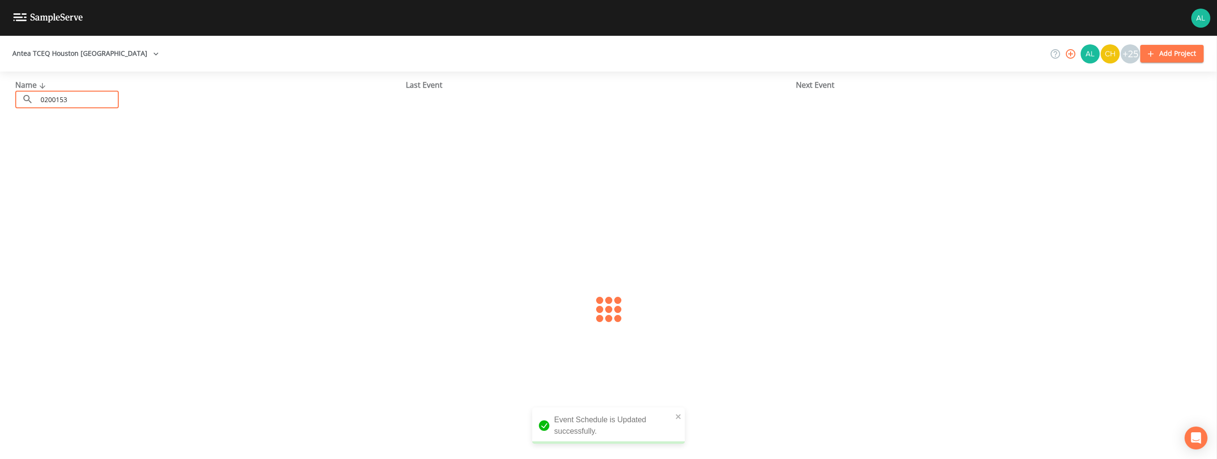
type input "0200153"
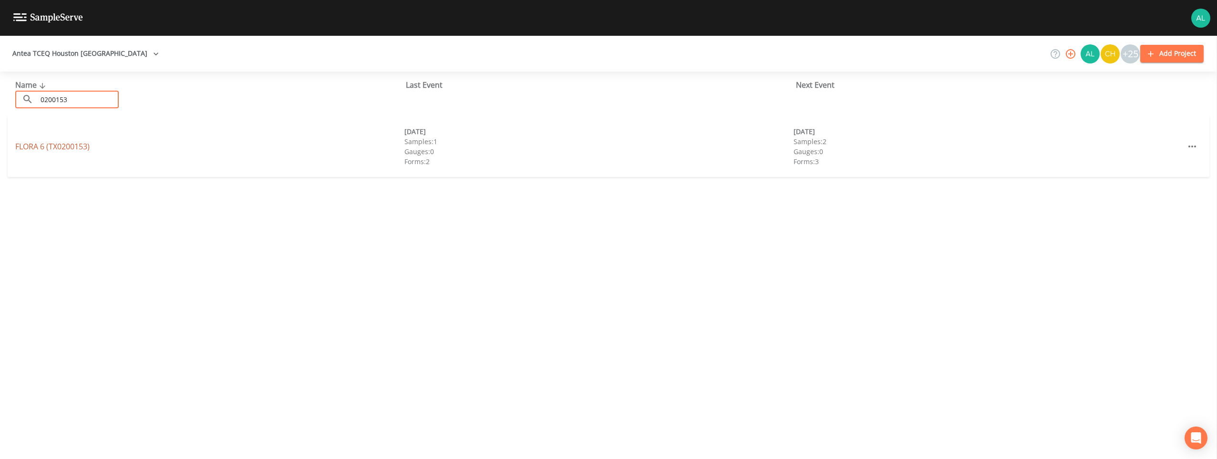
click at [81, 144] on link "FLORA 6 (TX0200153)" at bounding box center [52, 146] width 74 height 10
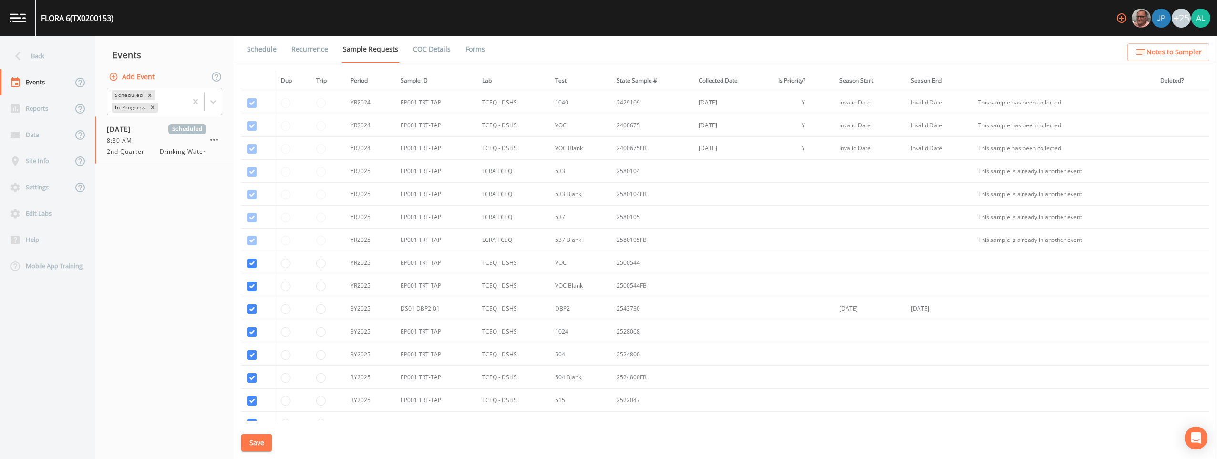
click at [271, 48] on link "Schedule" at bounding box center [262, 49] width 32 height 27
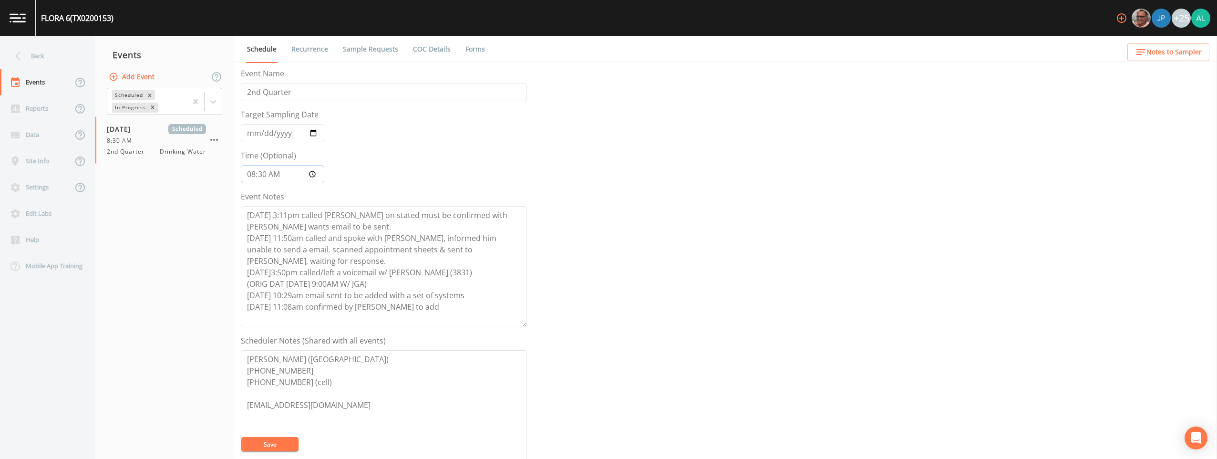
click at [262, 173] on input "08:30:00" at bounding box center [282, 174] width 83 height 18
type input "08:36"
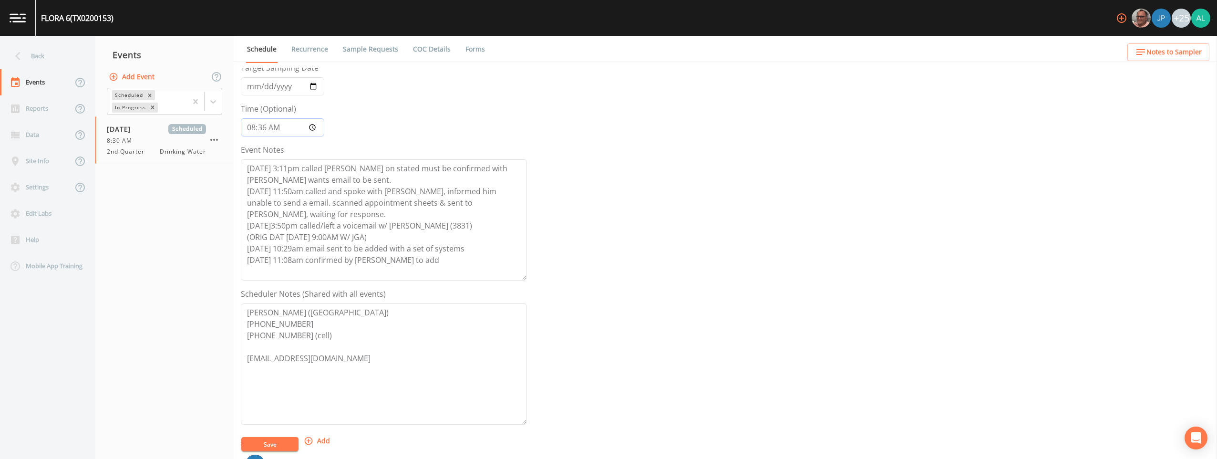
scroll to position [95, 0]
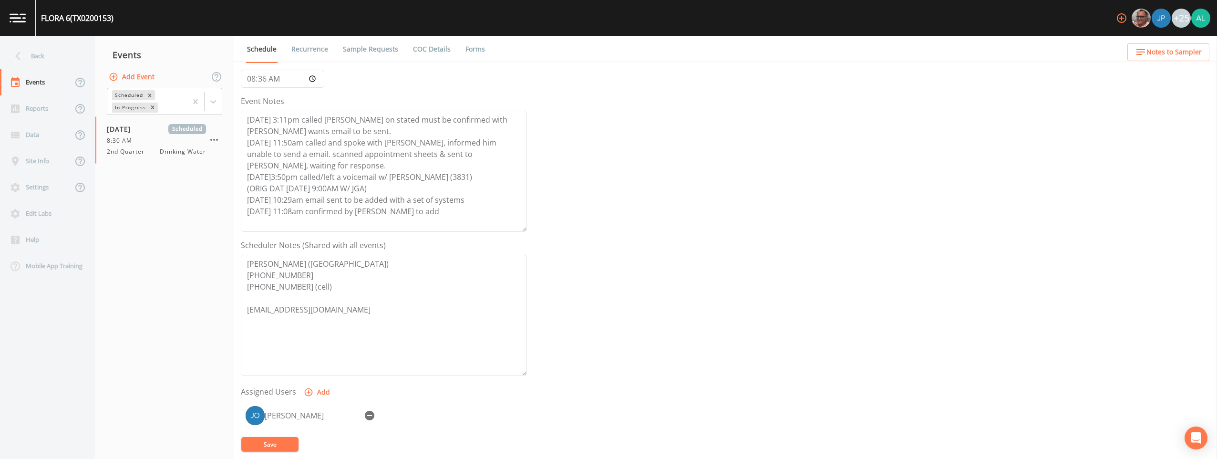
click at [273, 435] on div "[PERSON_NAME]" at bounding box center [384, 451] width 286 height 100
click at [273, 436] on div "[PERSON_NAME]" at bounding box center [384, 451] width 286 height 100
click at [273, 437] on form "Event Name 2nd Quarter Target Sampling Date [DATE] Time (Optional) 08:36 Event …" at bounding box center [384, 236] width 286 height 529
drag, startPoint x: 273, startPoint y: 437, endPoint x: 274, endPoint y: 442, distance: 5.3
click at [274, 439] on button "Save" at bounding box center [269, 444] width 57 height 14
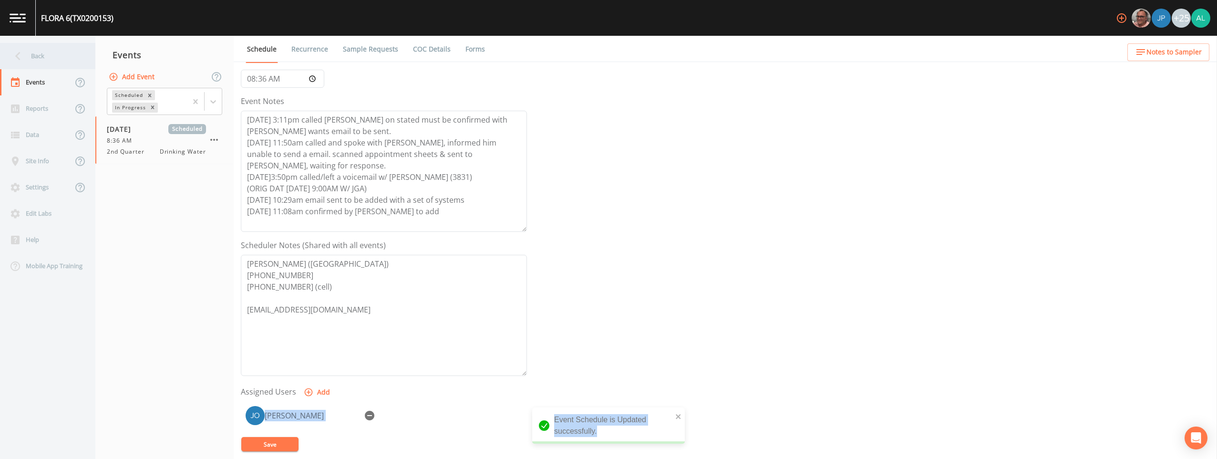
click at [49, 62] on div "Back" at bounding box center [43, 56] width 86 height 26
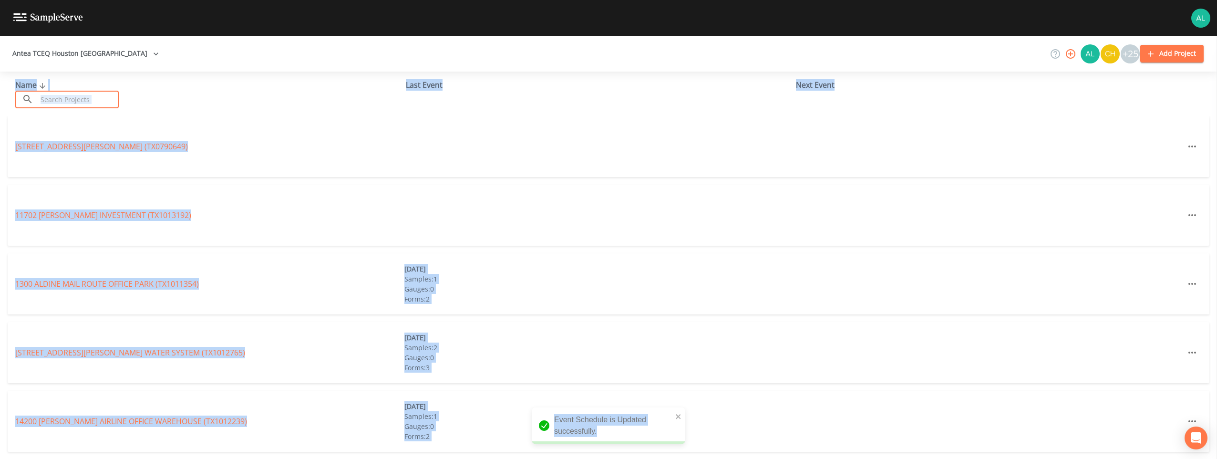
click at [62, 103] on input "text" at bounding box center [78, 100] width 82 height 18
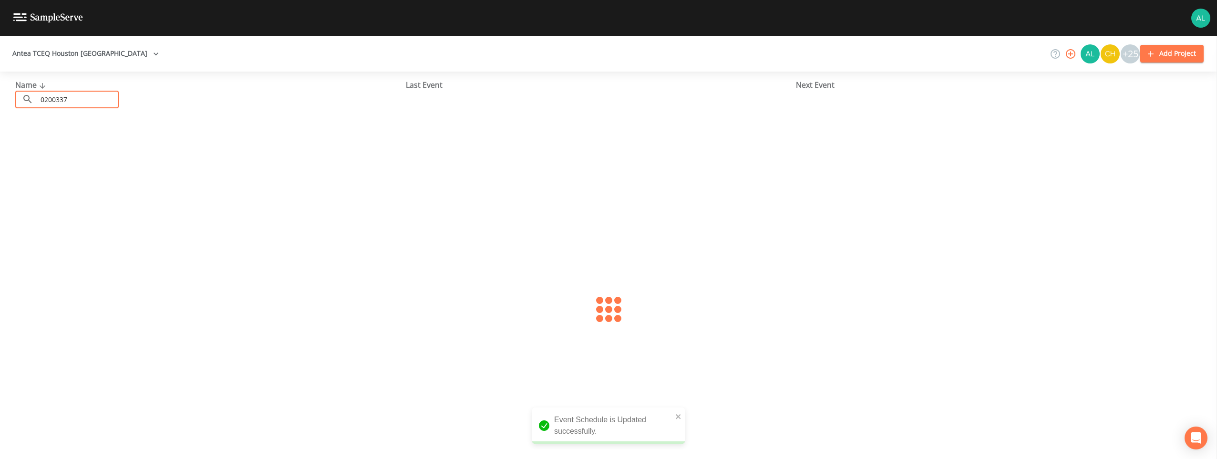
type input "0200337"
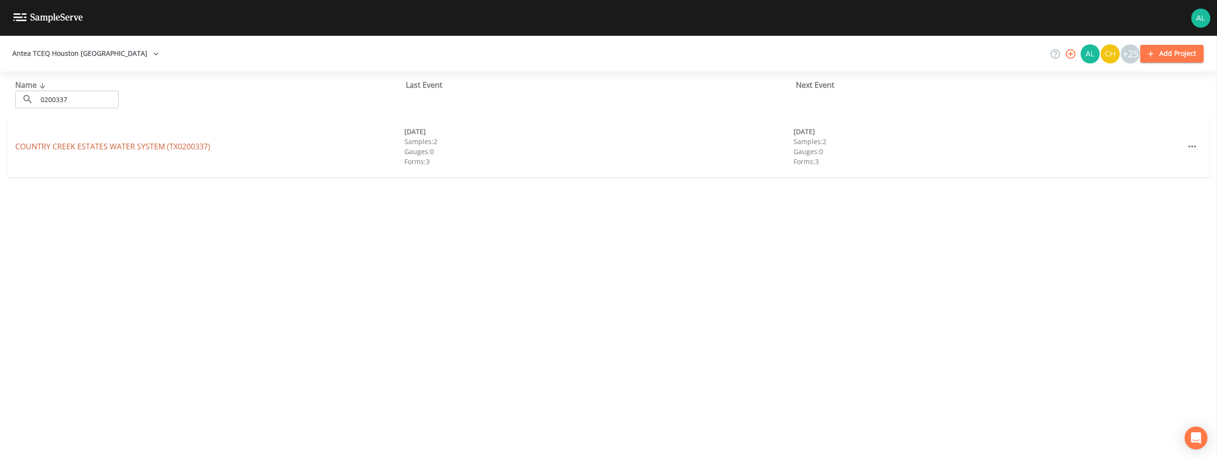
click at [84, 144] on link "COUNTRY CREEK ESTATES WATER SYSTEM (TX0200337)" at bounding box center [112, 146] width 195 height 10
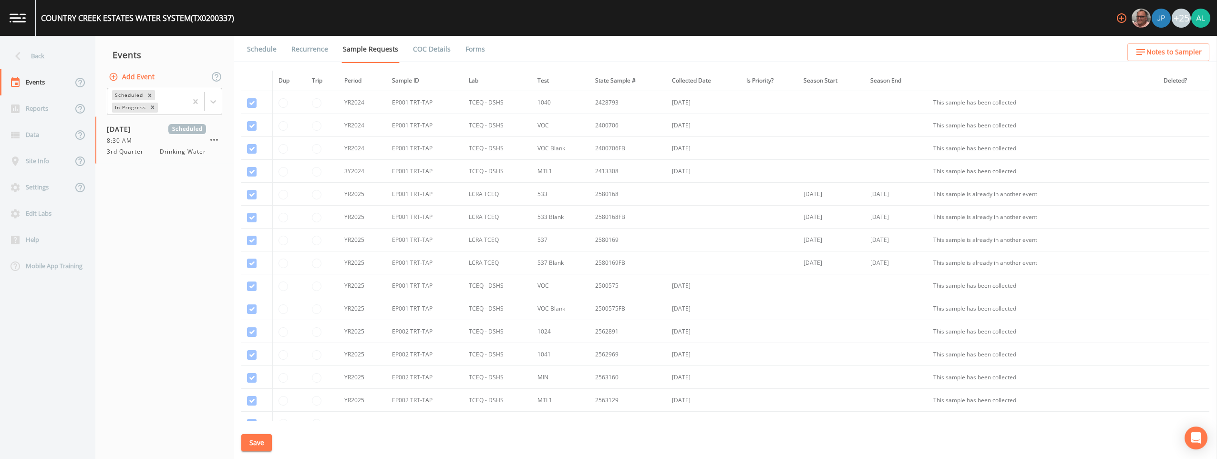
click at [254, 62] on link "Schedule" at bounding box center [262, 49] width 32 height 27
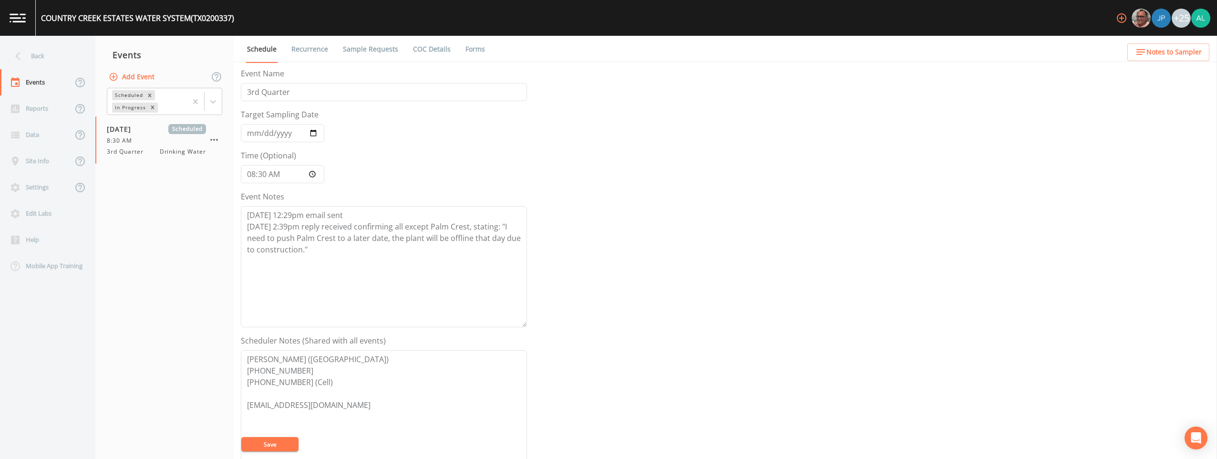
click at [258, 53] on link "Schedule" at bounding box center [262, 49] width 32 height 27
click at [266, 174] on input "08:30:00" at bounding box center [282, 174] width 83 height 18
type input "08:37"
click at [241, 437] on button "Save" at bounding box center [269, 444] width 57 height 14
click at [41, 47] on div "Back" at bounding box center [43, 56] width 86 height 26
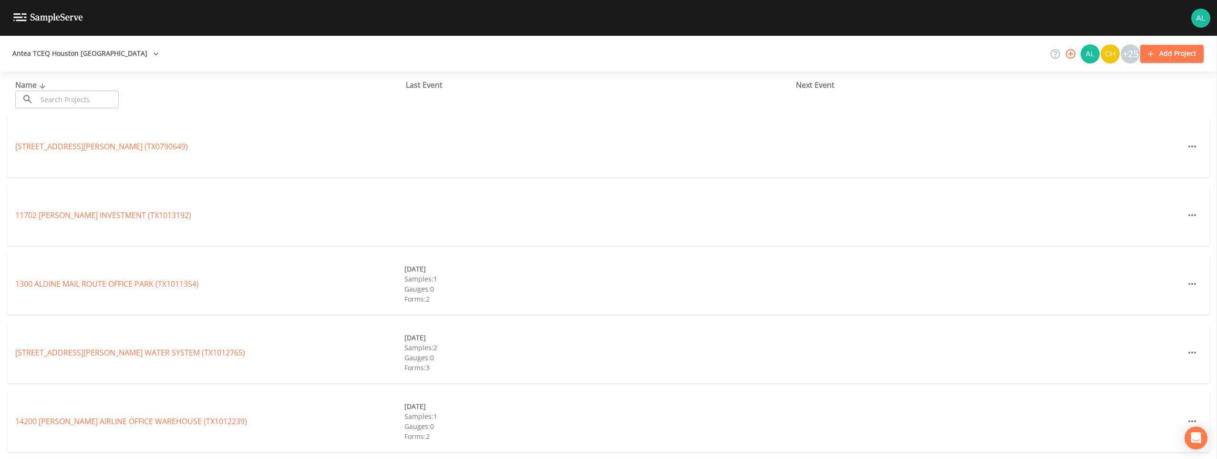
click at [89, 108] on div "Name ​ ​ Last Event Next Event" at bounding box center [608, 94] width 1217 height 44
drag, startPoint x: 88, startPoint y: 100, endPoint x: 83, endPoint y: 90, distance: 10.9
click at [88, 100] on input "text" at bounding box center [78, 100] width 82 height 18
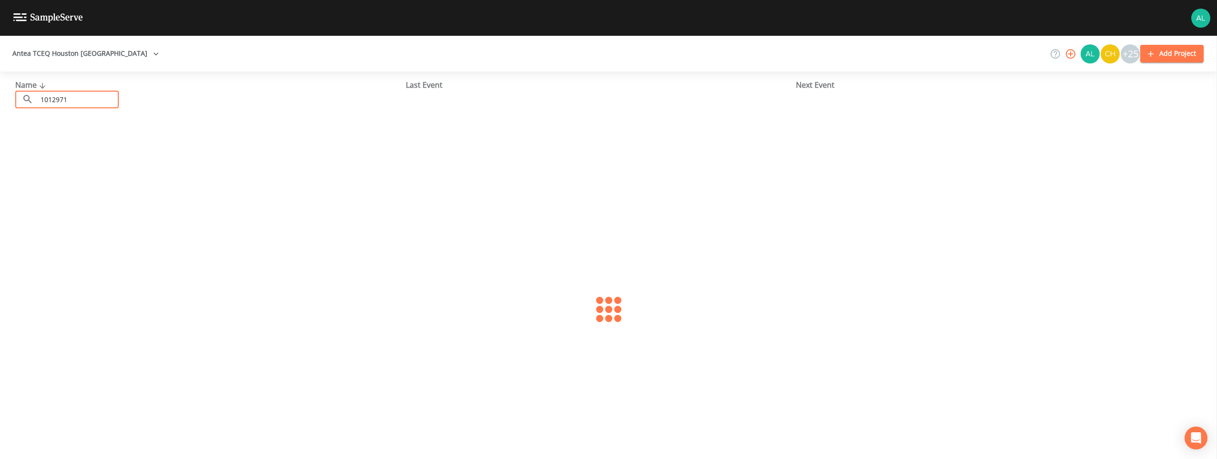
type input "1012971"
click at [95, 144] on link "[GEOGRAPHIC_DATA] 173 (TX1012971)" at bounding box center [84, 146] width 139 height 10
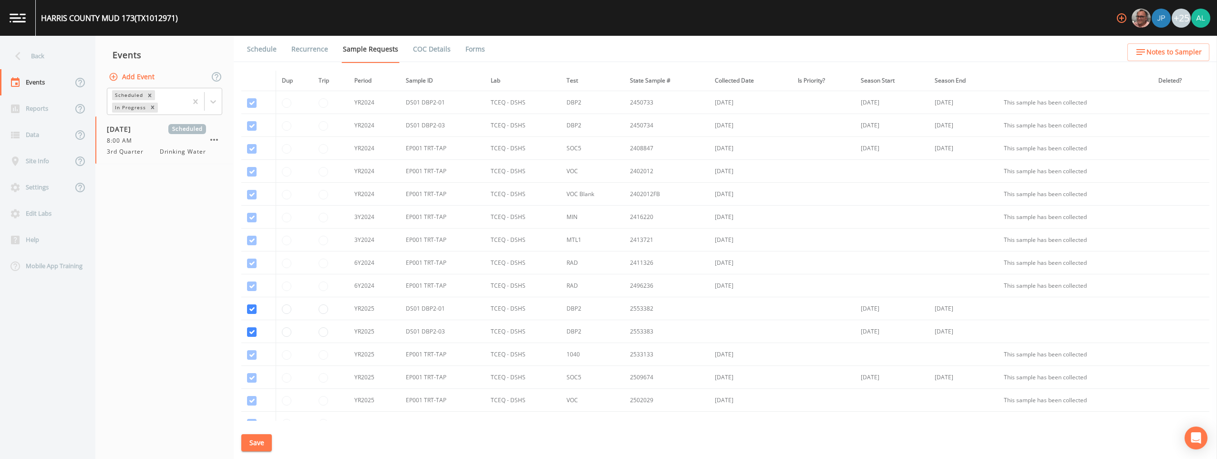
click at [253, 49] on link "Schedule" at bounding box center [262, 49] width 32 height 27
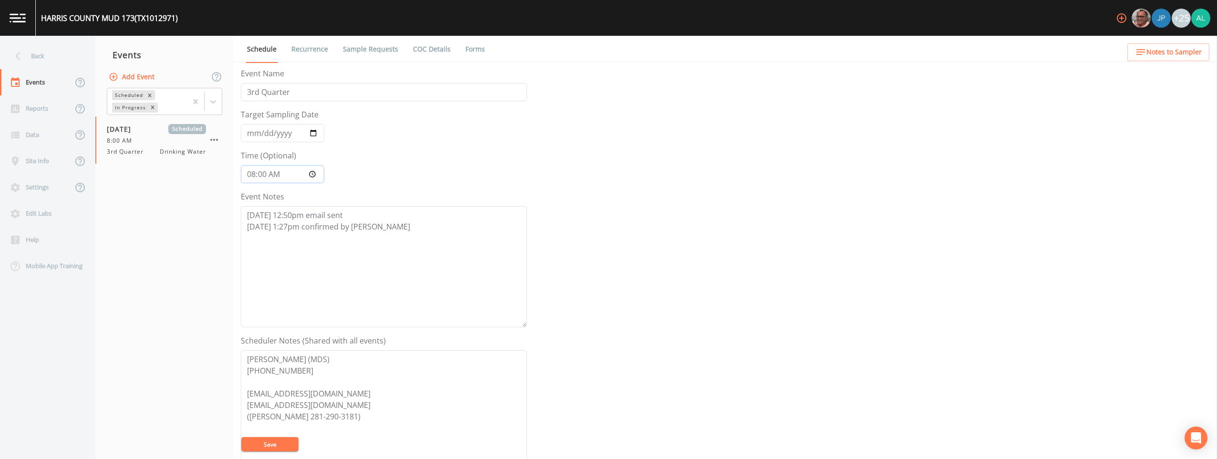
click at [265, 170] on input "08:00:00" at bounding box center [282, 174] width 83 height 18
type input "08:01"
click at [241, 437] on button "Save" at bounding box center [269, 444] width 57 height 14
click at [51, 54] on div "Back" at bounding box center [43, 56] width 86 height 26
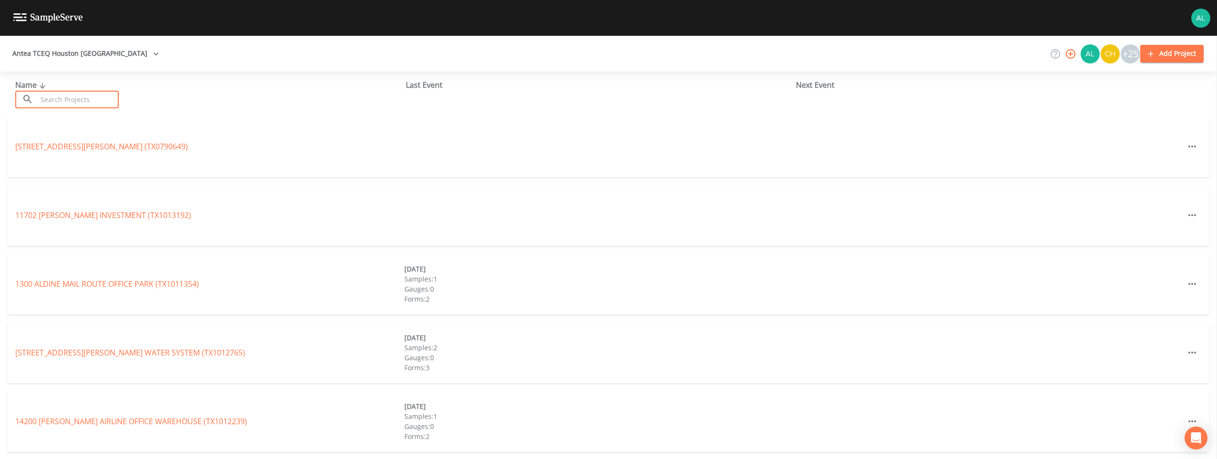
click at [57, 98] on input "text" at bounding box center [78, 100] width 82 height 18
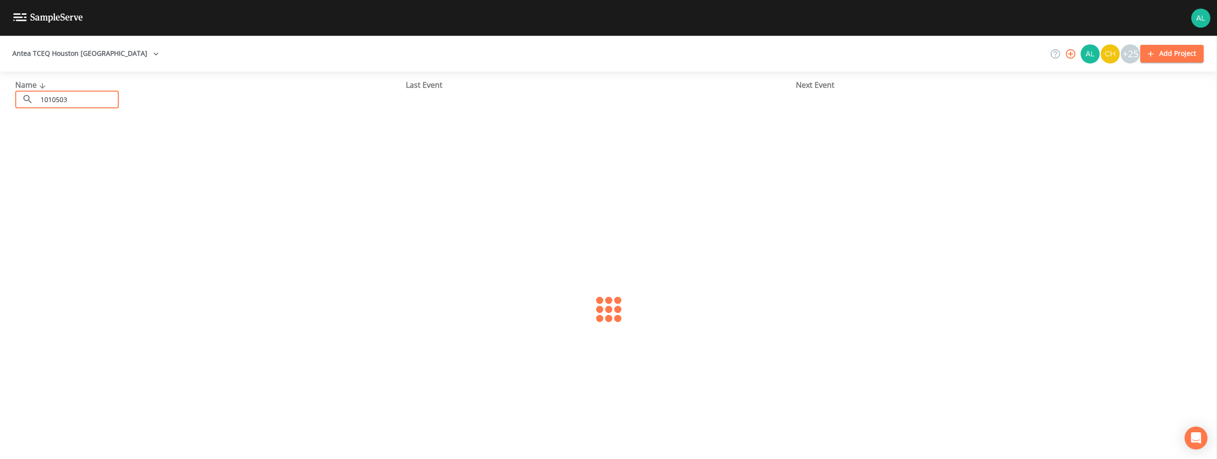
type input "1010503"
click at [79, 145] on link "[GEOGRAPHIC_DATA] 102 (TX1010503)" at bounding box center [84, 146] width 139 height 10
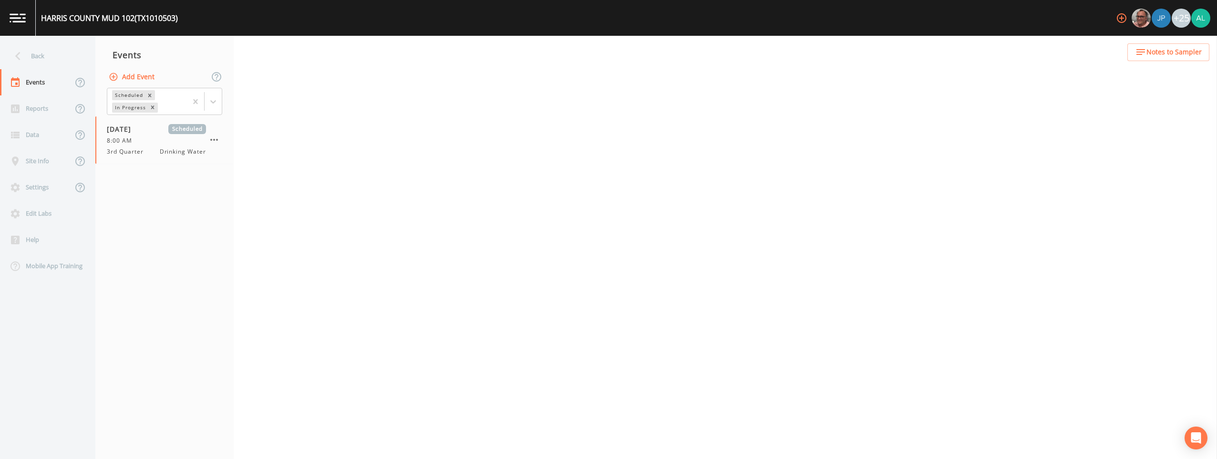
click at [242, 50] on div "Back Events Reports Data Site Info Settings Edit Labs Help Mobile App Training …" at bounding box center [608, 247] width 1217 height 423
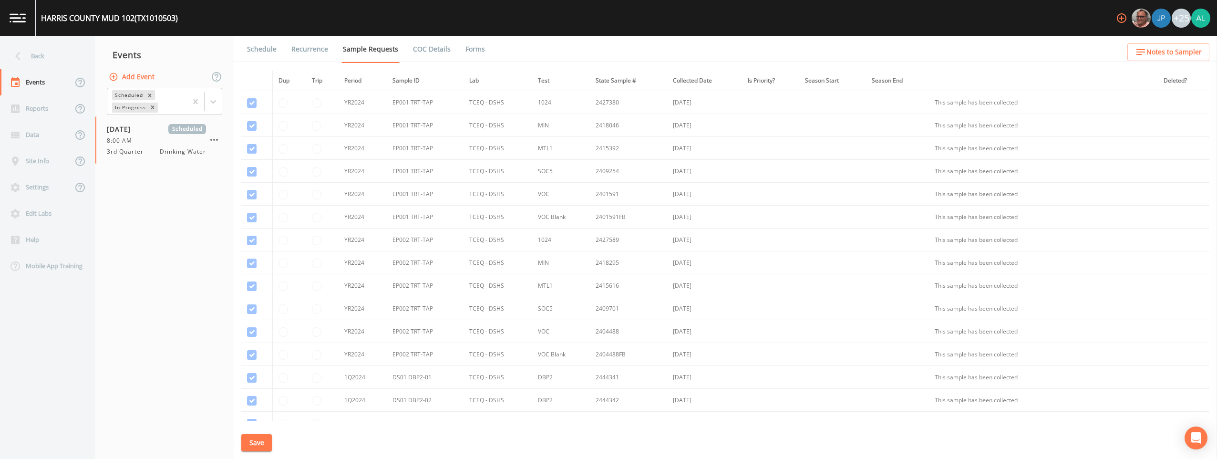
click at [249, 47] on link "Schedule" at bounding box center [262, 49] width 32 height 27
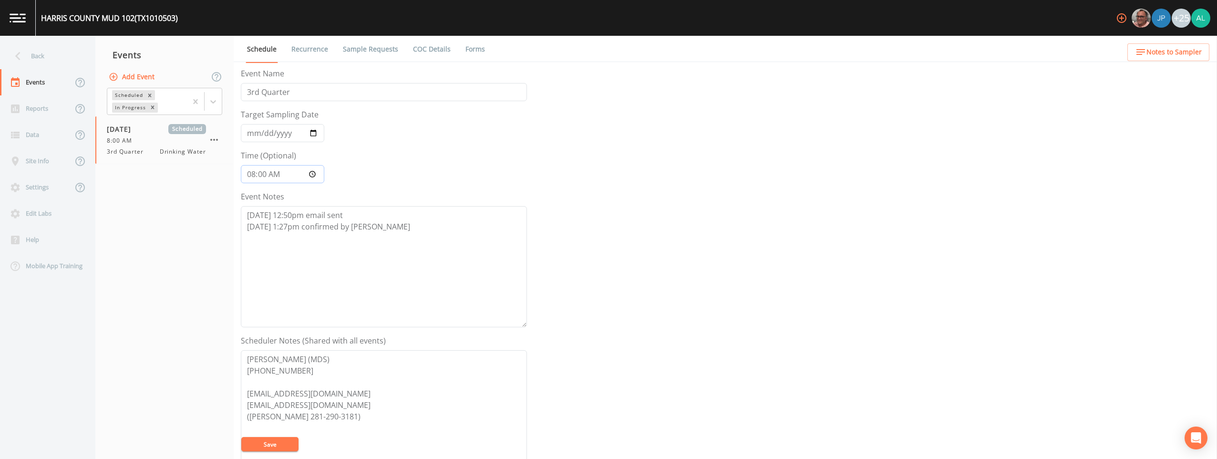
click at [262, 174] on input "08:00:00" at bounding box center [282, 174] width 83 height 18
type input "08:02"
click at [241, 437] on button "Save" at bounding box center [269, 444] width 57 height 14
click at [61, 60] on div "Back" at bounding box center [43, 56] width 86 height 26
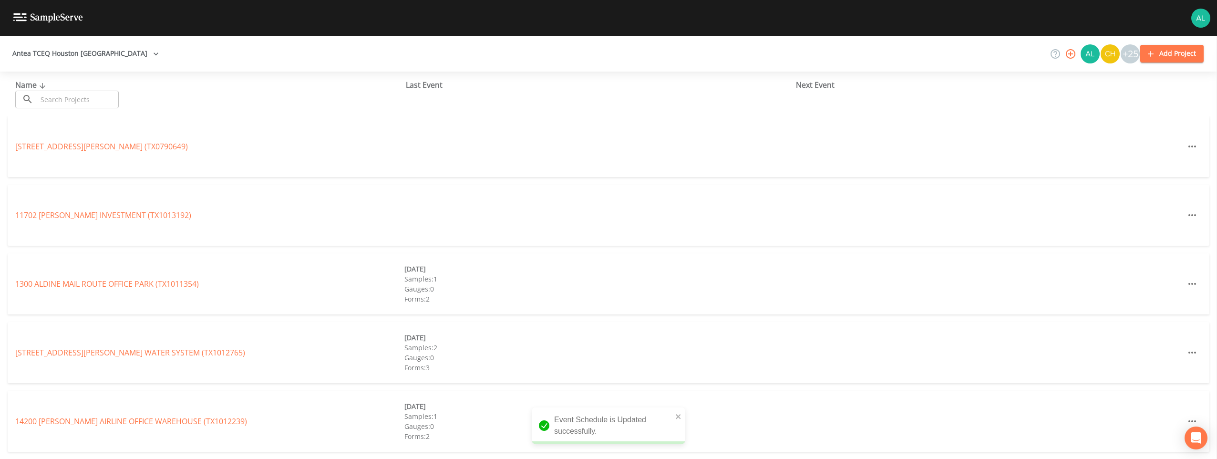
click at [74, 104] on input "text" at bounding box center [78, 100] width 82 height 18
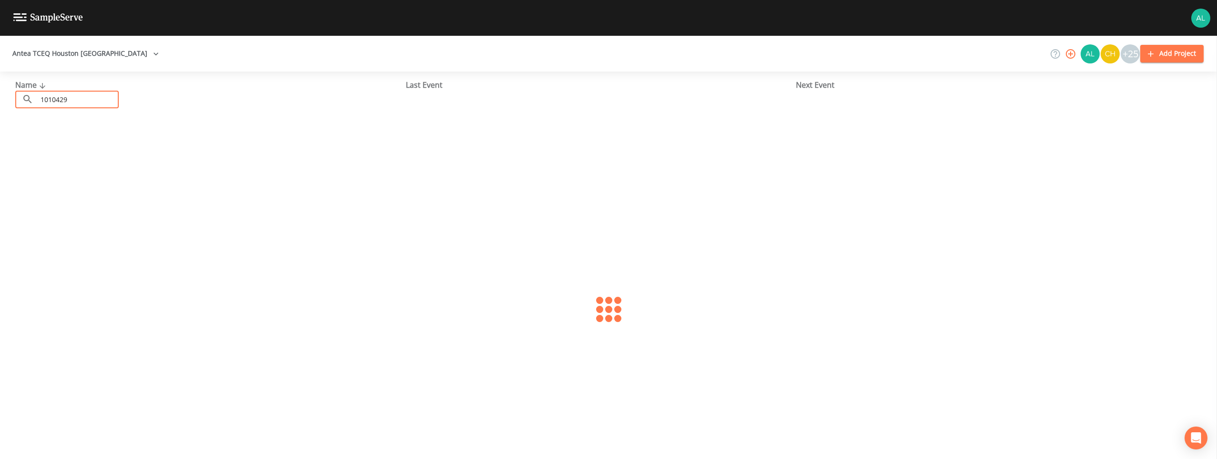
type input "1010429"
click at [64, 142] on link "CNP UTILITY DISTRICT (TX1010429)" at bounding box center [76, 146] width 123 height 10
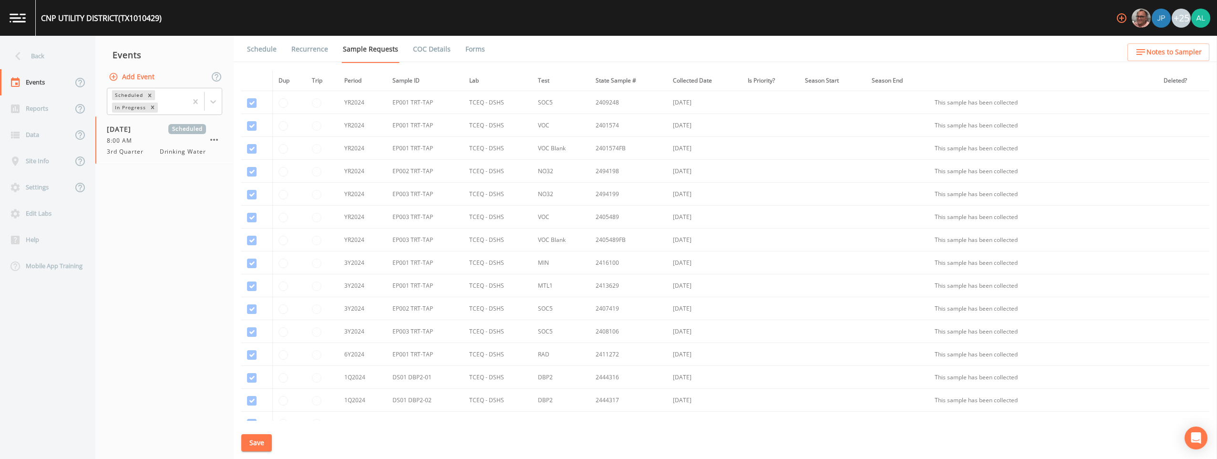
click at [270, 46] on link "Schedule" at bounding box center [262, 49] width 32 height 27
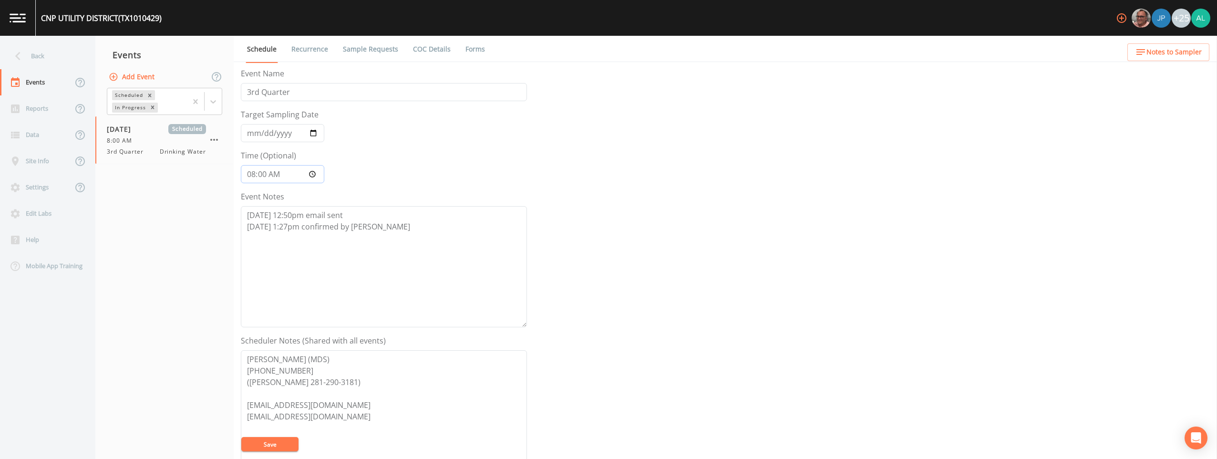
click at [267, 177] on input "08:00:00" at bounding box center [282, 174] width 83 height 18
type input "08:03"
click at [241, 437] on button "Save" at bounding box center [269, 444] width 57 height 14
click at [68, 56] on div "Back" at bounding box center [43, 56] width 86 height 26
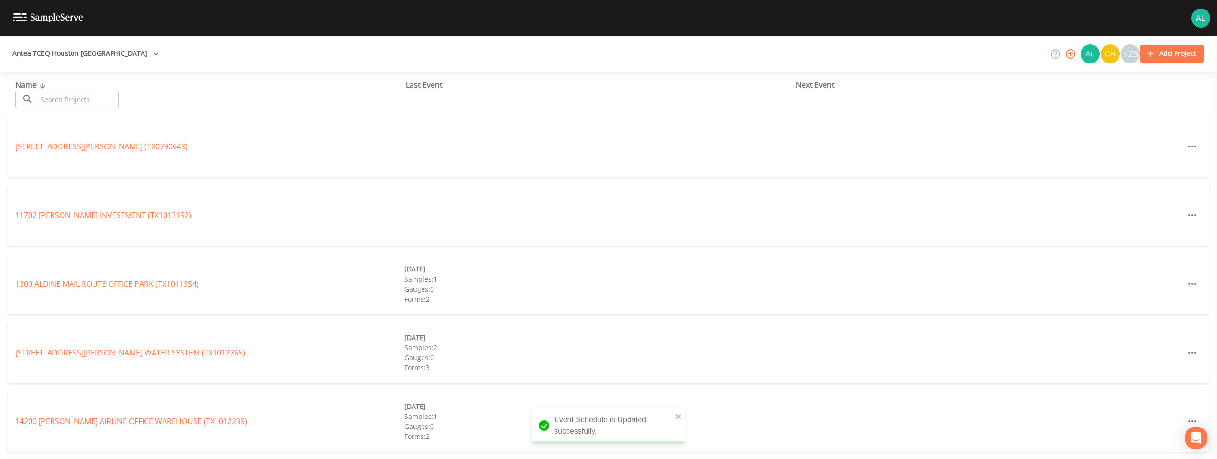
click at [76, 98] on input "text" at bounding box center [78, 100] width 82 height 18
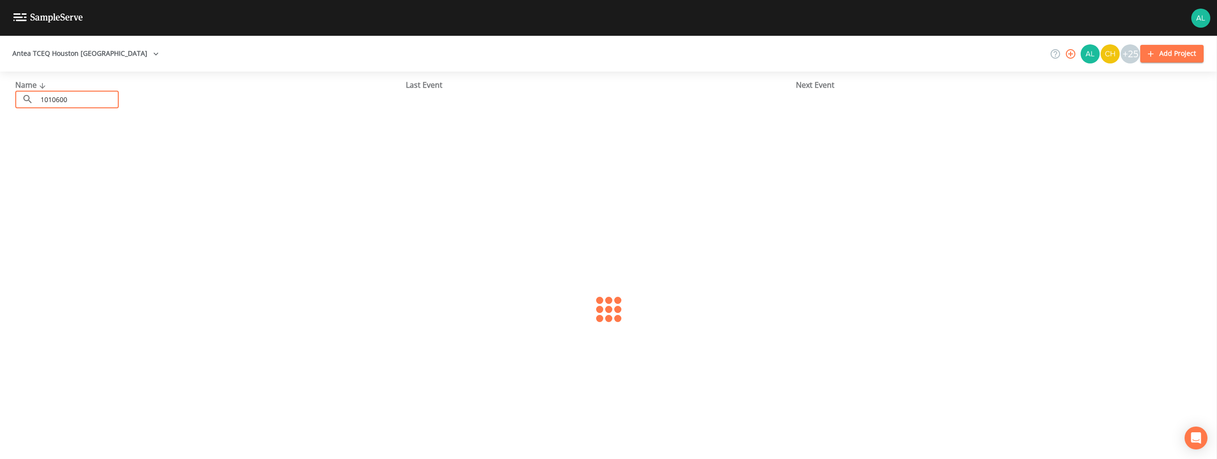
type input "1010600"
click at [51, 150] on link "[GEOGRAPHIC_DATA] 69 (TX1010600)" at bounding box center [82, 146] width 134 height 10
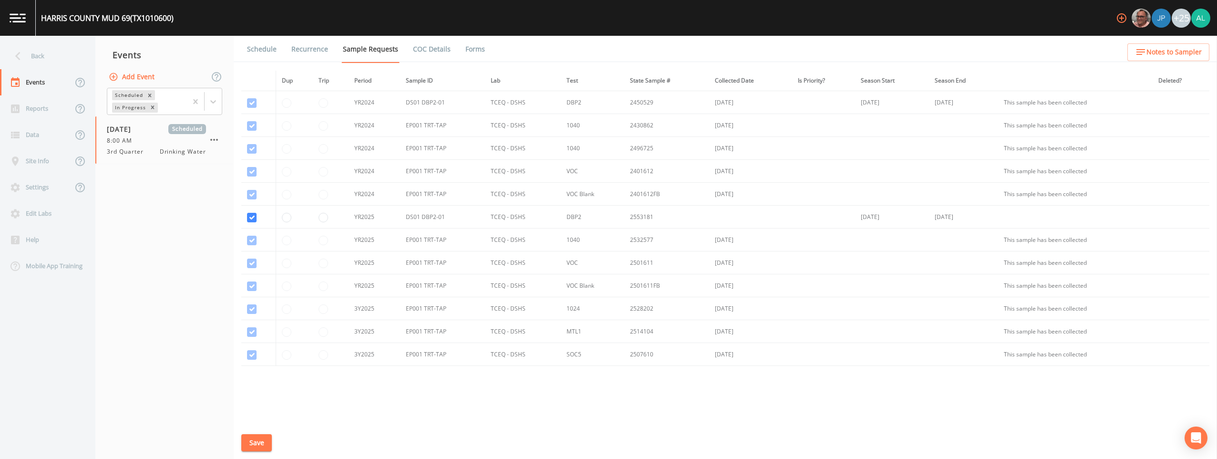
click at [264, 53] on link "Schedule" at bounding box center [262, 49] width 32 height 27
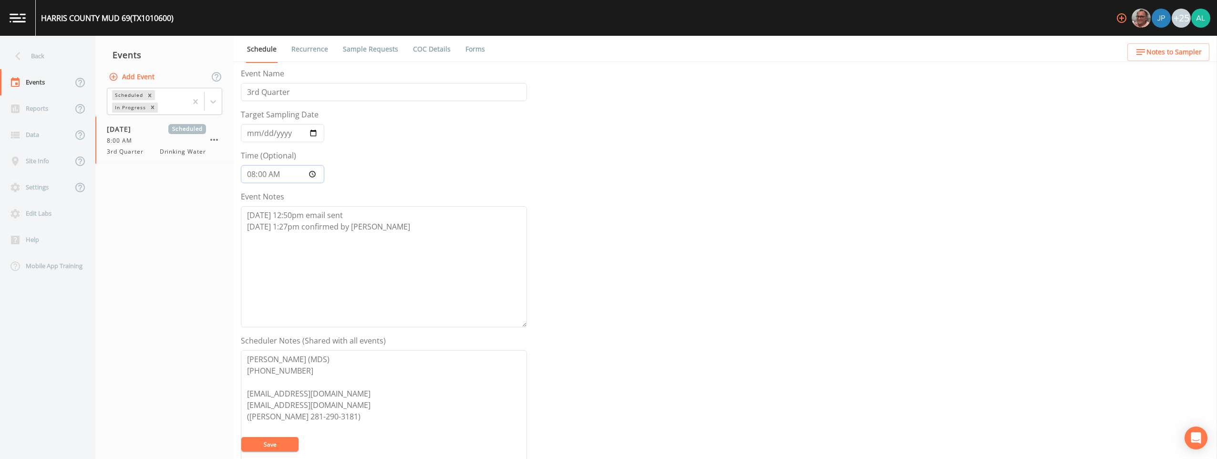
click at [268, 168] on input "08:00:00" at bounding box center [282, 174] width 83 height 18
click at [266, 172] on input "08:00:00" at bounding box center [282, 174] width 83 height 18
type input "08:04"
click at [241, 437] on button "Save" at bounding box center [269, 444] width 57 height 14
